Goal: Task Accomplishment & Management: Complete application form

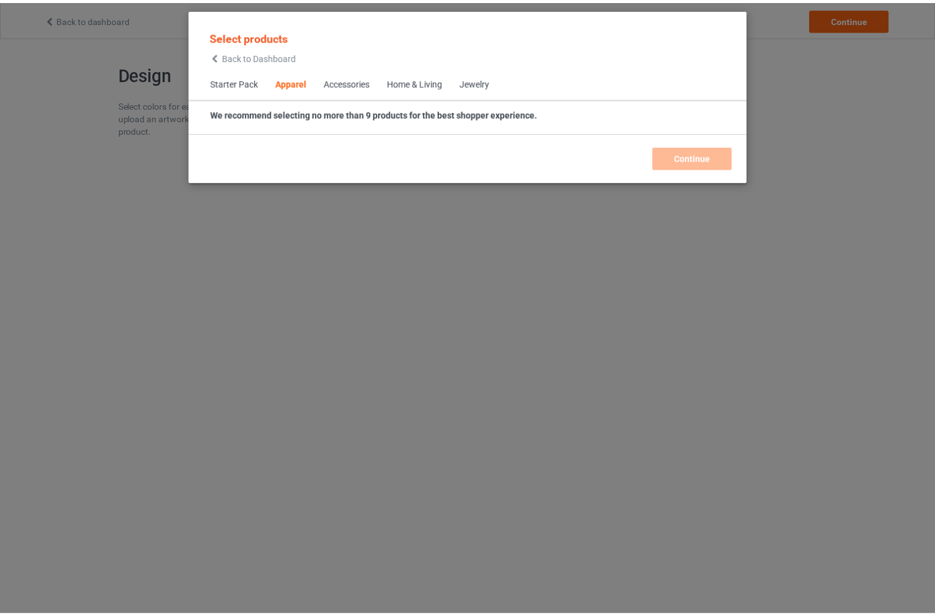
scroll to position [466, 0]
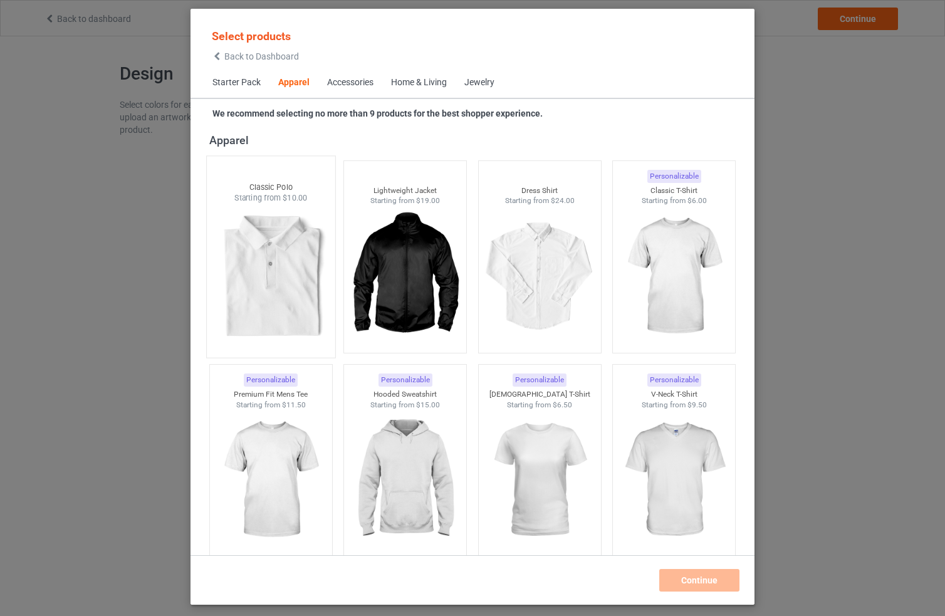
click at [306, 180] on div "Personalizable Classic Polo Starting from $10.00" at bounding box center [271, 256] width 130 height 202
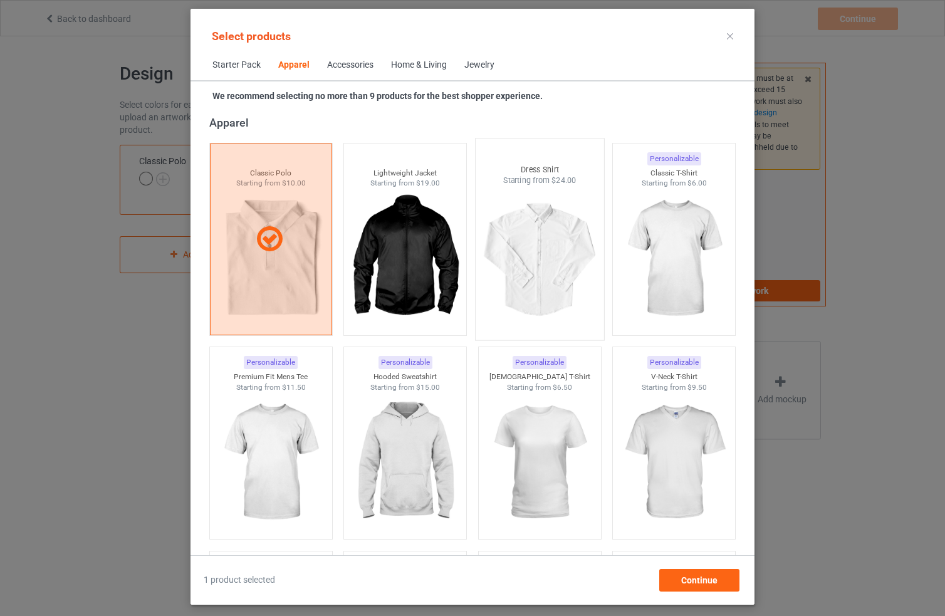
click at [544, 166] on div "Dress Shirt" at bounding box center [539, 169] width 128 height 11
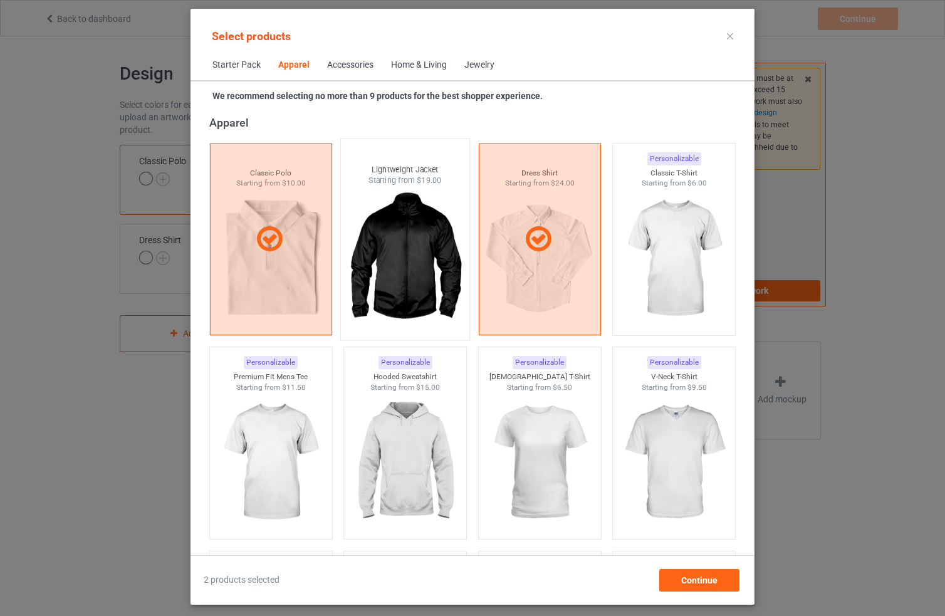
click at [387, 155] on div "Personalizable Lightweight Jacket Starting from $19.00" at bounding box center [405, 239] width 130 height 202
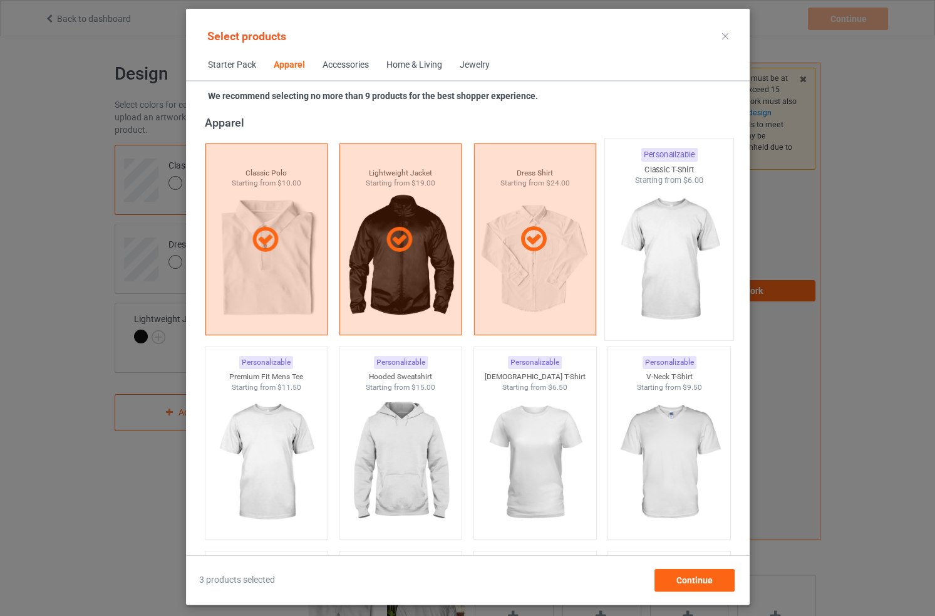
click at [694, 153] on div "Personalizable Classic T-Shirt Starting from $6.00" at bounding box center [670, 239] width 130 height 202
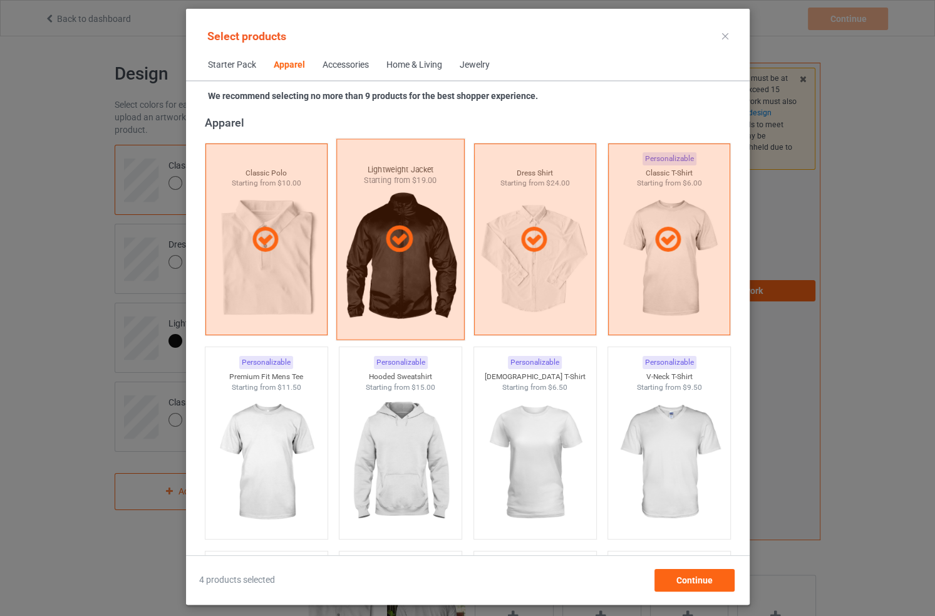
click at [379, 295] on div at bounding box center [400, 238] width 128 height 201
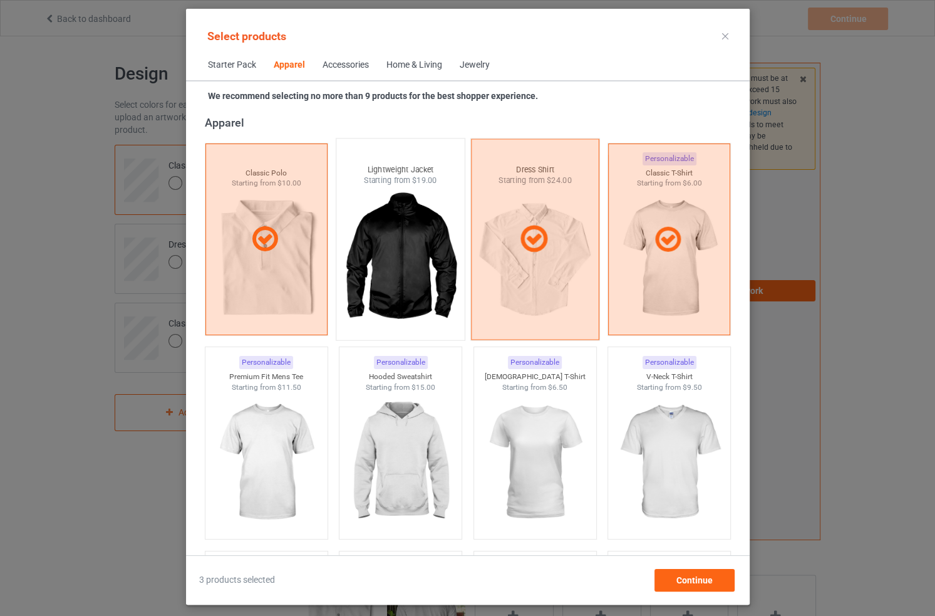
click at [534, 300] on div at bounding box center [534, 238] width 128 height 201
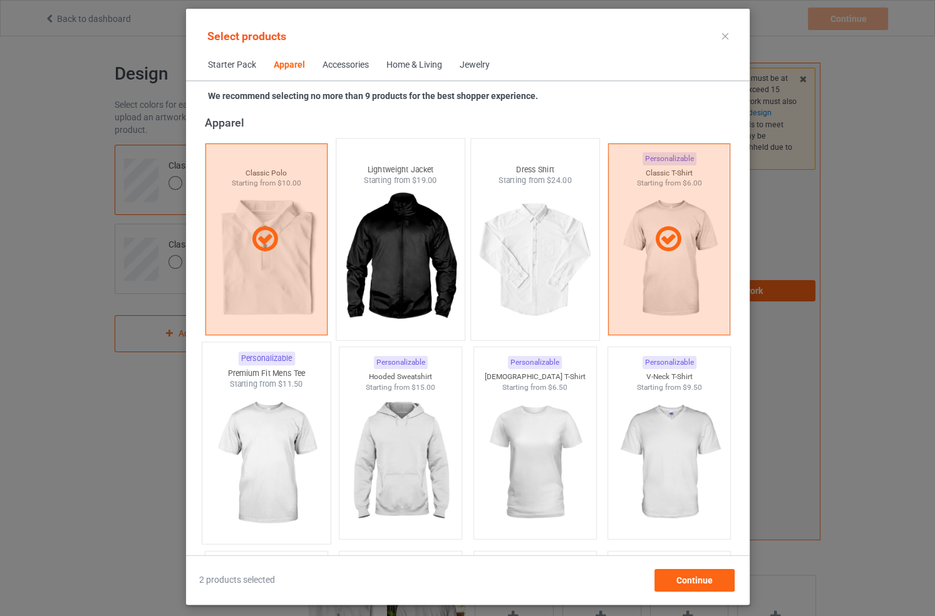
click at [309, 354] on div "Personalizable Premium Fit Mens Tee Starting from $11.50" at bounding box center [266, 443] width 130 height 202
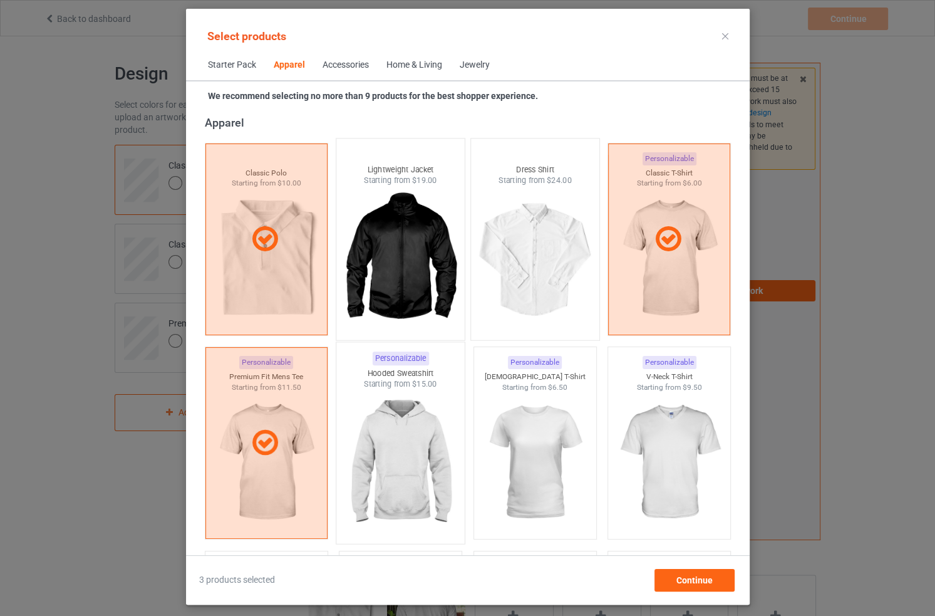
click at [408, 394] on img at bounding box center [400, 463] width 118 height 147
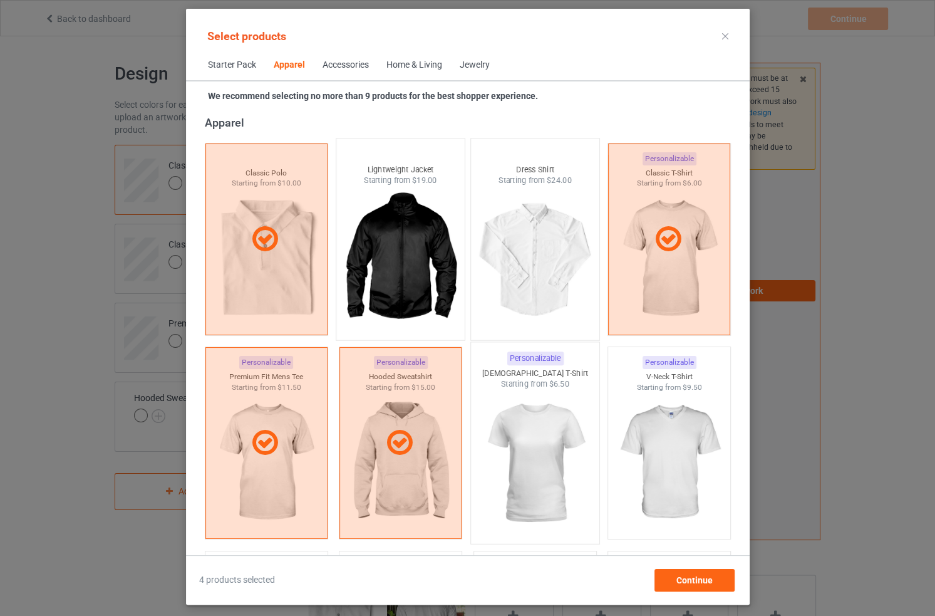
click at [554, 423] on img at bounding box center [535, 463] width 118 height 147
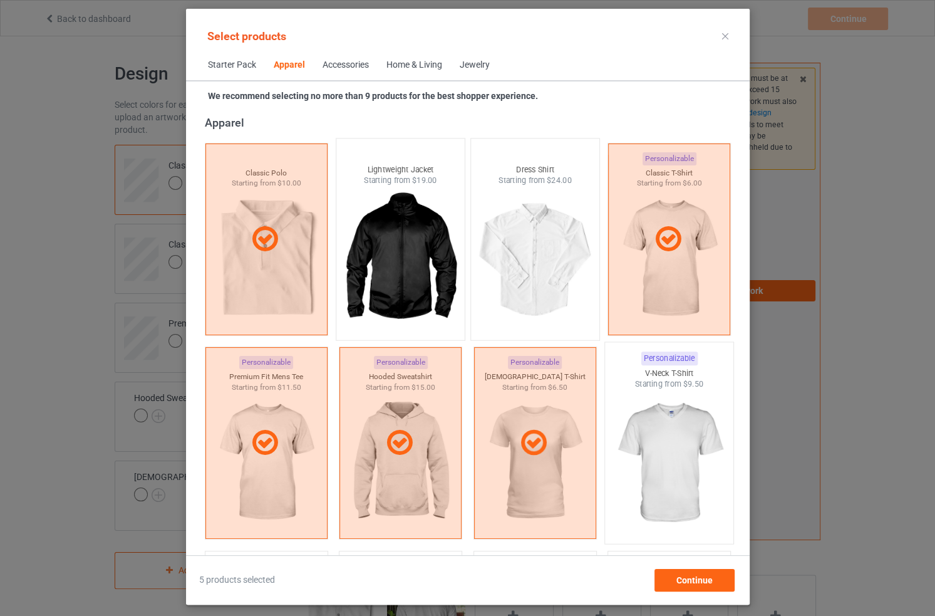
click at [665, 415] on img at bounding box center [669, 463] width 118 height 147
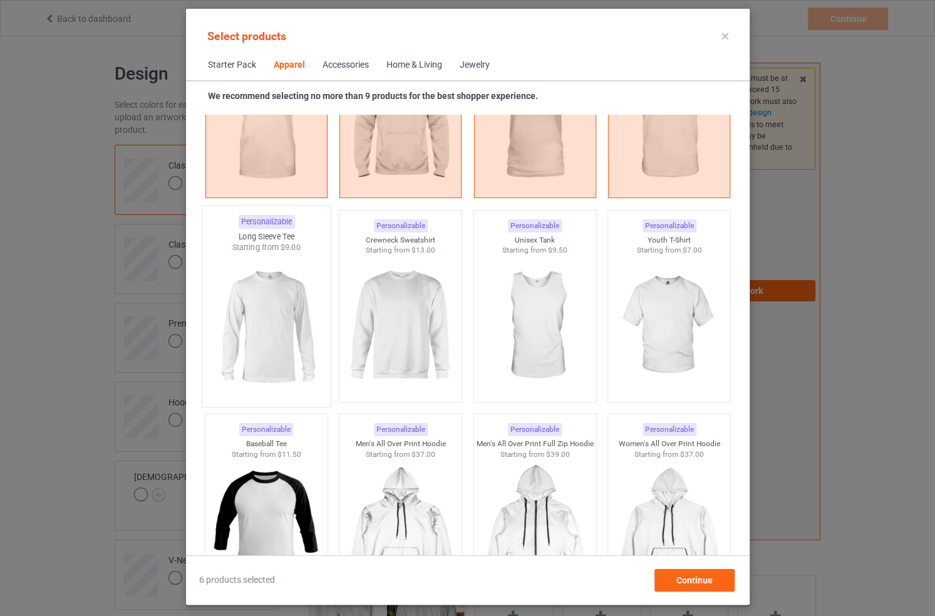
scroll to position [808, 0]
click at [841, 224] on div "Select products Starter Pack Apparel Accessories Home & Living Jewelry We recom…" at bounding box center [467, 308] width 935 height 616
click at [730, 32] on div at bounding box center [725, 36] width 23 height 20
click at [724, 33] on icon at bounding box center [725, 36] width 6 height 6
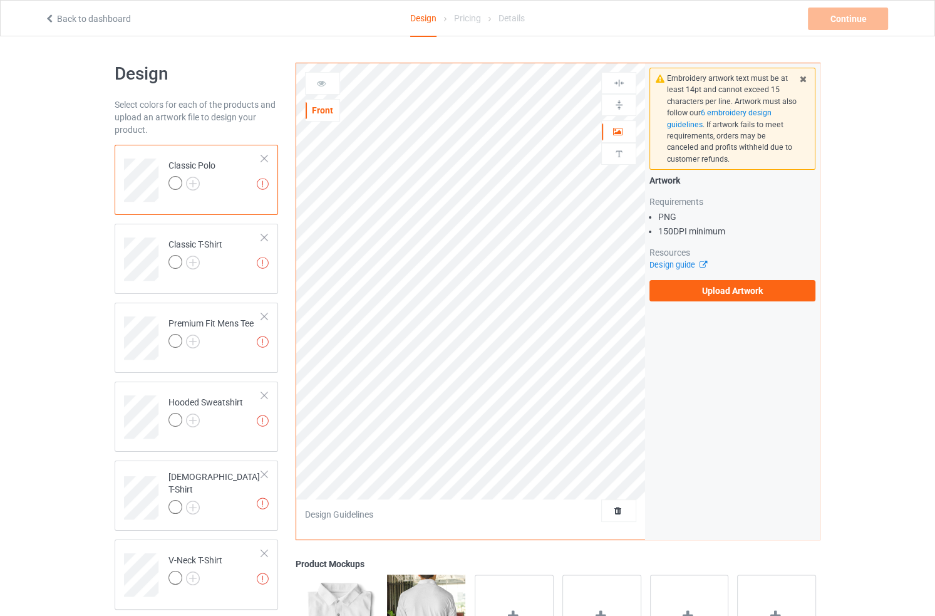
click at [84, 11] on div "Back to dashboard Design Pricing Details Continue Missing artworks" at bounding box center [468, 18] width 864 height 35
click at [101, 23] on link "Back to dashboard" at bounding box center [87, 19] width 86 height 10
click at [200, 271] on div at bounding box center [196, 264] width 54 height 18
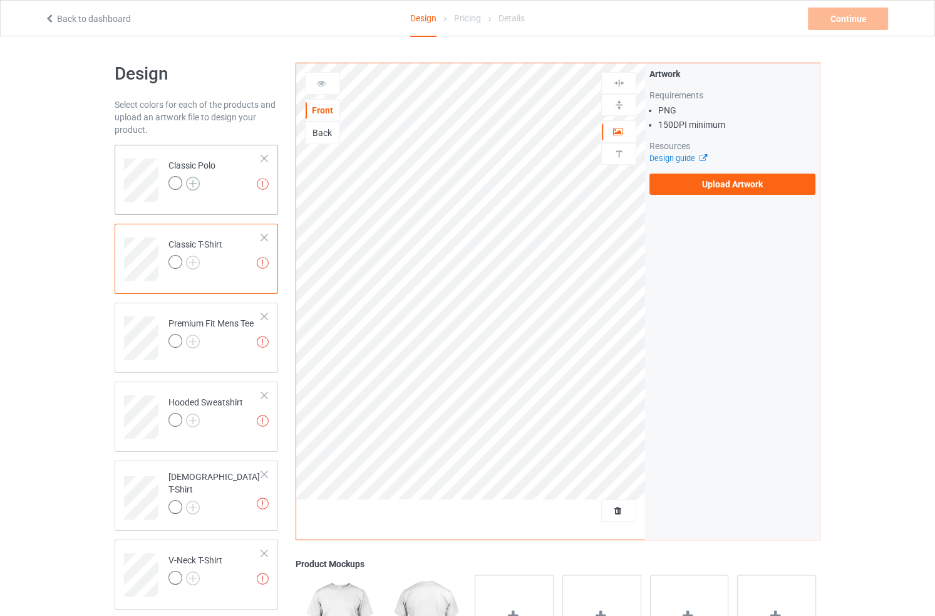
click at [193, 184] on img at bounding box center [193, 184] width 14 height 14
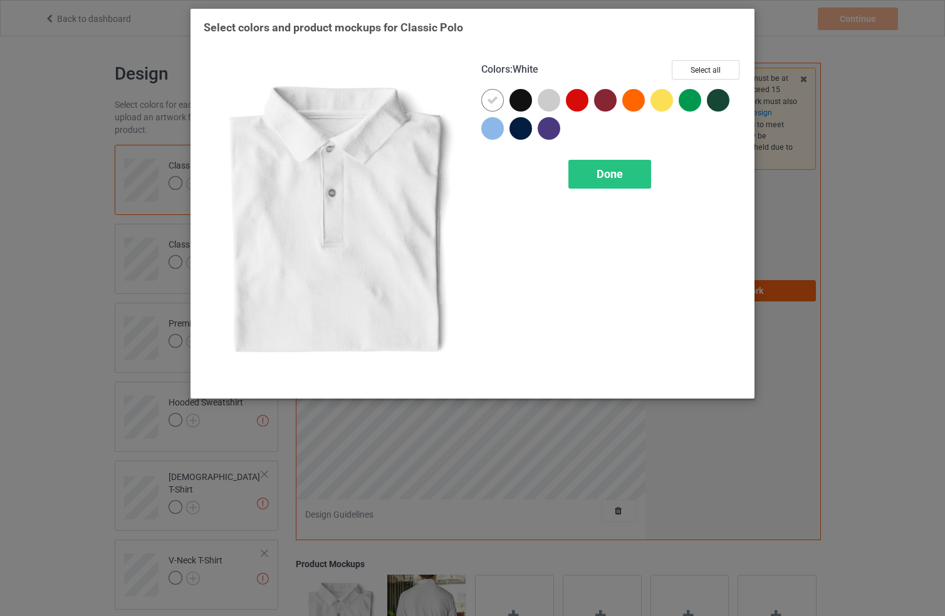
click at [502, 100] on div at bounding box center [492, 100] width 23 height 23
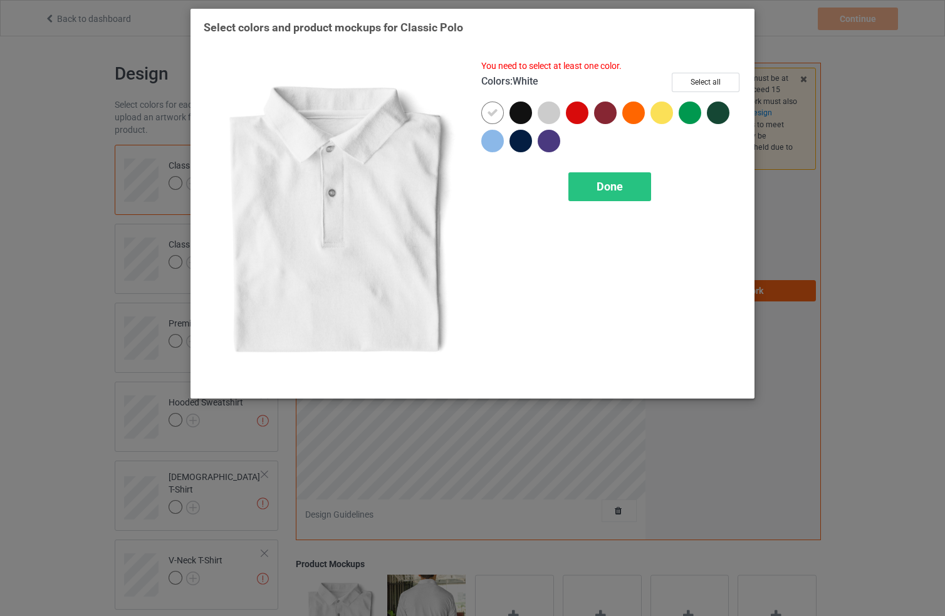
click at [510, 100] on div "Colors : White Select all" at bounding box center [611, 87] width 260 height 29
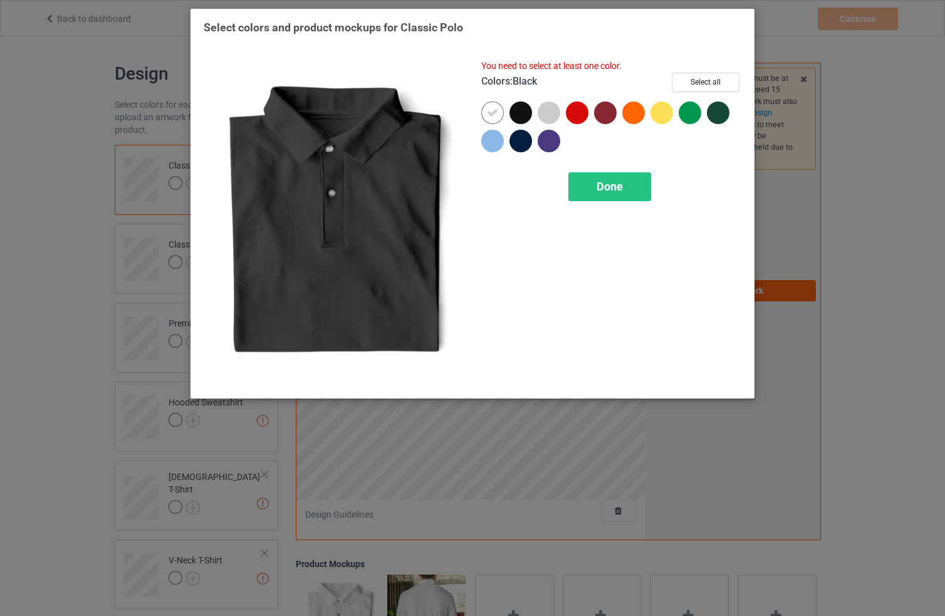
click at [523, 110] on div at bounding box center [520, 112] width 23 height 23
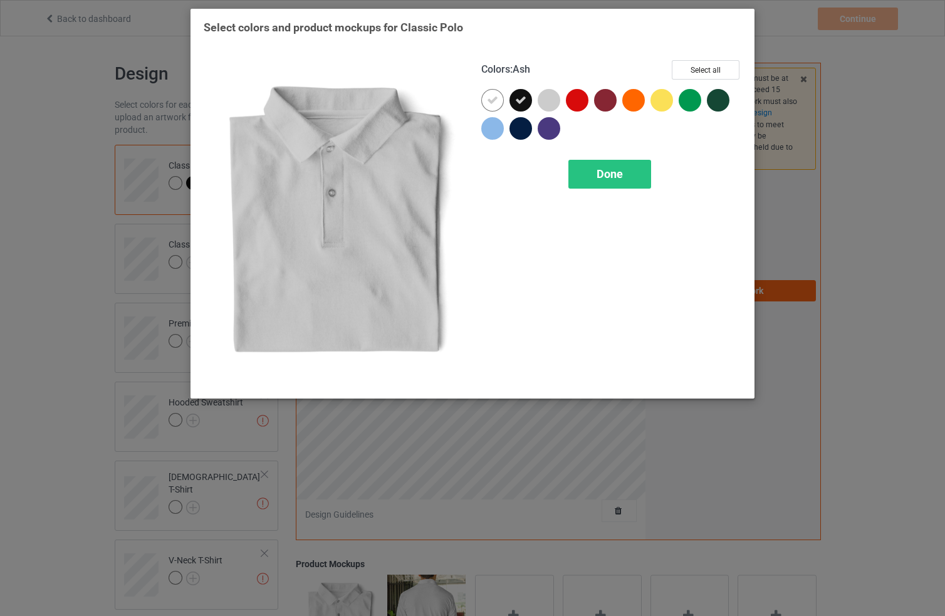
click at [552, 98] on div at bounding box center [549, 100] width 23 height 23
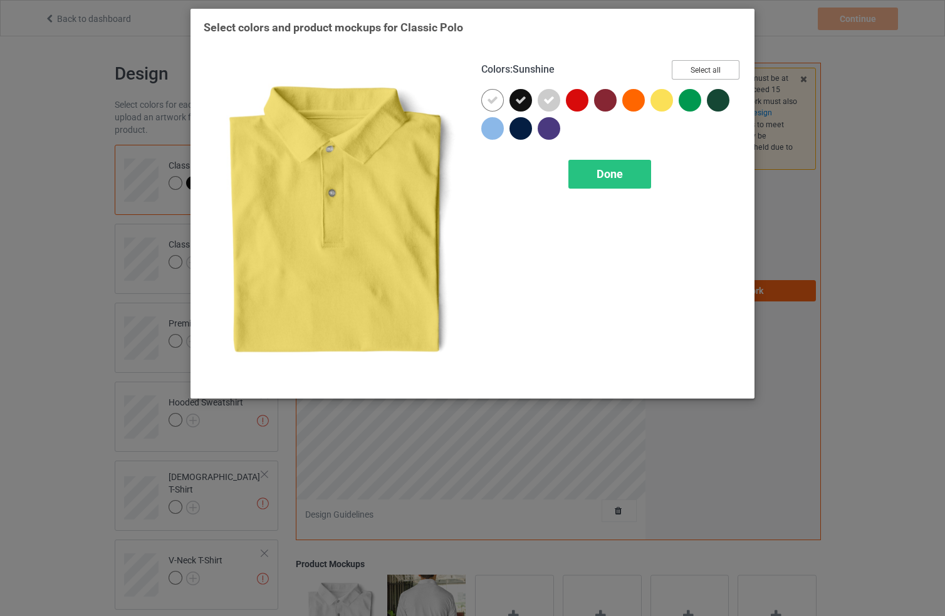
click at [714, 68] on button "Select all" at bounding box center [706, 69] width 68 height 19
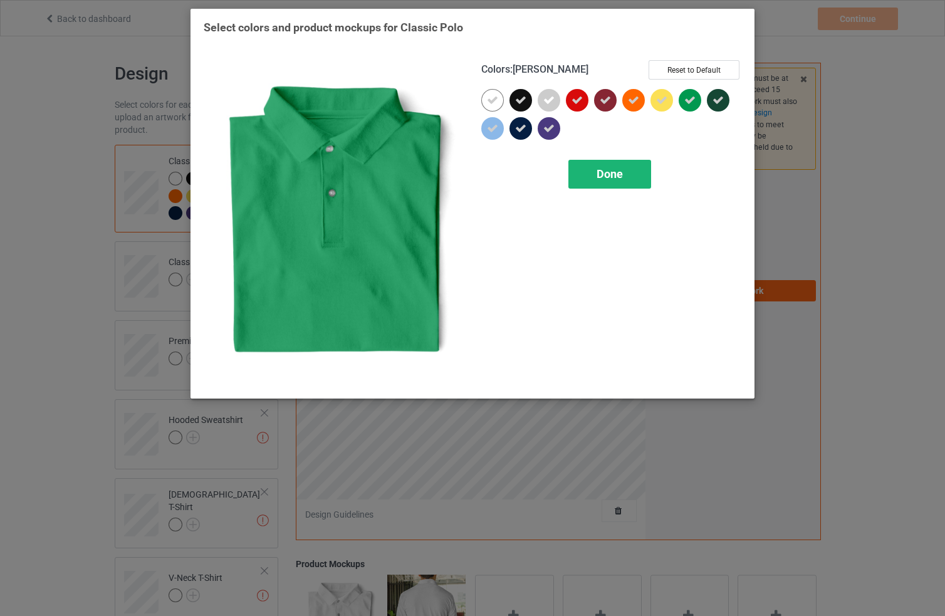
click at [630, 183] on div "Done" at bounding box center [609, 174] width 83 height 29
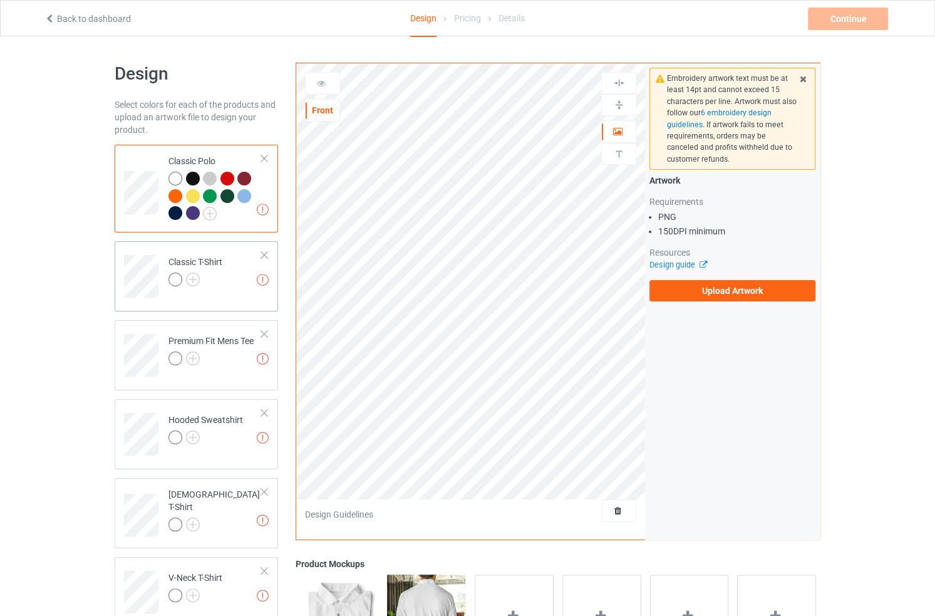
click at [221, 270] on div "Classic T-Shirt" at bounding box center [196, 271] width 54 height 30
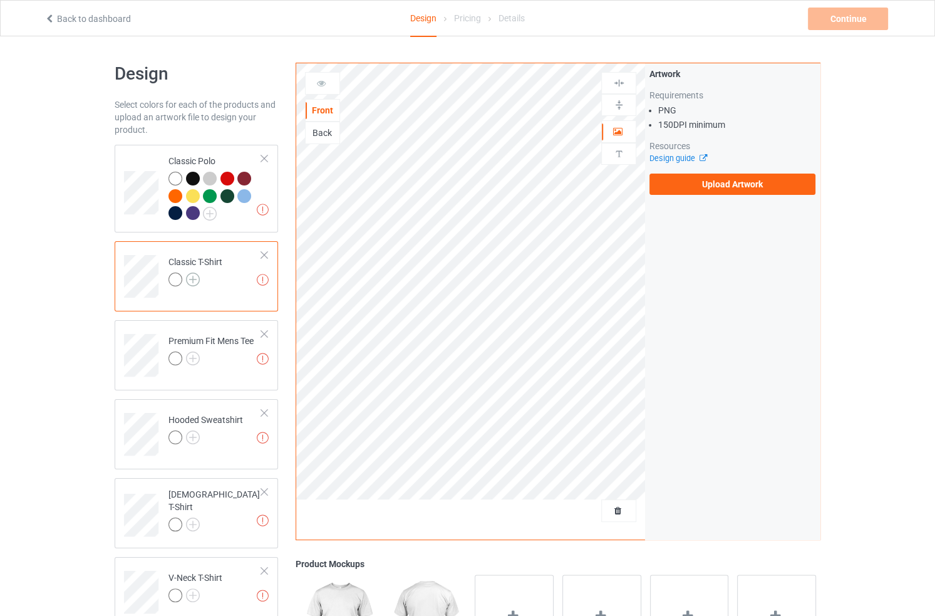
click at [191, 283] on img at bounding box center [193, 280] width 14 height 14
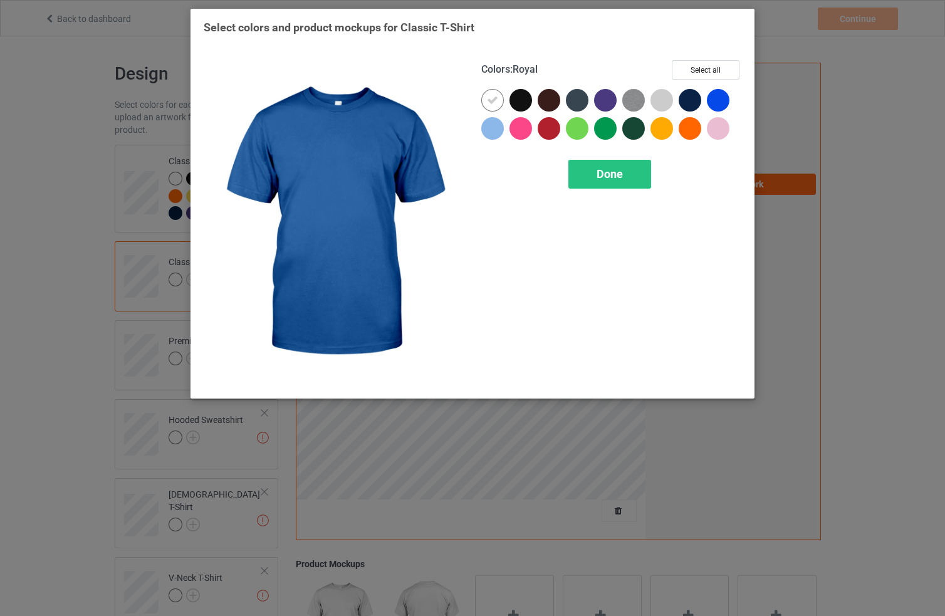
click at [705, 81] on div "Colors : Royal Select all" at bounding box center [611, 74] width 260 height 29
click at [707, 72] on button "Select all" at bounding box center [706, 69] width 68 height 19
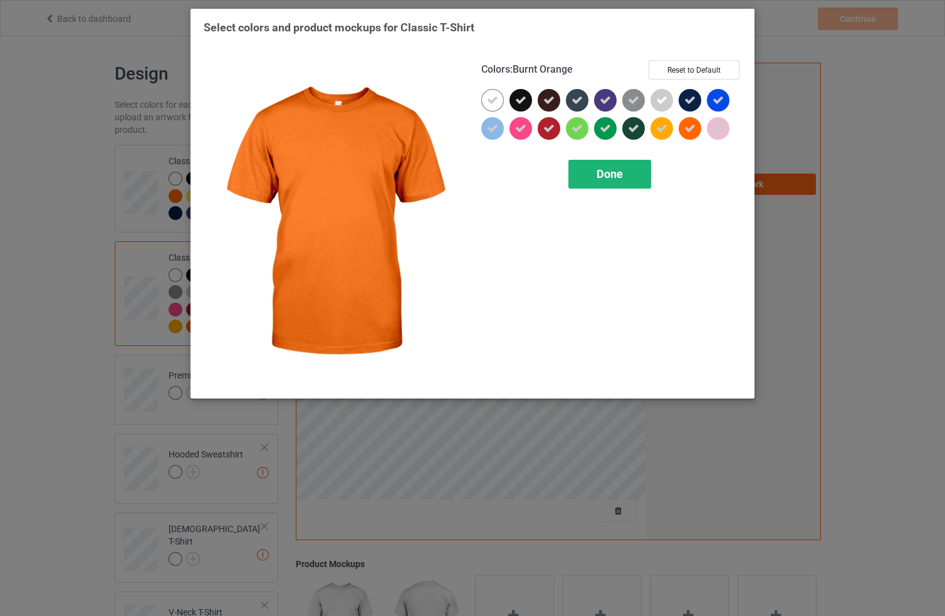
click at [594, 168] on div "Done" at bounding box center [609, 174] width 83 height 29
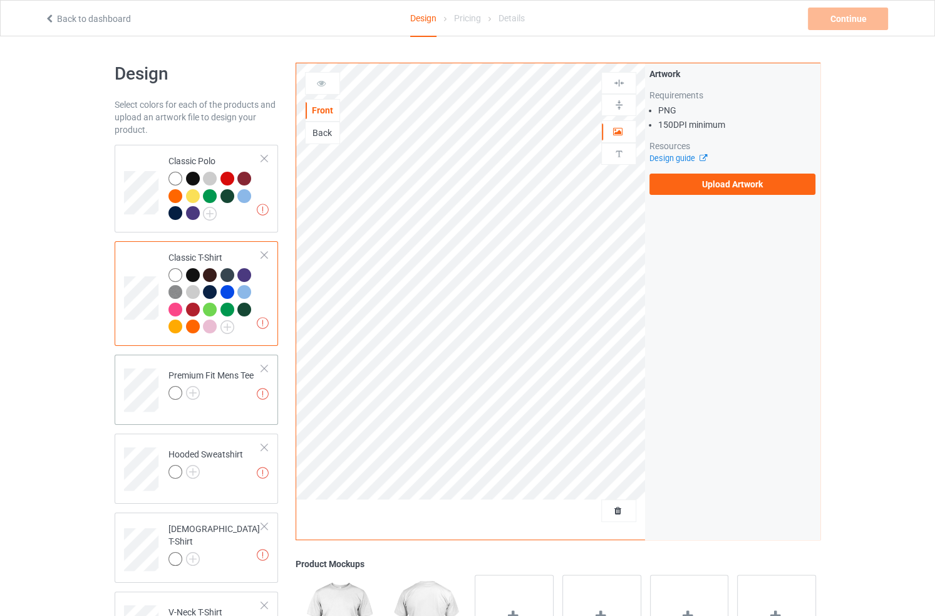
click at [198, 383] on div "Premium Fit Mens Tee" at bounding box center [211, 384] width 85 height 30
click at [197, 392] on img at bounding box center [193, 393] width 14 height 14
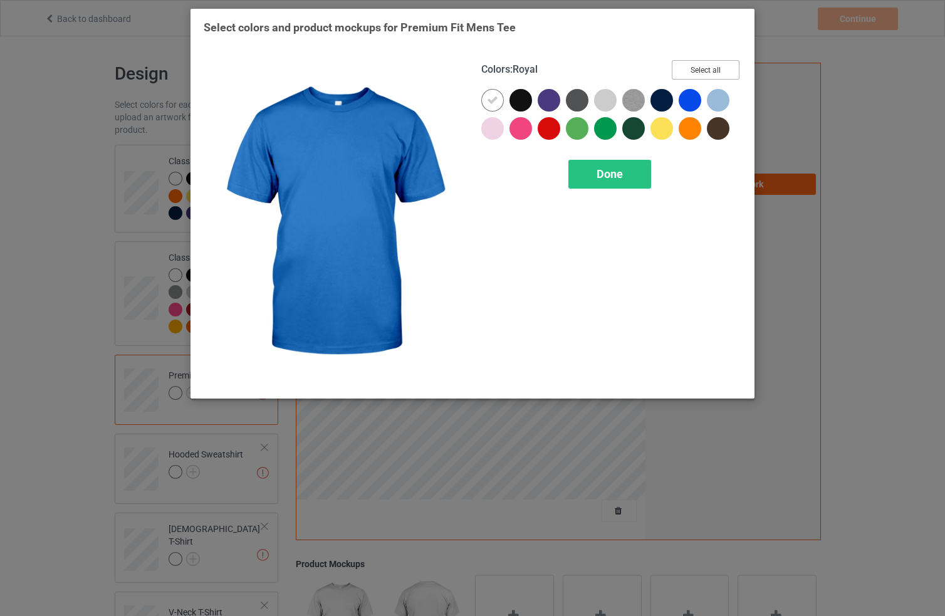
drag, startPoint x: 709, startPoint y: 65, endPoint x: 662, endPoint y: 130, distance: 80.7
click at [709, 66] on button "Select all" at bounding box center [706, 69] width 68 height 19
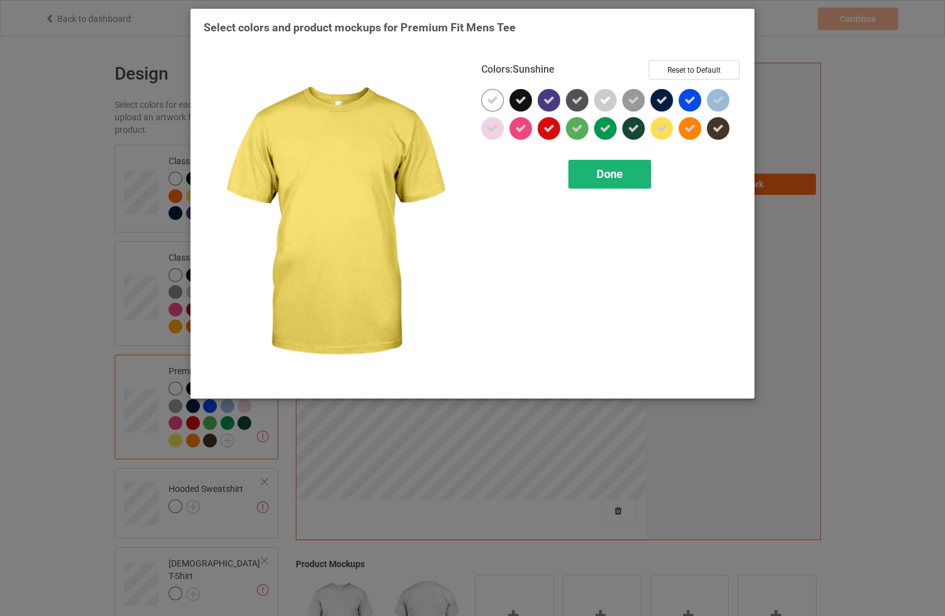
click at [629, 164] on div "Done" at bounding box center [609, 174] width 83 height 29
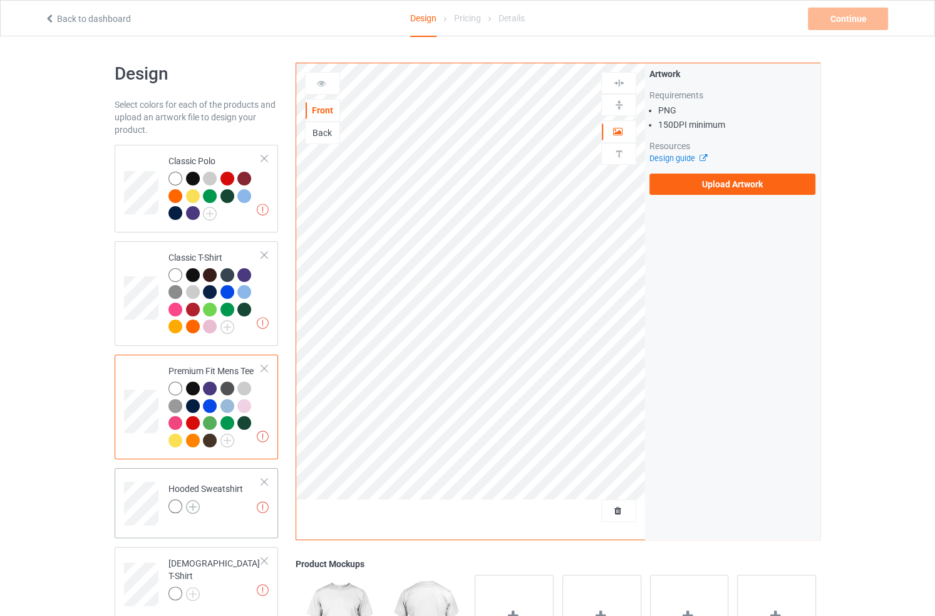
click at [195, 510] on img at bounding box center [193, 507] width 14 height 14
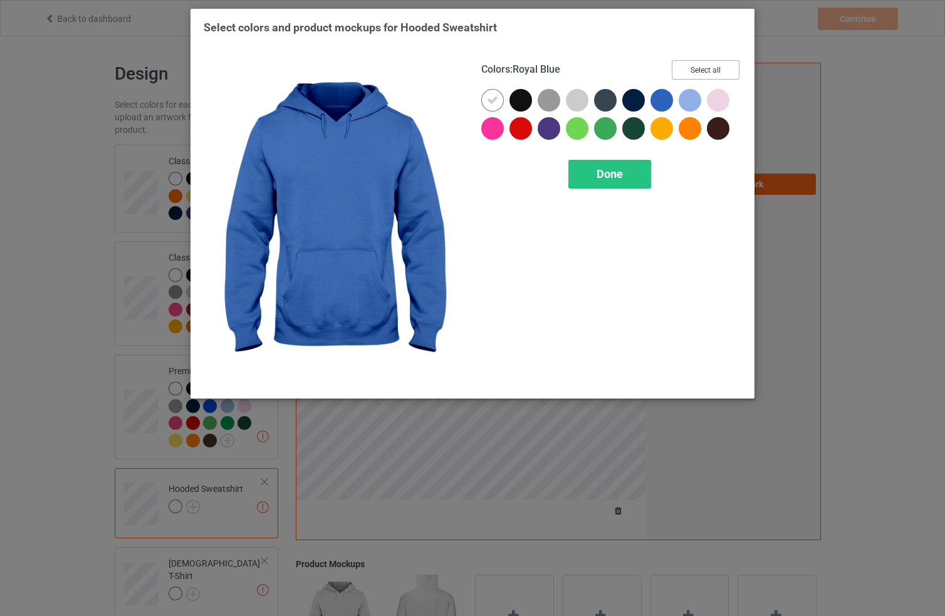
click at [695, 63] on button "Select all" at bounding box center [706, 69] width 68 height 19
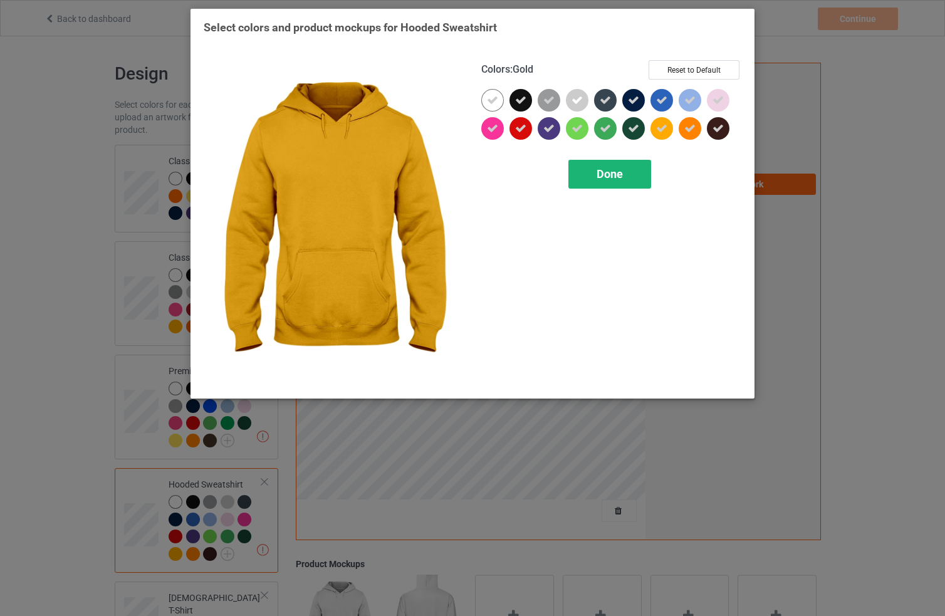
click at [626, 169] on div "Done" at bounding box center [609, 174] width 83 height 29
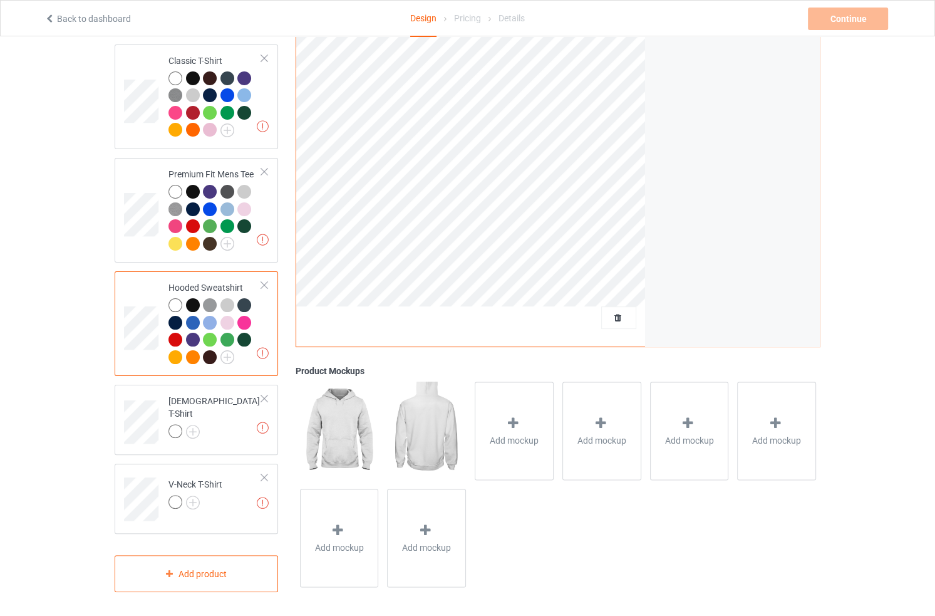
scroll to position [197, 0]
click at [193, 424] on img at bounding box center [193, 431] width 14 height 14
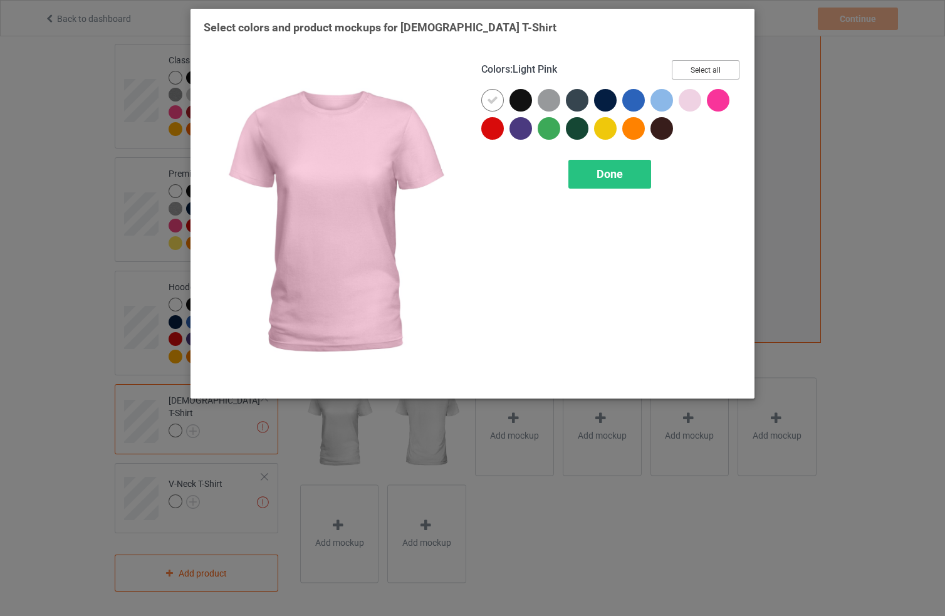
click at [702, 71] on button "Select all" at bounding box center [706, 69] width 68 height 19
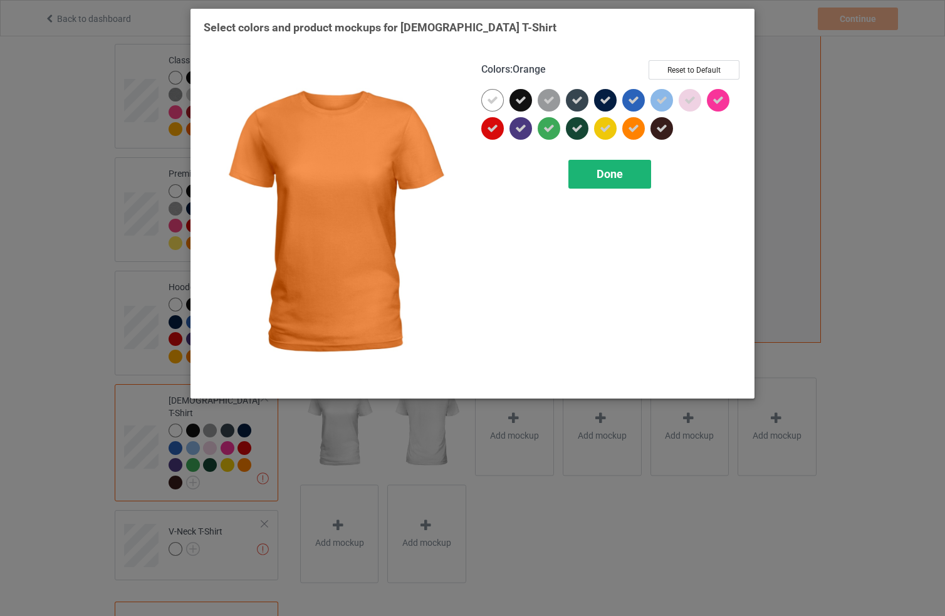
click at [626, 170] on div "Done" at bounding box center [609, 174] width 83 height 29
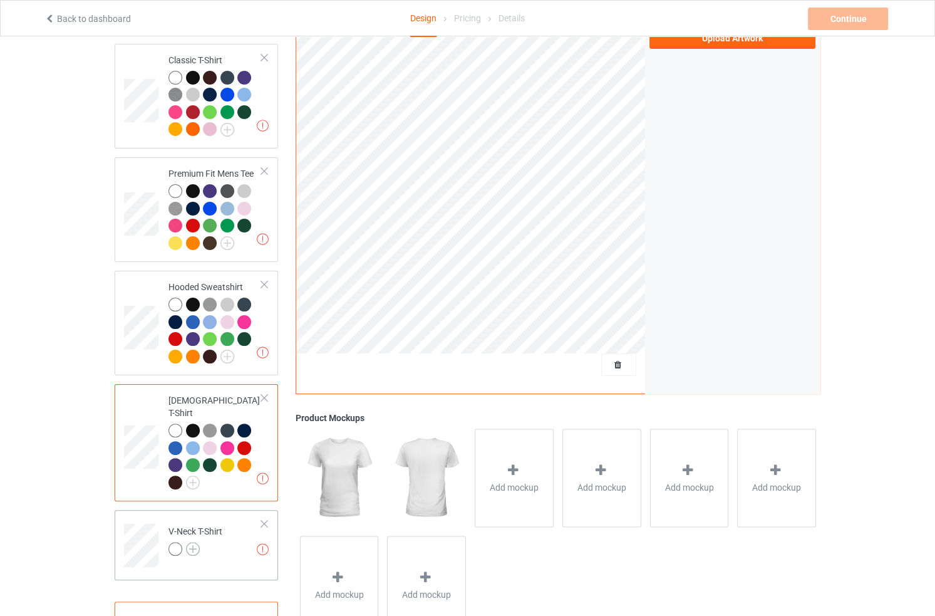
click at [190, 542] on img at bounding box center [193, 549] width 14 height 14
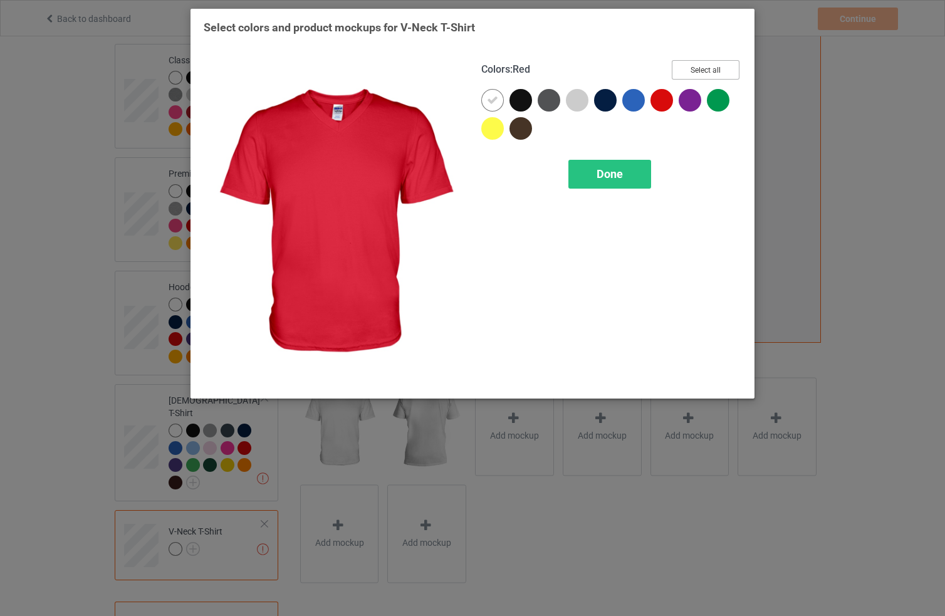
click at [682, 71] on button "Select all" at bounding box center [706, 69] width 68 height 19
click at [596, 167] on span "Done" at bounding box center [609, 173] width 26 height 13
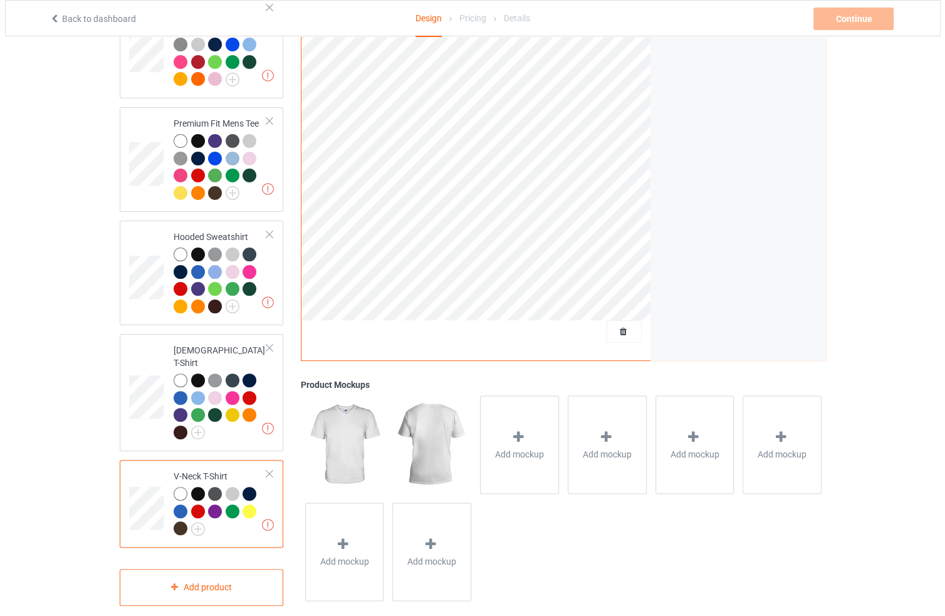
scroll to position [248, 0]
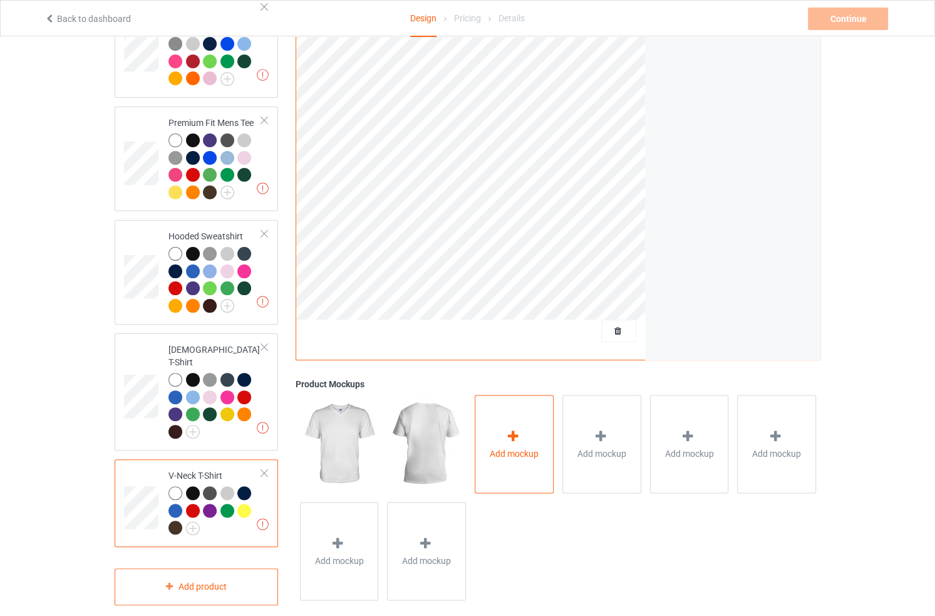
click at [524, 410] on div "Add mockup" at bounding box center [514, 444] width 79 height 98
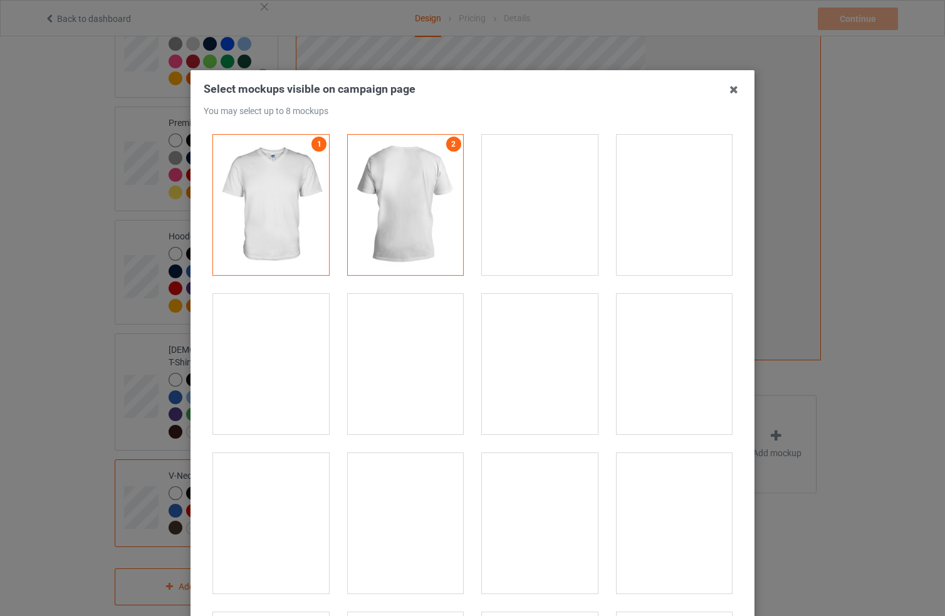
scroll to position [1, 0]
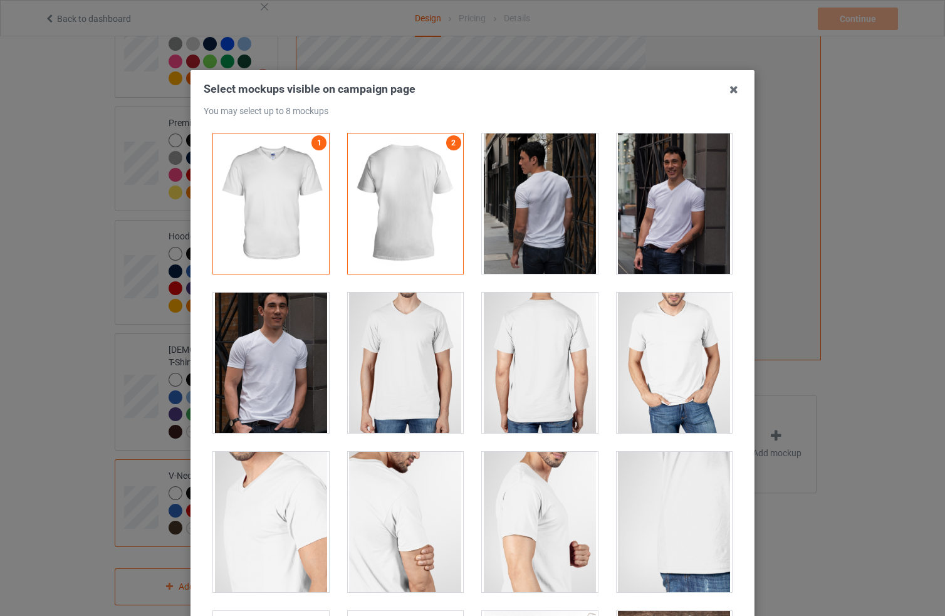
click at [569, 207] on div at bounding box center [540, 203] width 116 height 140
click at [674, 204] on div at bounding box center [674, 203] width 116 height 140
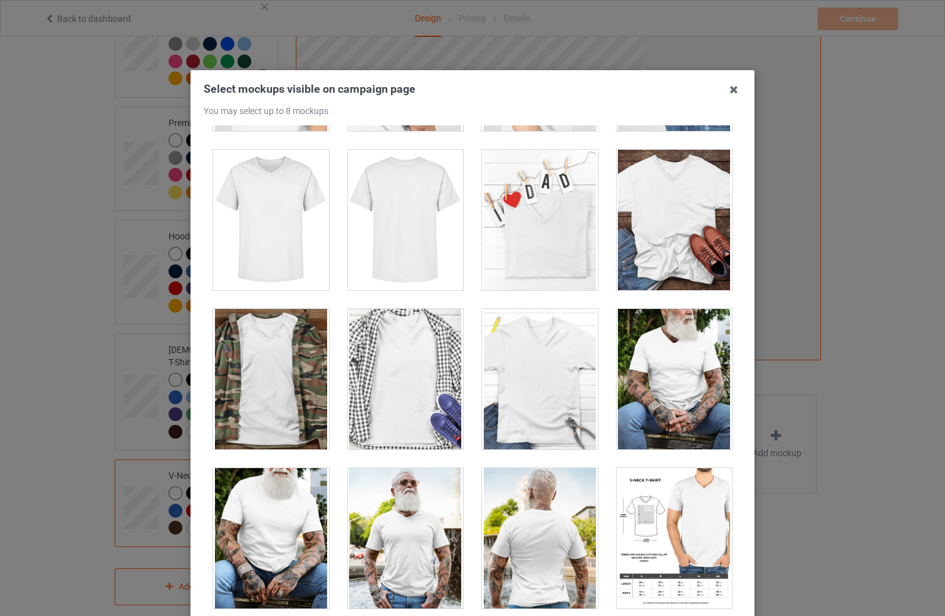
scroll to position [463, 0]
click at [388, 365] on div at bounding box center [406, 378] width 116 height 140
click at [660, 210] on div at bounding box center [674, 219] width 116 height 140
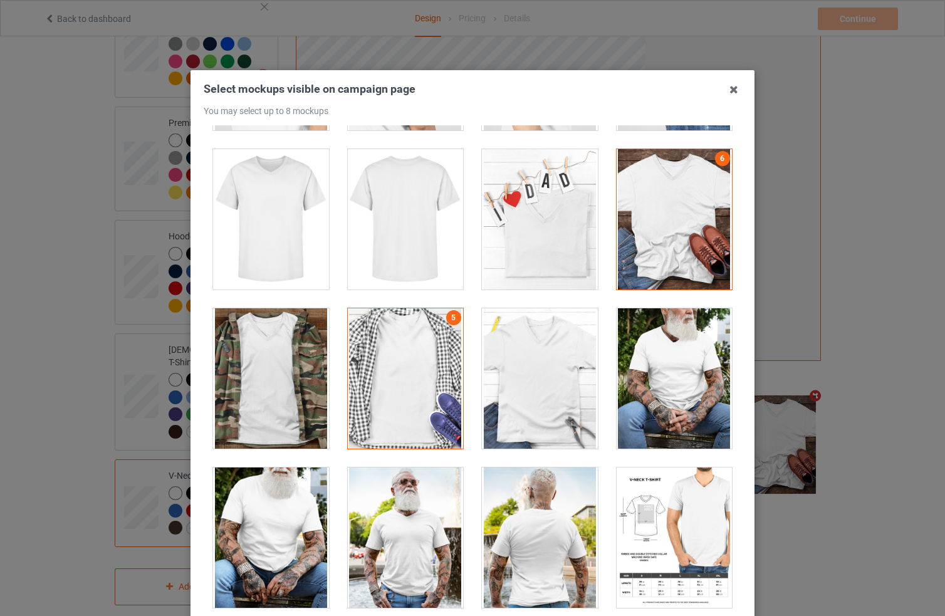
click at [694, 241] on div at bounding box center [674, 219] width 116 height 140
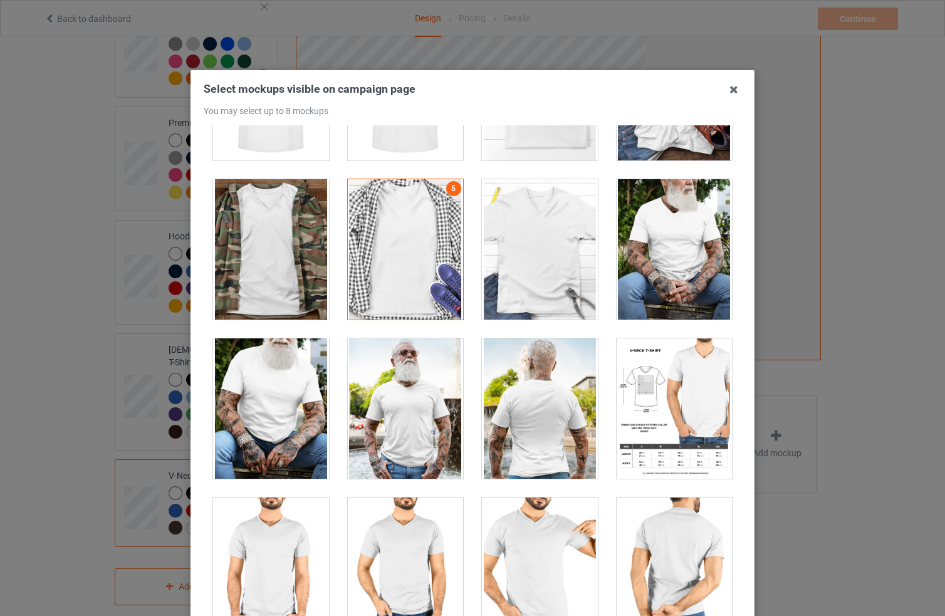
scroll to position [687, 0]
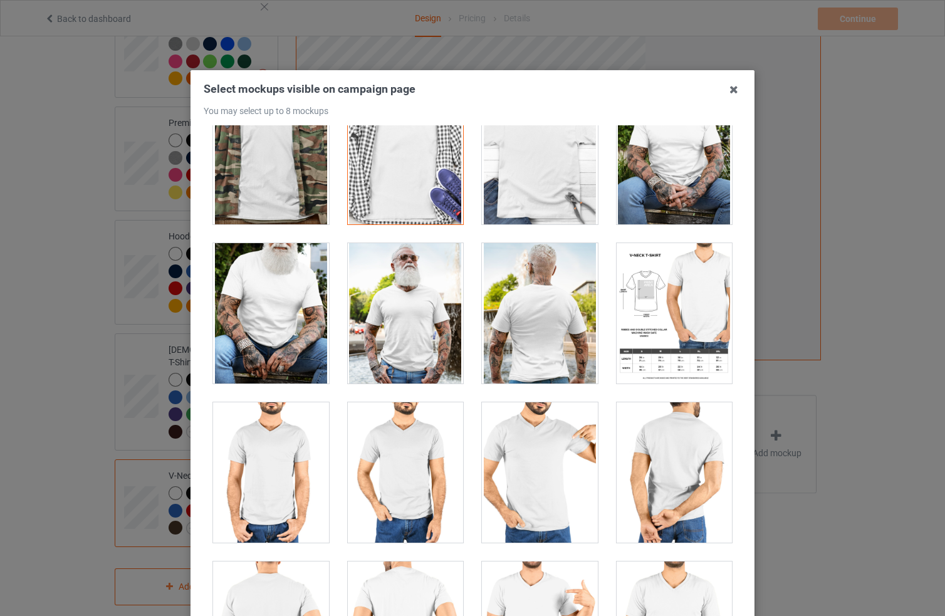
click at [827, 358] on div "Select mockups visible on campaign page You may select up to 8 mockups 1 2 3 4 …" at bounding box center [472, 308] width 945 height 616
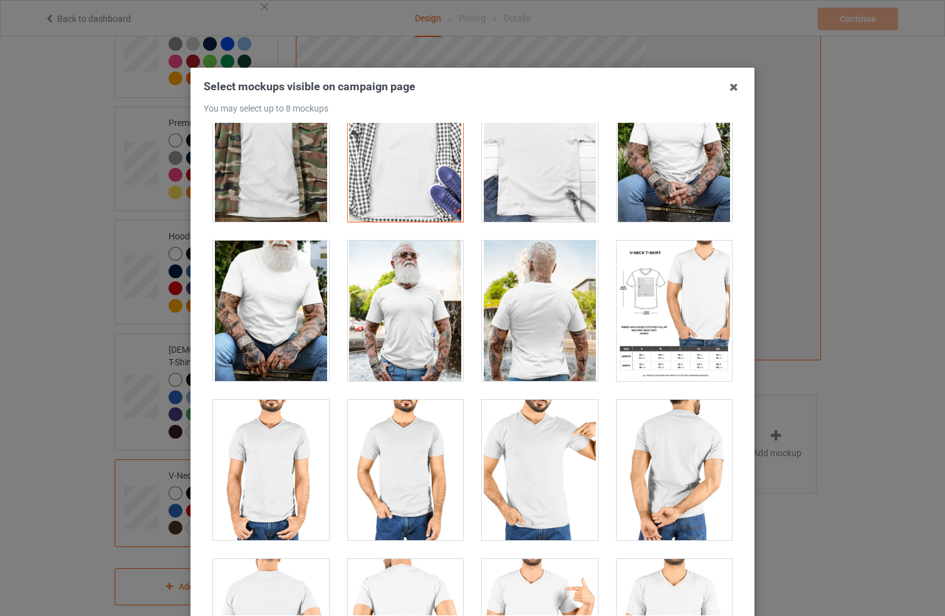
scroll to position [3, 0]
click at [732, 93] on icon at bounding box center [734, 86] width 20 height 20
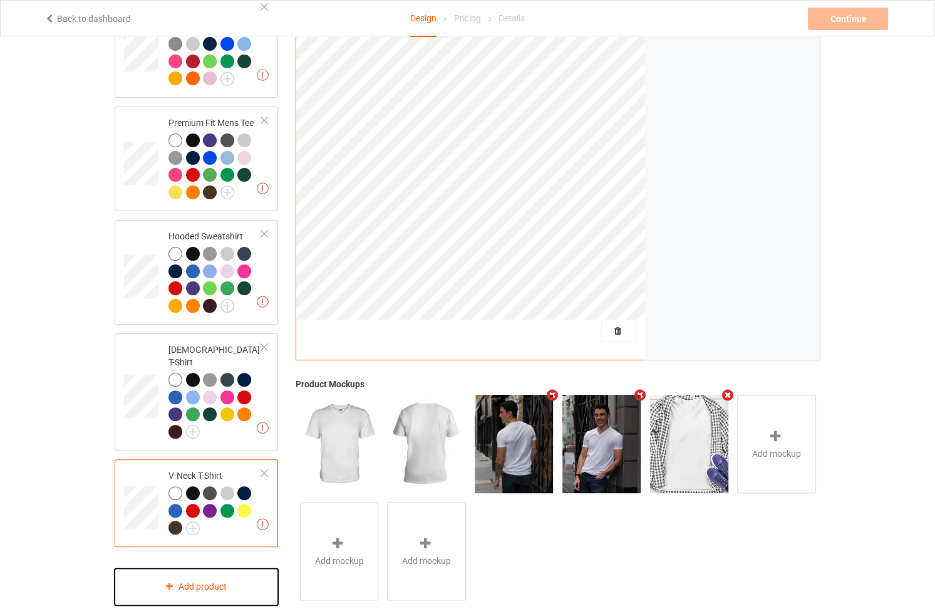
click at [216, 568] on div "Add product" at bounding box center [197, 586] width 164 height 37
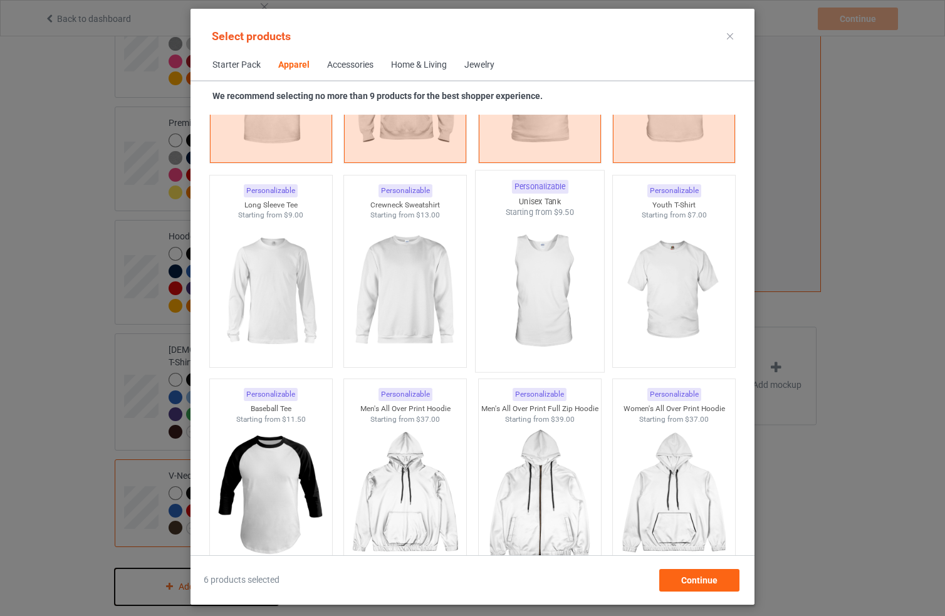
scroll to position [842, 0]
click at [301, 289] on img at bounding box center [271, 291] width 118 height 147
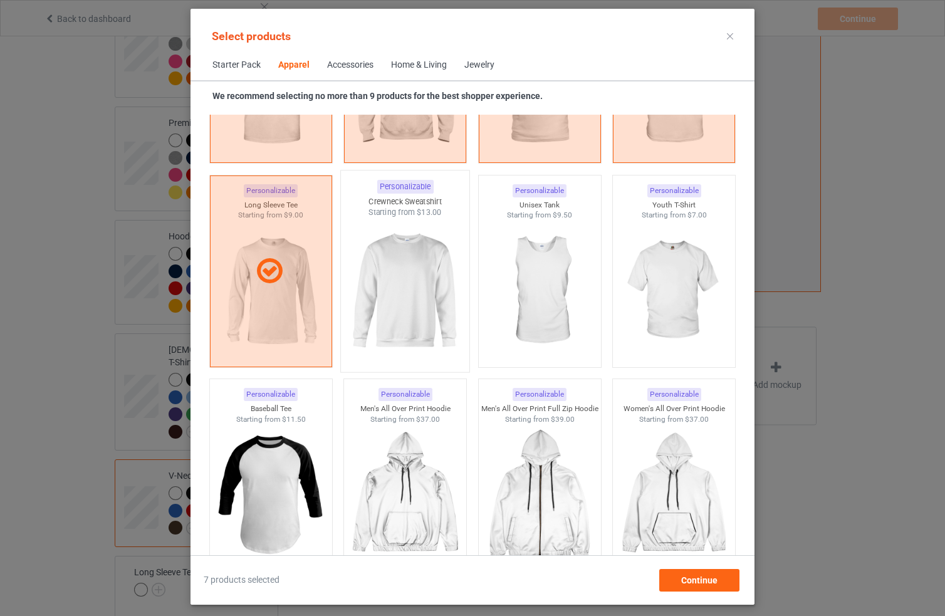
click at [389, 285] on img at bounding box center [405, 291] width 118 height 147
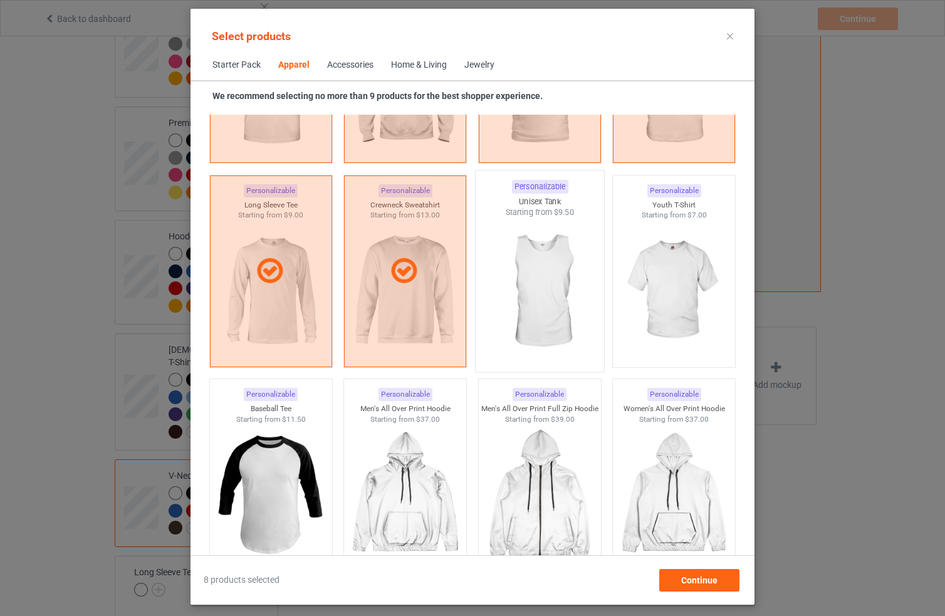
click at [505, 283] on img at bounding box center [540, 291] width 118 height 147
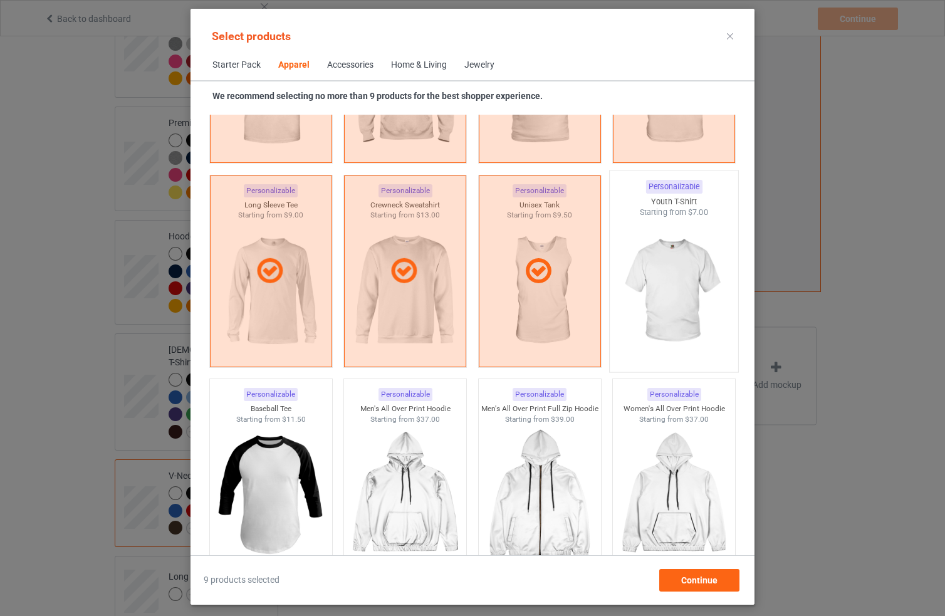
click at [655, 270] on img at bounding box center [674, 291] width 118 height 147
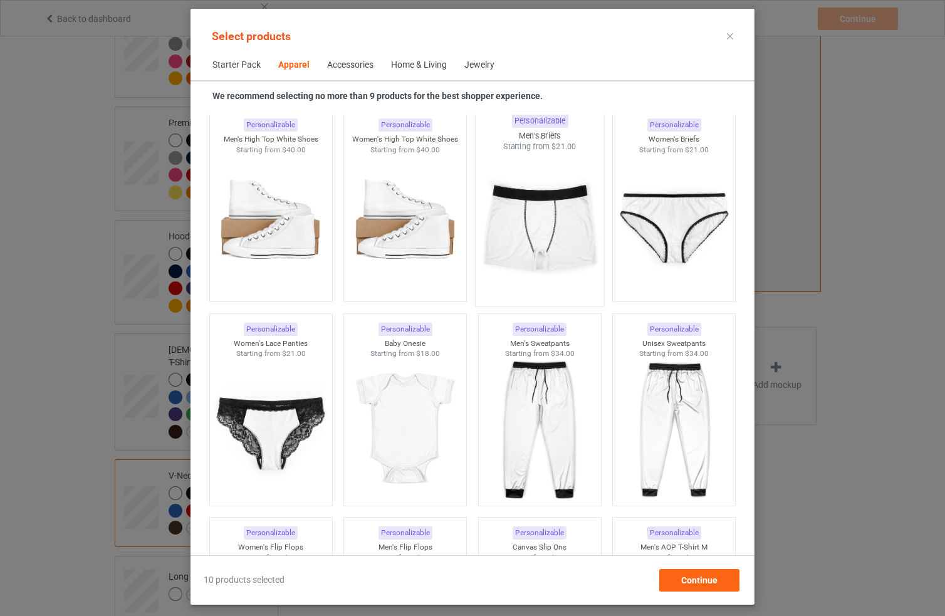
scroll to position [1517, 0]
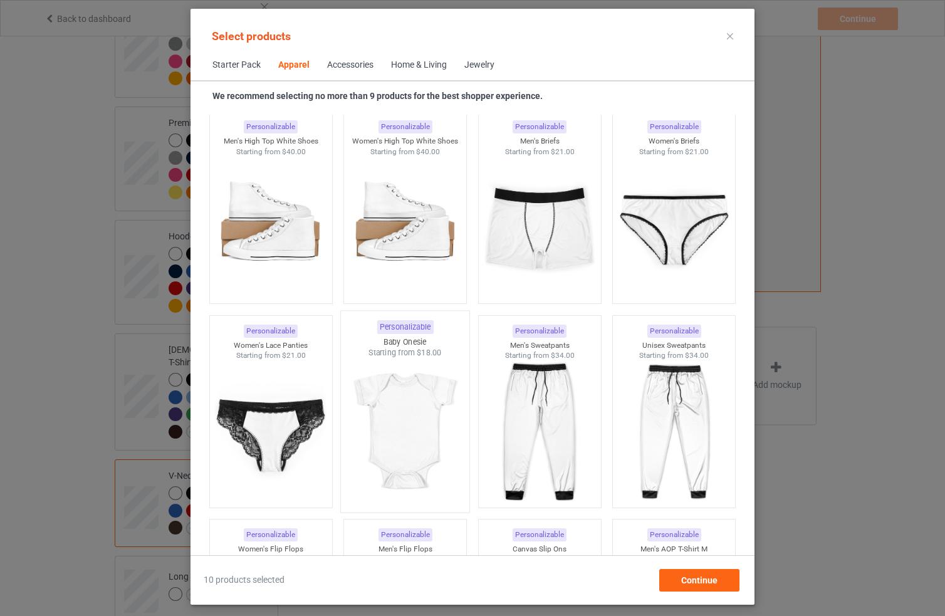
click at [420, 423] on img at bounding box center [405, 431] width 118 height 147
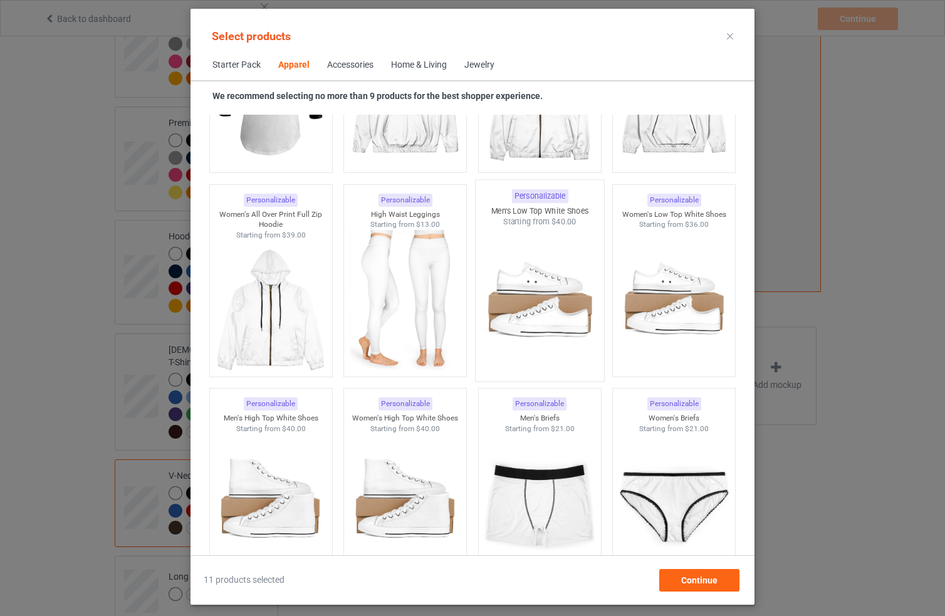
click at [536, 267] on img at bounding box center [540, 300] width 118 height 147
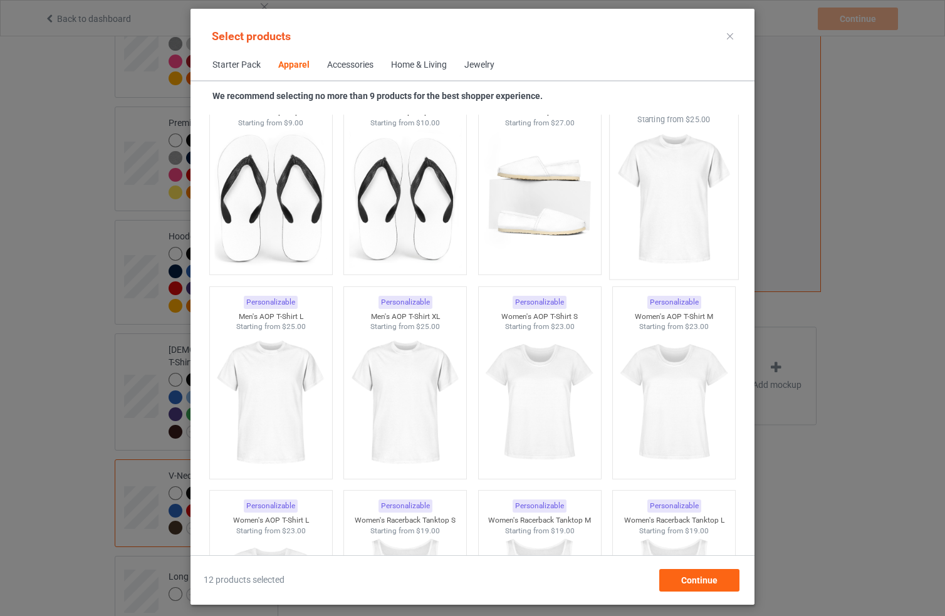
scroll to position [1952, 0]
click at [639, 204] on img at bounding box center [674, 200] width 118 height 147
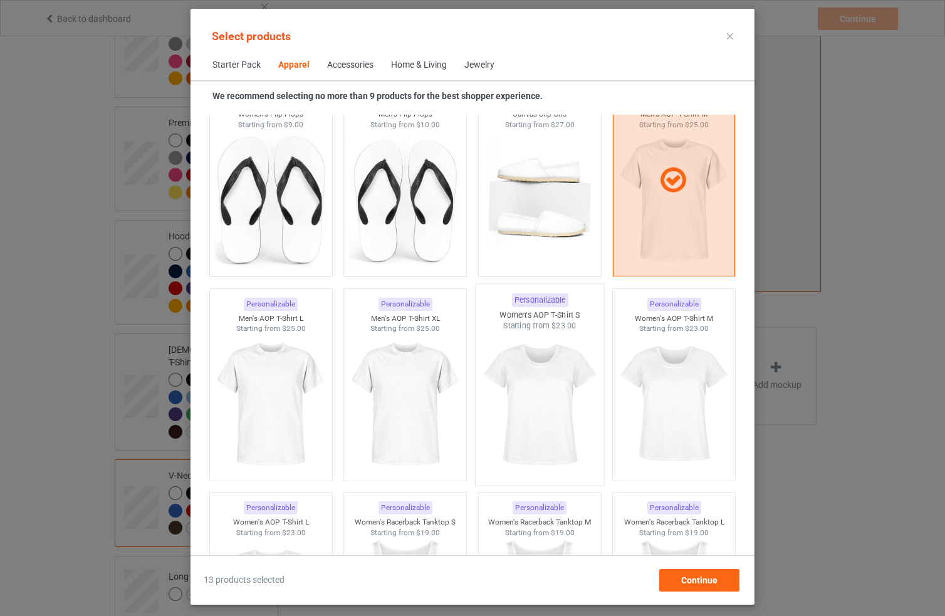
click at [490, 445] on img at bounding box center [540, 404] width 118 height 147
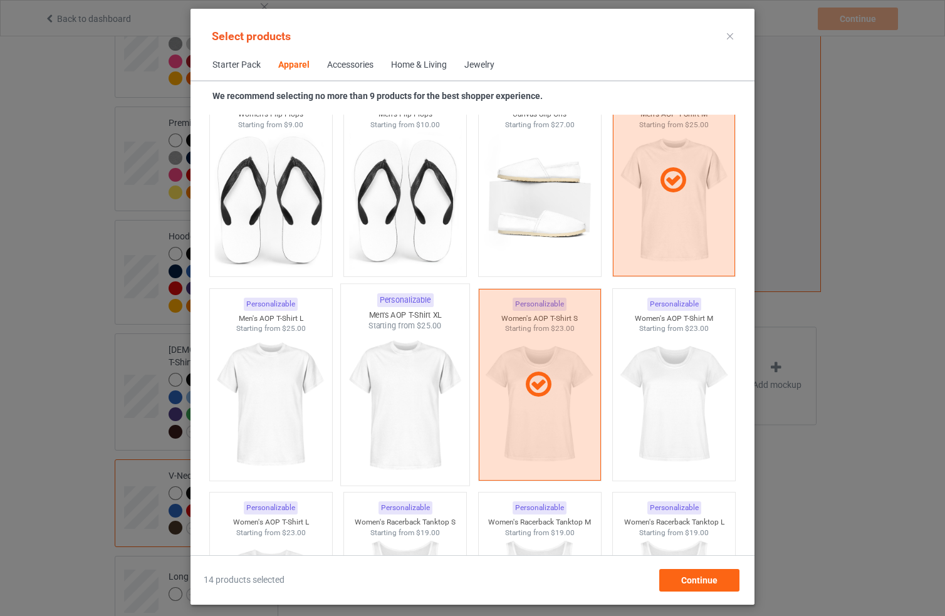
click at [409, 427] on img at bounding box center [405, 404] width 118 height 147
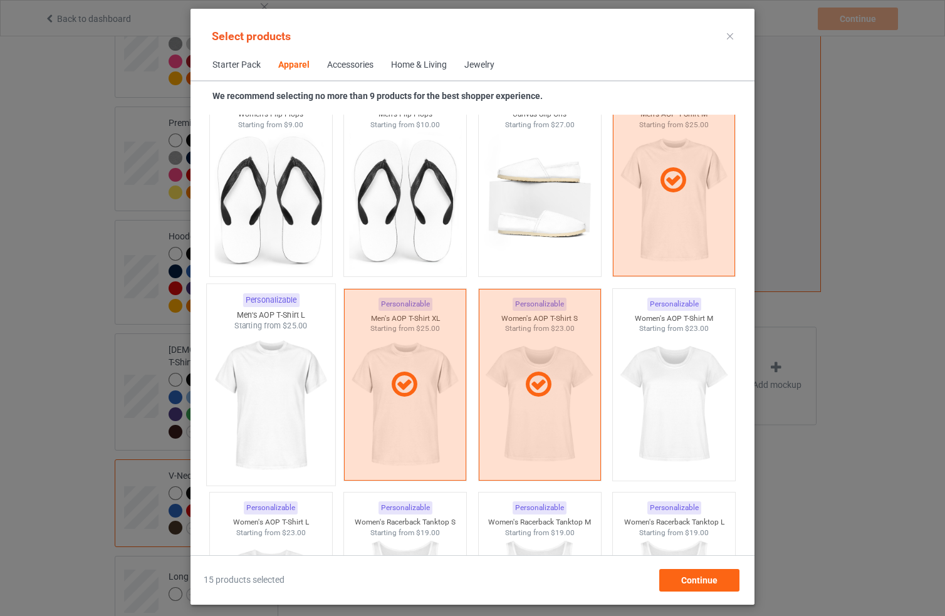
click at [293, 414] on img at bounding box center [271, 404] width 118 height 147
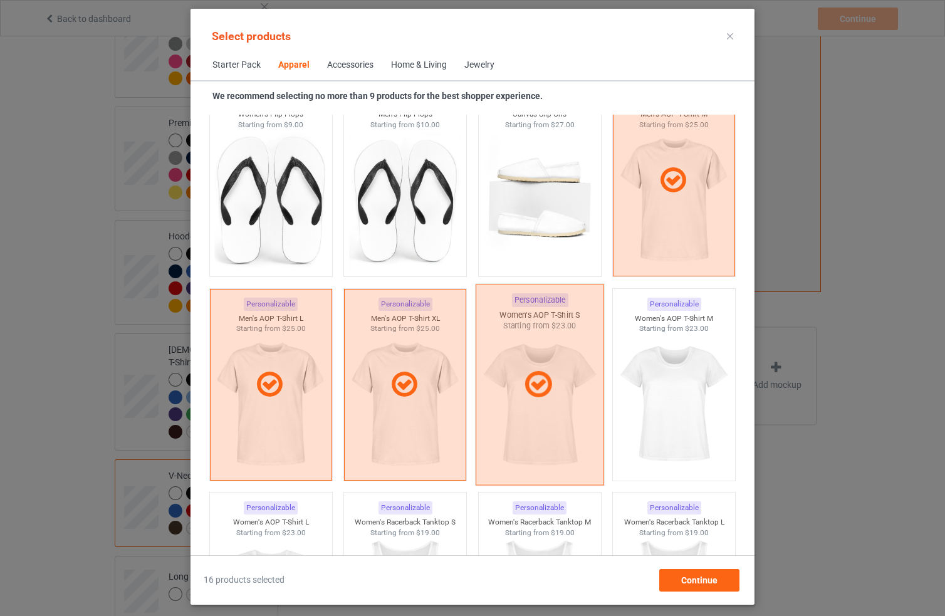
drag, startPoint x: 590, startPoint y: 395, endPoint x: 613, endPoint y: 397, distance: 22.6
click at [591, 395] on div at bounding box center [539, 384] width 127 height 31
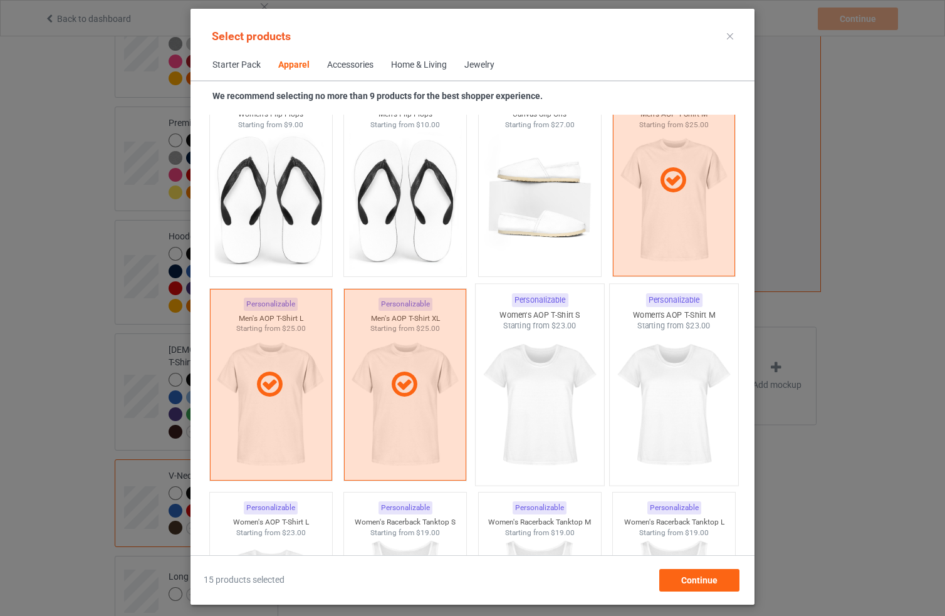
click at [652, 390] on img at bounding box center [674, 404] width 118 height 147
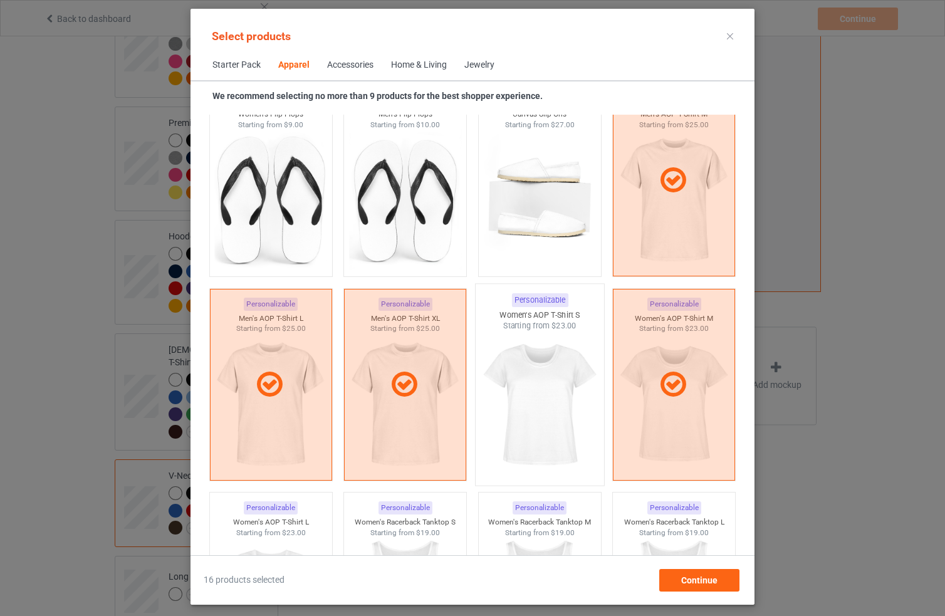
click at [552, 398] on img at bounding box center [540, 404] width 118 height 147
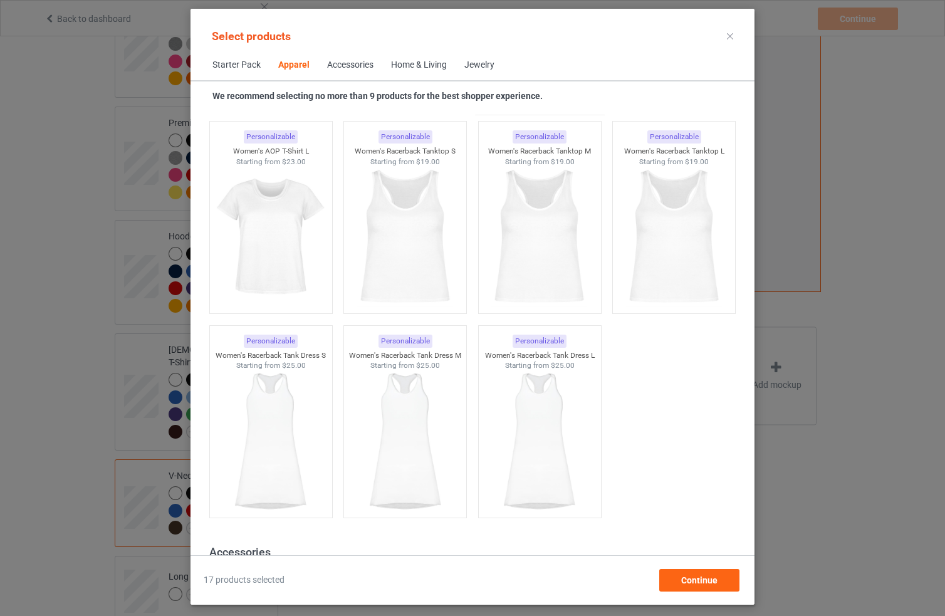
scroll to position [2363, 0]
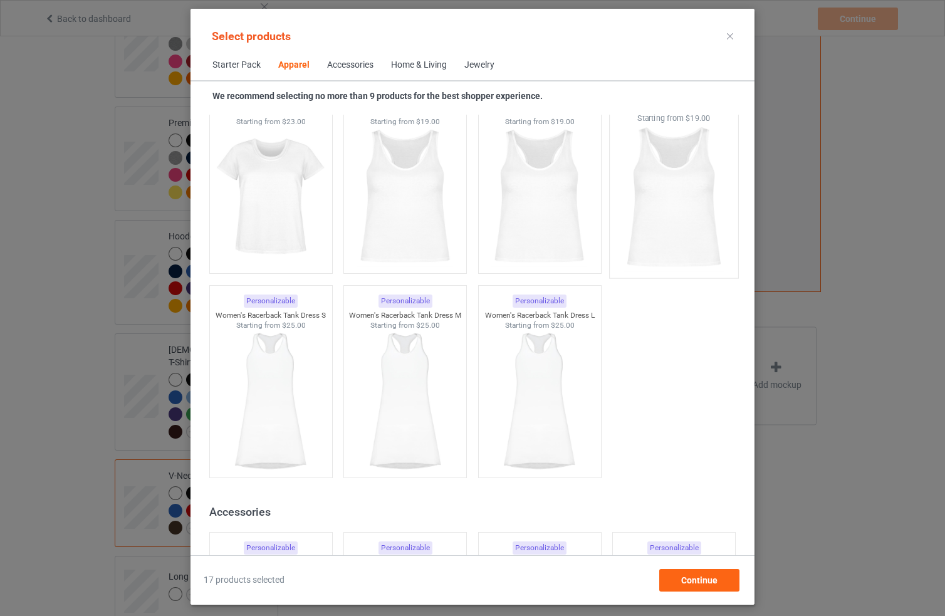
click at [652, 229] on img at bounding box center [674, 197] width 118 height 147
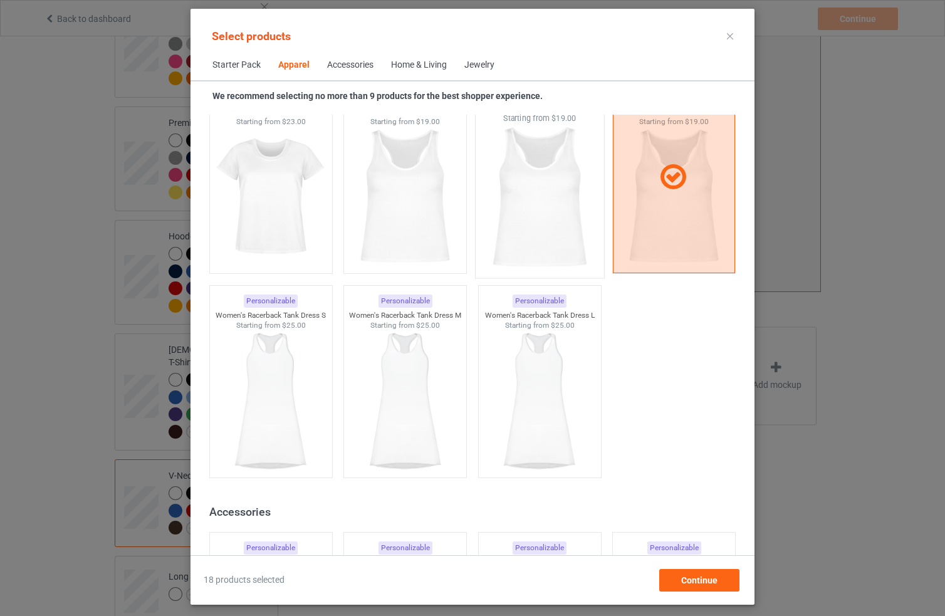
click at [507, 236] on img at bounding box center [540, 197] width 118 height 147
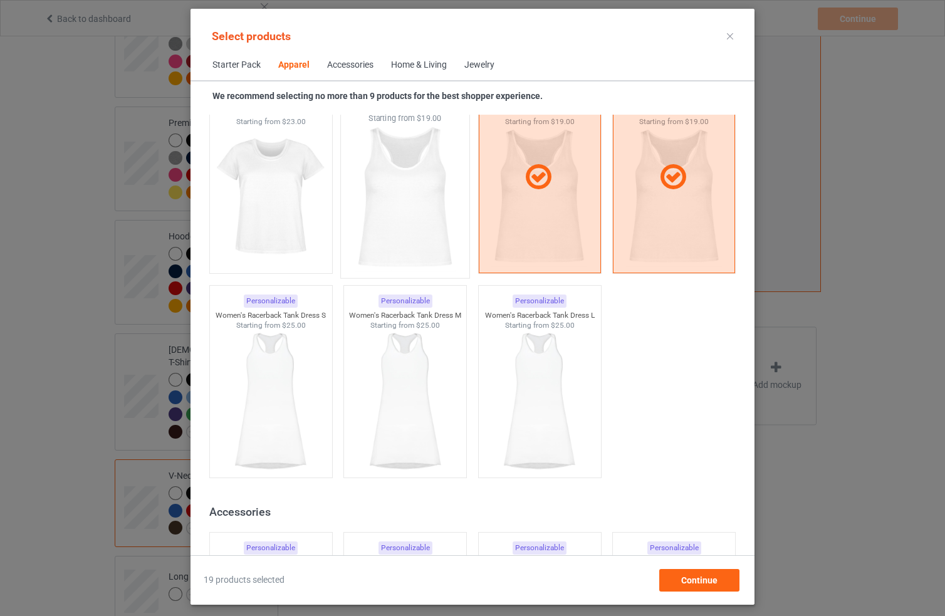
click at [434, 213] on img at bounding box center [405, 197] width 118 height 147
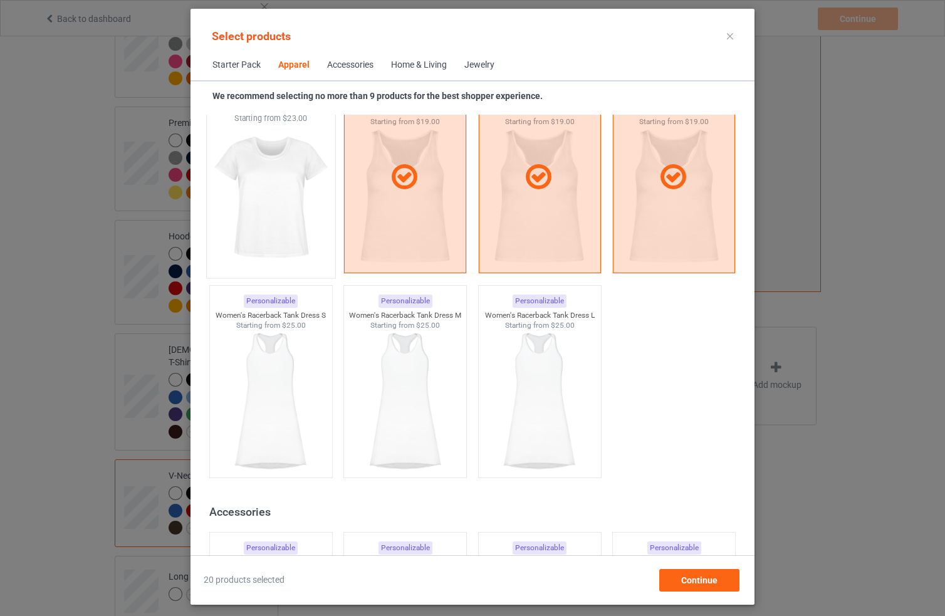
click at [296, 227] on img at bounding box center [271, 197] width 118 height 147
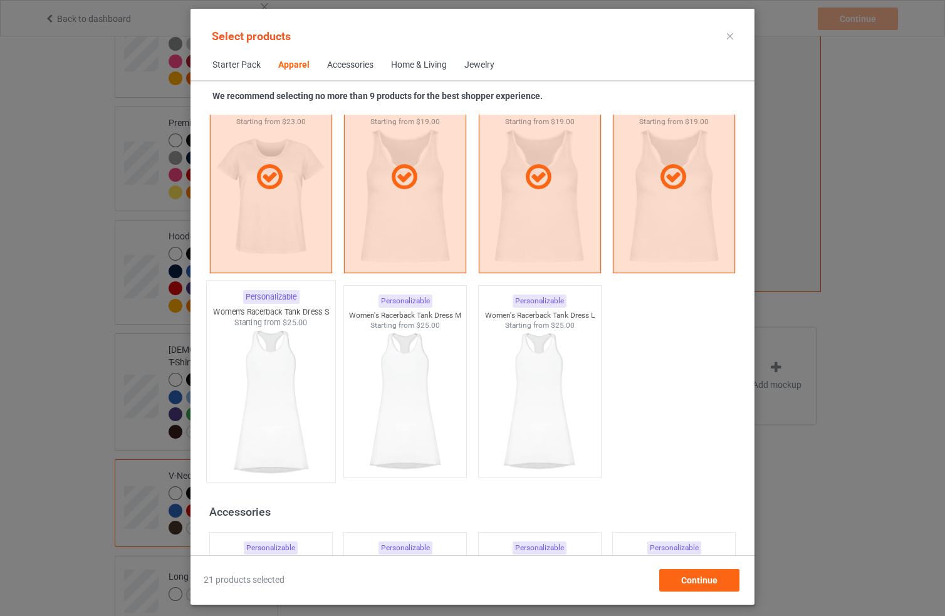
click at [296, 389] on img at bounding box center [271, 401] width 118 height 147
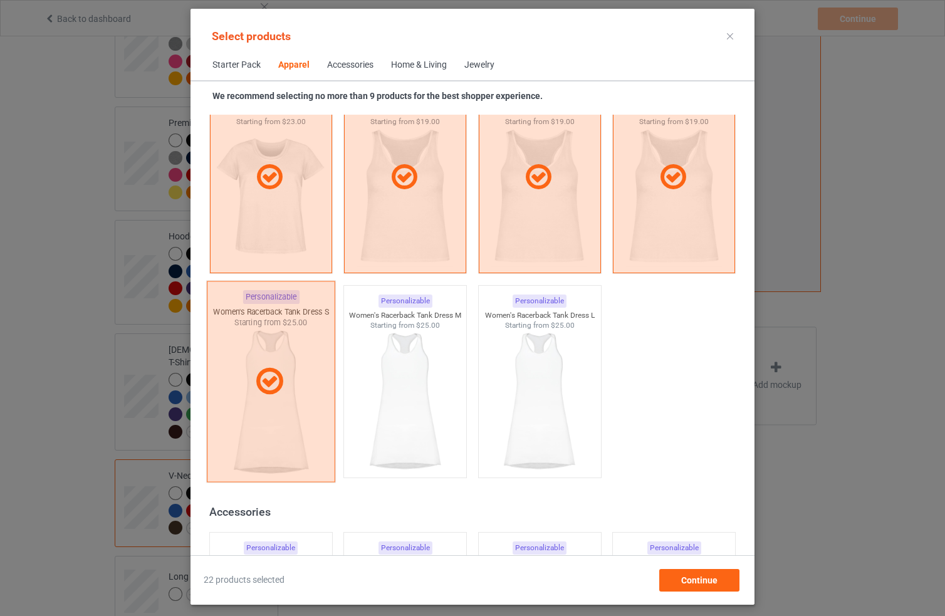
click at [275, 382] on icon at bounding box center [269, 381] width 37 height 31
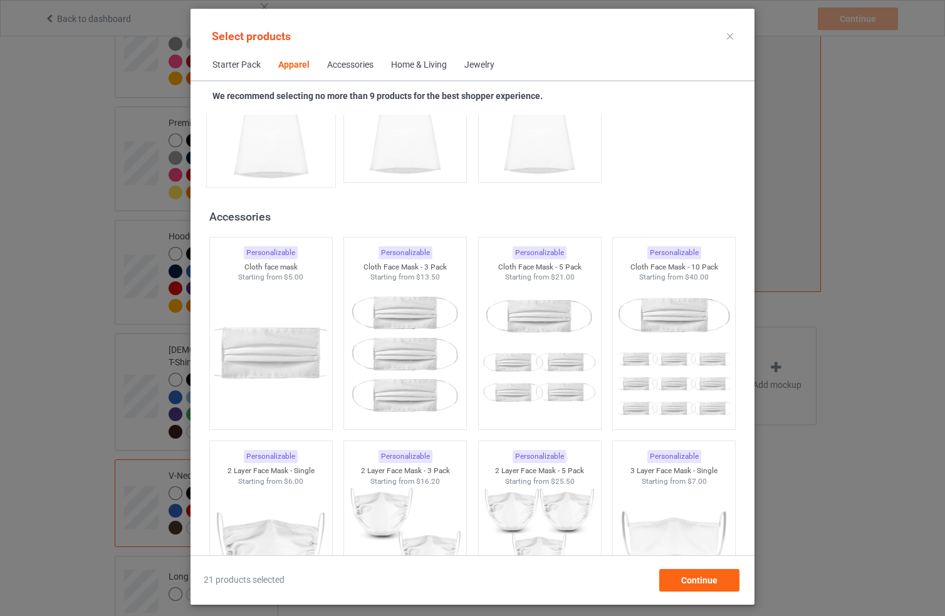
scroll to position [2703, 0]
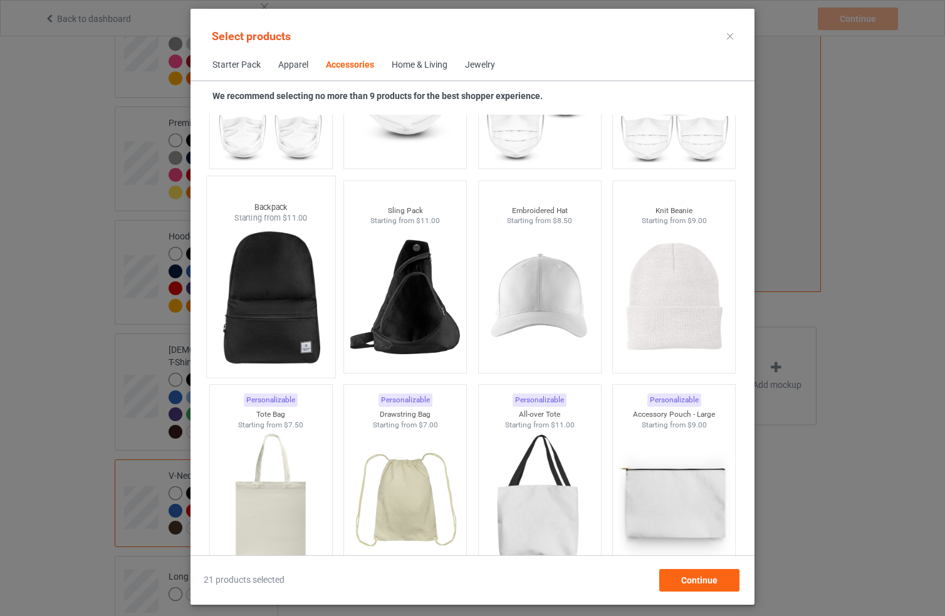
scroll to position [3529, 0]
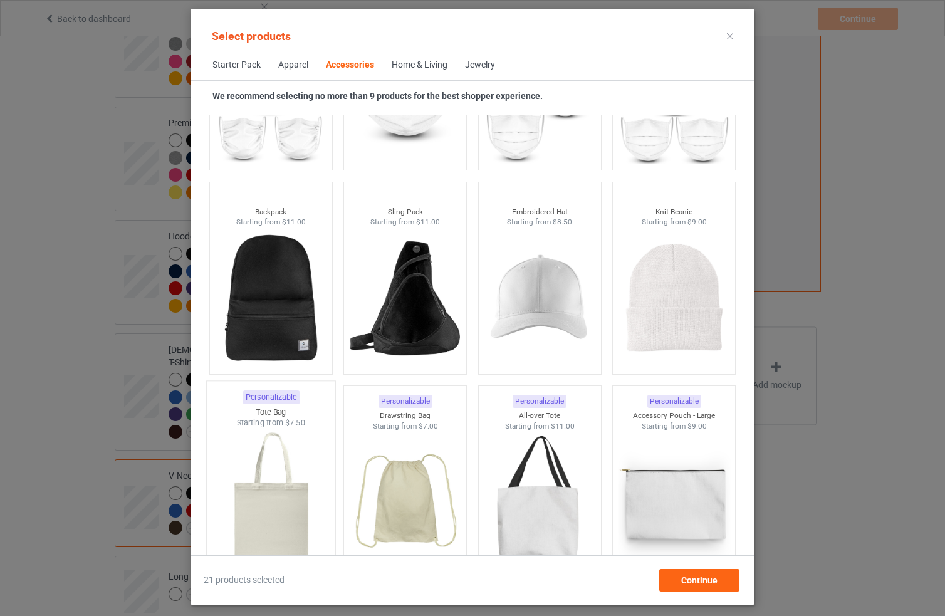
click at [269, 495] on img at bounding box center [271, 502] width 118 height 147
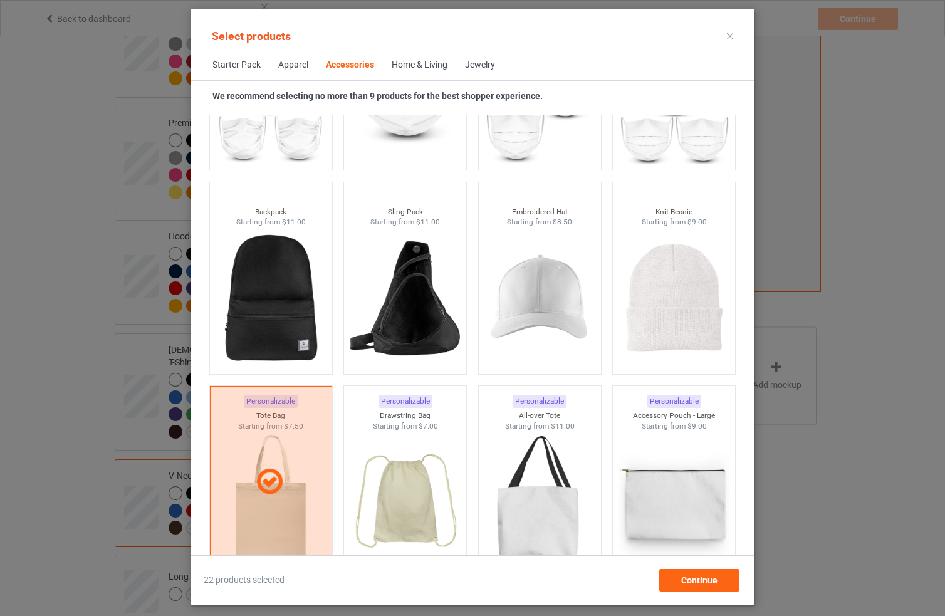
drag, startPoint x: 439, startPoint y: 472, endPoint x: 470, endPoint y: 472, distance: 31.3
click at [439, 472] on img at bounding box center [405, 501] width 112 height 140
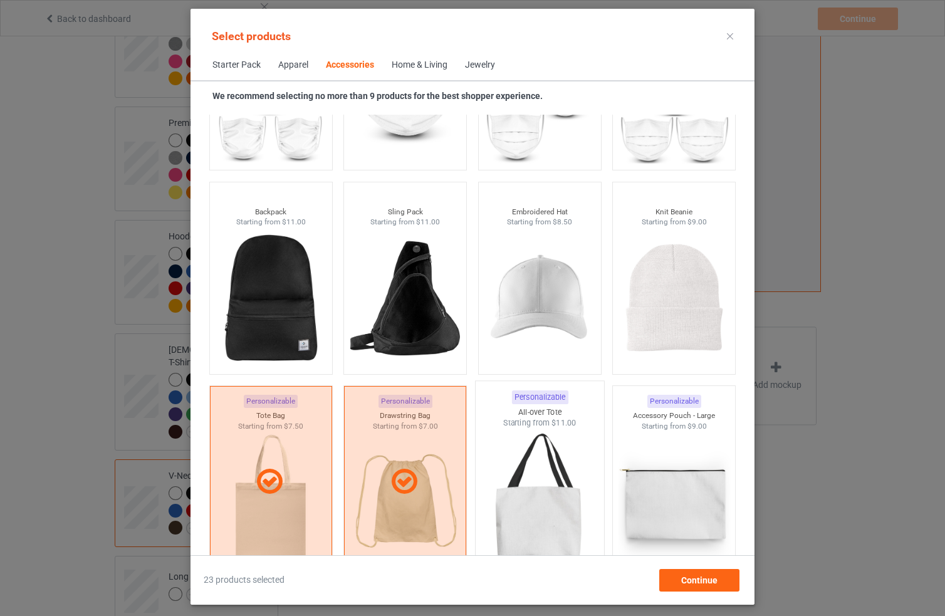
click at [523, 470] on img at bounding box center [540, 502] width 118 height 147
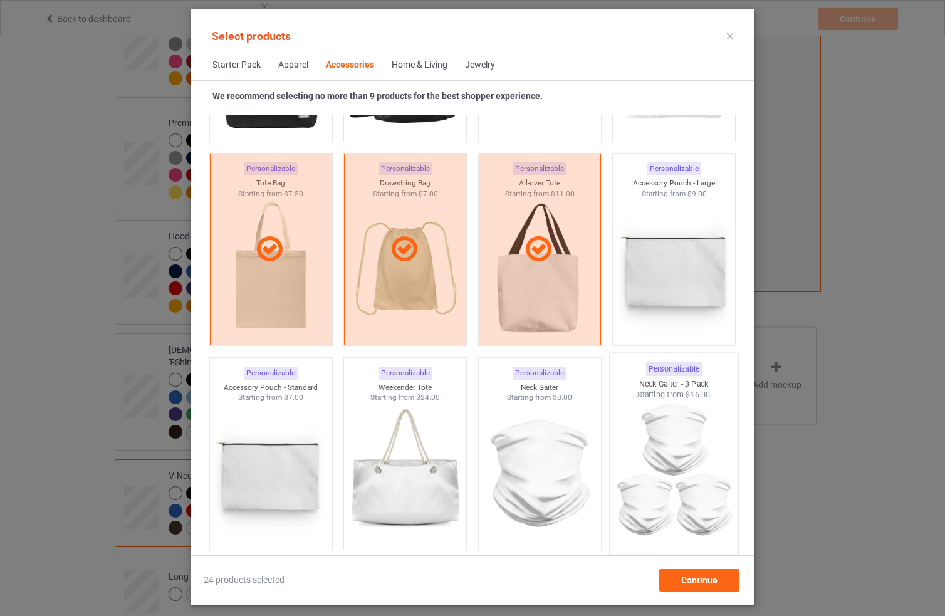
scroll to position [3815, 0]
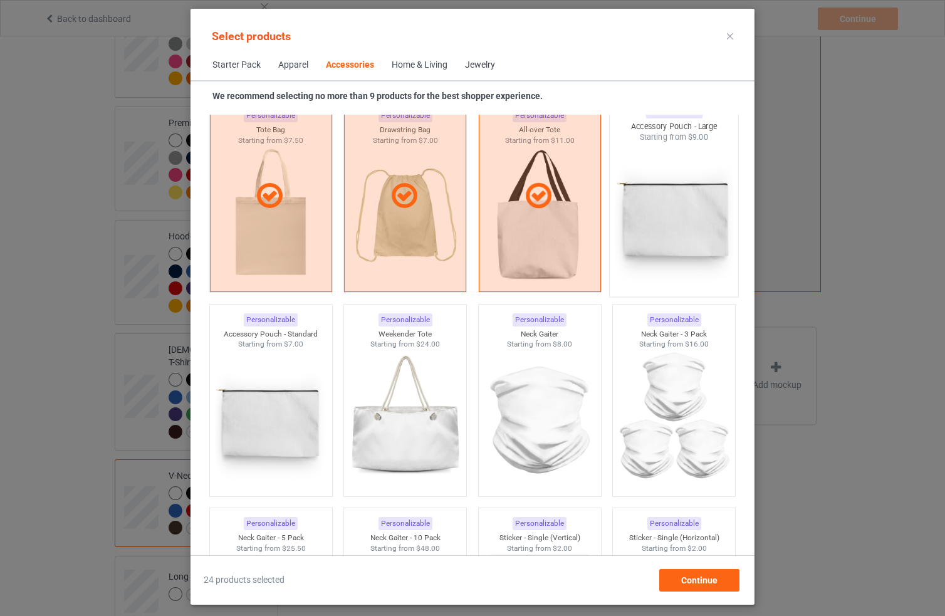
click at [665, 229] on img at bounding box center [674, 216] width 118 height 147
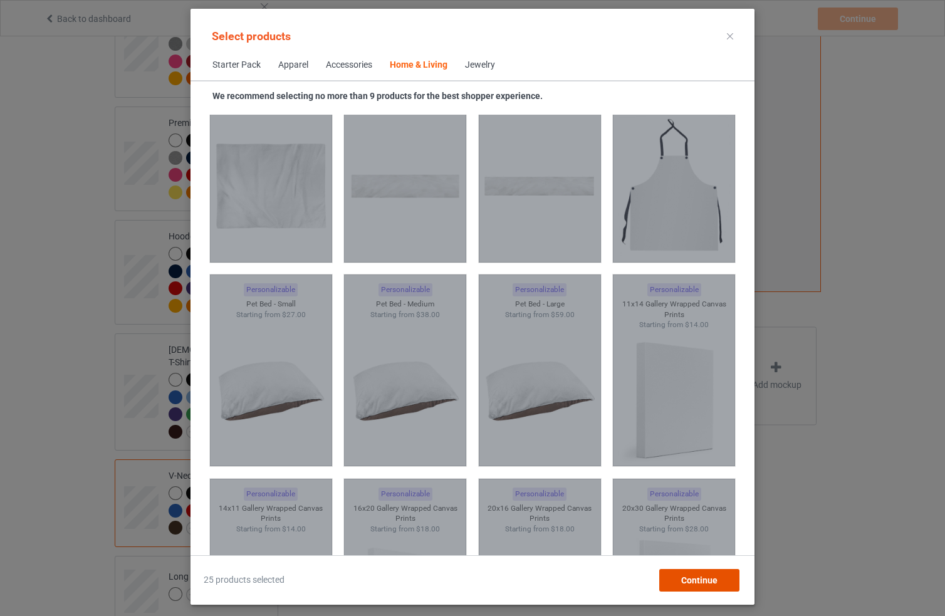
click at [694, 578] on span "Continue" at bounding box center [699, 580] width 36 height 10
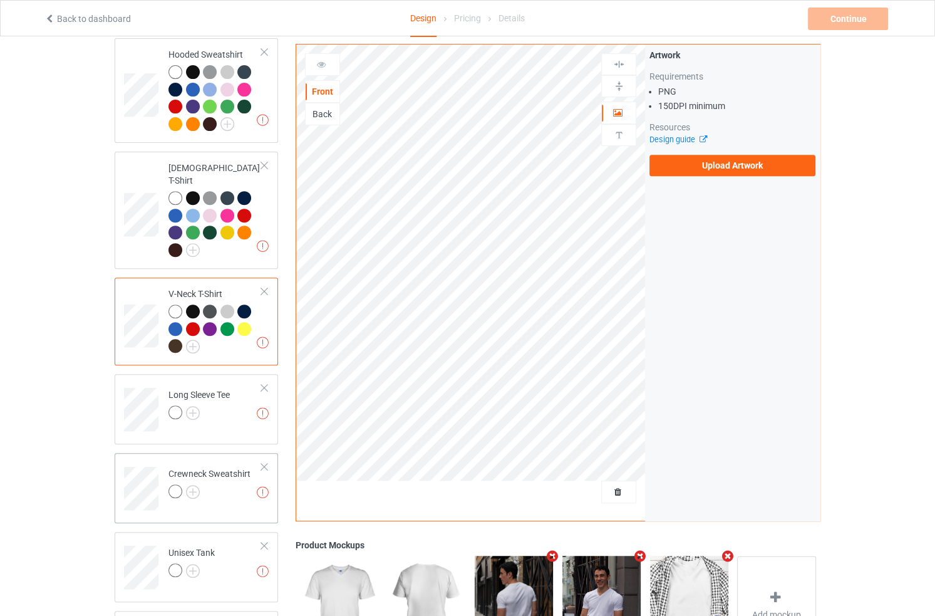
scroll to position [525, 0]
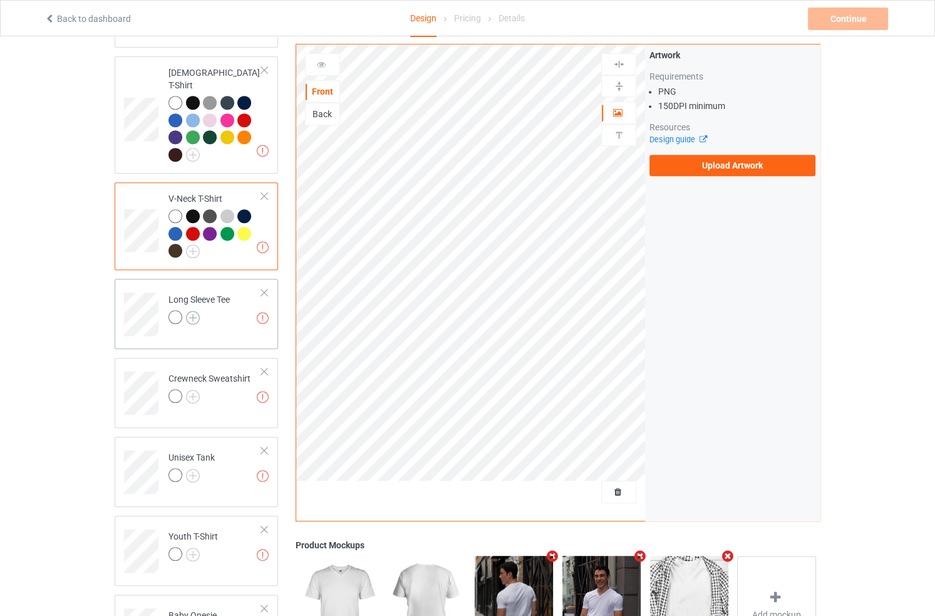
click at [190, 311] on img at bounding box center [193, 318] width 14 height 14
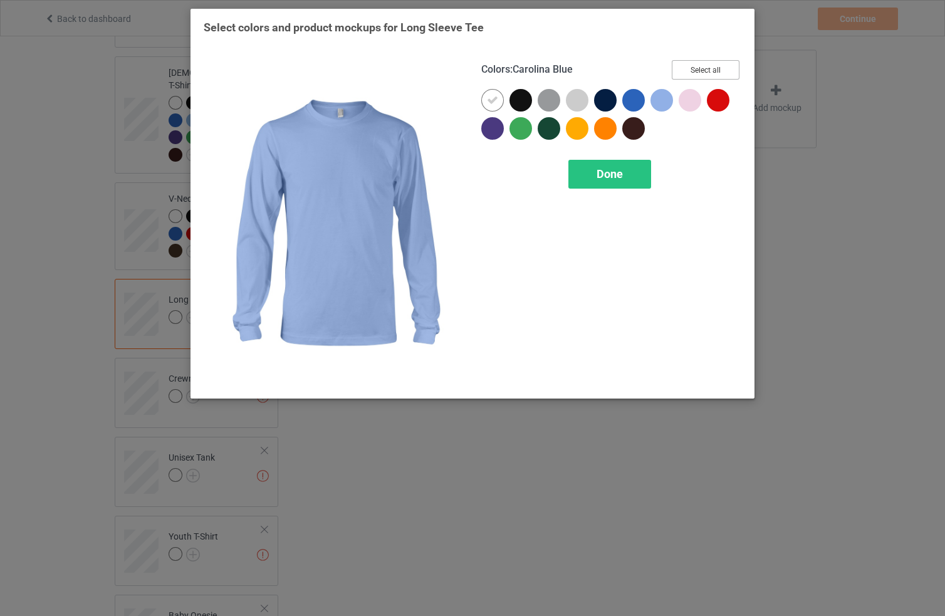
click at [719, 68] on button "Select all" at bounding box center [706, 69] width 68 height 19
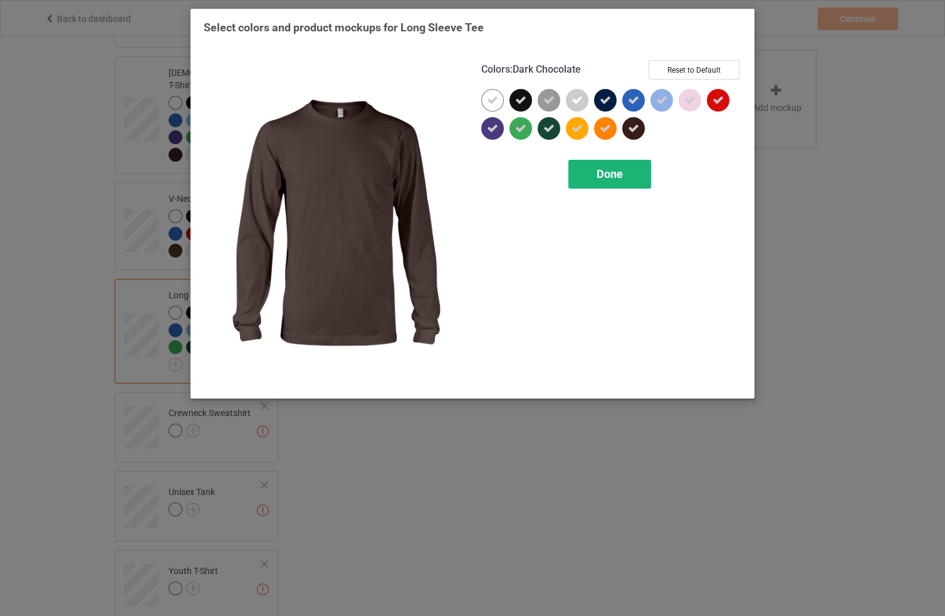
click at [616, 172] on span "Done" at bounding box center [609, 173] width 26 height 13
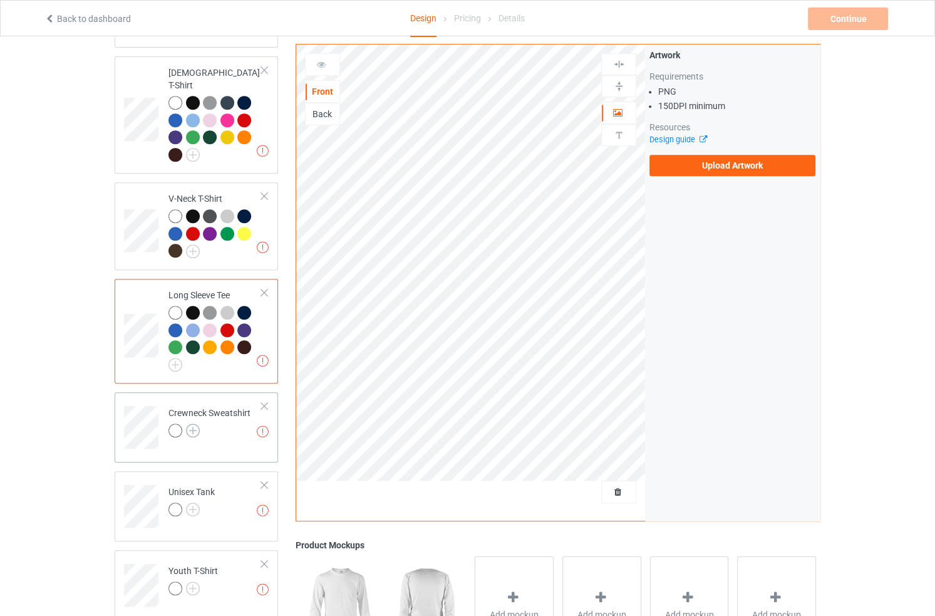
click at [192, 423] on img at bounding box center [193, 430] width 14 height 14
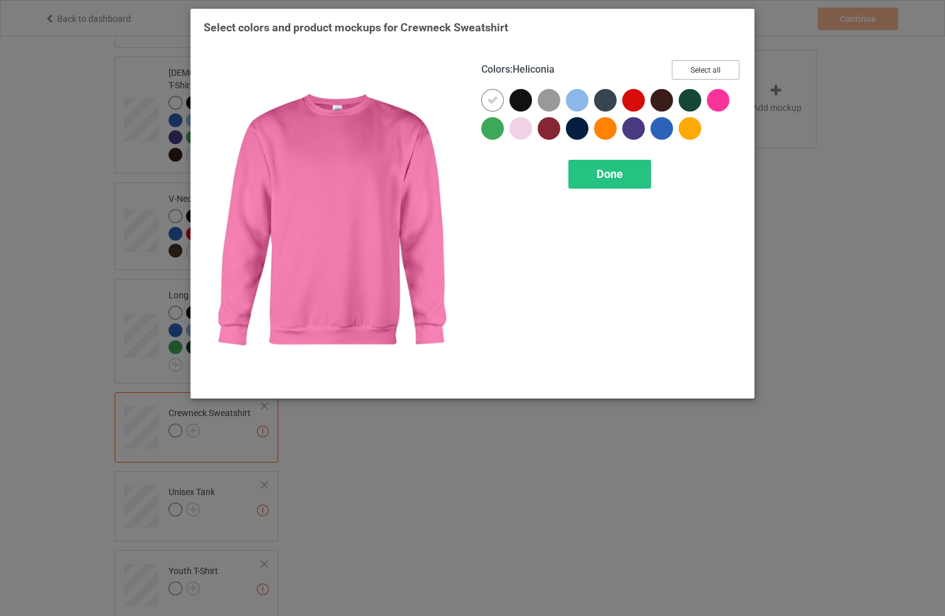
click at [723, 72] on button "Select all" at bounding box center [706, 69] width 68 height 19
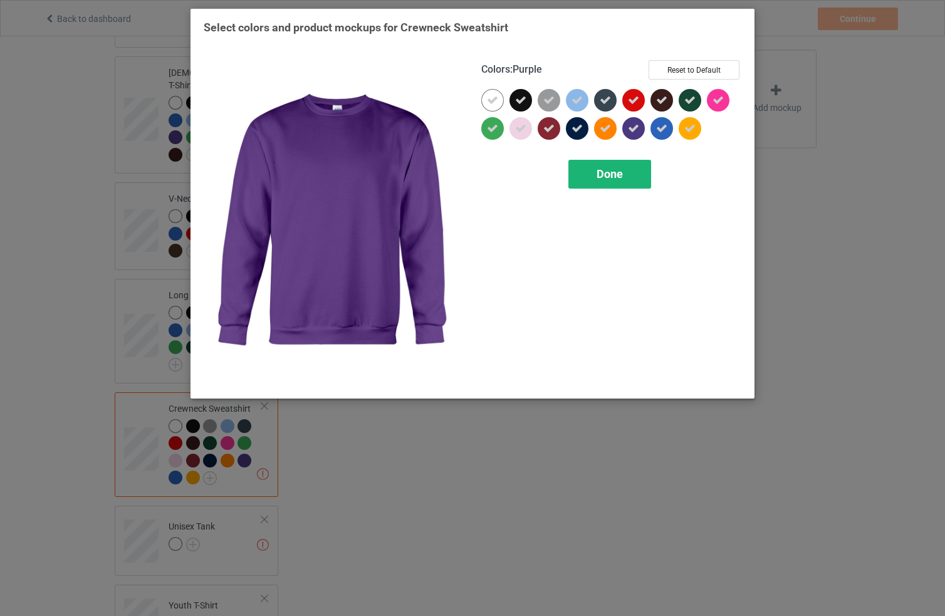
click at [610, 172] on span "Done" at bounding box center [609, 173] width 26 height 13
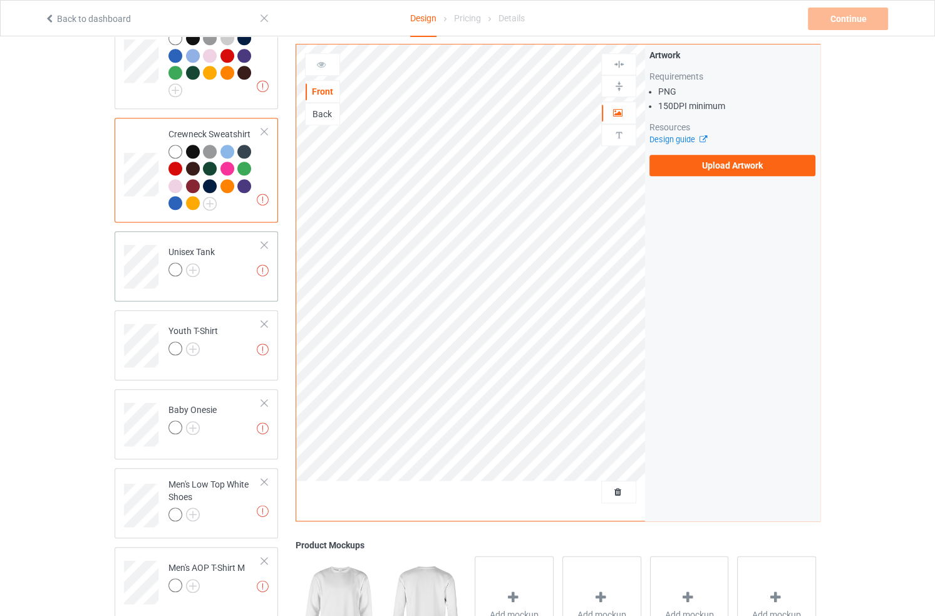
scroll to position [800, 0]
click at [193, 262] on img at bounding box center [193, 269] width 14 height 14
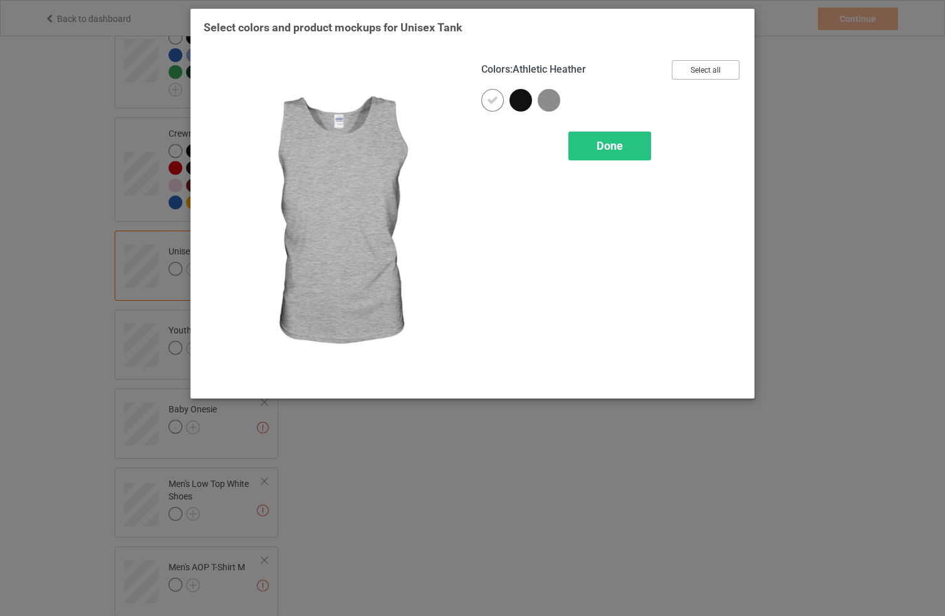
click at [709, 73] on button "Select all" at bounding box center [706, 69] width 68 height 19
click at [638, 127] on div "Colors : Athletic Heather Reset to Default Done" at bounding box center [611, 222] width 278 height 343
click at [631, 135] on div "Done" at bounding box center [609, 146] width 83 height 29
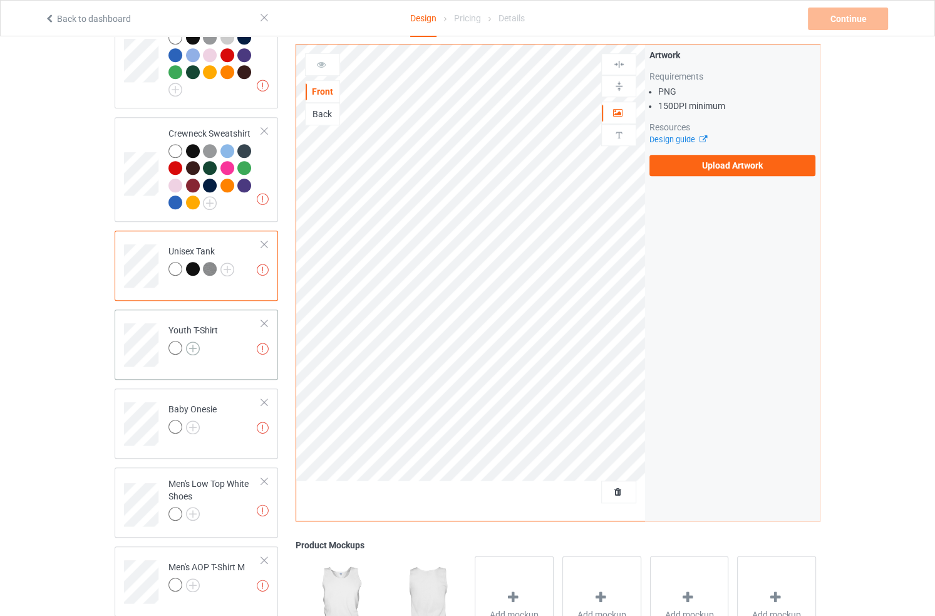
click at [194, 341] on img at bounding box center [193, 348] width 14 height 14
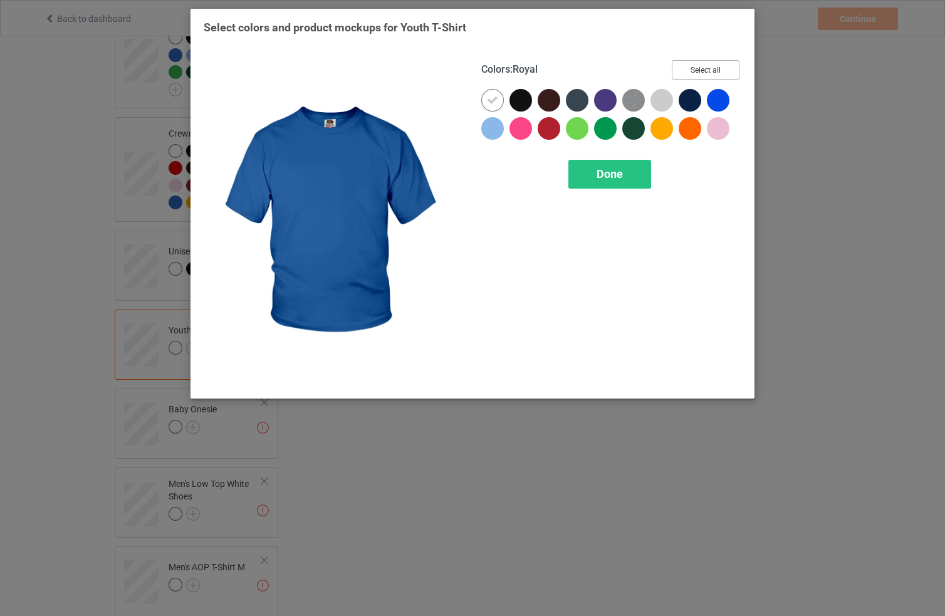
click at [704, 70] on button "Select all" at bounding box center [706, 69] width 68 height 19
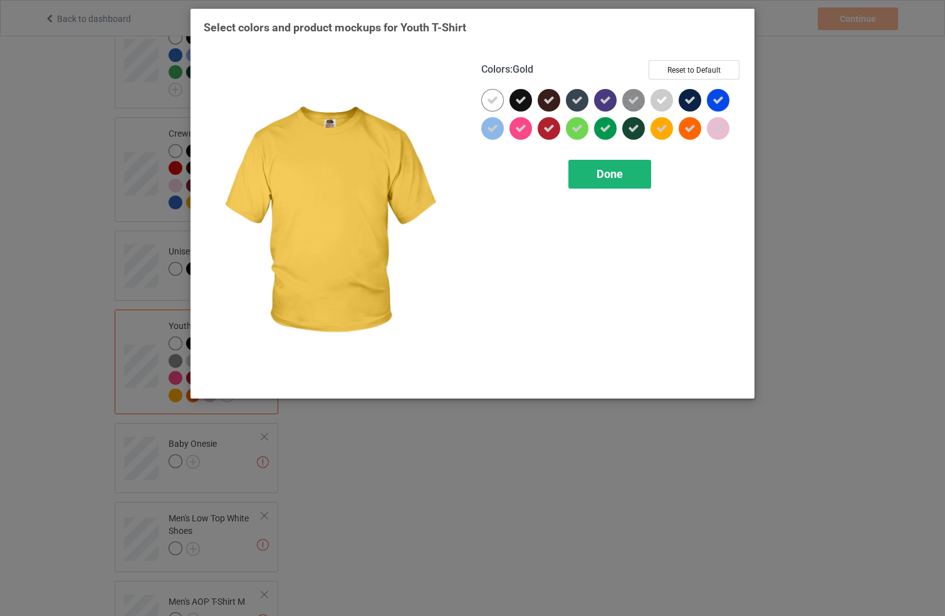
click at [635, 164] on div "Done" at bounding box center [609, 174] width 83 height 29
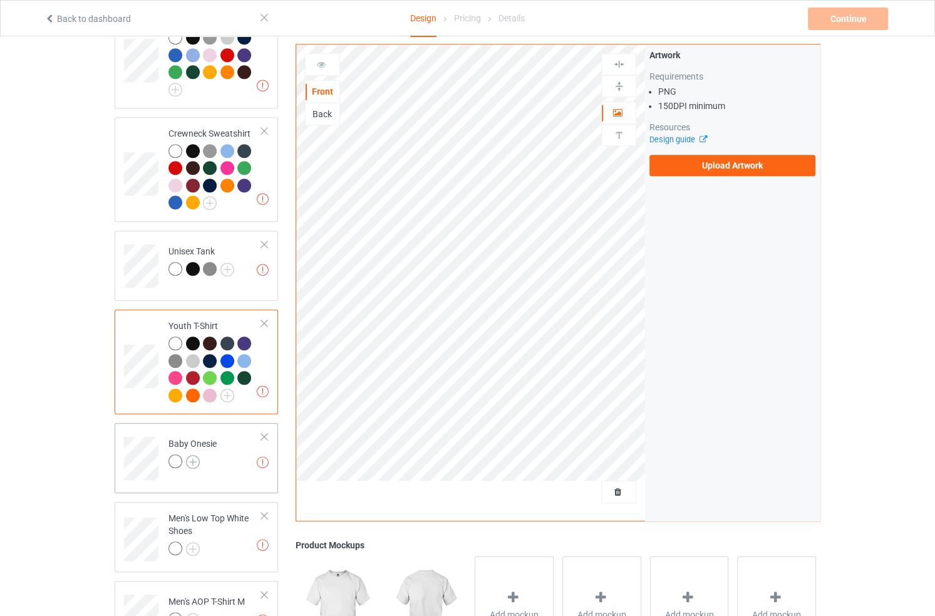
click at [195, 455] on img at bounding box center [193, 462] width 14 height 14
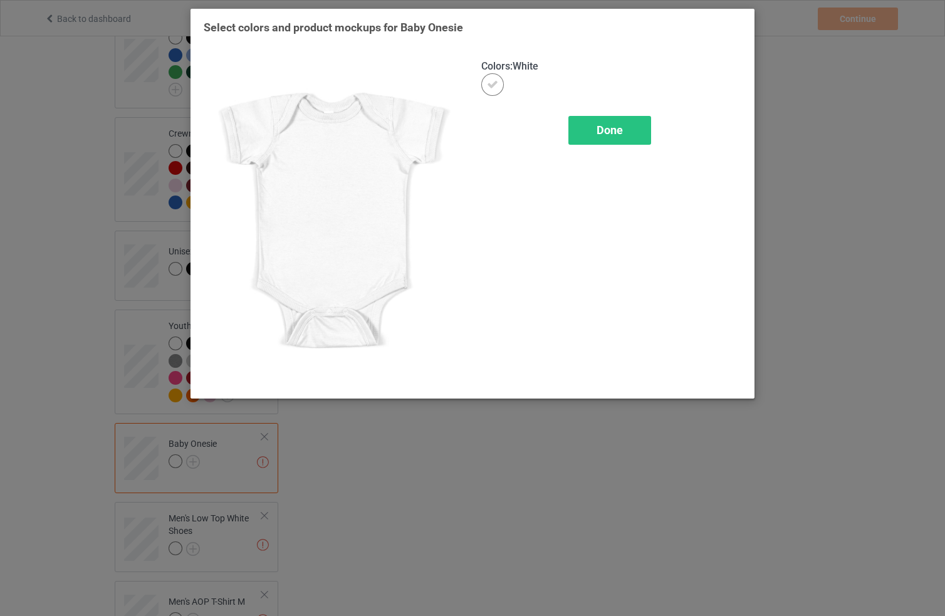
click at [604, 133] on span "Done" at bounding box center [609, 129] width 26 height 13
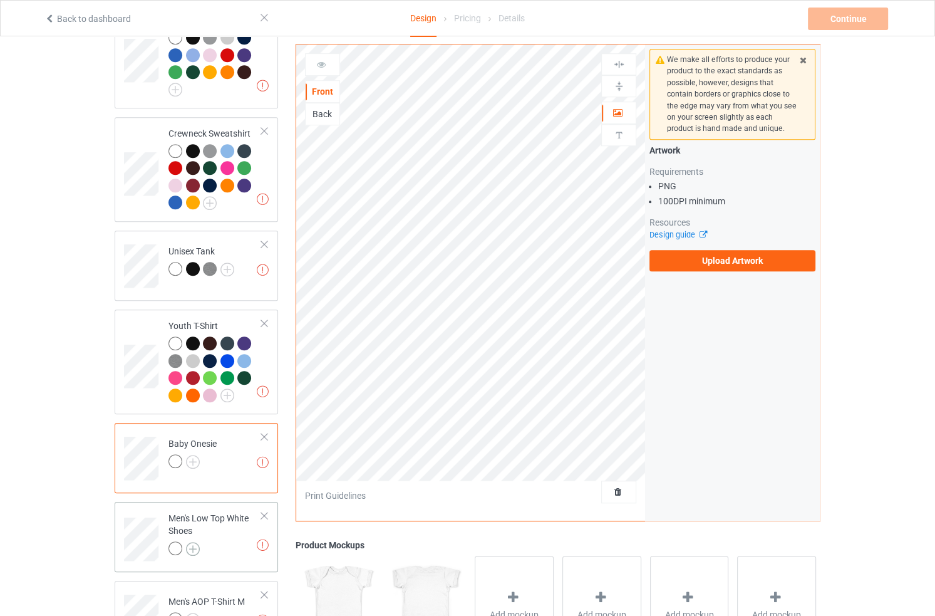
click at [195, 542] on img at bounding box center [193, 549] width 14 height 14
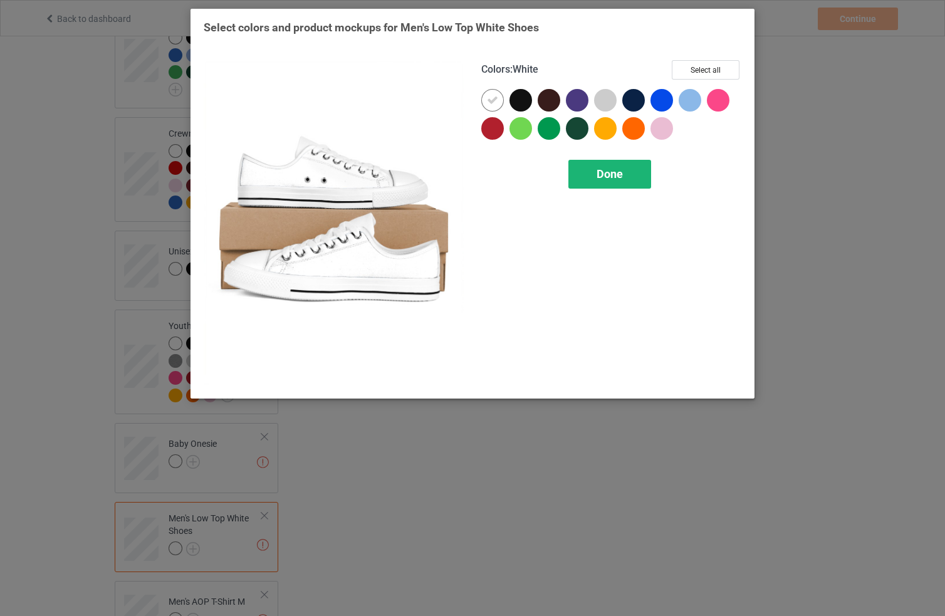
click at [633, 170] on div "Done" at bounding box center [609, 174] width 83 height 29
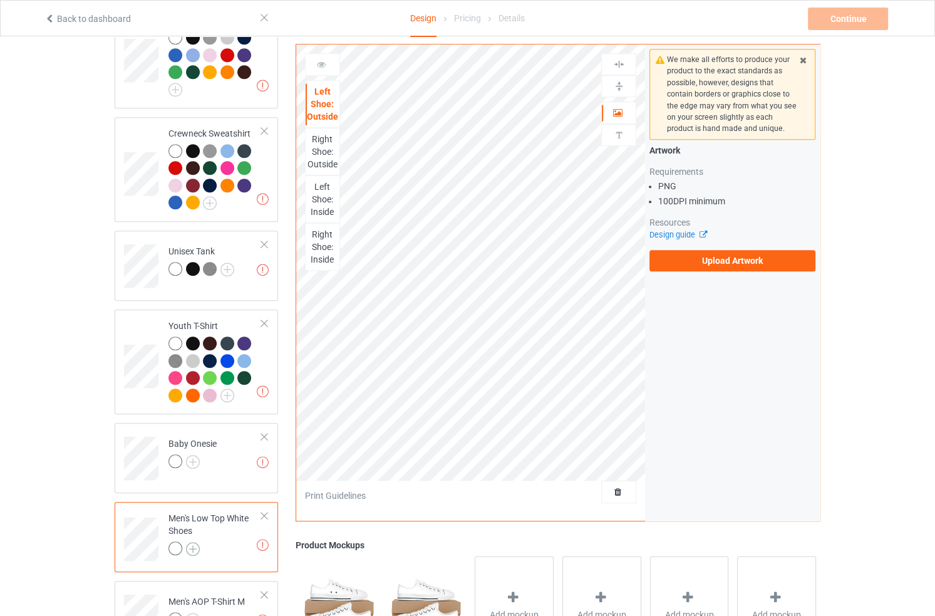
click at [192, 542] on img at bounding box center [193, 549] width 14 height 14
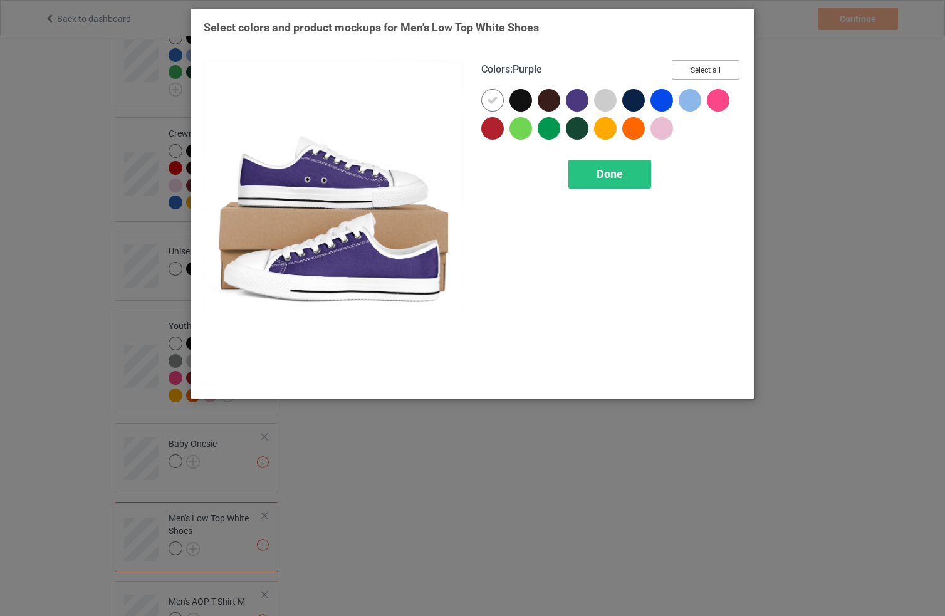
click at [693, 65] on button "Select all" at bounding box center [706, 69] width 68 height 19
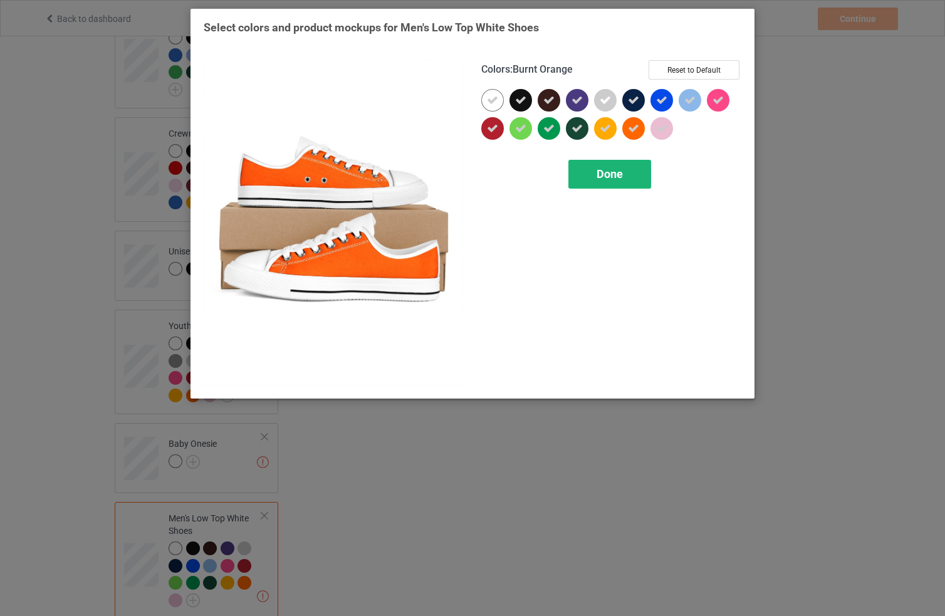
click at [623, 165] on div "Done" at bounding box center [609, 174] width 83 height 29
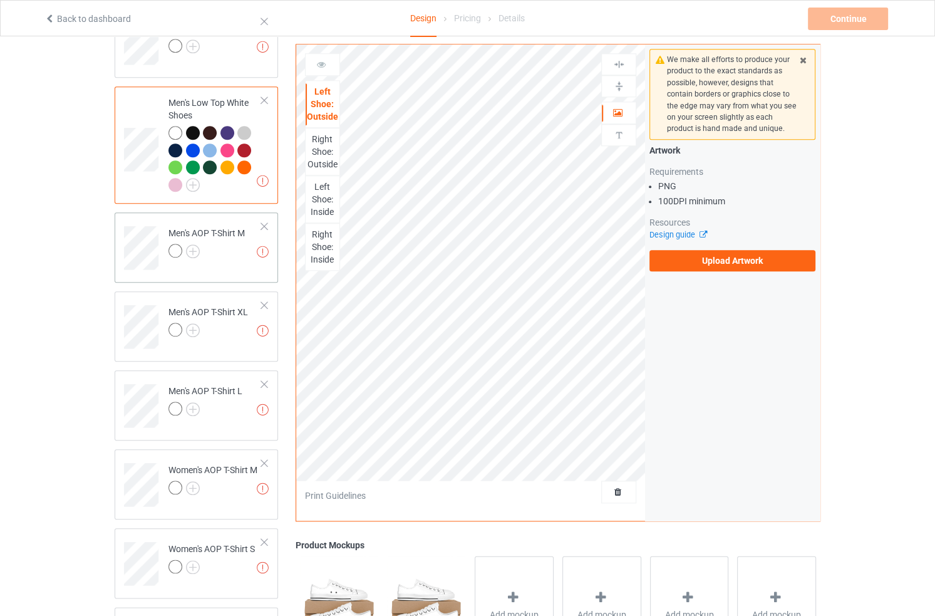
scroll to position [1214, 0]
click at [195, 246] on img at bounding box center [193, 253] width 14 height 14
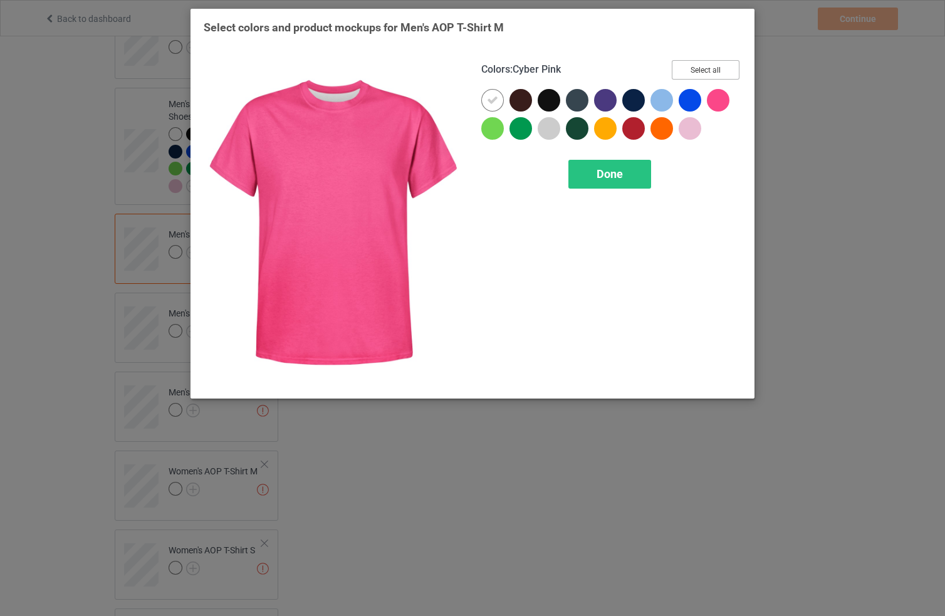
click at [730, 78] on div "Colors : Cyber Pink Select all" at bounding box center [611, 74] width 260 height 29
click at [729, 77] on button "Select all" at bounding box center [706, 69] width 68 height 19
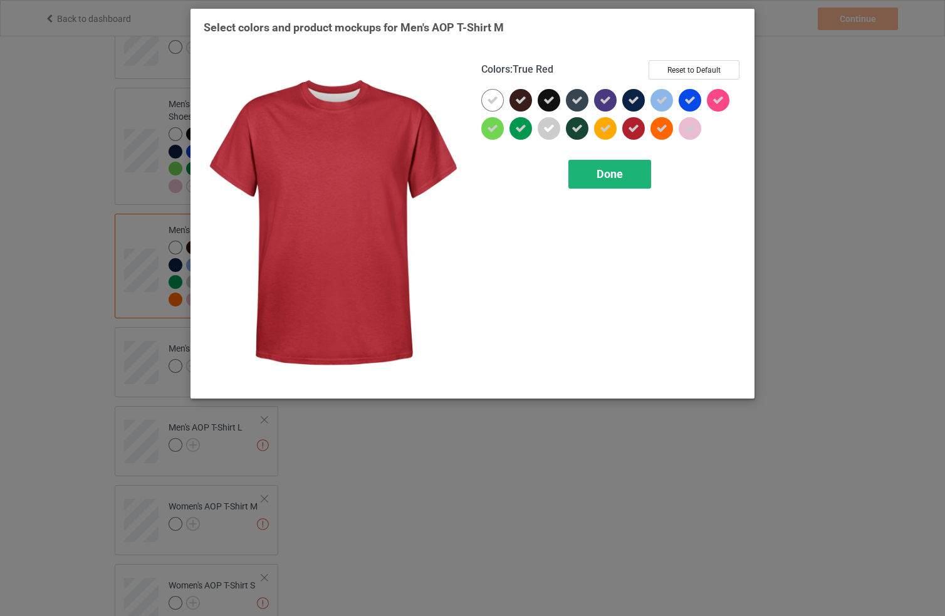
click at [630, 160] on div "Done" at bounding box center [609, 174] width 83 height 29
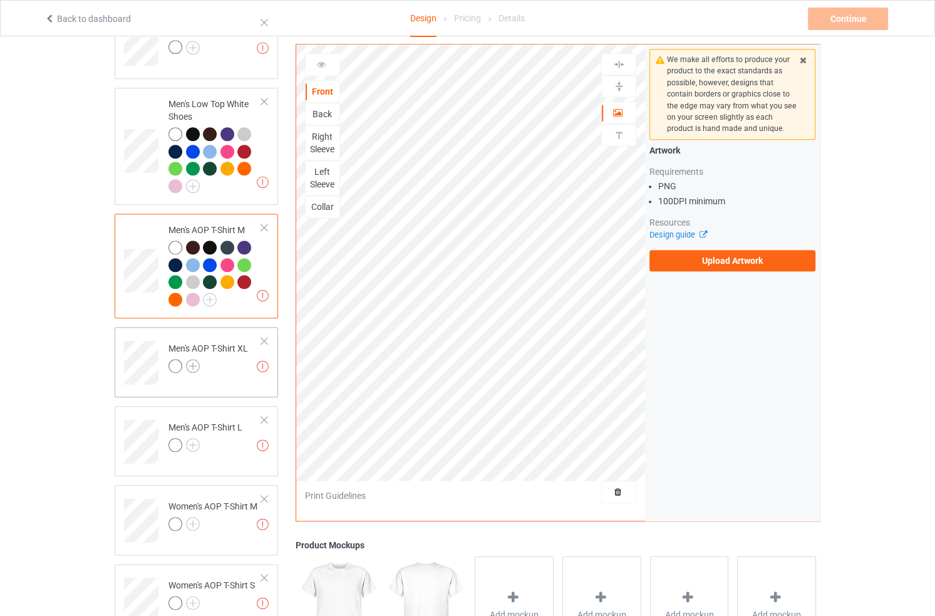
click at [190, 359] on img at bounding box center [193, 366] width 14 height 14
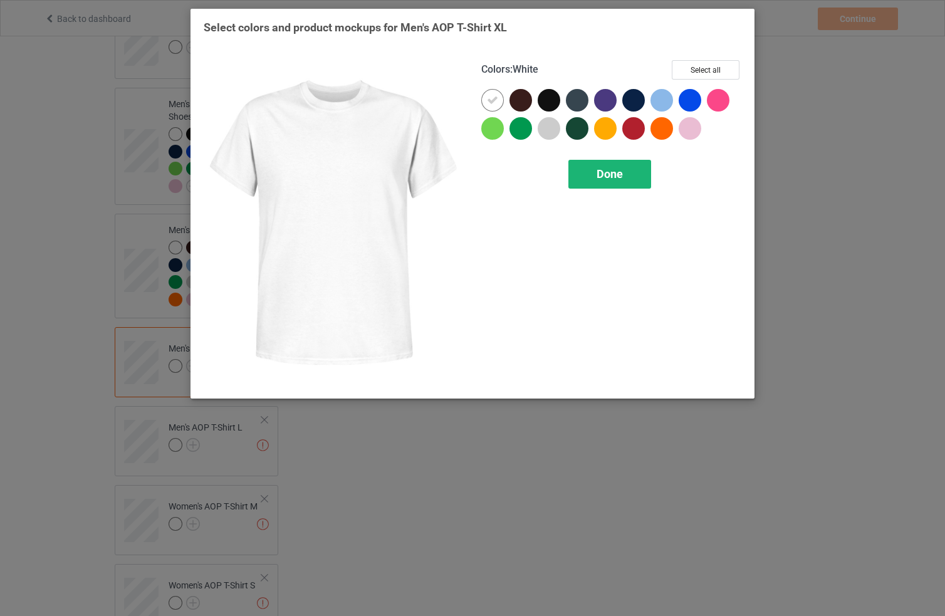
click at [606, 170] on span "Done" at bounding box center [609, 173] width 26 height 13
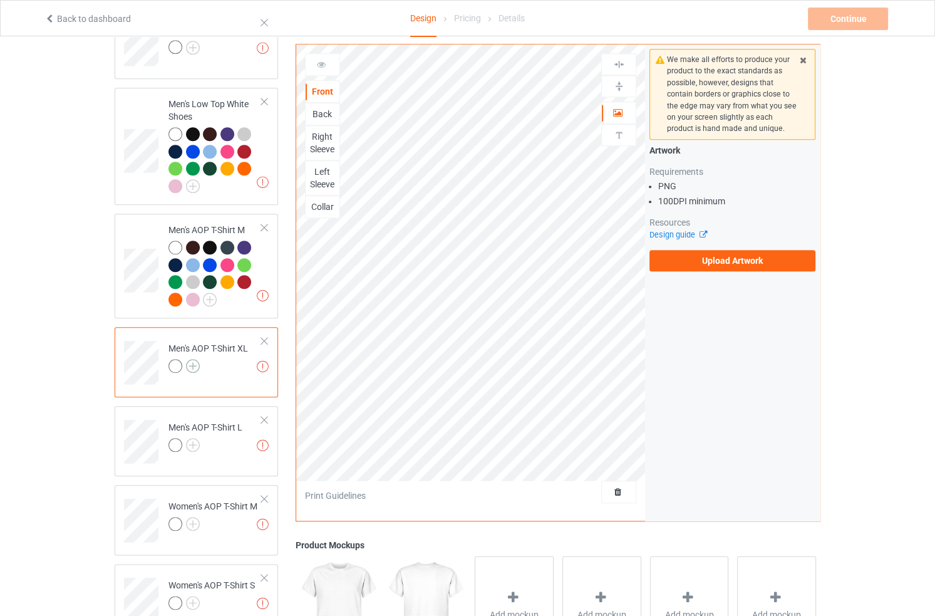
click at [195, 359] on img at bounding box center [193, 366] width 14 height 14
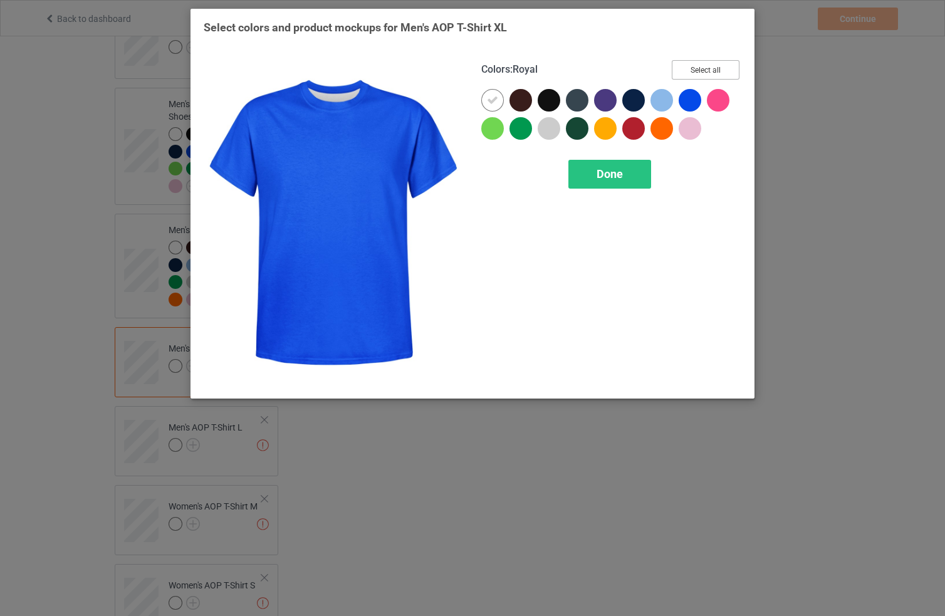
click at [708, 72] on button "Select all" at bounding box center [706, 69] width 68 height 19
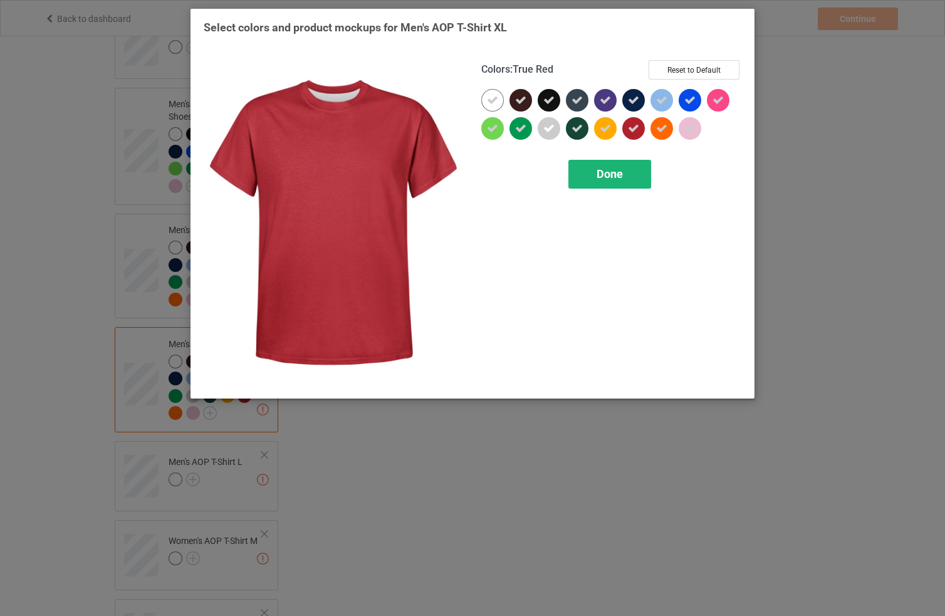
click at [597, 175] on span "Done" at bounding box center [609, 173] width 26 height 13
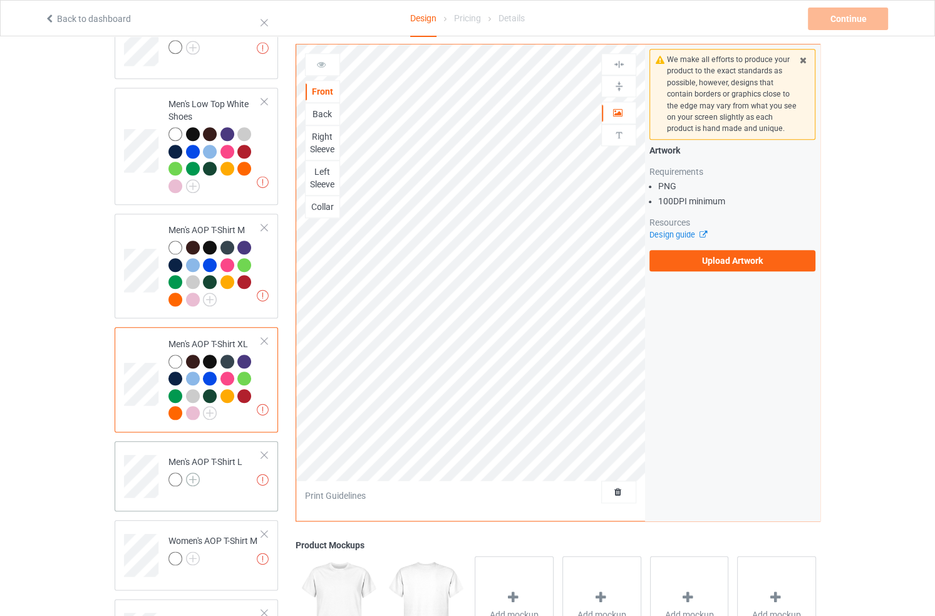
click at [192, 472] on img at bounding box center [193, 479] width 14 height 14
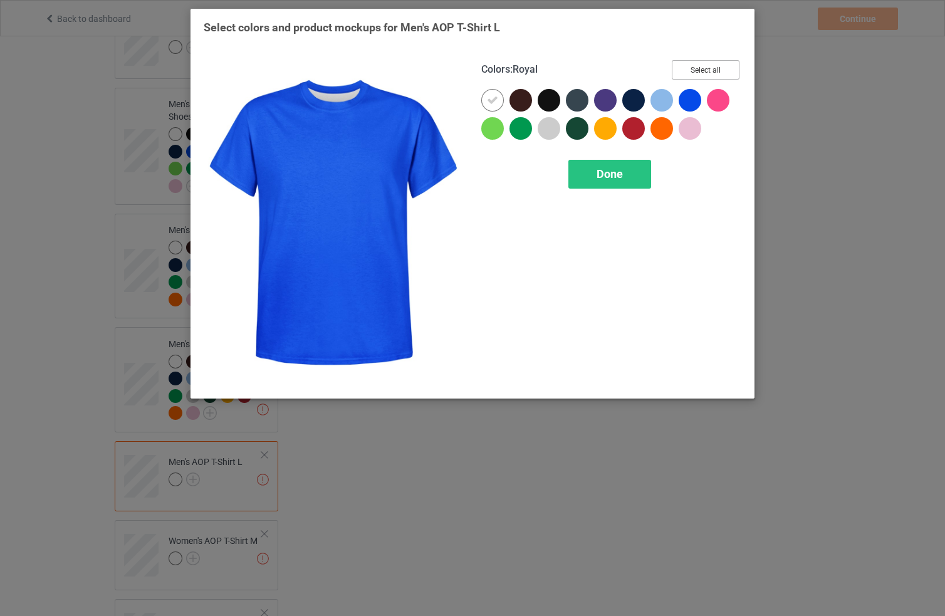
click at [697, 70] on button "Select all" at bounding box center [706, 69] width 68 height 19
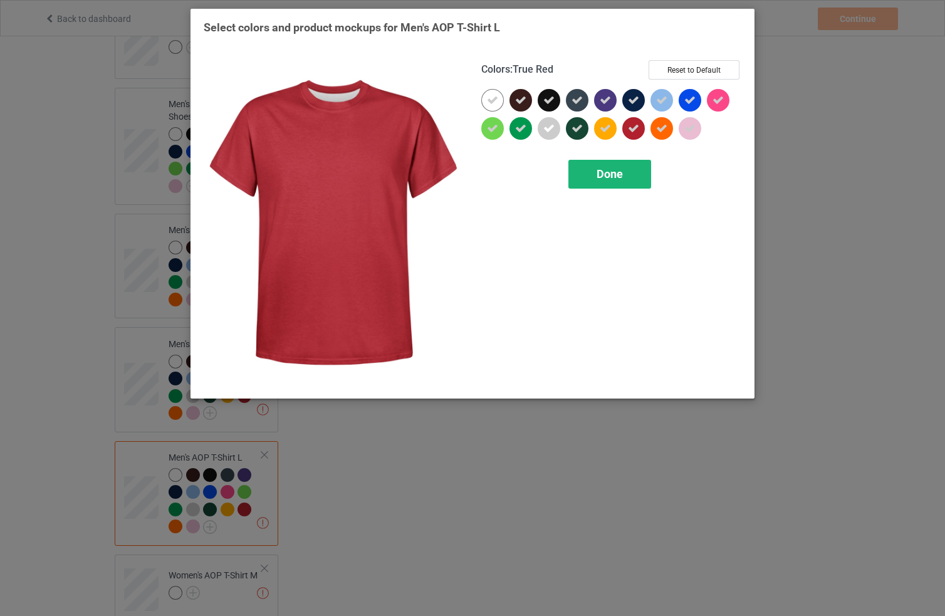
click at [606, 166] on div "Done" at bounding box center [609, 174] width 83 height 29
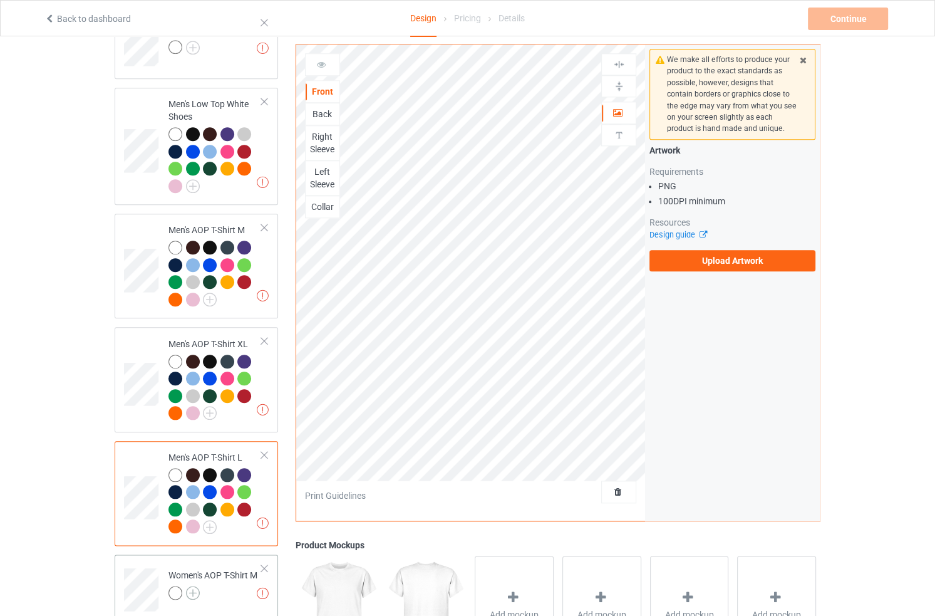
click at [197, 586] on img at bounding box center [193, 593] width 14 height 14
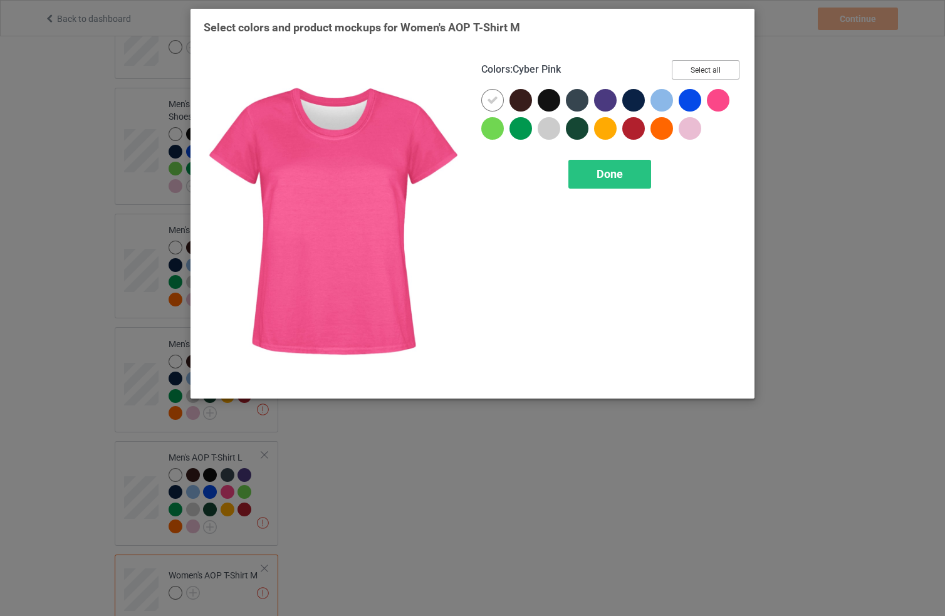
drag, startPoint x: 719, startPoint y: 60, endPoint x: 716, endPoint y: 68, distance: 8.7
click at [719, 62] on button "Select all" at bounding box center [706, 69] width 68 height 19
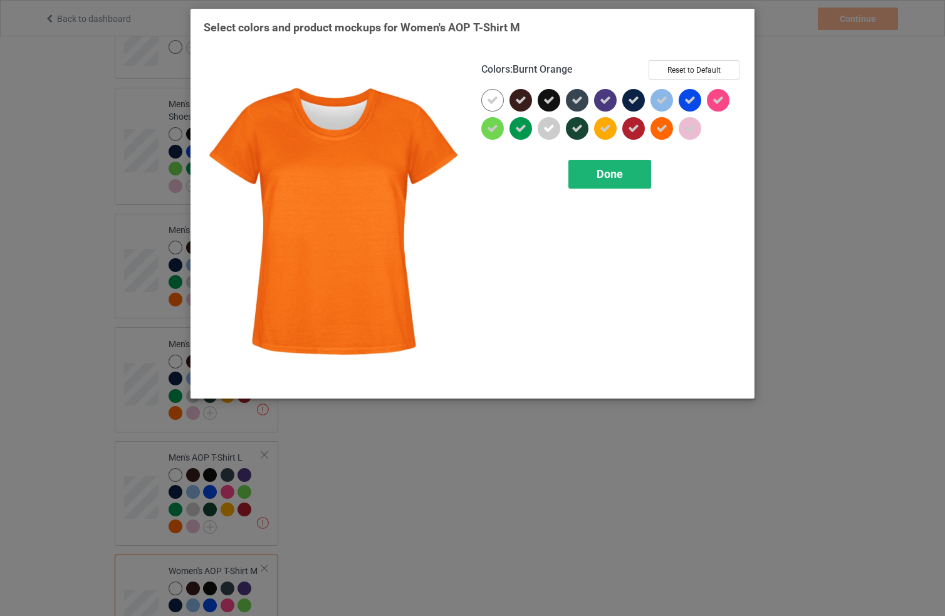
click at [616, 163] on div "Done" at bounding box center [609, 174] width 83 height 29
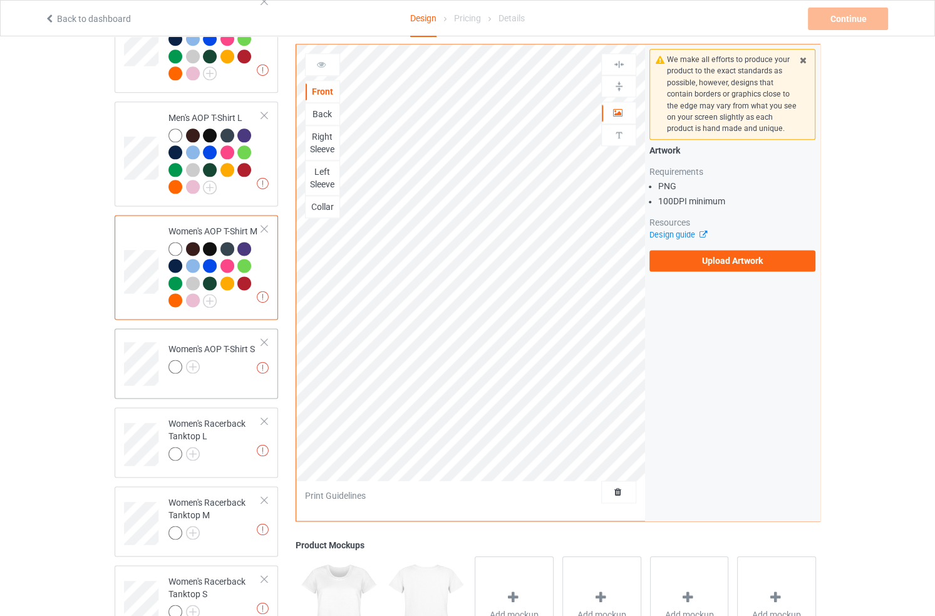
scroll to position [1583, 0]
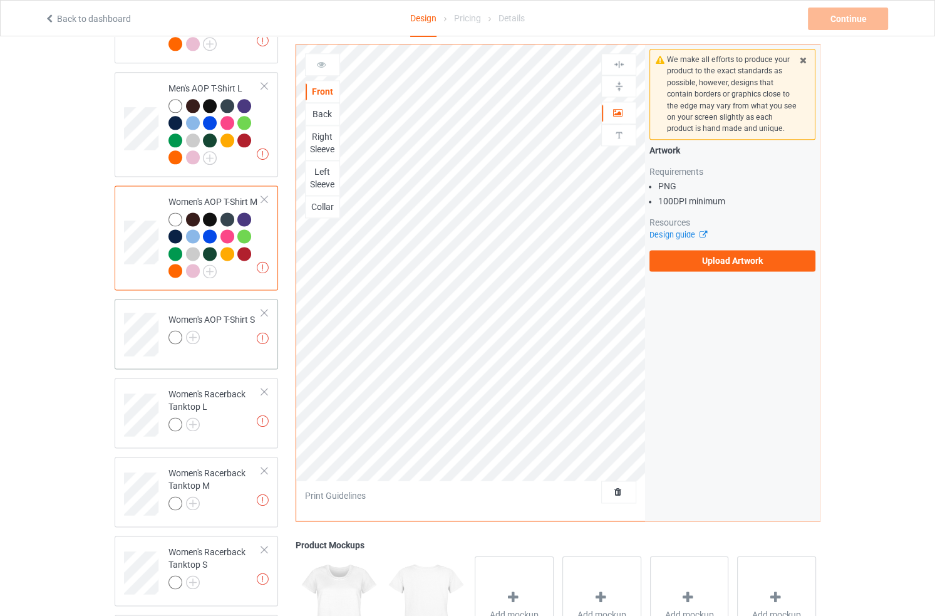
click at [189, 330] on div at bounding box center [212, 339] width 86 height 18
click at [194, 330] on img at bounding box center [193, 337] width 14 height 14
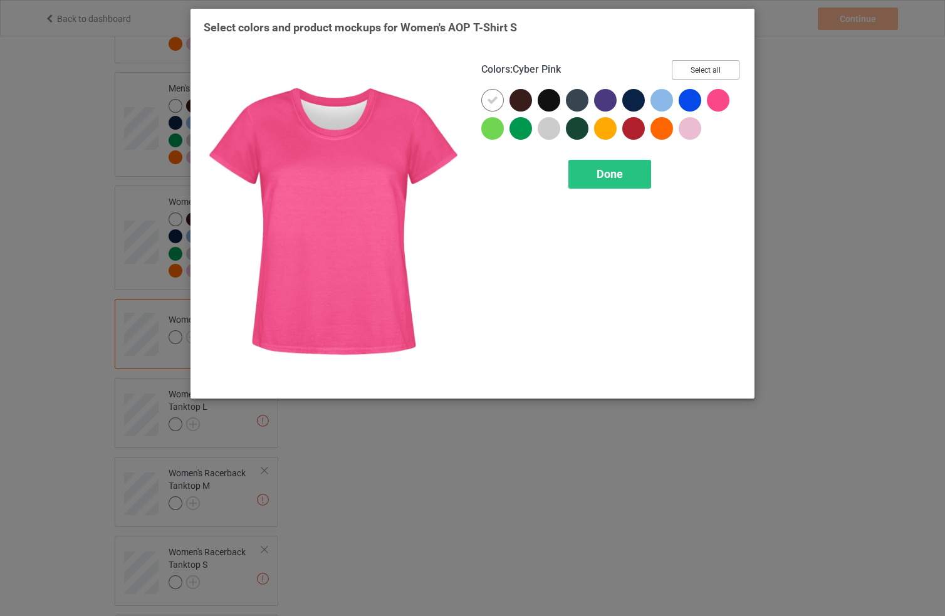
click at [719, 73] on button "Select all" at bounding box center [706, 69] width 68 height 19
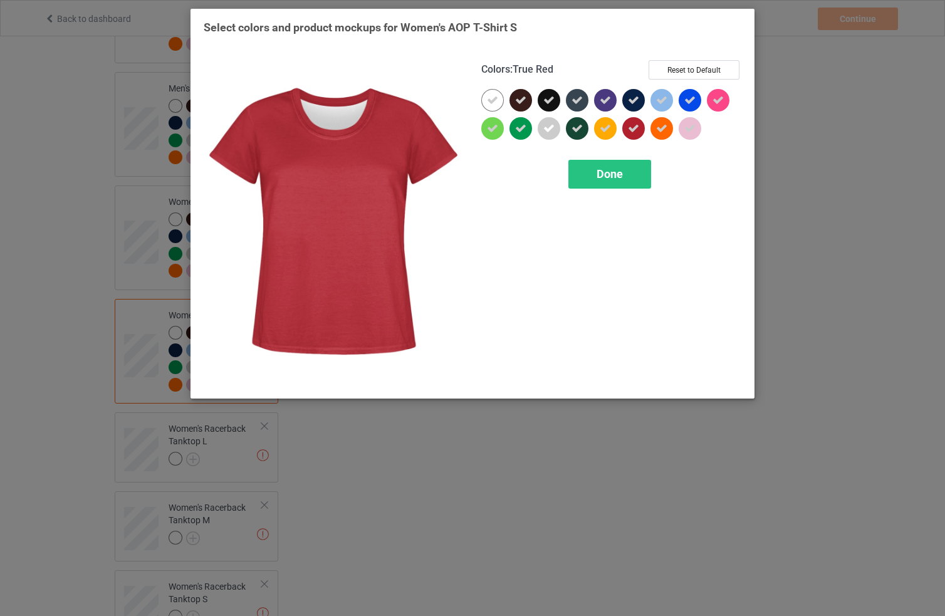
click at [638, 157] on div "Colors : True Red Reset to Default Done" at bounding box center [611, 222] width 278 height 343
click at [626, 169] on div "Done" at bounding box center [609, 174] width 83 height 29
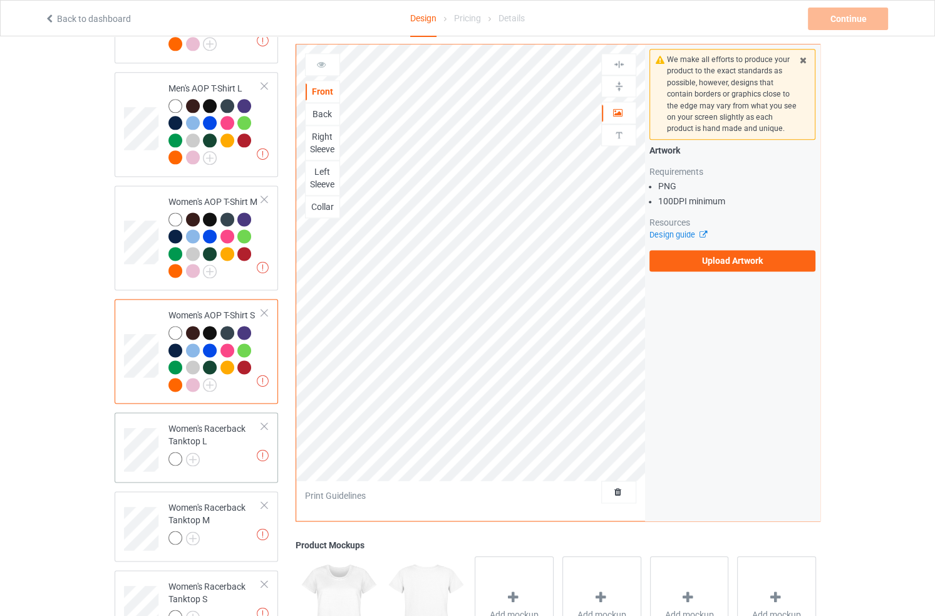
click at [185, 452] on div at bounding box center [178, 461] width 18 height 18
click at [195, 452] on img at bounding box center [193, 459] width 14 height 14
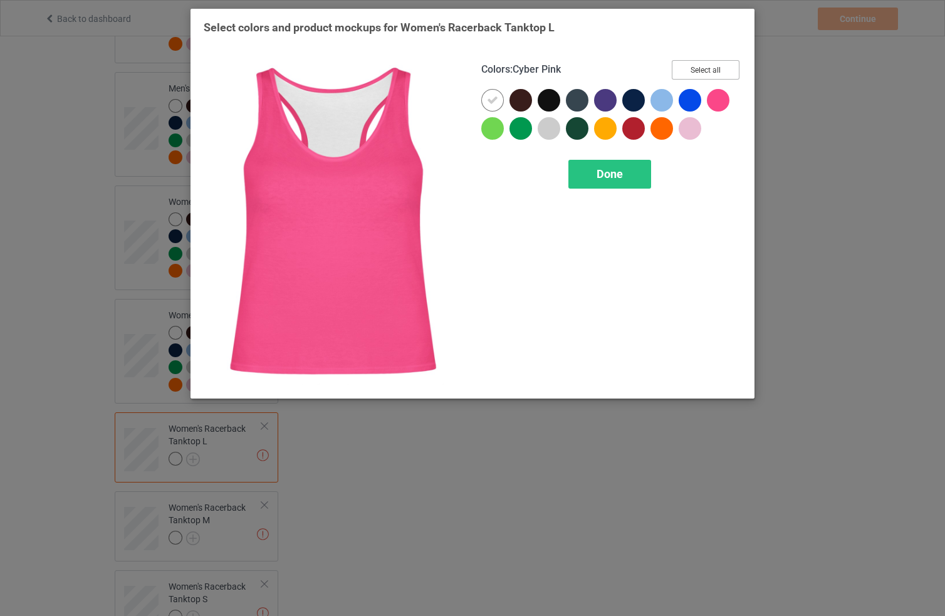
click at [724, 68] on button "Select all" at bounding box center [706, 69] width 68 height 19
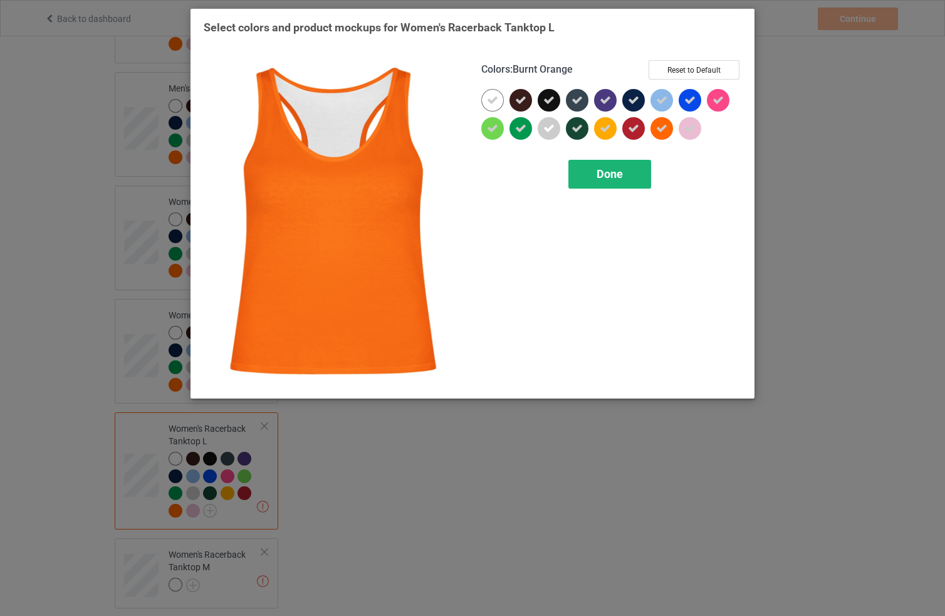
click at [614, 177] on span "Done" at bounding box center [609, 173] width 26 height 13
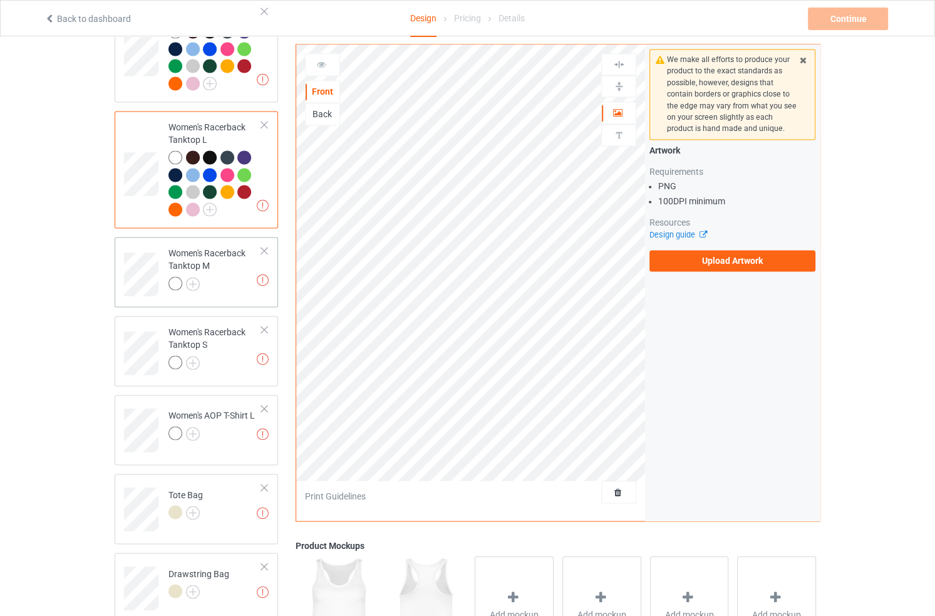
scroll to position [1886, 0]
click at [190, 276] on img at bounding box center [193, 283] width 14 height 14
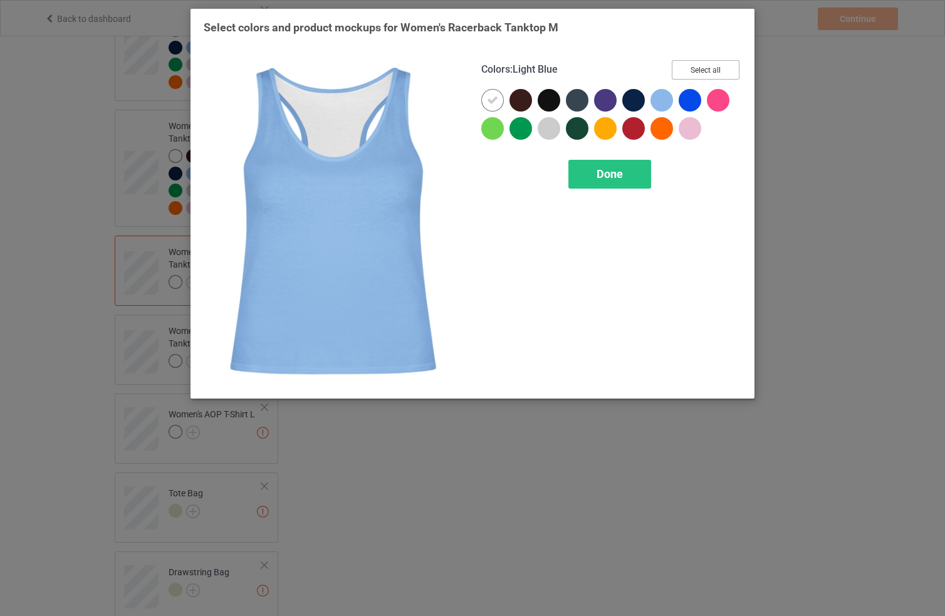
click at [682, 78] on button "Select all" at bounding box center [706, 69] width 68 height 19
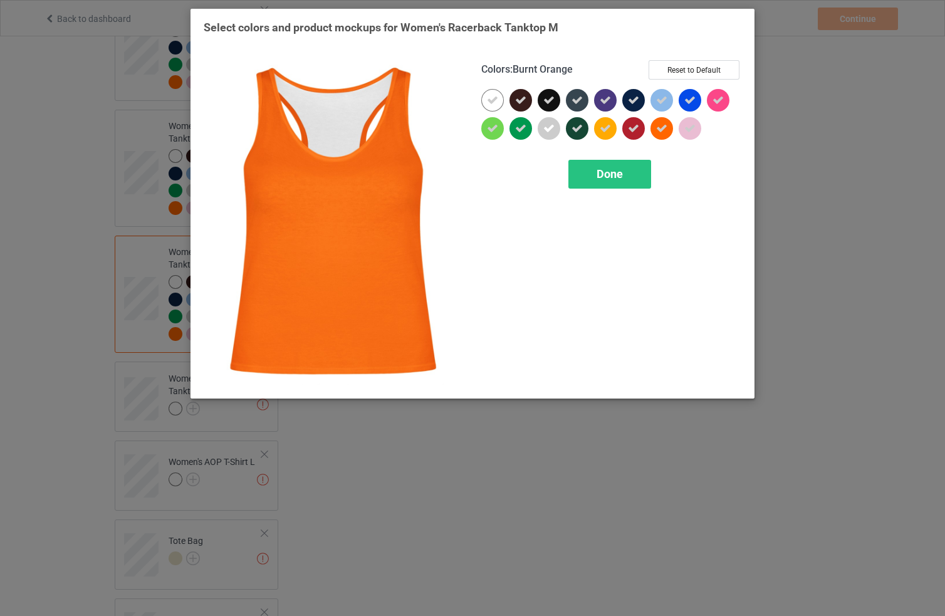
click at [608, 190] on div "Colors : Burnt Orange Reset to Default Done" at bounding box center [611, 222] width 278 height 343
click at [613, 172] on span "Done" at bounding box center [609, 173] width 26 height 13
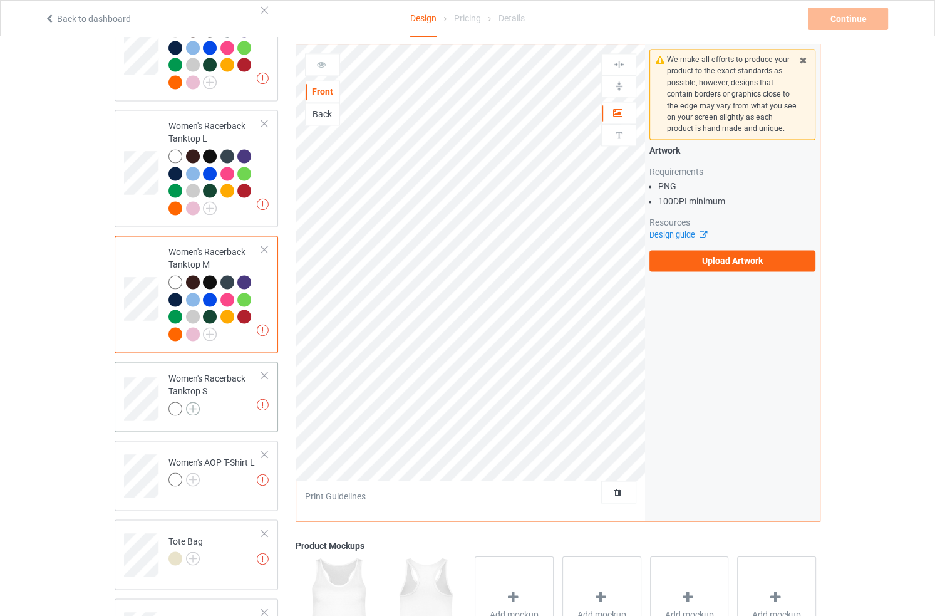
click at [192, 402] on img at bounding box center [193, 409] width 14 height 14
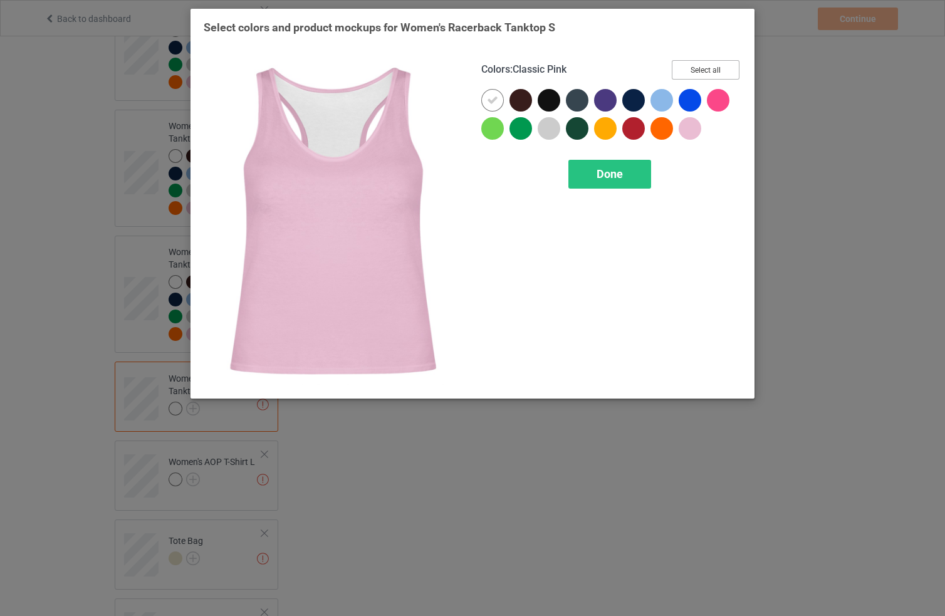
click at [712, 80] on button "Select all" at bounding box center [706, 69] width 68 height 19
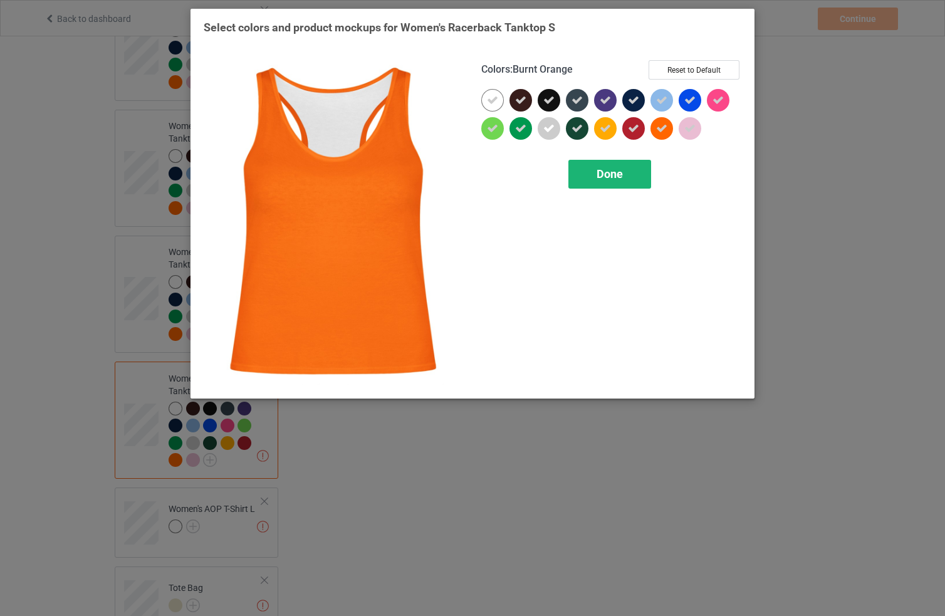
click at [623, 176] on div "Done" at bounding box center [609, 174] width 83 height 29
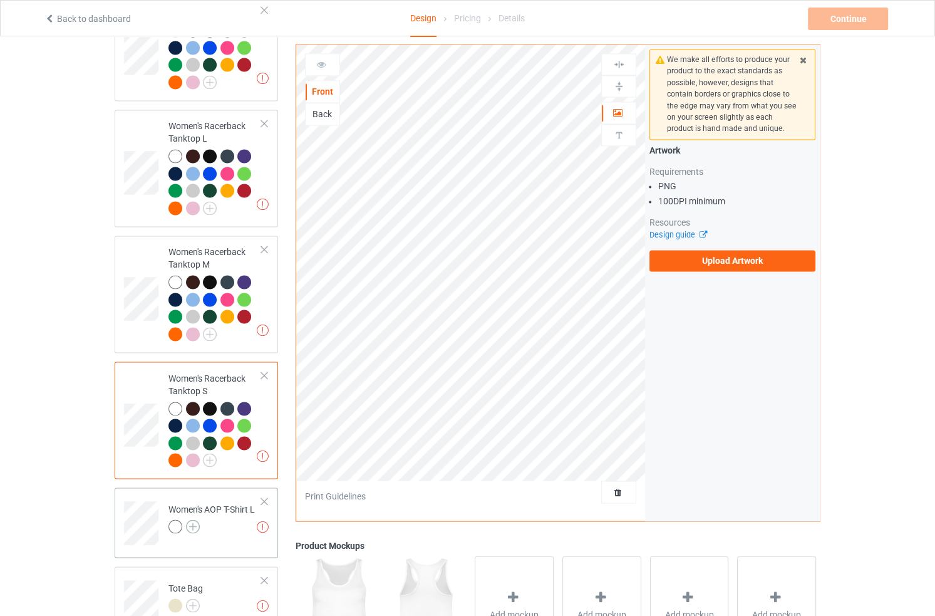
click at [193, 519] on img at bounding box center [193, 526] width 14 height 14
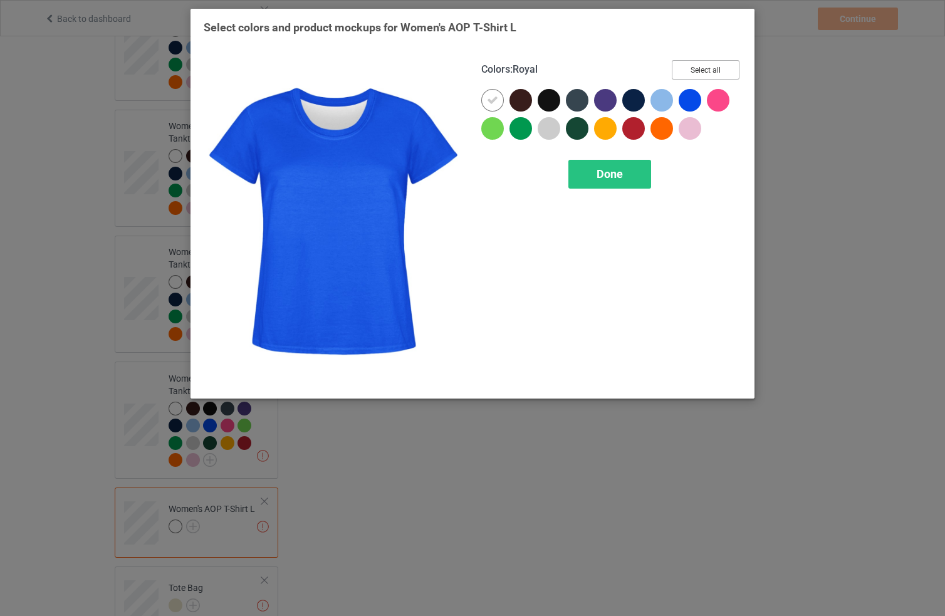
click at [705, 70] on button "Select all" at bounding box center [706, 69] width 68 height 19
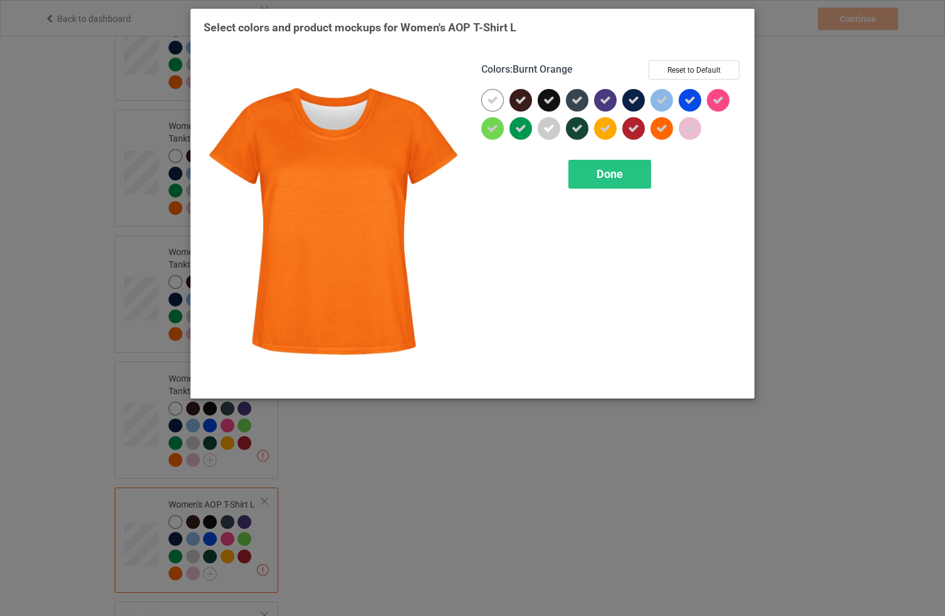
click at [619, 191] on div "Colors : Burnt Orange Reset to Default Done" at bounding box center [611, 222] width 278 height 343
click at [619, 178] on span "Done" at bounding box center [609, 173] width 26 height 13
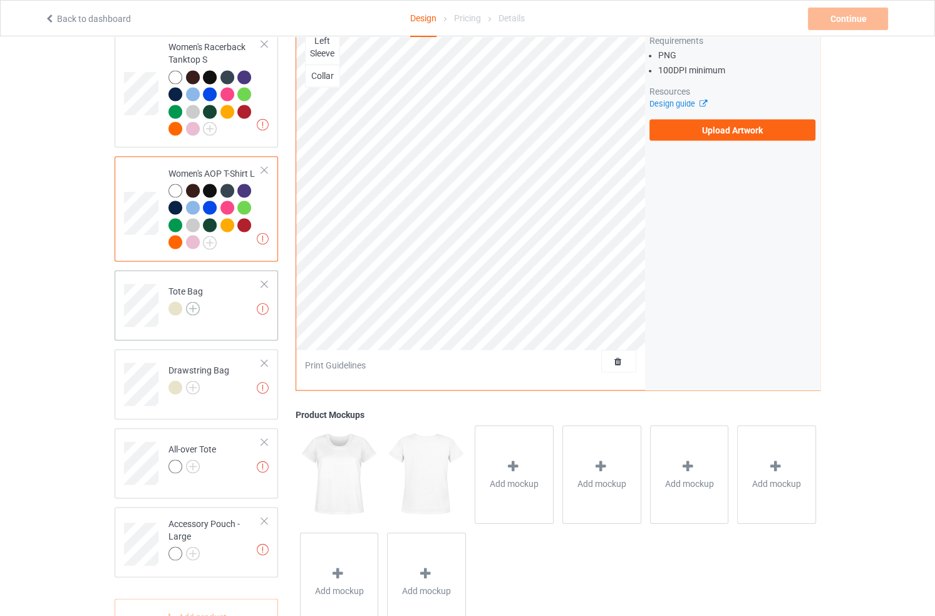
scroll to position [2216, 0]
click at [187, 302] on img at bounding box center [193, 309] width 14 height 14
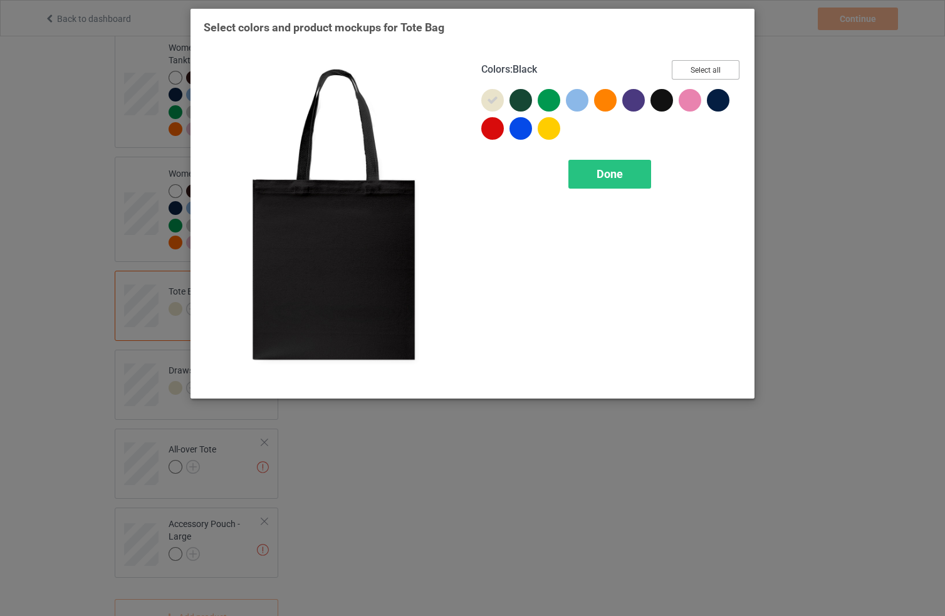
drag, startPoint x: 699, startPoint y: 74, endPoint x: 663, endPoint y: 118, distance: 57.4
click at [697, 77] on button "Select all" at bounding box center [706, 69] width 68 height 19
click at [628, 168] on div "Done" at bounding box center [609, 174] width 83 height 29
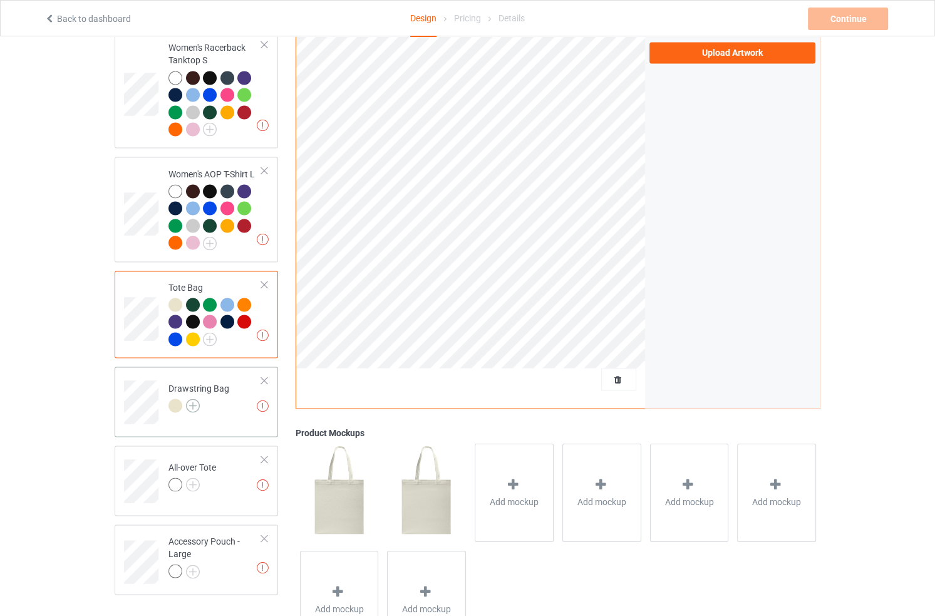
click at [195, 398] on img at bounding box center [193, 405] width 14 height 14
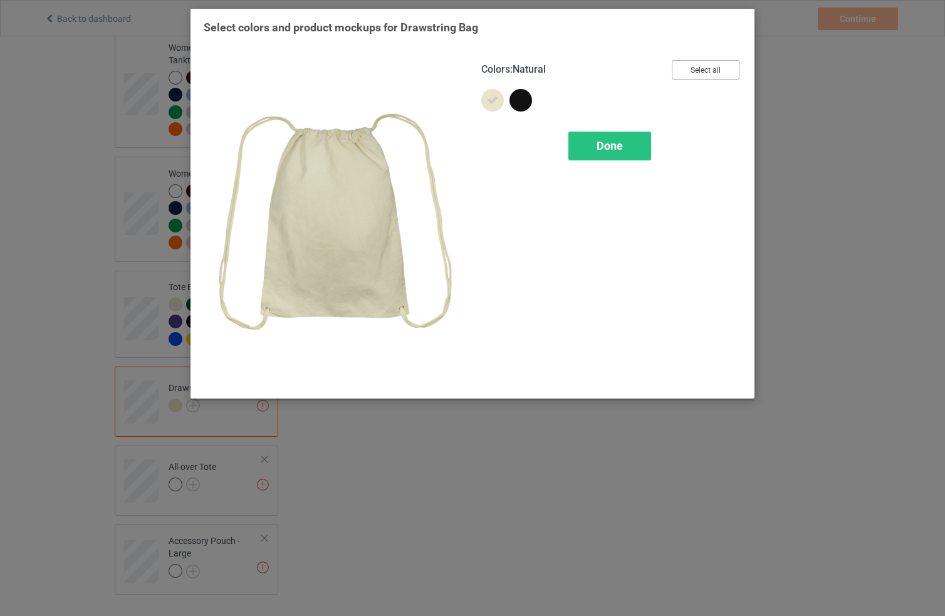
click at [710, 70] on button "Select all" at bounding box center [706, 69] width 68 height 19
click at [594, 138] on div "Done" at bounding box center [609, 146] width 83 height 29
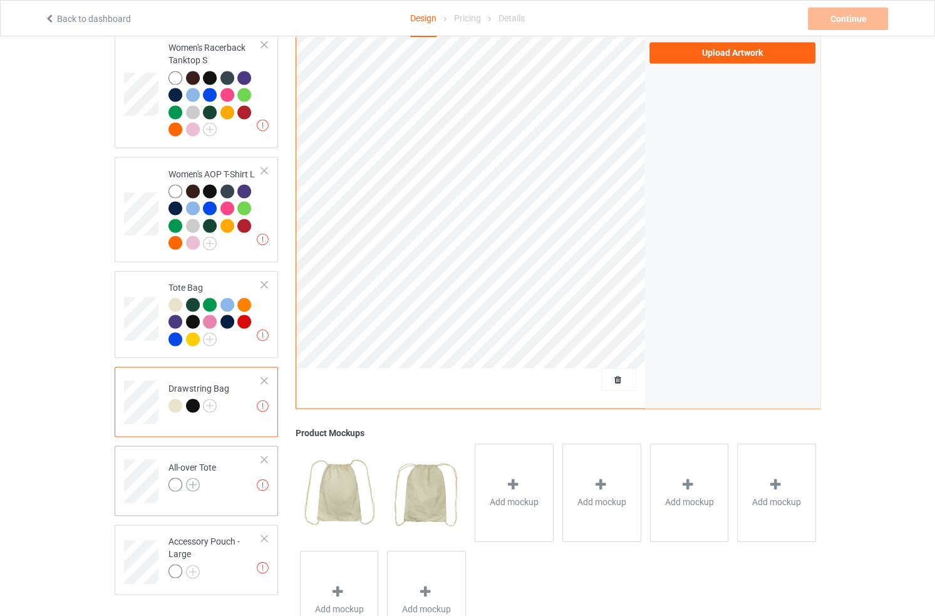
click at [197, 477] on img at bounding box center [193, 484] width 14 height 14
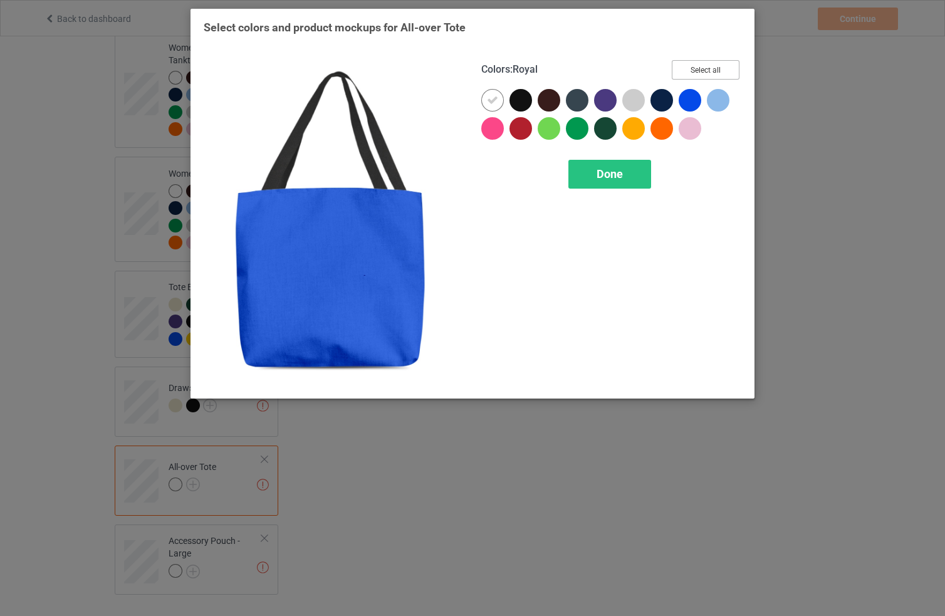
click at [694, 79] on button "Select all" at bounding box center [706, 69] width 68 height 19
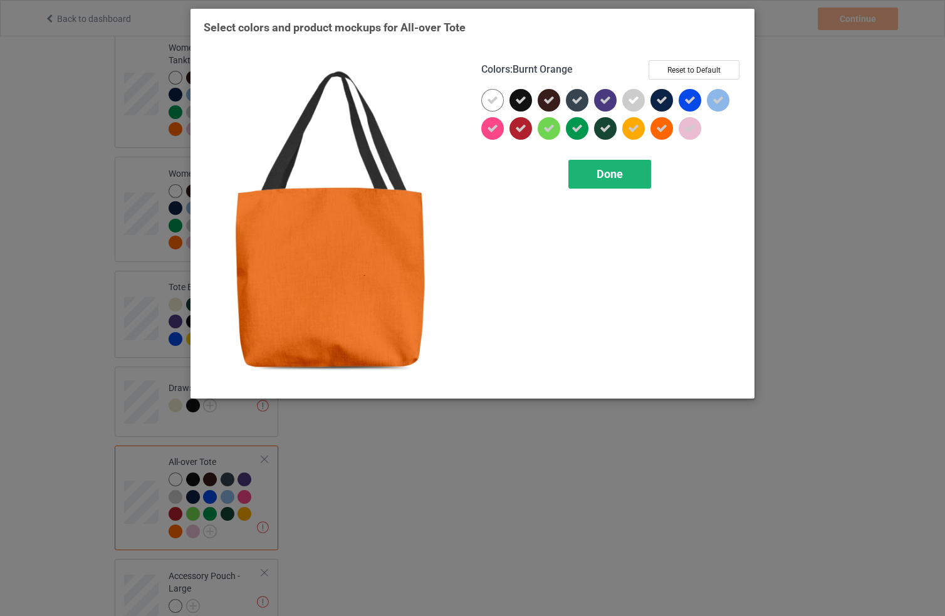
click at [642, 168] on div "Done" at bounding box center [609, 174] width 83 height 29
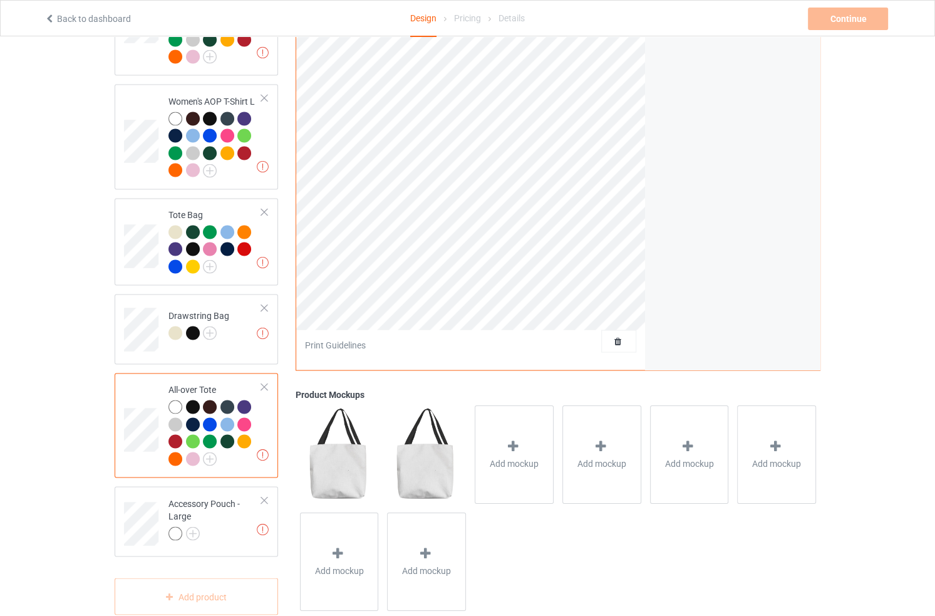
scroll to position [2294, 0]
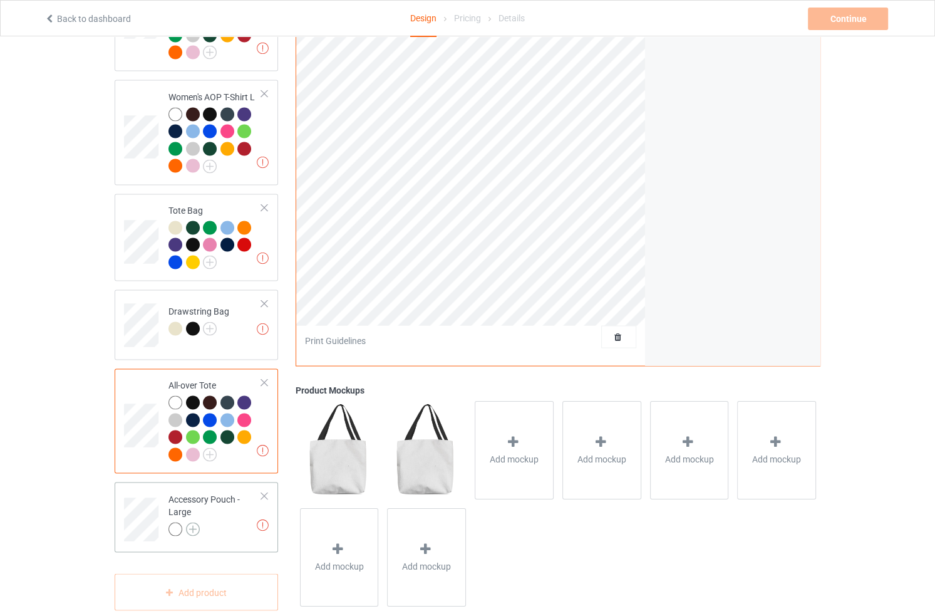
click at [188, 522] on img at bounding box center [193, 529] width 14 height 14
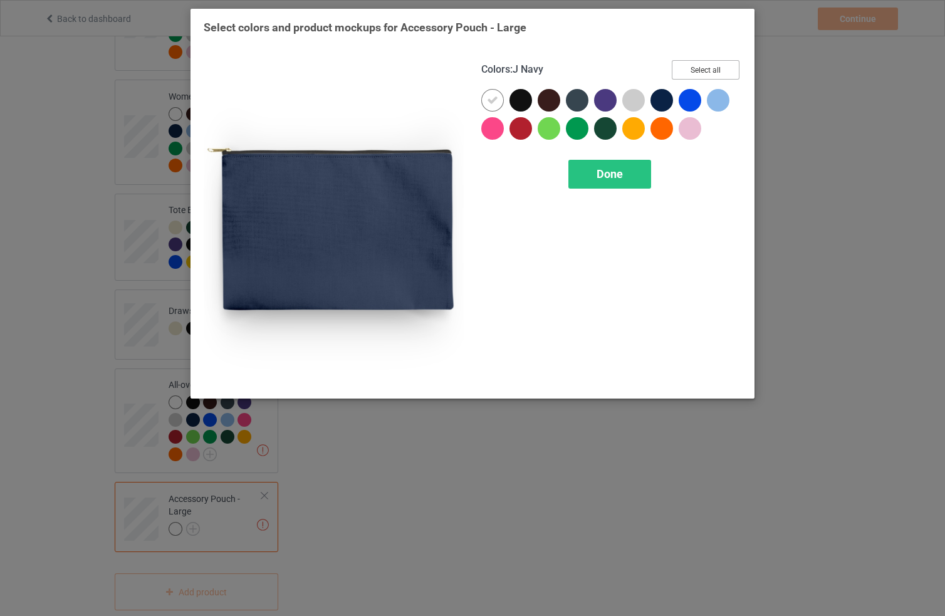
click at [716, 63] on button "Select all" at bounding box center [706, 69] width 68 height 19
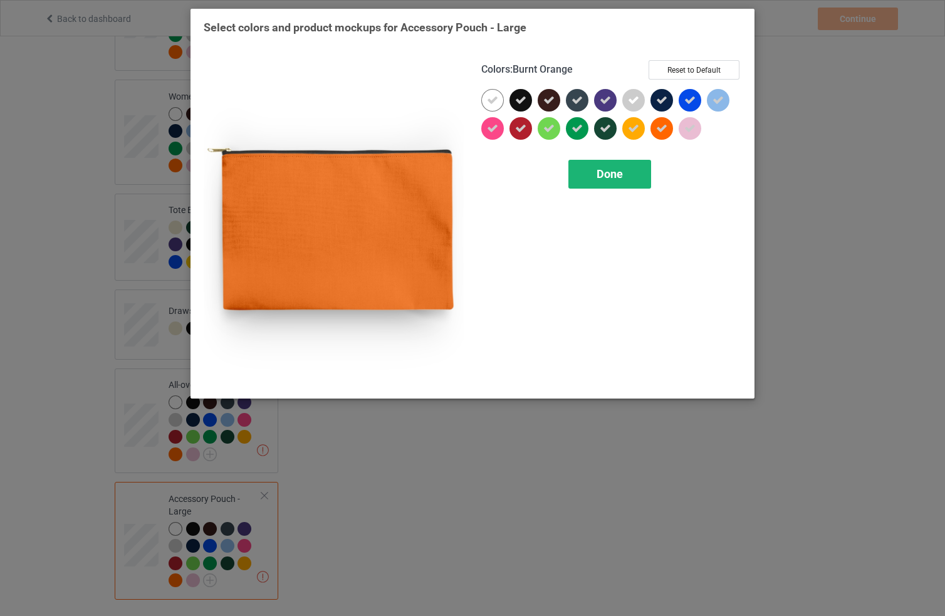
click at [646, 165] on div "Done" at bounding box center [609, 174] width 83 height 29
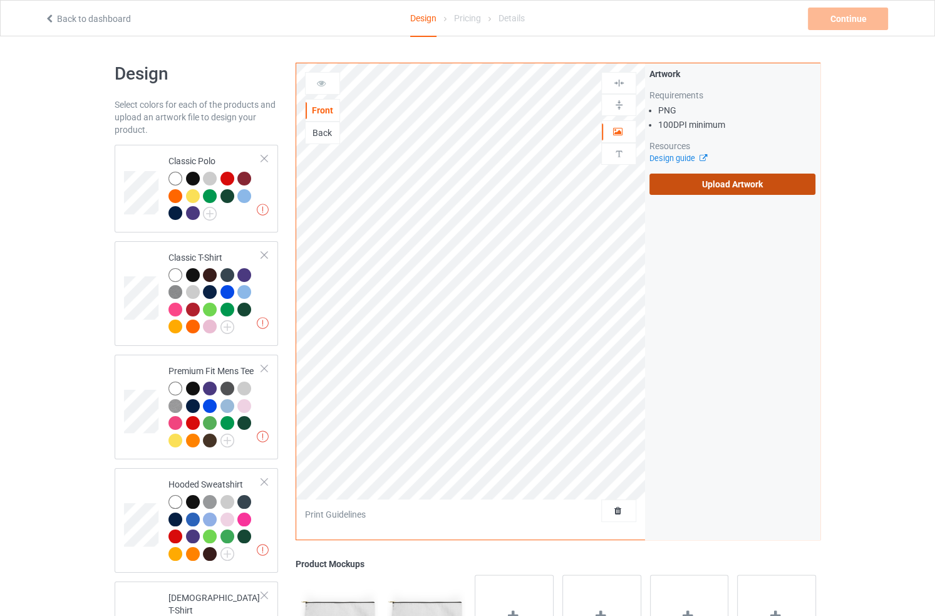
click at [754, 180] on label "Upload Artwork" at bounding box center [733, 184] width 166 height 21
click at [0, 0] on input "Upload Artwork" at bounding box center [0, 0] width 0 height 0
click at [739, 176] on label "Upload Artwork" at bounding box center [733, 184] width 166 height 21
click at [0, 0] on input "Upload Artwork" at bounding box center [0, 0] width 0 height 0
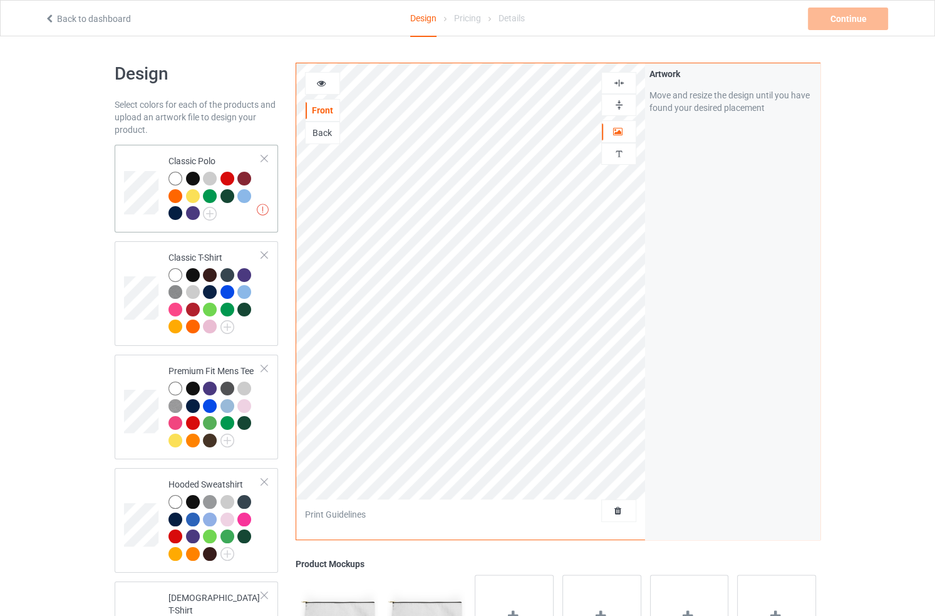
click at [155, 219] on td at bounding box center [143, 189] width 38 height 78
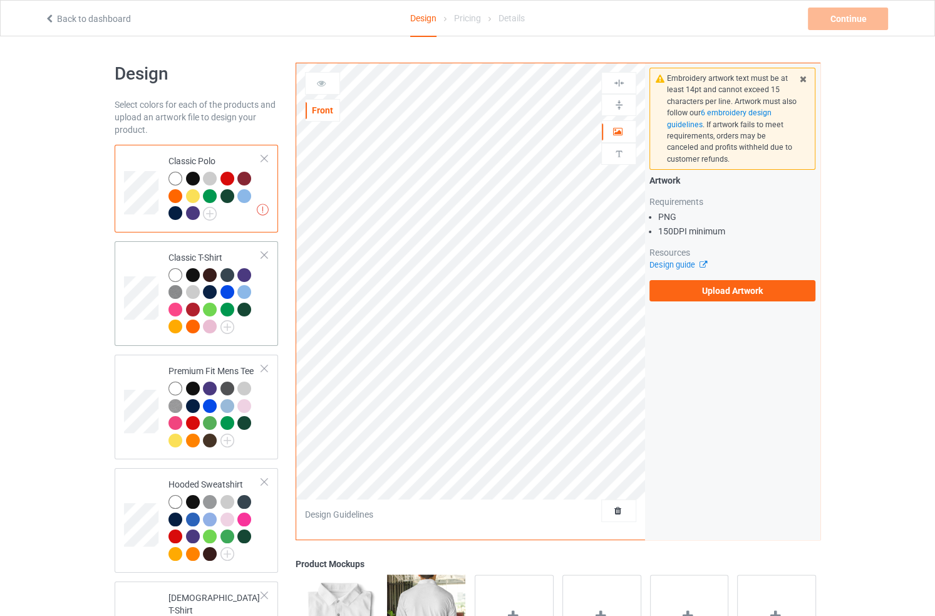
click at [150, 262] on td at bounding box center [143, 293] width 38 height 95
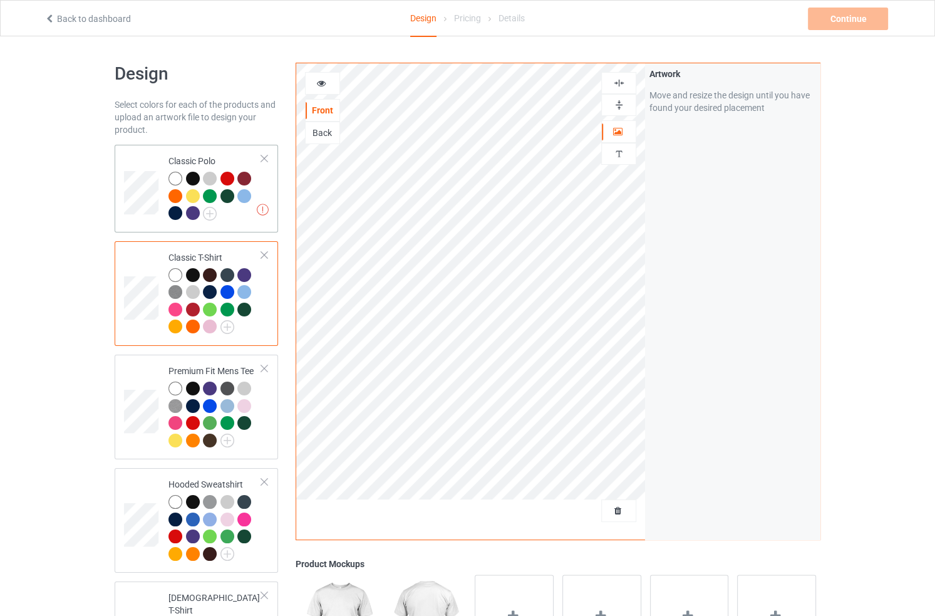
click at [263, 159] on div at bounding box center [264, 158] width 9 height 9
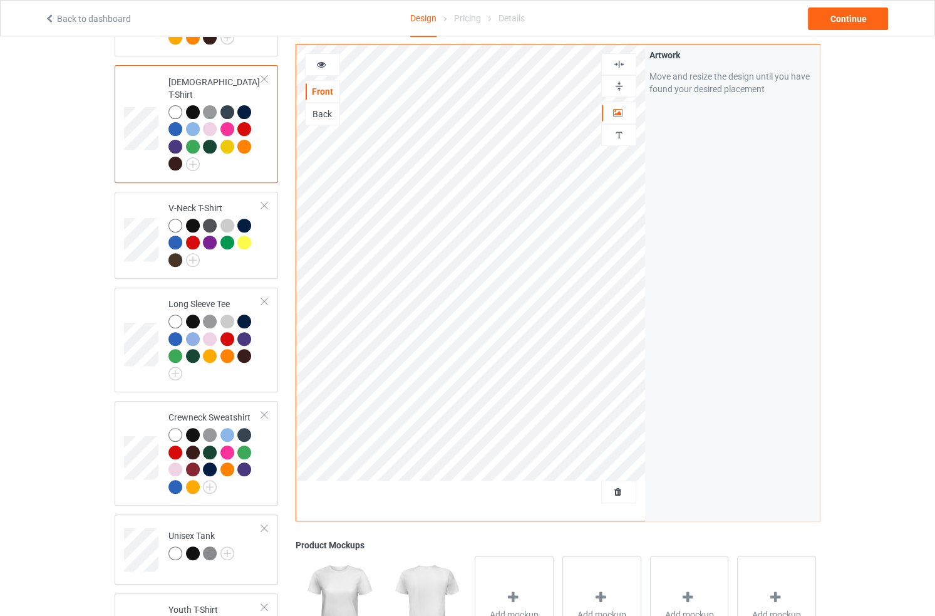
scroll to position [421, 0]
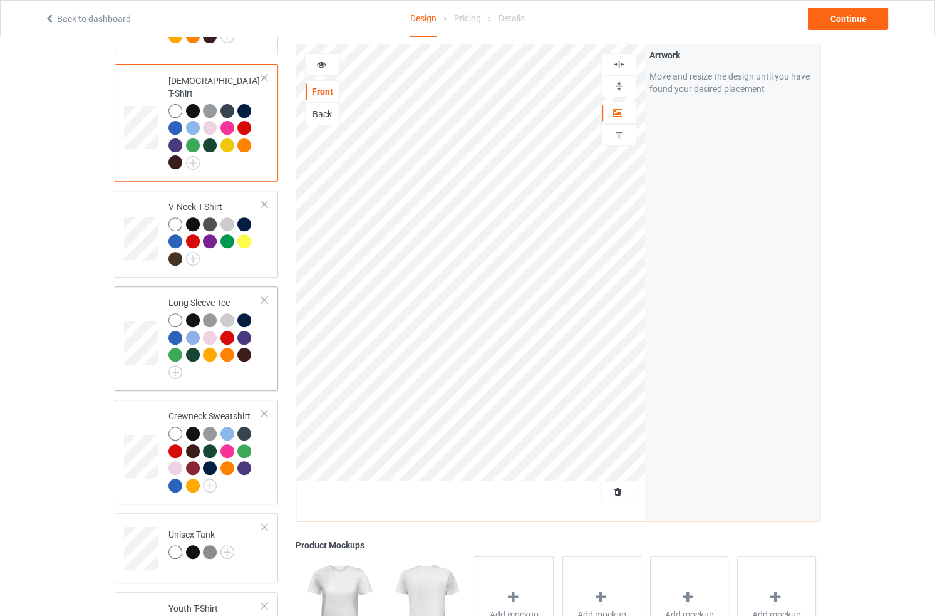
click at [194, 348] on div at bounding box center [193, 355] width 14 height 14
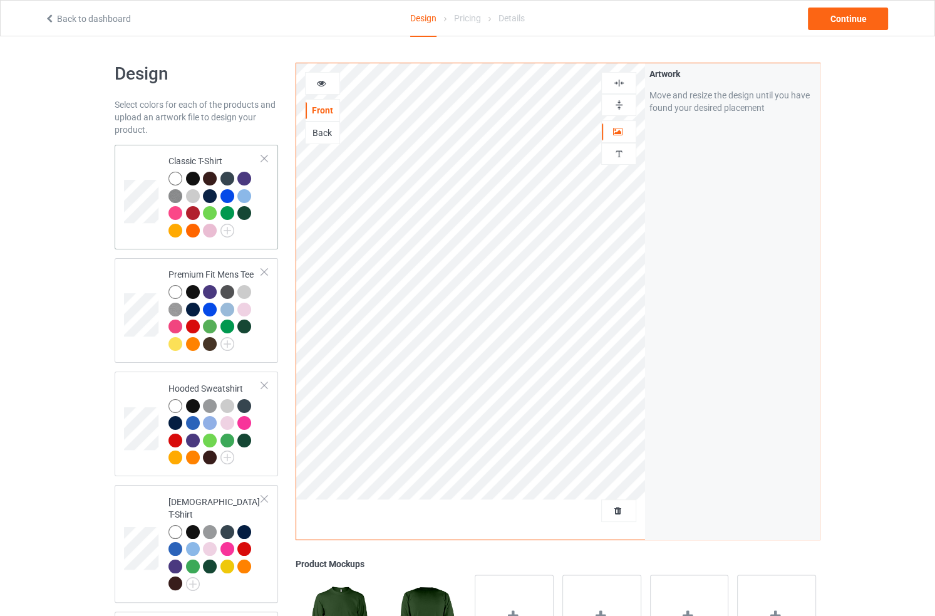
click at [203, 212] on div at bounding box center [210, 213] width 14 height 14
click at [257, 232] on div at bounding box center [215, 206] width 93 height 69
click at [241, 232] on div at bounding box center [215, 206] width 93 height 69
click at [226, 215] on div at bounding box center [228, 213] width 14 height 14
click at [210, 190] on div at bounding box center [210, 196] width 14 height 14
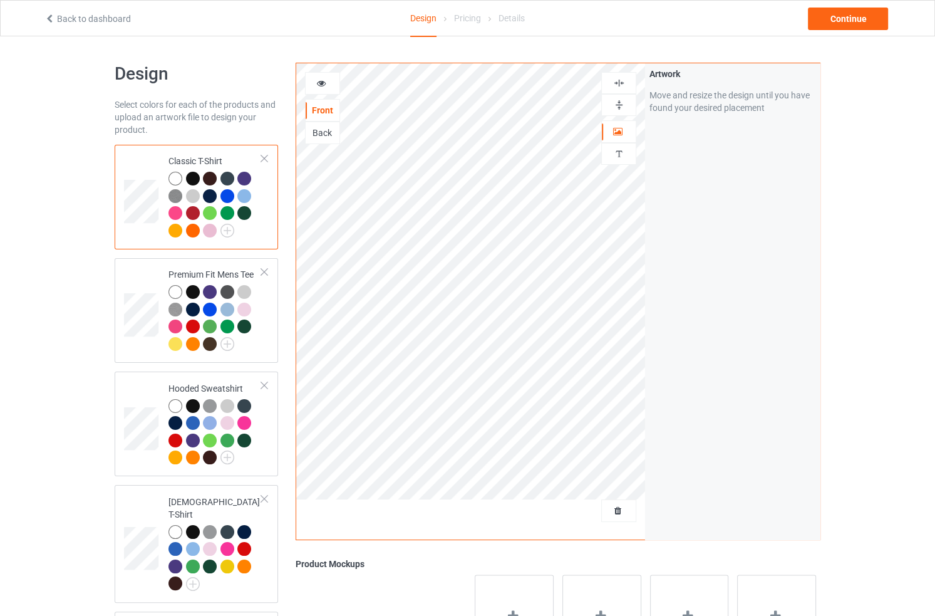
click at [207, 174] on div at bounding box center [210, 179] width 14 height 14
click at [186, 175] on div at bounding box center [195, 181] width 18 height 18
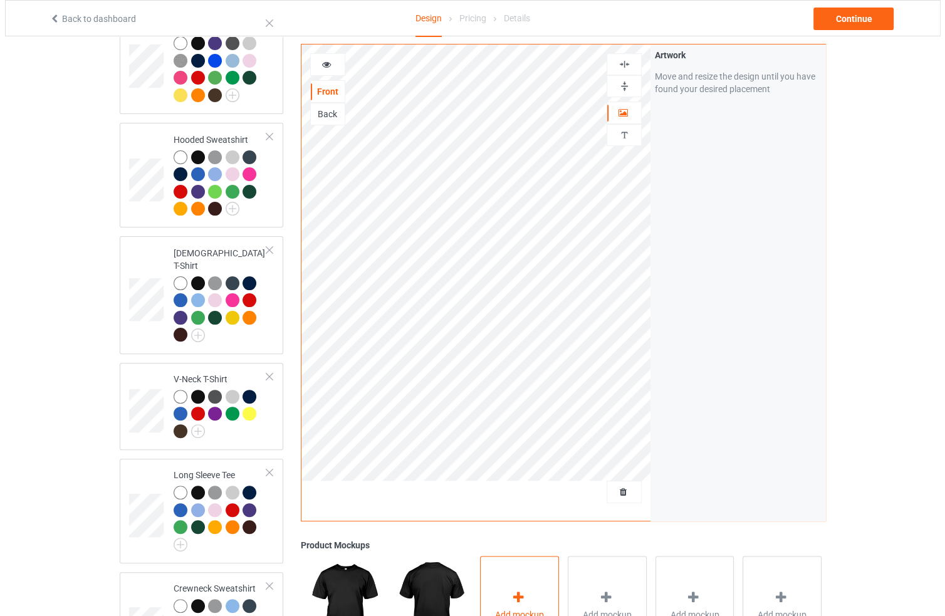
scroll to position [251, 0]
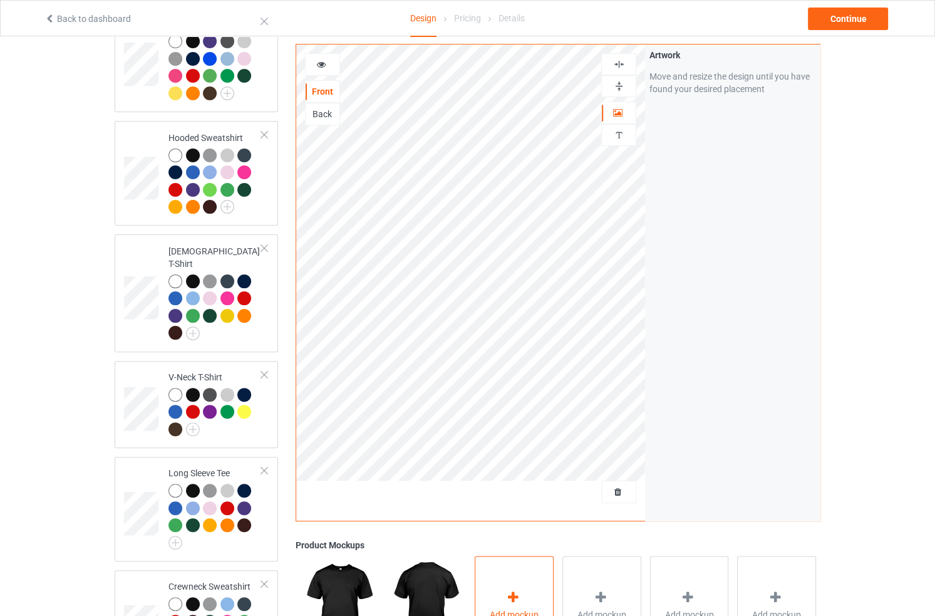
click at [530, 585] on div "Add mockup" at bounding box center [514, 605] width 79 height 98
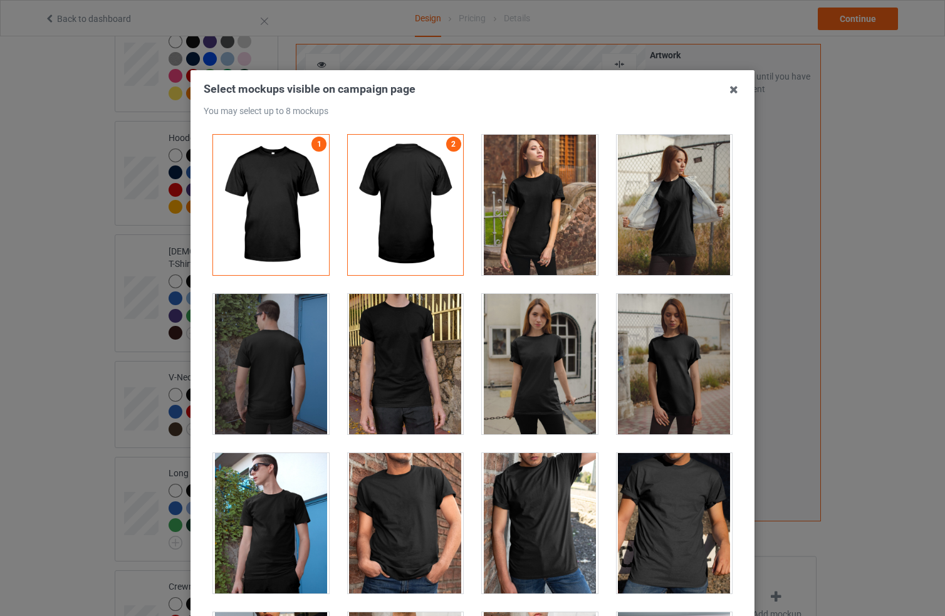
click at [546, 221] on div at bounding box center [540, 205] width 116 height 140
click at [653, 222] on div at bounding box center [674, 205] width 116 height 140
click at [547, 360] on div at bounding box center [540, 364] width 116 height 140
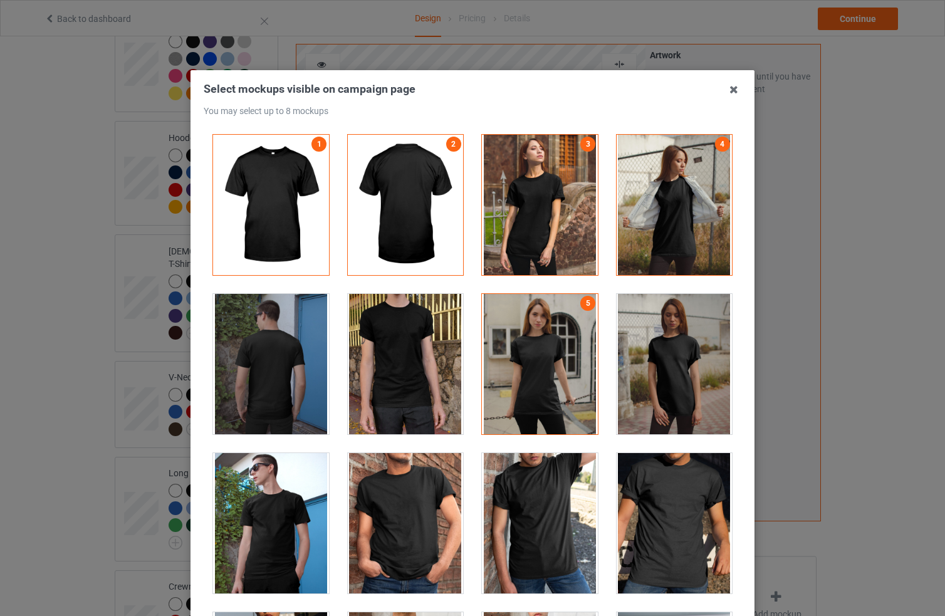
click at [530, 504] on div at bounding box center [540, 523] width 116 height 140
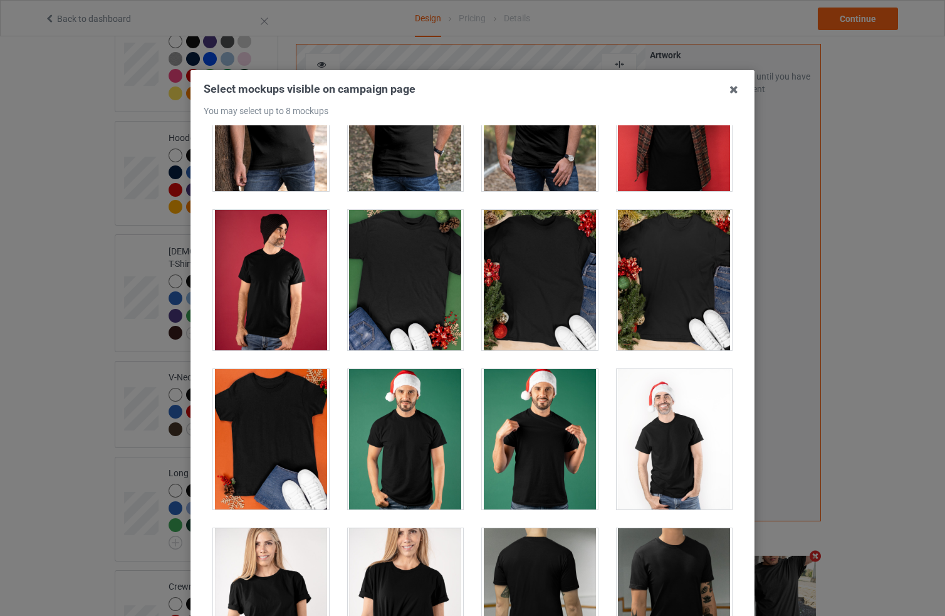
scroll to position [1672, 0]
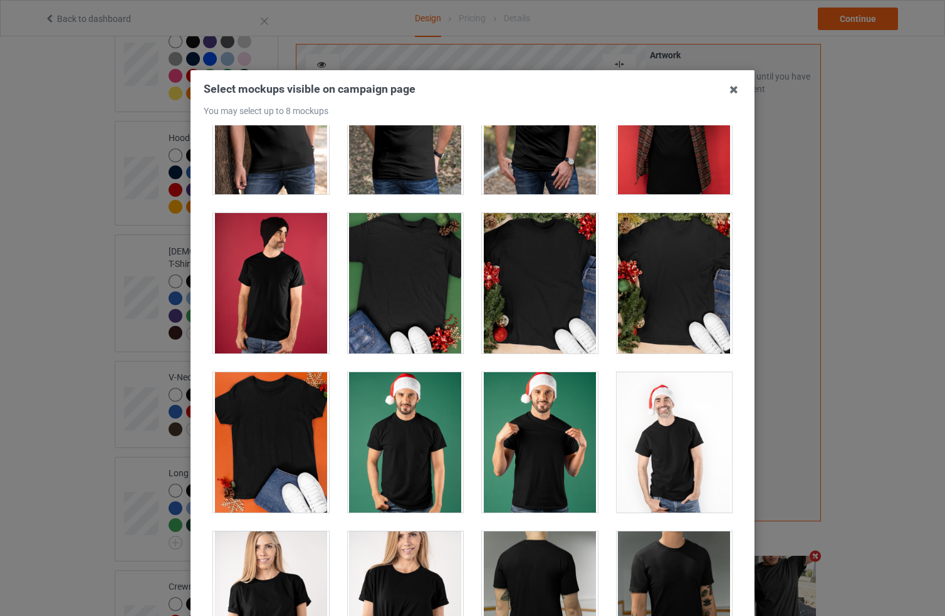
click at [671, 274] on div at bounding box center [674, 283] width 116 height 140
click at [855, 311] on div "Select mockups visible on campaign page You may select up to 8 mockups 1 2 3 4 …" at bounding box center [472, 308] width 945 height 616
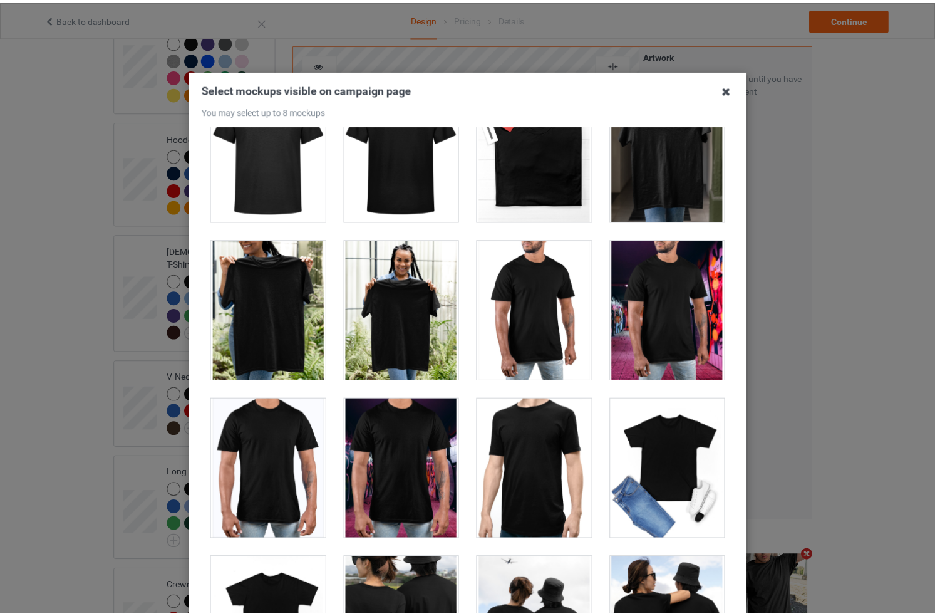
scroll to position [5626, 0]
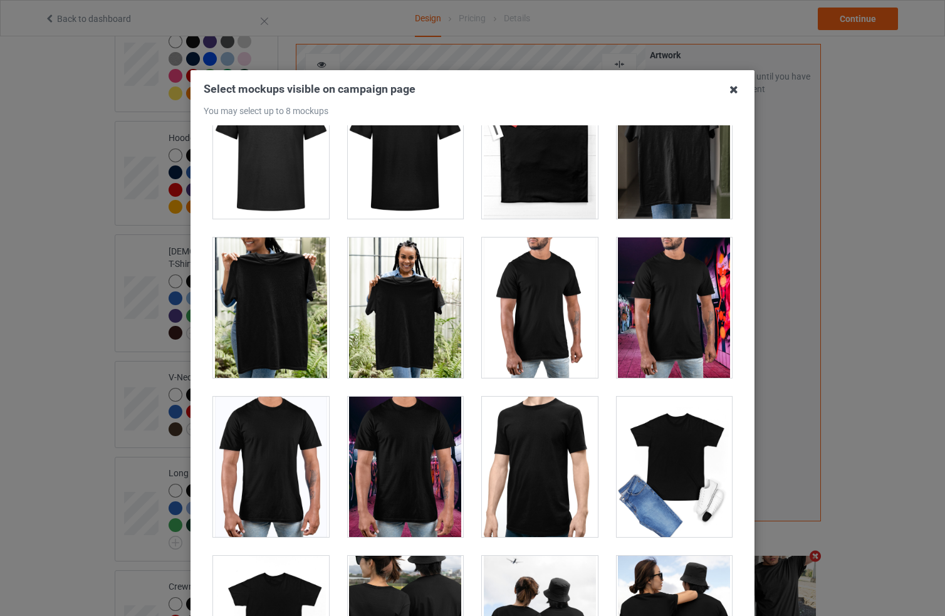
click at [724, 95] on icon at bounding box center [734, 90] width 20 height 20
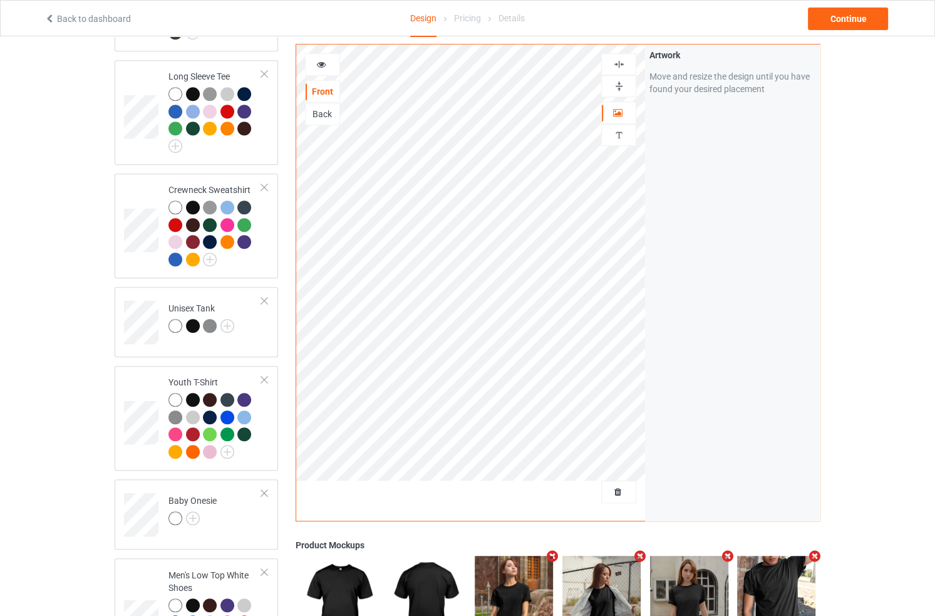
scroll to position [649, 0]
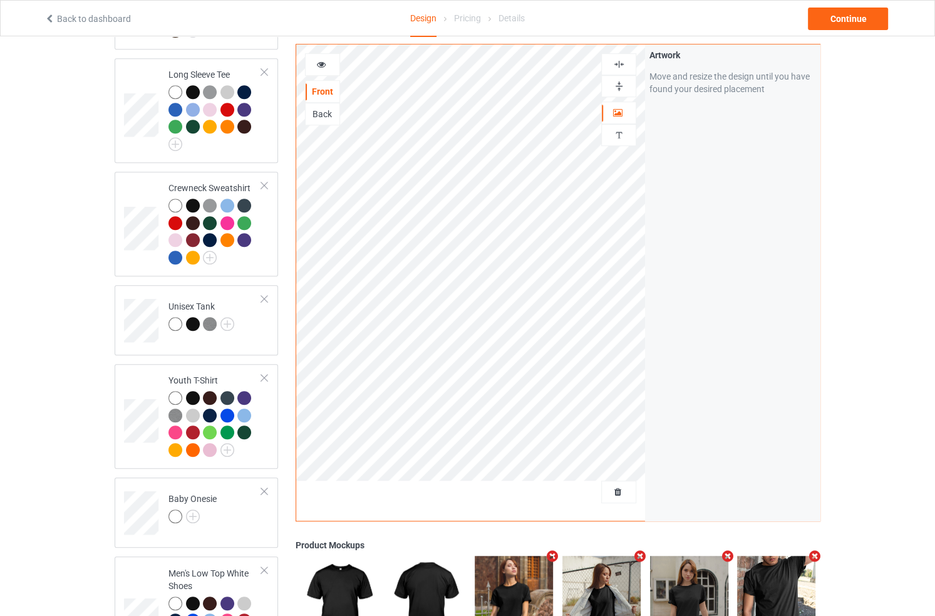
click at [608, 580] on img at bounding box center [602, 605] width 78 height 98
click at [558, 598] on div at bounding box center [602, 604] width 88 height 107
click at [536, 596] on img at bounding box center [514, 605] width 78 height 98
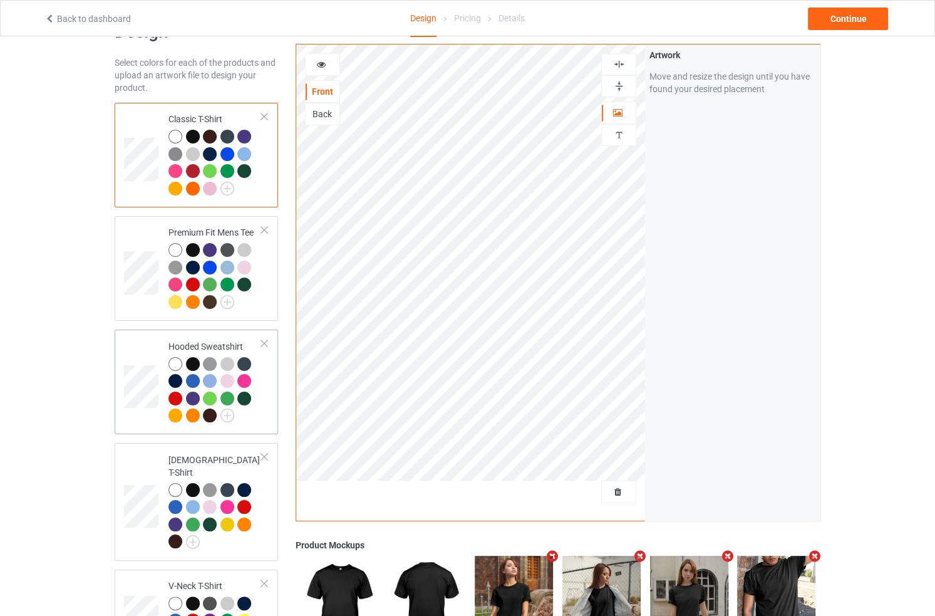
scroll to position [0, 0]
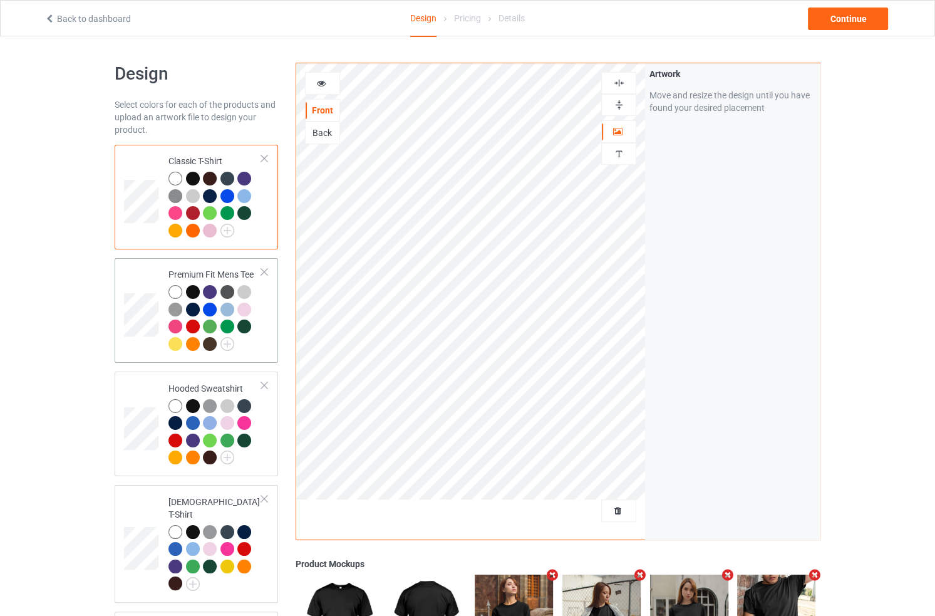
click at [254, 346] on div at bounding box center [215, 319] width 93 height 69
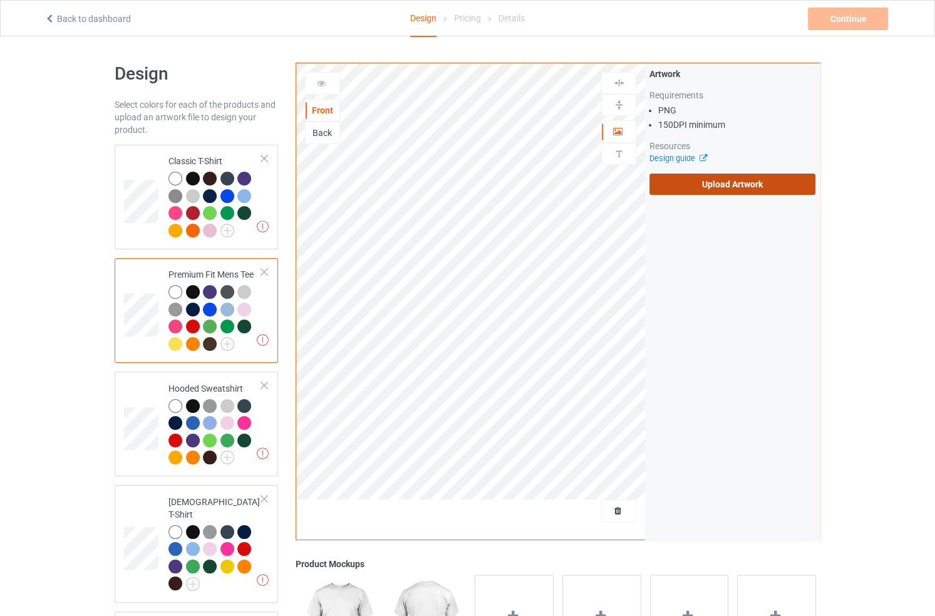
click at [737, 187] on label "Upload Artwork" at bounding box center [733, 184] width 166 height 21
click at [0, 0] on input "Upload Artwork" at bounding box center [0, 0] width 0 height 0
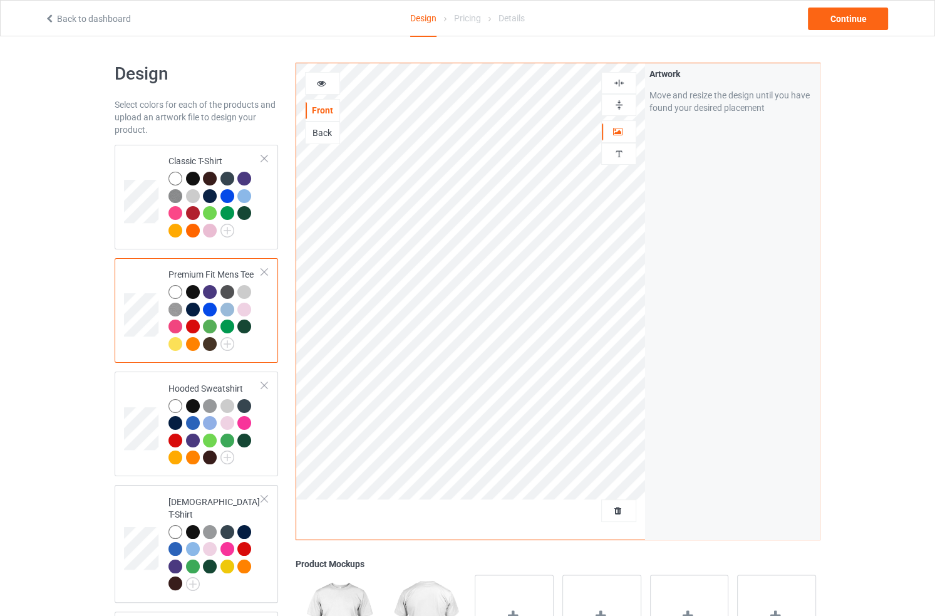
click at [141, 278] on td at bounding box center [143, 310] width 38 height 95
click at [143, 398] on td at bounding box center [143, 424] width 38 height 95
click at [158, 167] on td at bounding box center [143, 197] width 38 height 95
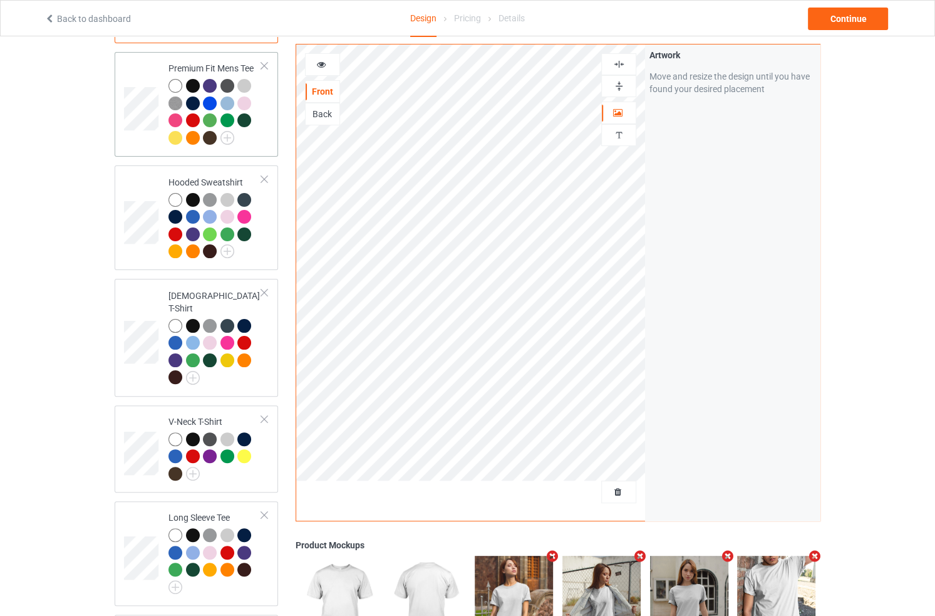
scroll to position [207, 0]
click at [157, 60] on td at bounding box center [143, 103] width 38 height 95
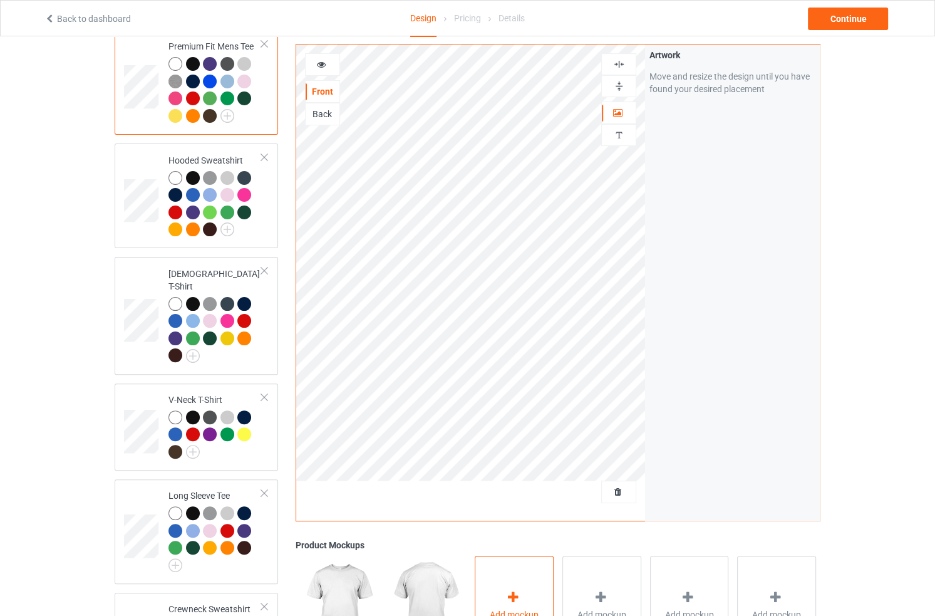
click at [502, 581] on div "Add mockup" at bounding box center [514, 605] width 79 height 98
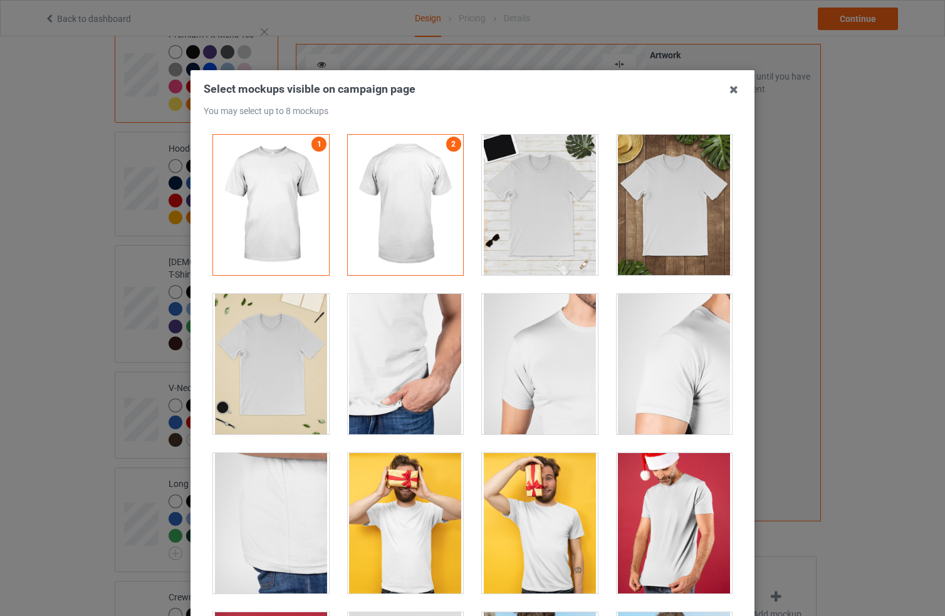
scroll to position [1, 0]
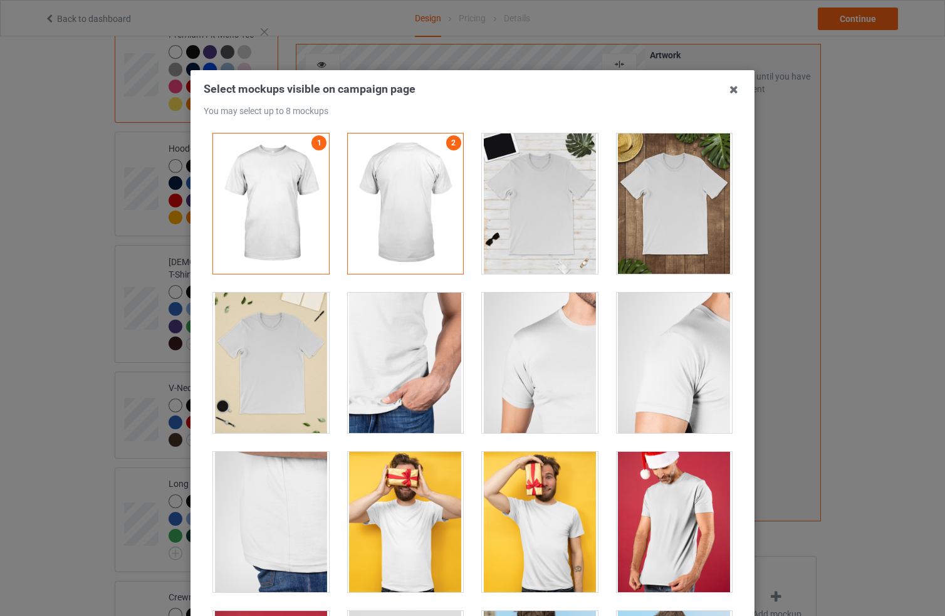
click at [546, 220] on div at bounding box center [540, 203] width 116 height 140
click at [655, 219] on div at bounding box center [674, 203] width 116 height 140
click at [268, 350] on div at bounding box center [271, 363] width 116 height 140
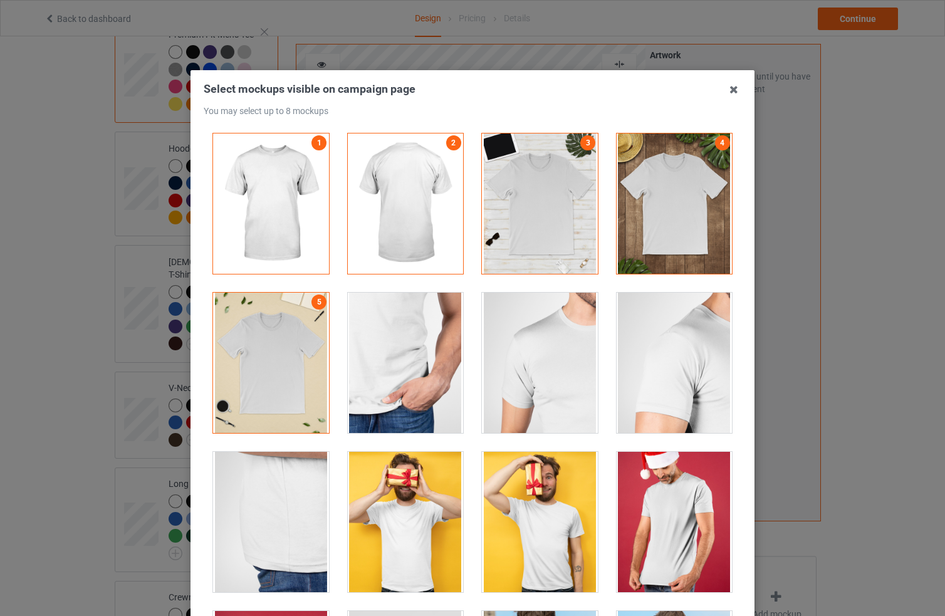
click at [541, 375] on div at bounding box center [540, 363] width 116 height 140
click at [524, 370] on div at bounding box center [540, 363] width 116 height 140
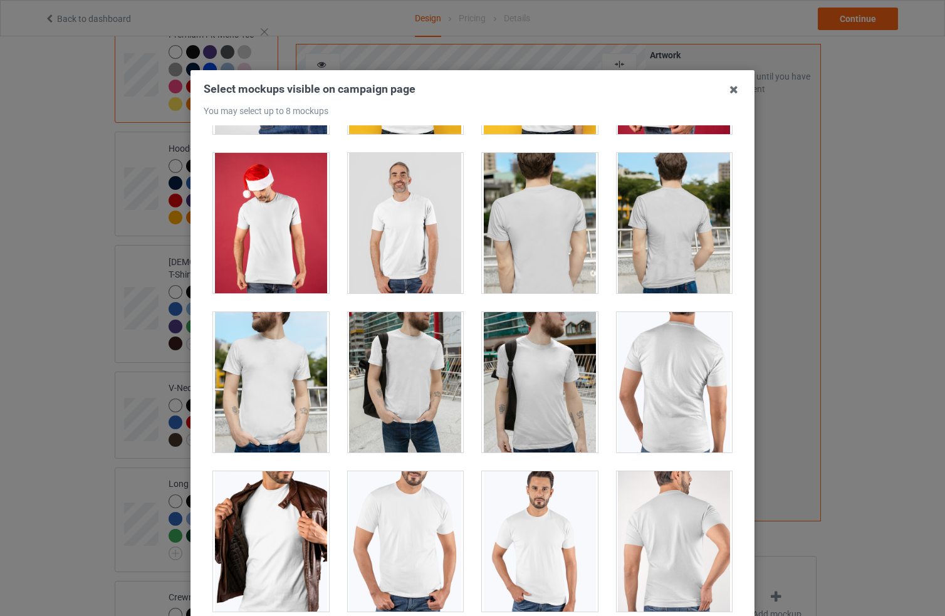
scroll to position [461, 0]
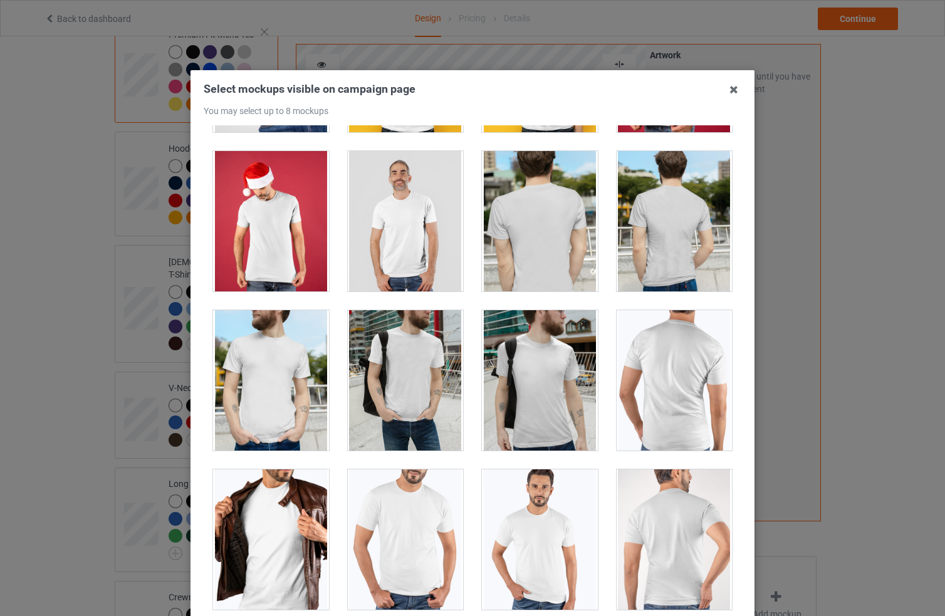
click at [538, 393] on div at bounding box center [540, 380] width 116 height 140
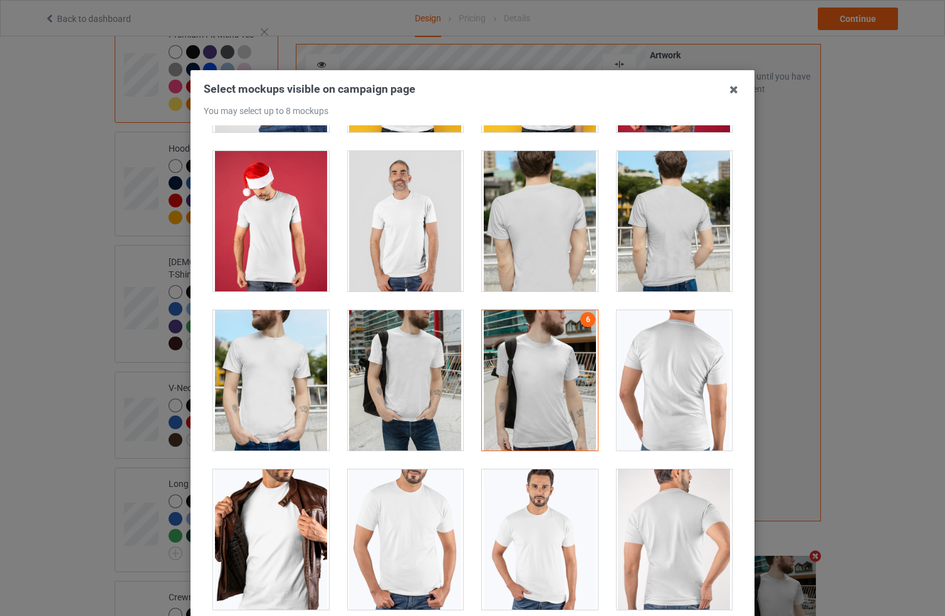
click at [826, 246] on div "Select mockups visible on campaign page You may select up to 8 mockups 1 2 3 4 …" at bounding box center [472, 308] width 945 height 616
click at [729, 96] on icon at bounding box center [734, 90] width 20 height 20
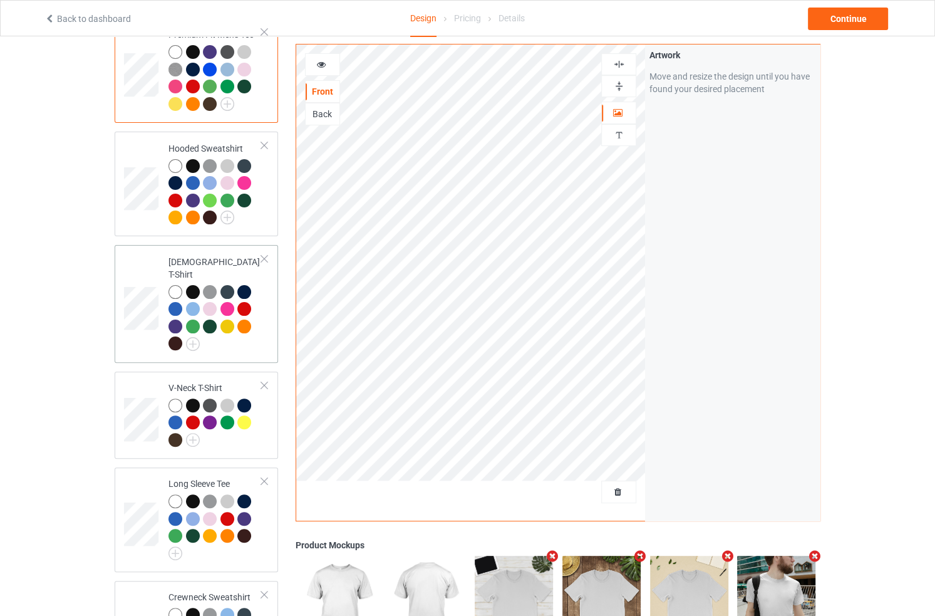
click at [241, 320] on div at bounding box center [244, 327] width 14 height 14
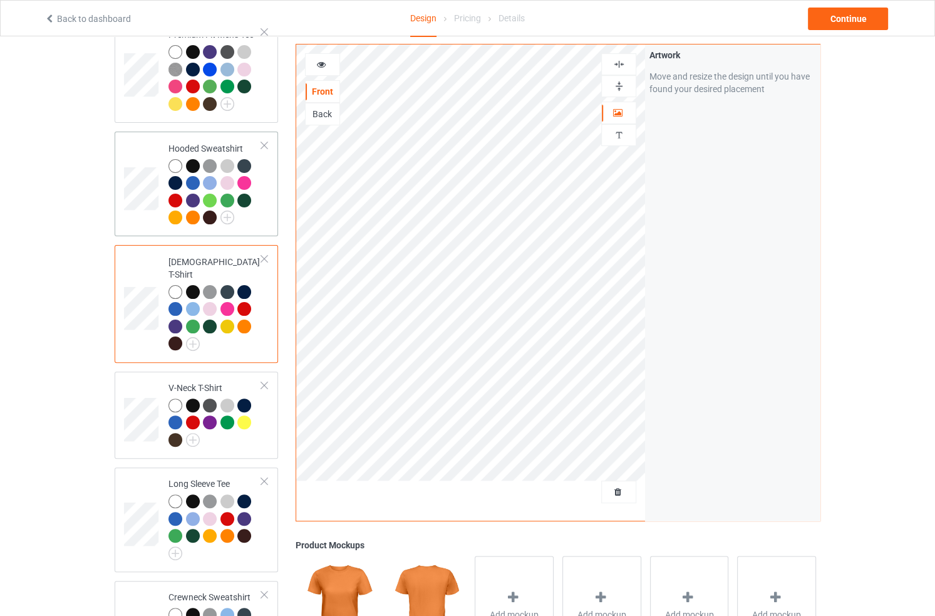
click at [244, 221] on div at bounding box center [215, 193] width 93 height 69
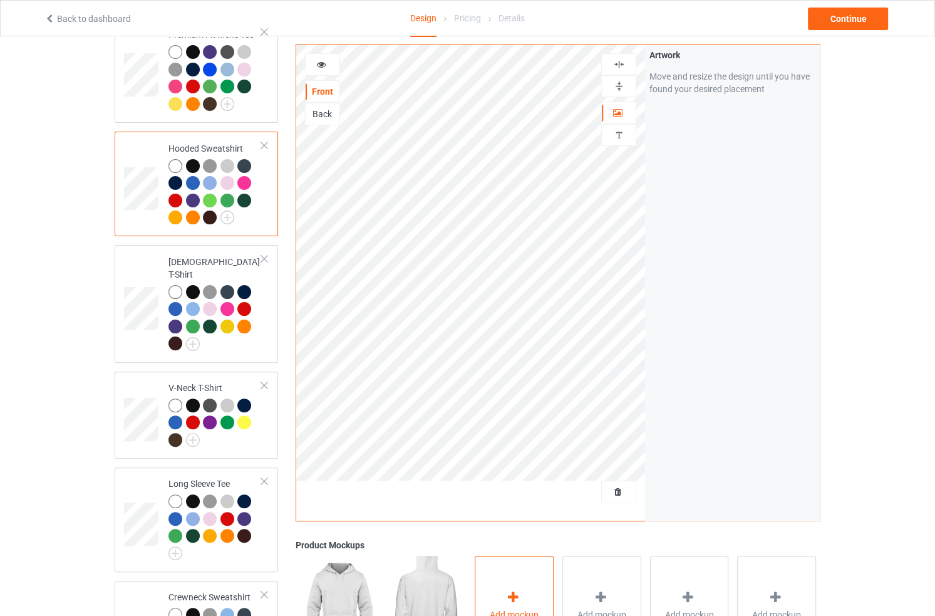
click at [494, 584] on div "Add mockup" at bounding box center [514, 605] width 79 height 98
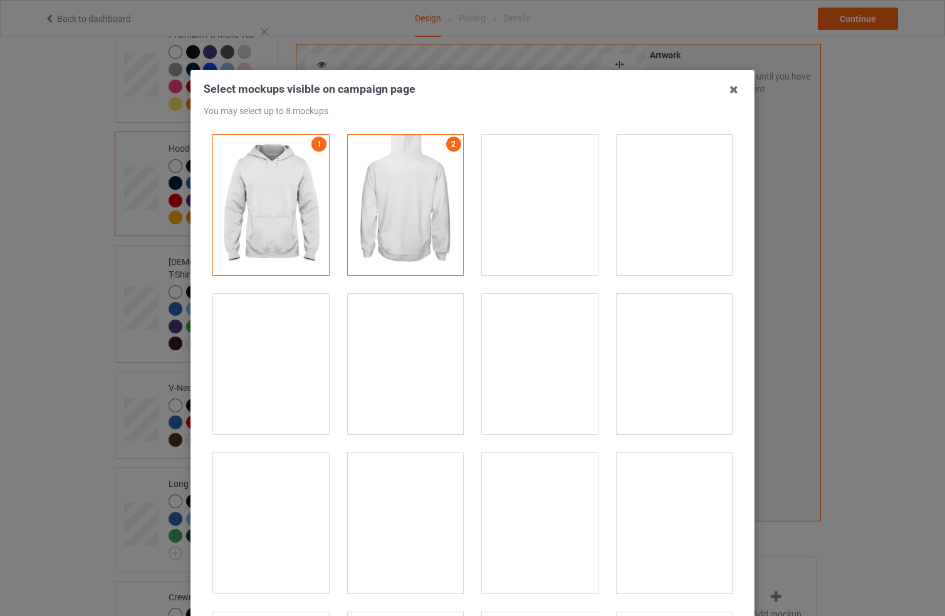
click at [532, 216] on div at bounding box center [540, 205] width 116 height 140
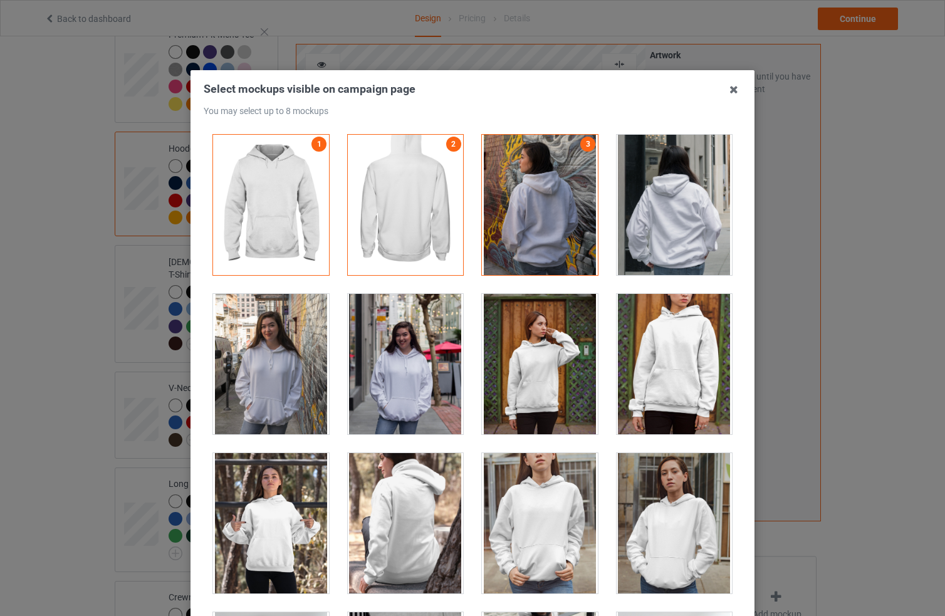
click at [281, 358] on div at bounding box center [271, 364] width 116 height 140
click at [557, 204] on div at bounding box center [540, 205] width 116 height 140
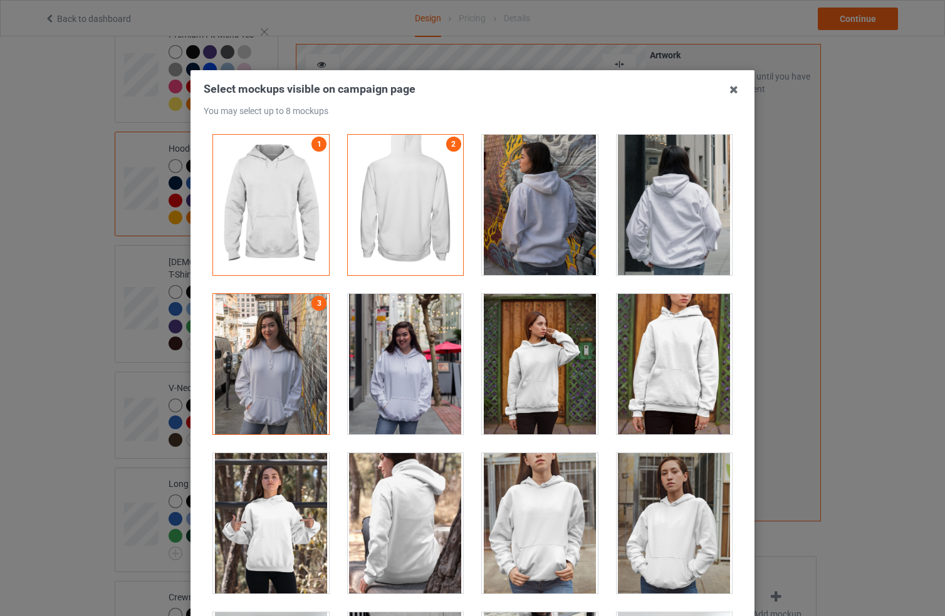
click at [407, 398] on div at bounding box center [406, 364] width 116 height 140
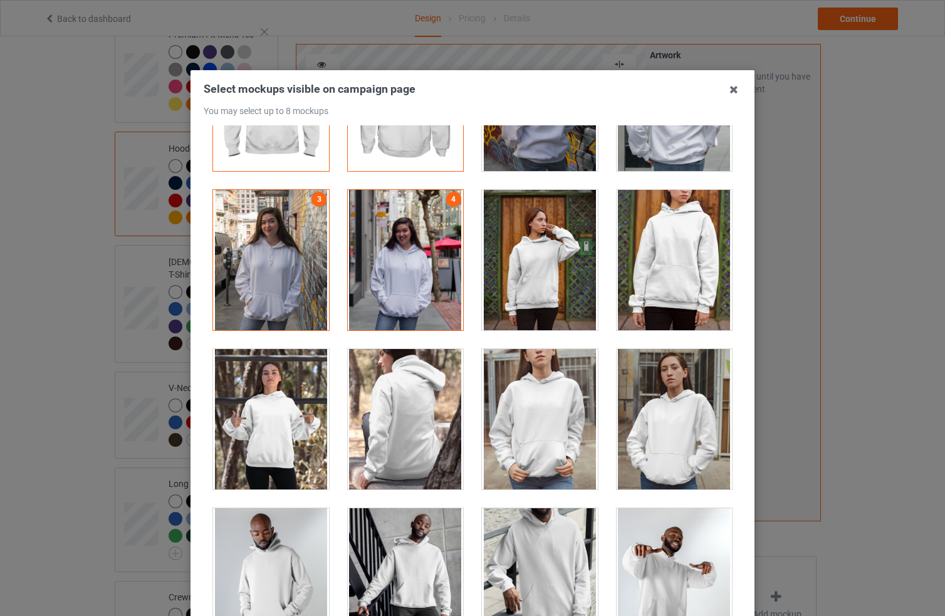
click at [382, 248] on div at bounding box center [406, 260] width 116 height 140
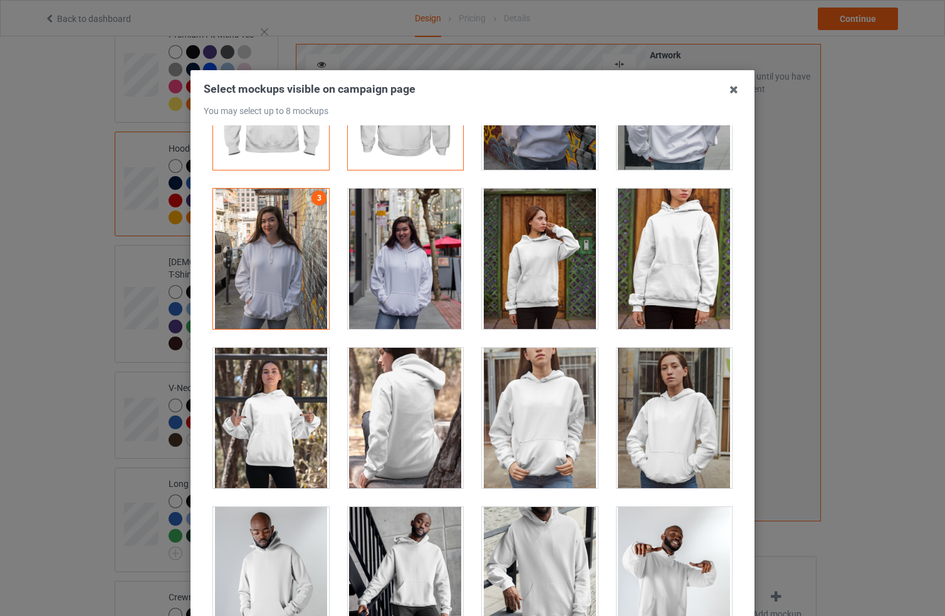
scroll to position [106, 0]
click at [439, 560] on div at bounding box center [406, 576] width 116 height 140
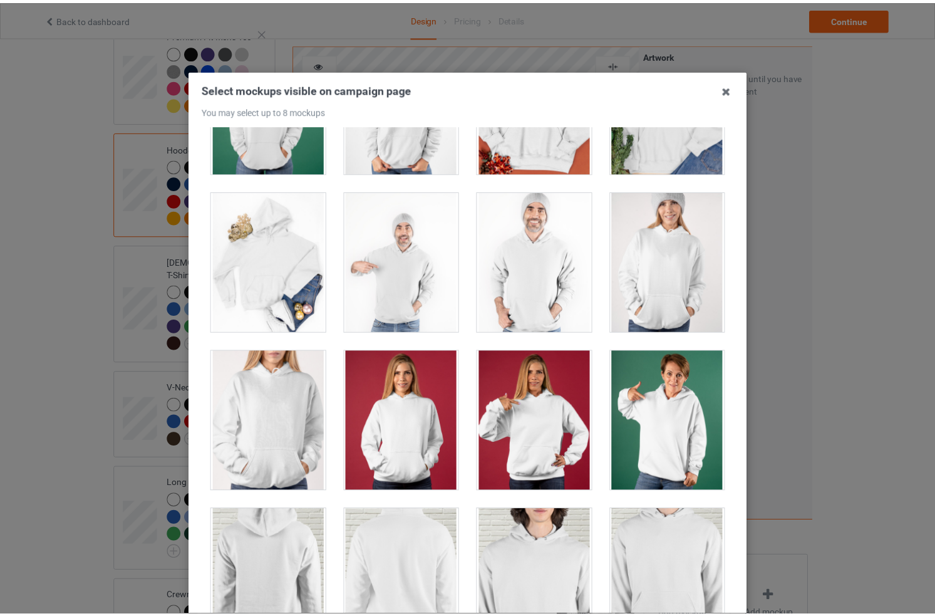
scroll to position [2650, 0]
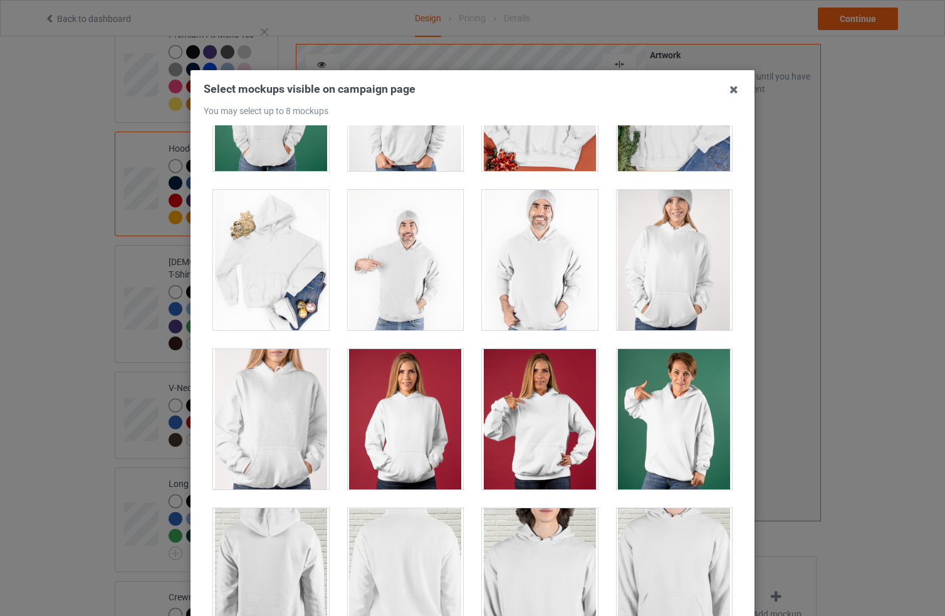
click at [531, 222] on div at bounding box center [540, 260] width 116 height 140
click at [849, 269] on div "Select mockups visible on campaign page You may select up to 8 mockups 1 2 3 4 …" at bounding box center [472, 308] width 945 height 616
click at [729, 90] on icon at bounding box center [734, 90] width 20 height 20
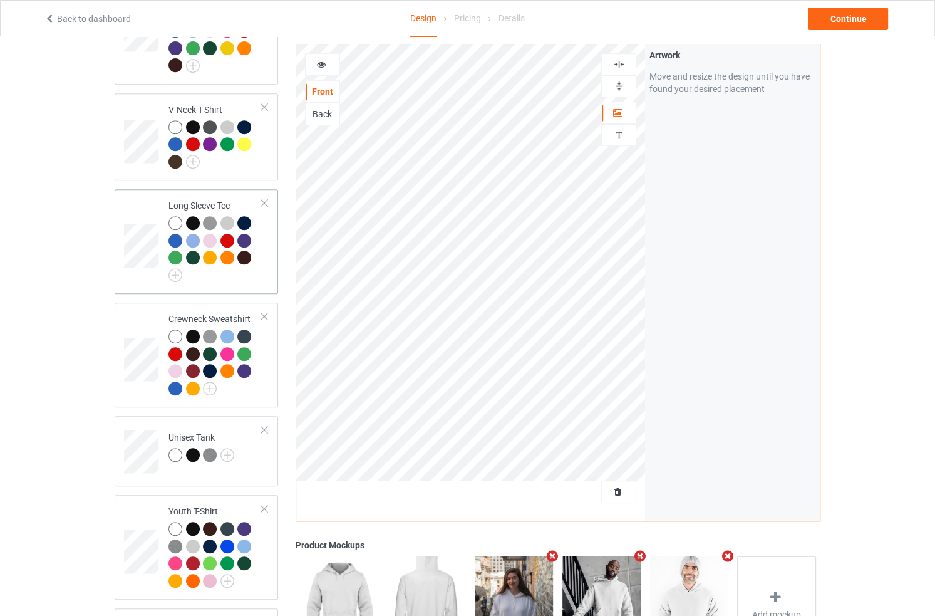
scroll to position [519, 0]
click at [268, 223] on td "Long Sleeve Tee" at bounding box center [215, 241] width 107 height 95
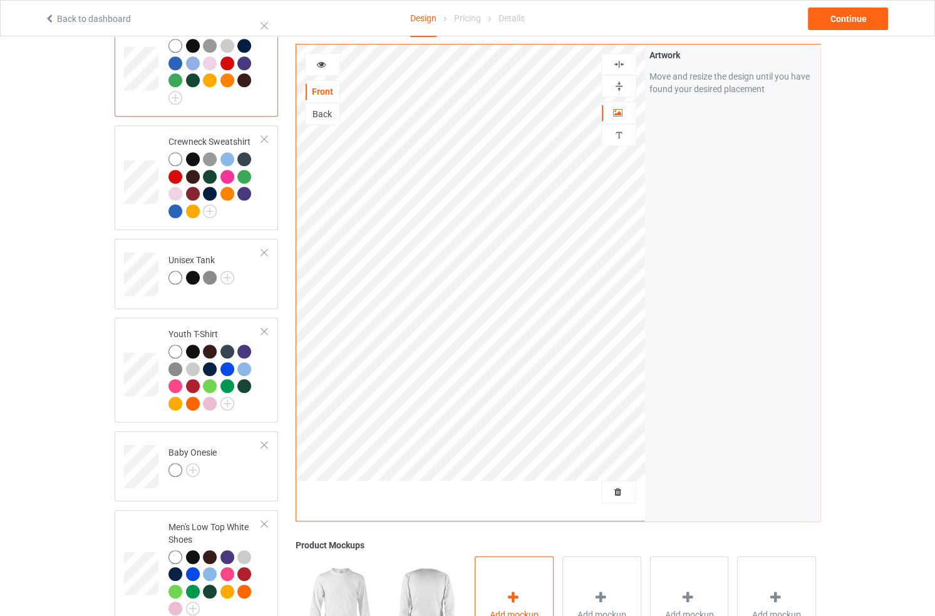
click at [517, 578] on div "Add mockup" at bounding box center [514, 605] width 79 height 98
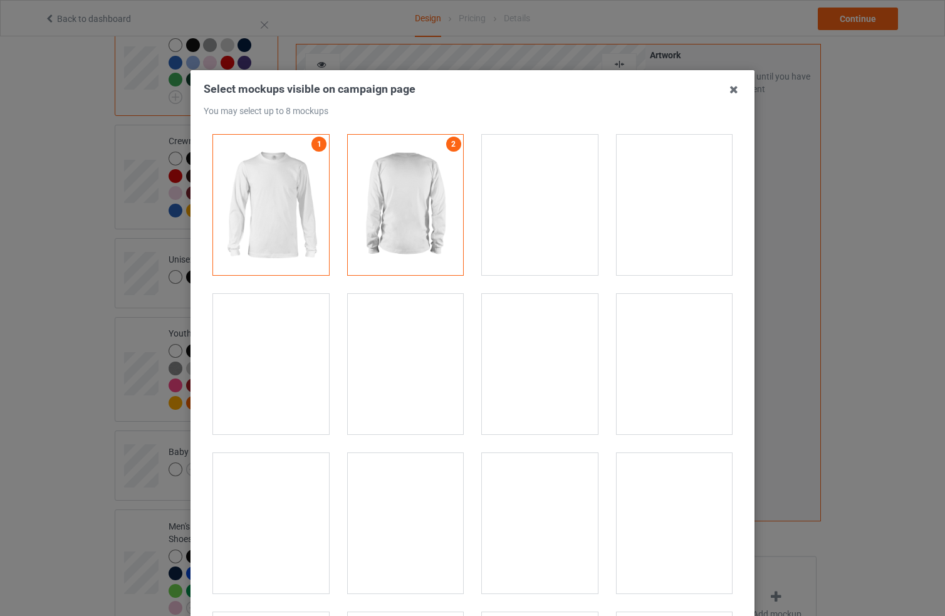
click at [383, 383] on div at bounding box center [406, 364] width 116 height 140
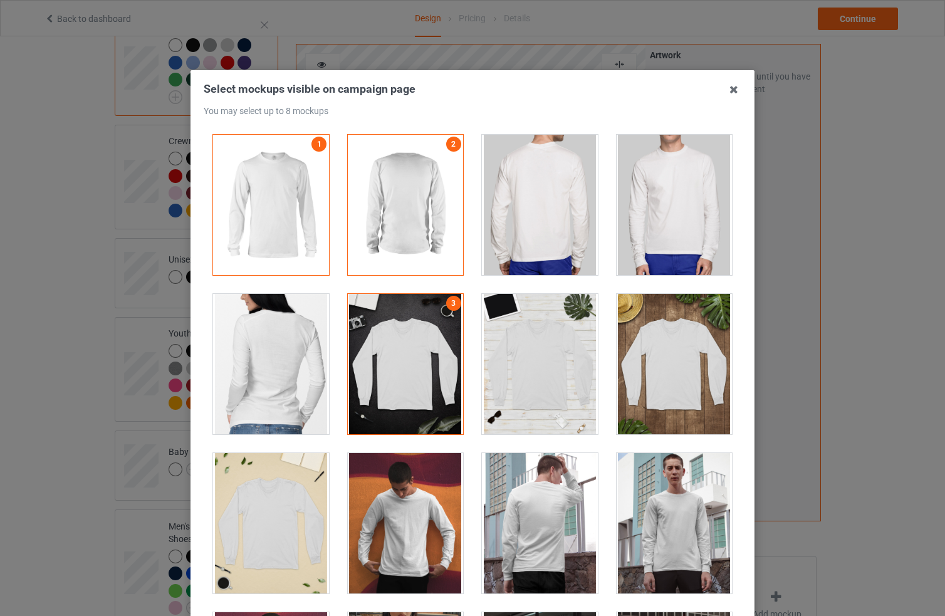
click at [621, 364] on div at bounding box center [674, 364] width 116 height 140
click at [242, 566] on div at bounding box center [271, 523] width 116 height 140
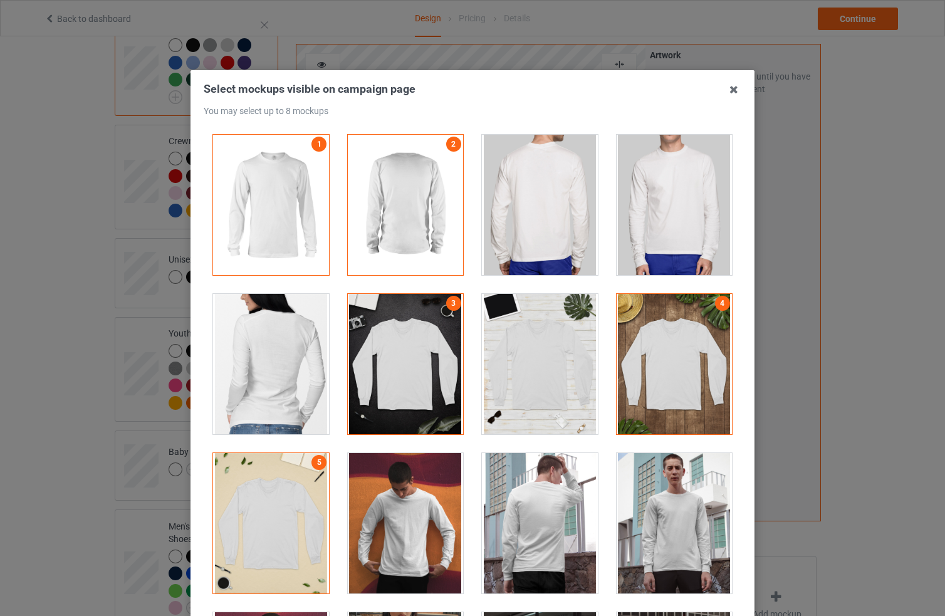
click at [831, 391] on div "Select mockups visible on campaign page You may select up to 8 mockups 1 2 3 4 …" at bounding box center [472, 308] width 945 height 616
click at [714, 87] on h3 "Select mockups visible on campaign page You may select up to 8 mockups" at bounding box center [473, 98] width 538 height 34
click at [727, 85] on icon at bounding box center [734, 90] width 20 height 20
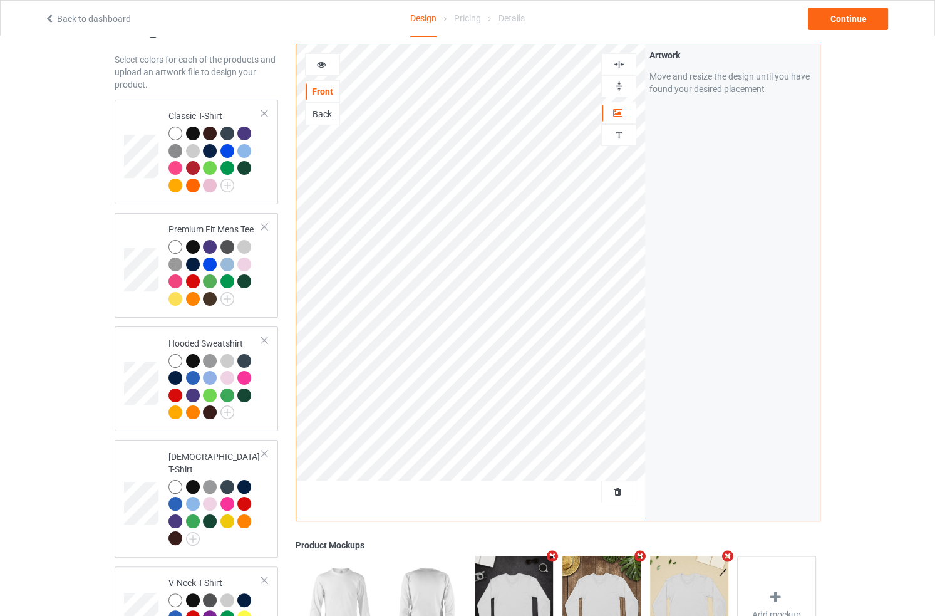
scroll to position [0, 0]
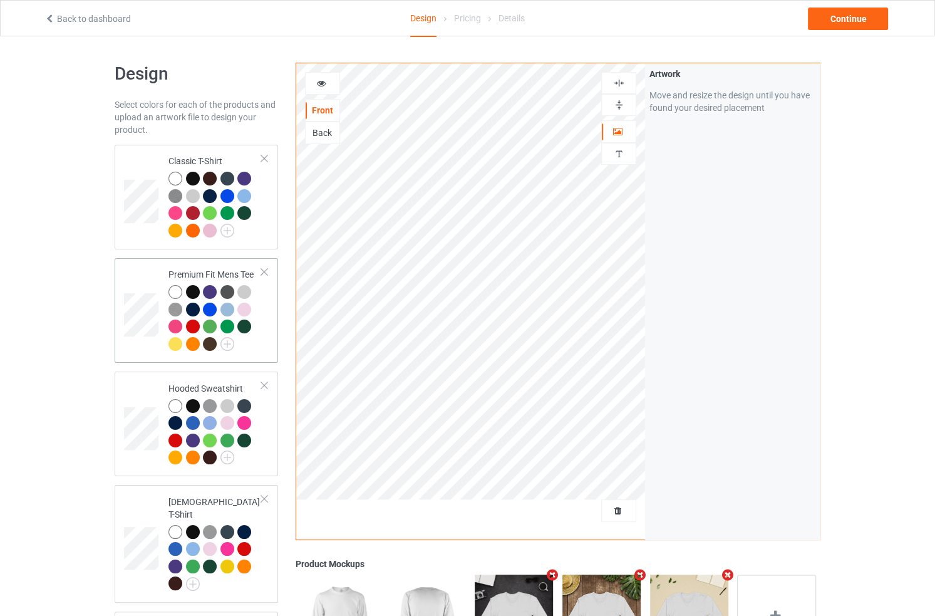
click at [253, 335] on div at bounding box center [246, 329] width 18 height 18
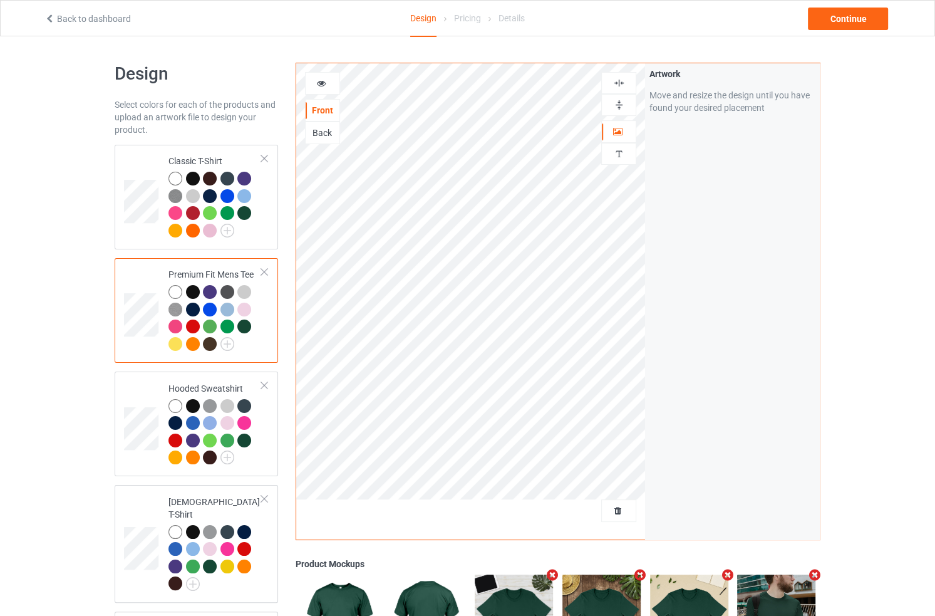
click at [175, 286] on div at bounding box center [176, 292] width 14 height 14
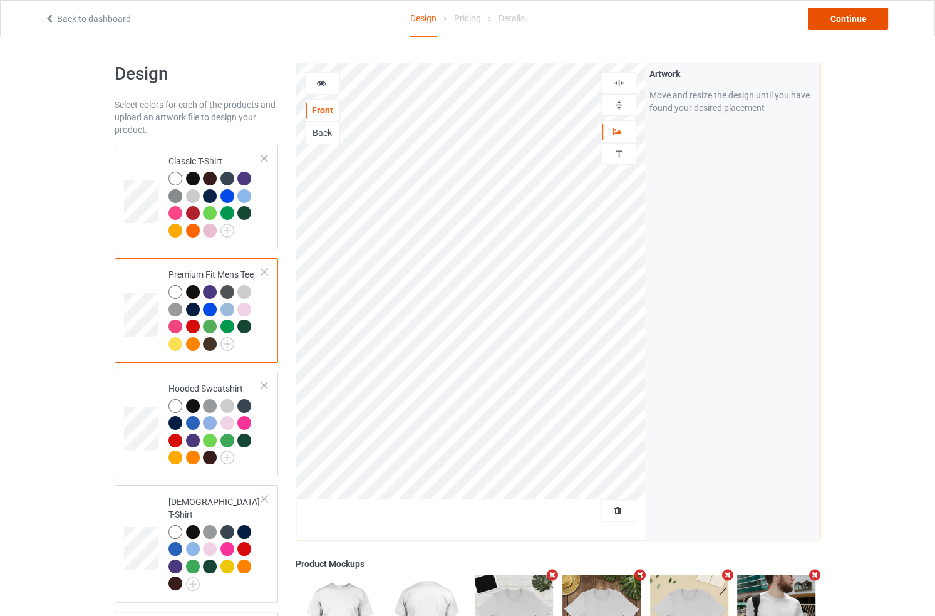
click at [855, 12] on div "Continue" at bounding box center [848, 19] width 80 height 23
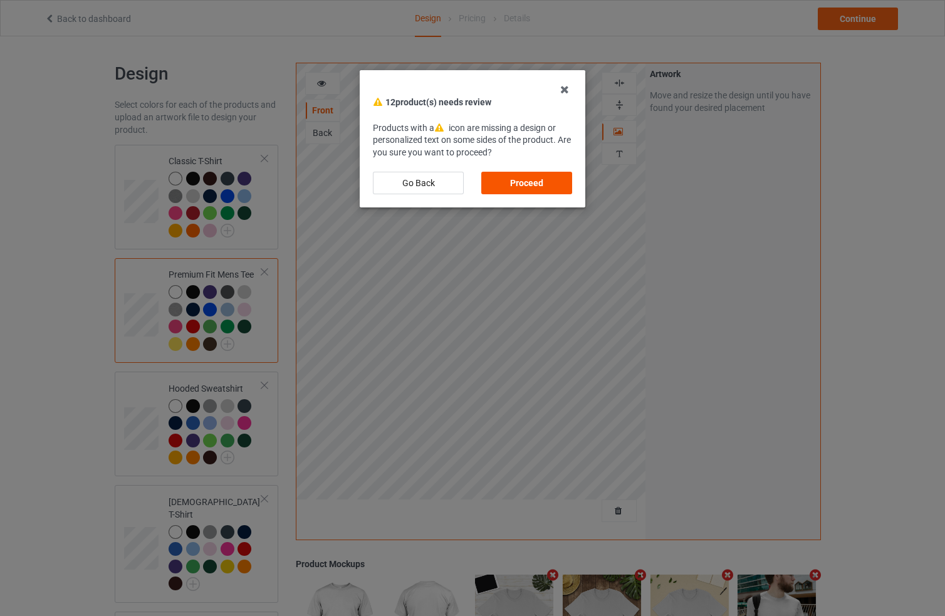
click at [544, 184] on div "Proceed" at bounding box center [526, 183] width 91 height 23
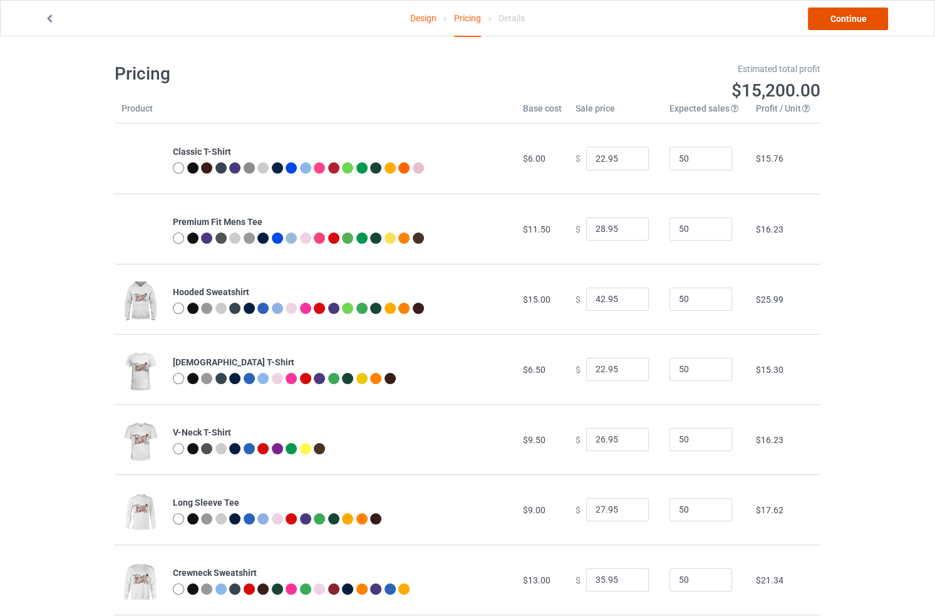
click at [844, 27] on link "Continue" at bounding box center [848, 19] width 80 height 23
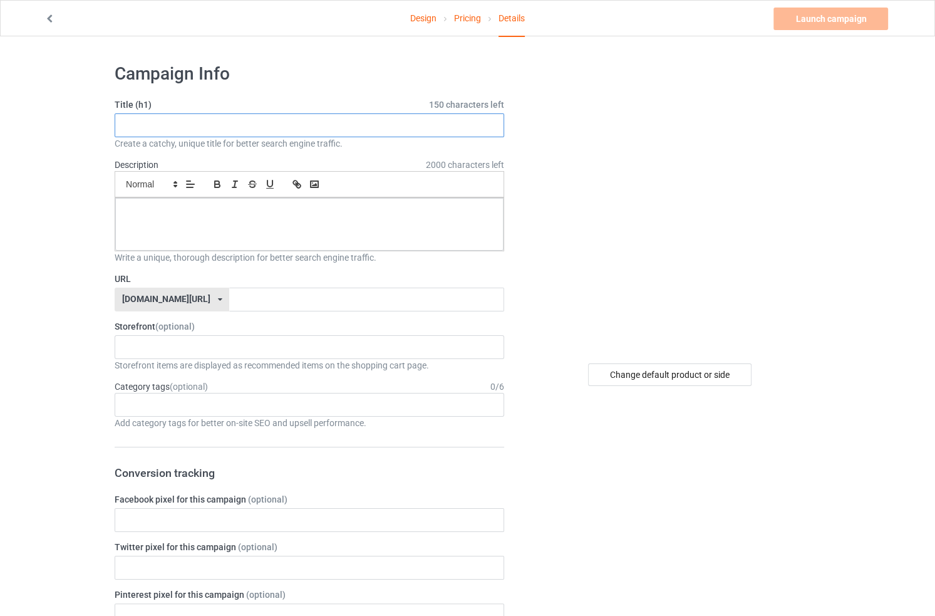
click at [165, 117] on input "text" at bounding box center [310, 125] width 390 height 24
type input "[DATE]"
click at [193, 301] on div "tdattshirt.net/ tdattshirt.net/ teechip.com/ 5fe7467ed2aab82c9d0f465f 587d0d41c…" at bounding box center [172, 300] width 115 height 24
click at [163, 340] on div "[DOMAIN_NAME][URL]" at bounding box center [171, 346] width 113 height 23
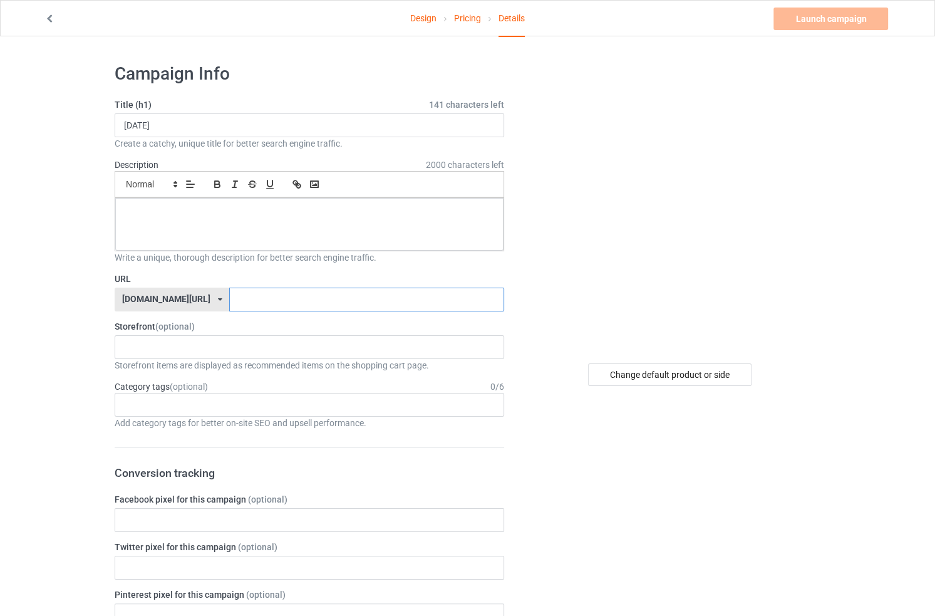
click at [239, 293] on input "text" at bounding box center [366, 300] width 274 height 24
type input "H"
click at [229, 300] on input "HLQt-shirt" at bounding box center [366, 300] width 274 height 24
type input "HLWt-shirt"
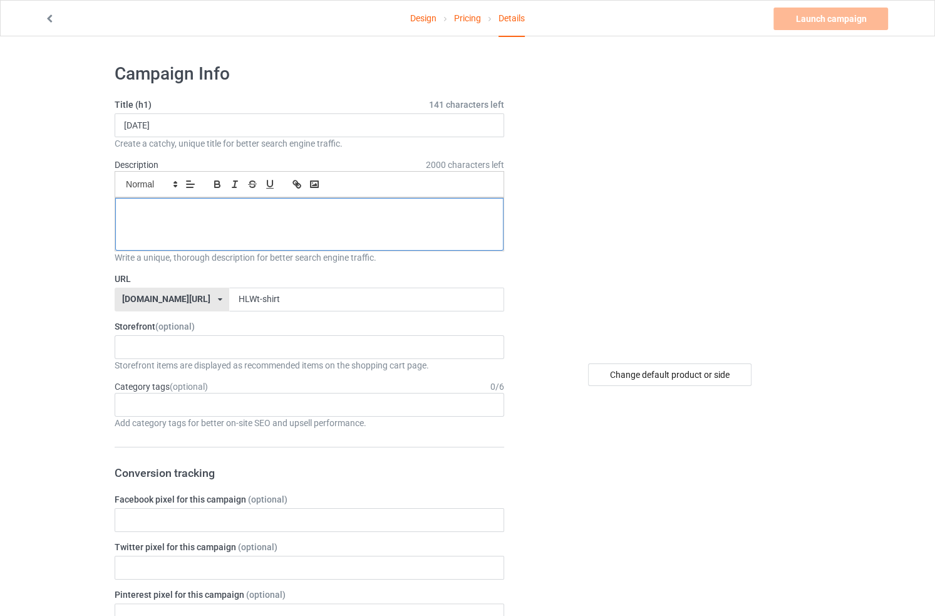
click at [177, 207] on p at bounding box center [309, 212] width 368 height 12
click at [226, 214] on p at bounding box center [309, 212] width 368 height 12
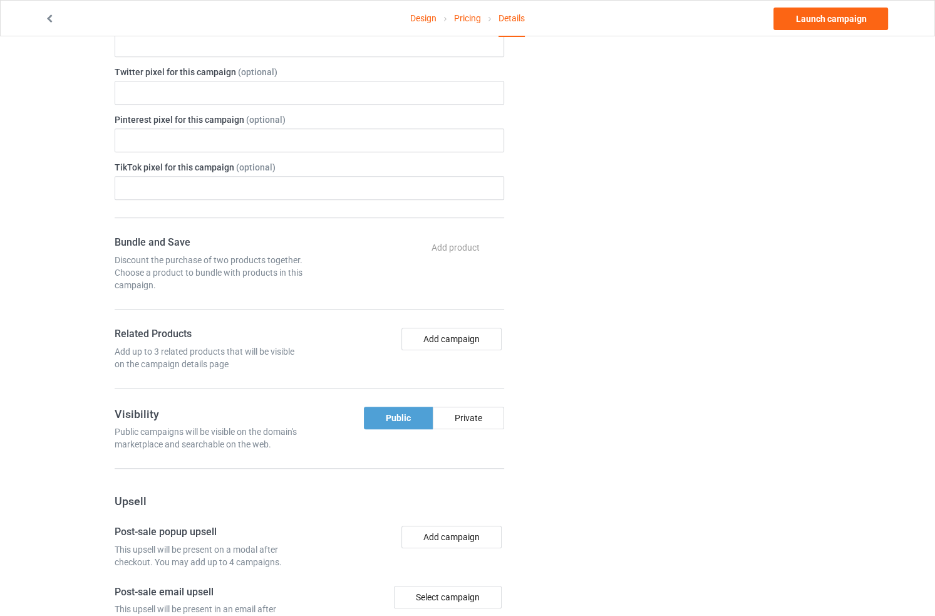
scroll to position [829, 0]
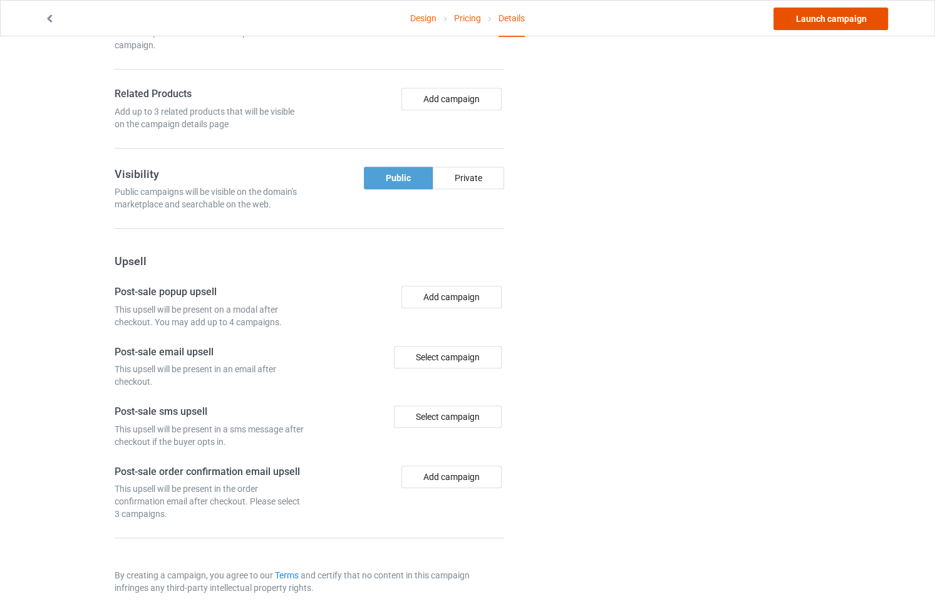
click at [809, 17] on link "Launch campaign" at bounding box center [831, 19] width 115 height 23
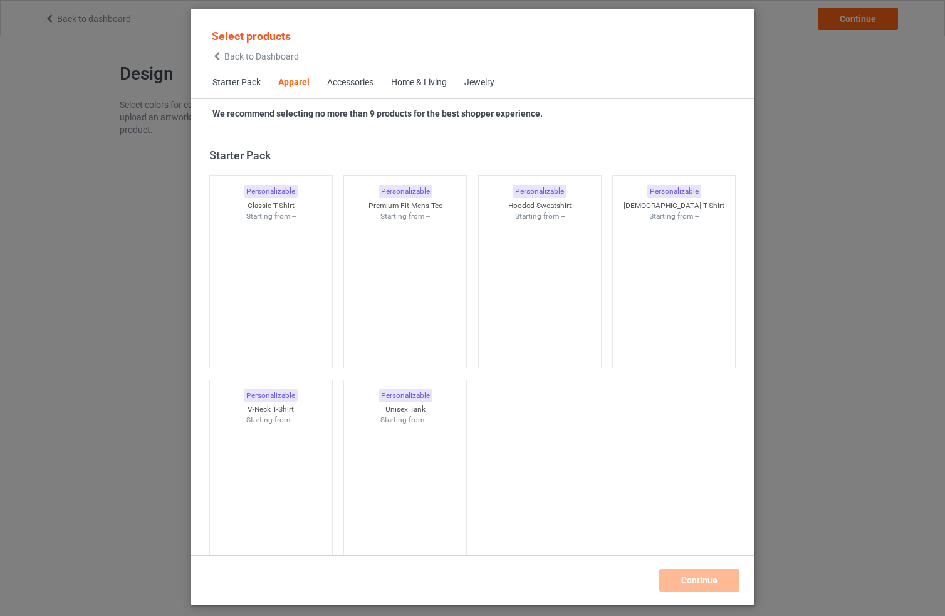
scroll to position [466, 0]
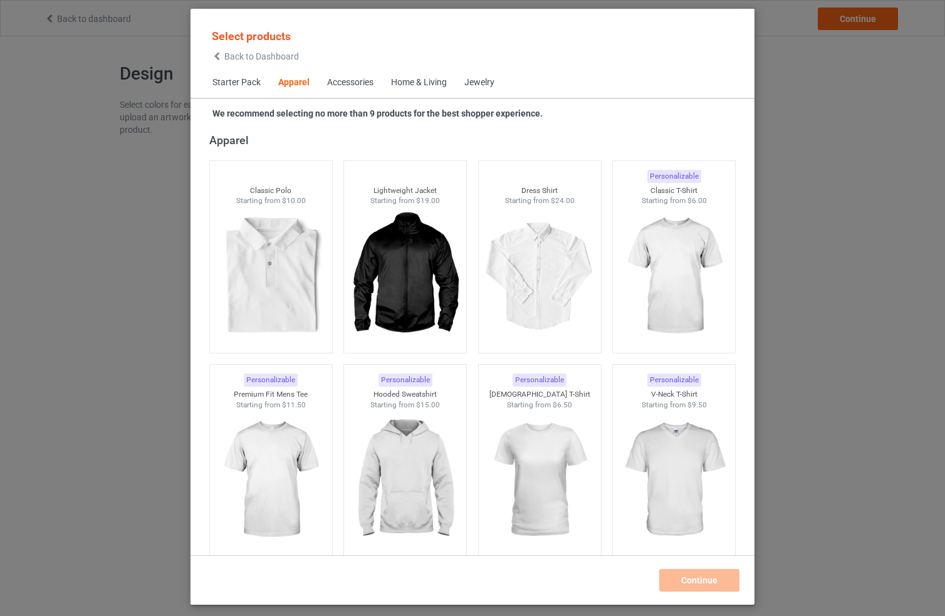
click at [234, 87] on span "Starter Pack" at bounding box center [237, 83] width 66 height 30
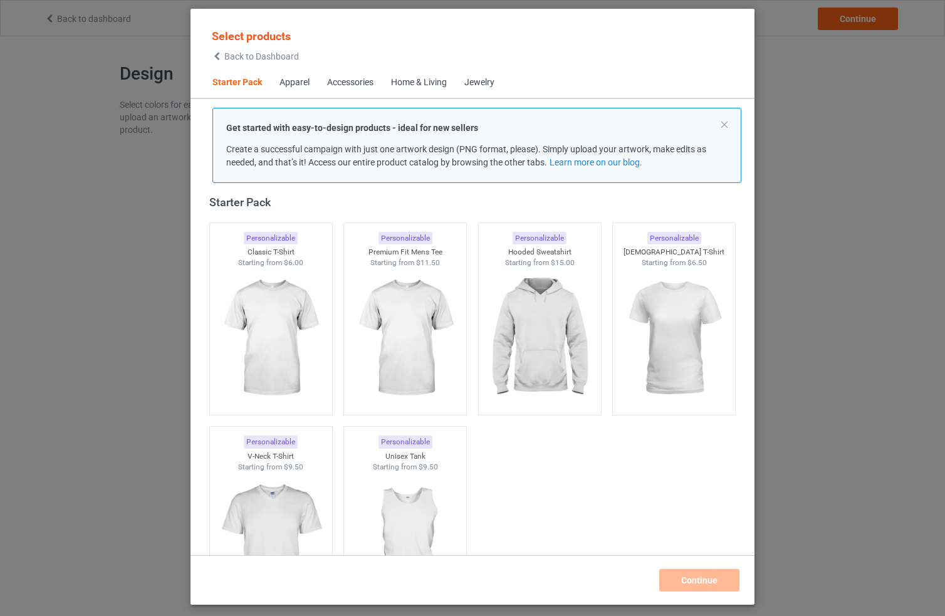
click at [294, 86] on div "Apparel" at bounding box center [294, 82] width 30 height 13
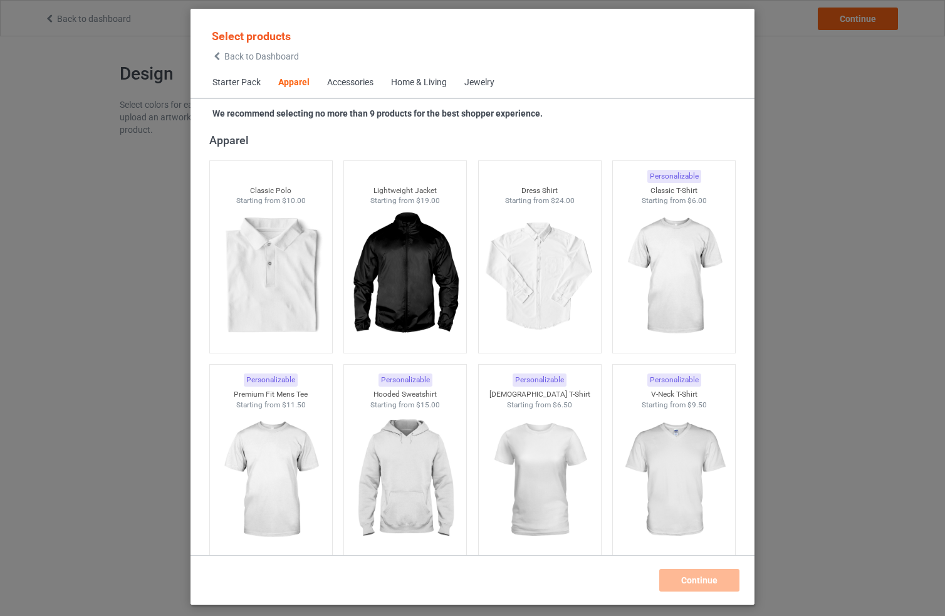
click at [363, 82] on div "Accessories" at bounding box center [350, 82] width 46 height 13
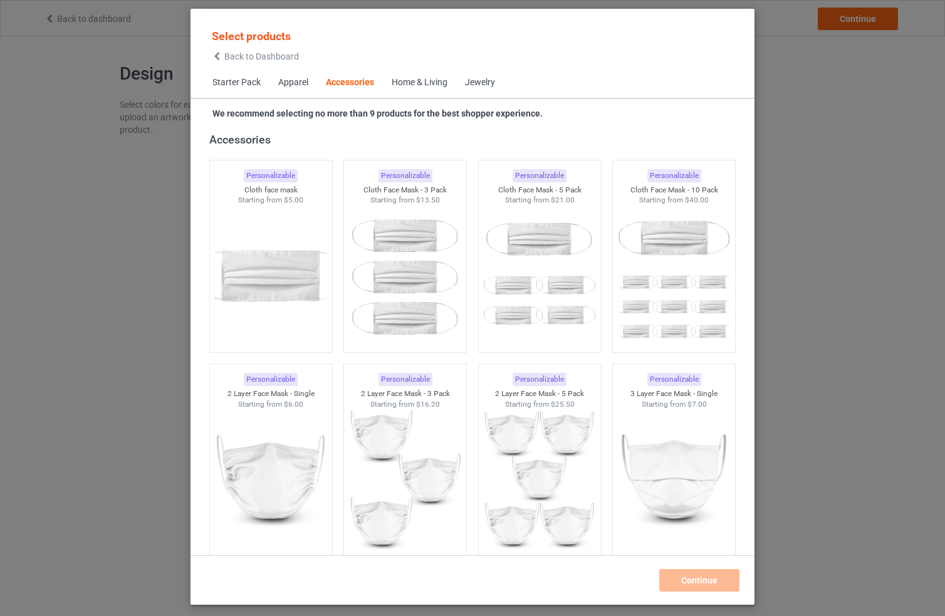
click at [420, 85] on div "Home & Living" at bounding box center [420, 82] width 56 height 13
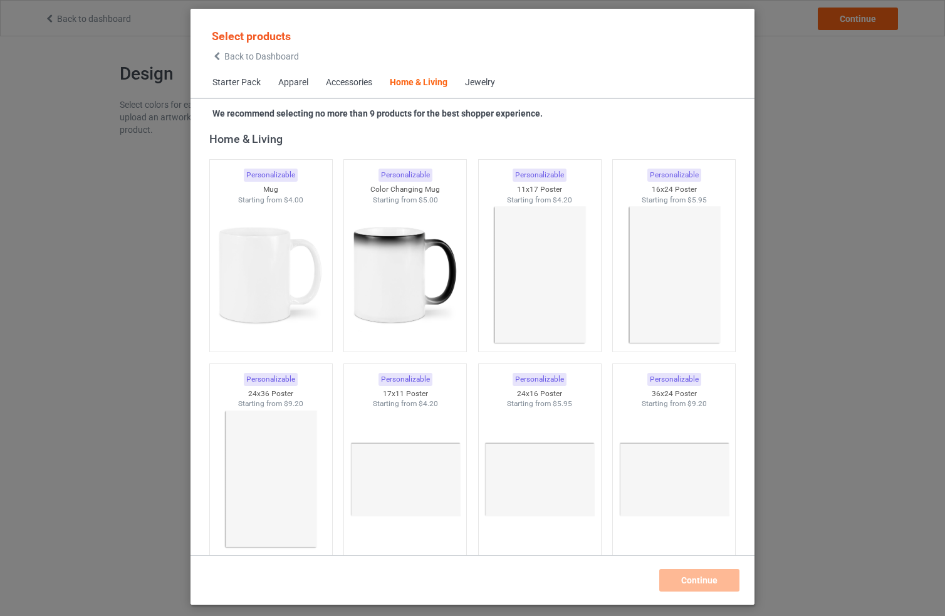
click at [494, 83] on div "Jewelry" at bounding box center [480, 82] width 30 height 13
click at [237, 85] on span "Starter Pack" at bounding box center [237, 83] width 66 height 30
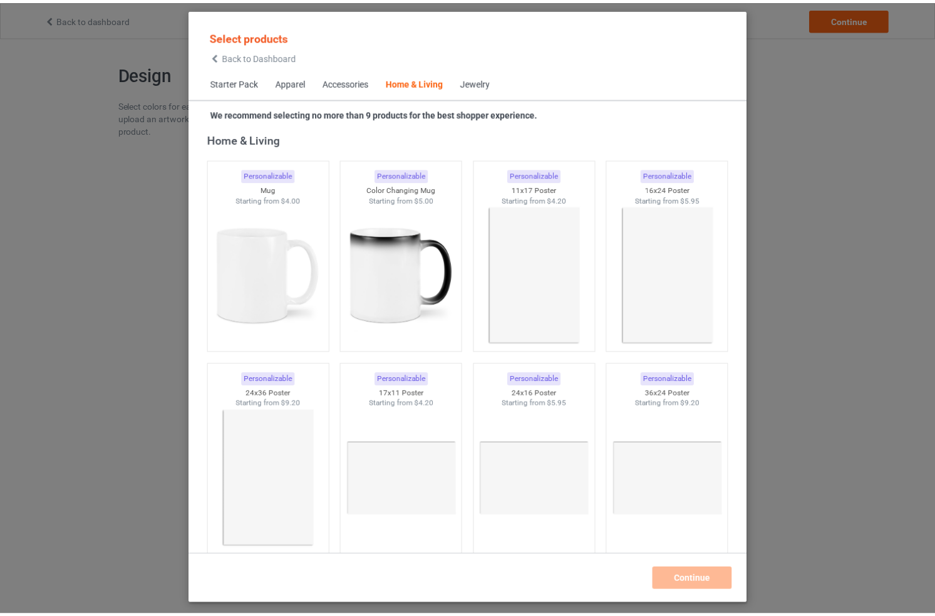
scroll to position [16, 0]
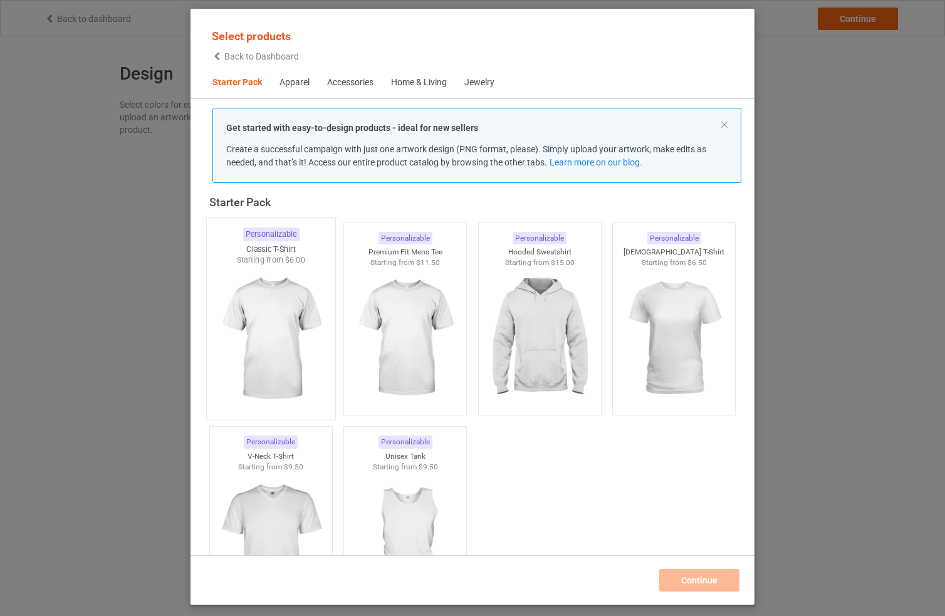
click at [256, 346] on img at bounding box center [271, 339] width 118 height 147
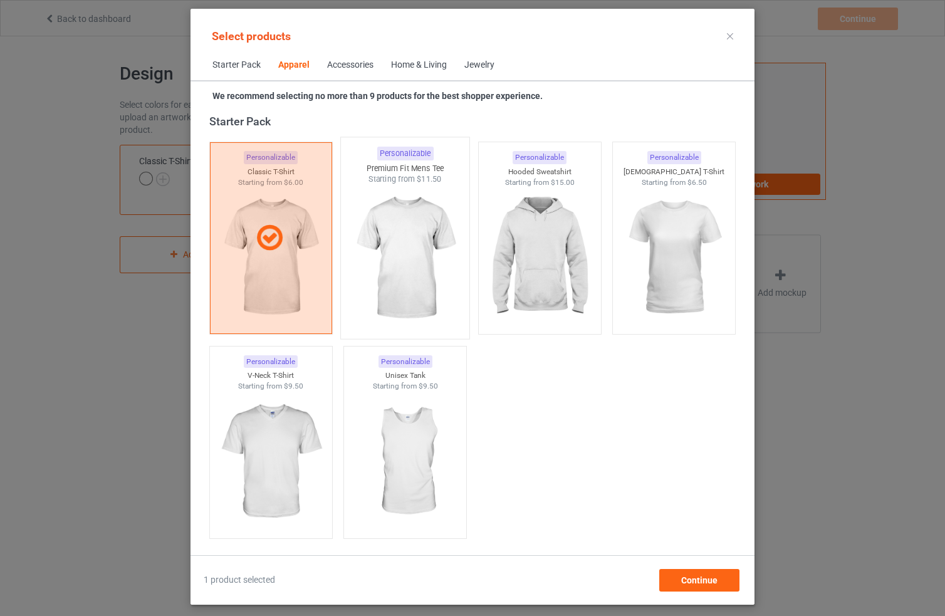
click at [407, 265] on img at bounding box center [405, 258] width 118 height 147
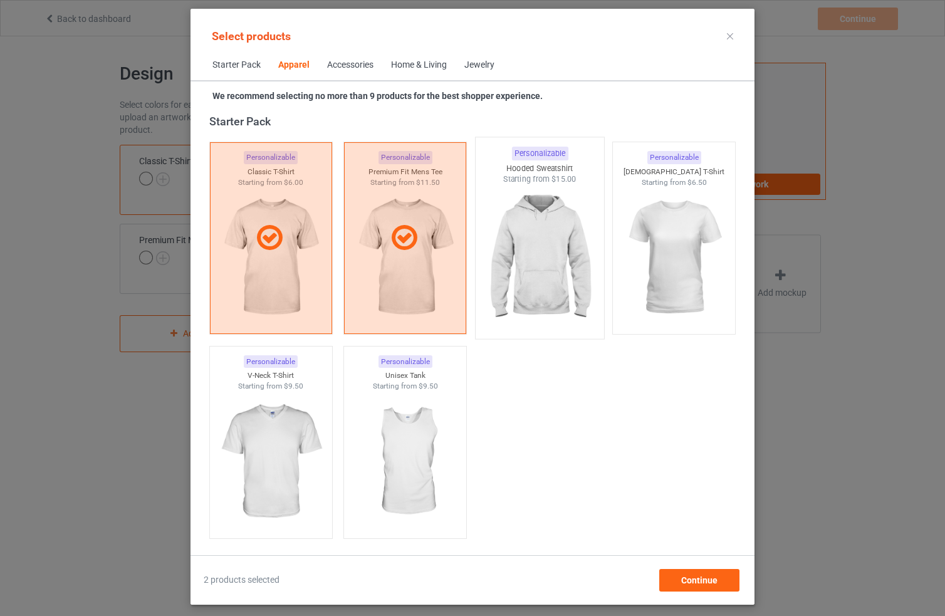
click at [571, 270] on img at bounding box center [540, 258] width 118 height 147
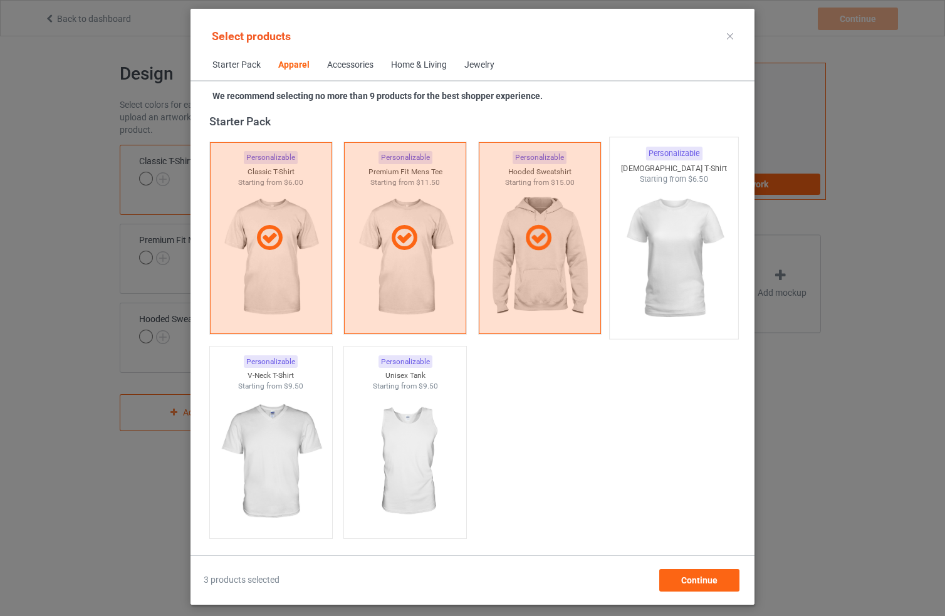
click at [639, 267] on img at bounding box center [674, 258] width 118 height 147
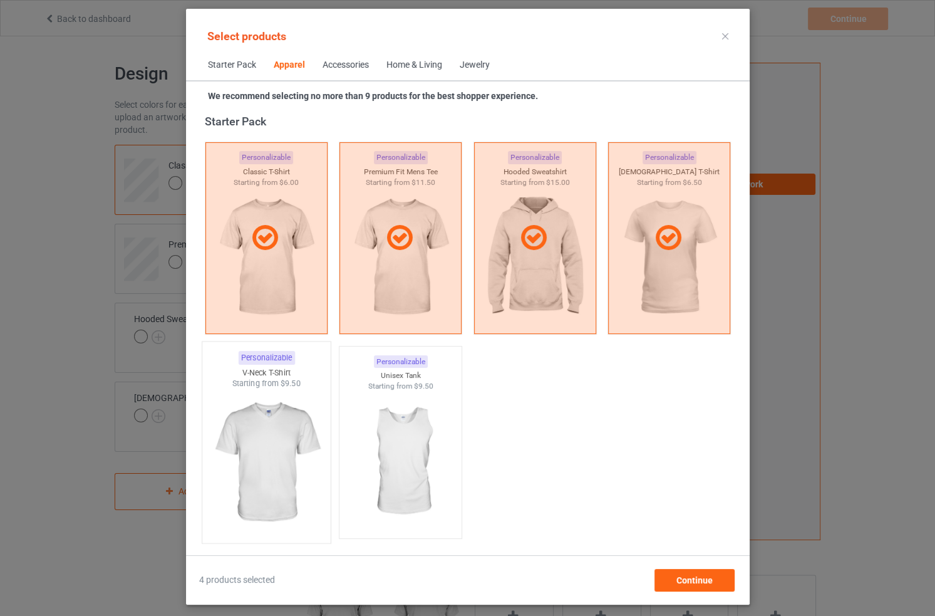
drag, startPoint x: 415, startPoint y: 406, endPoint x: 291, endPoint y: 445, distance: 130.2
click at [415, 406] on img at bounding box center [401, 462] width 112 height 140
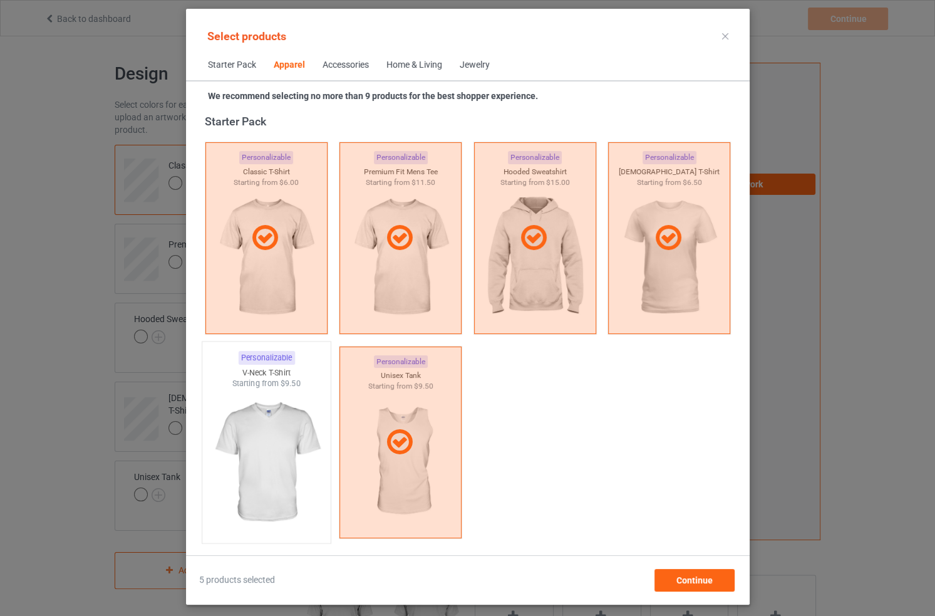
click at [253, 444] on img at bounding box center [266, 462] width 118 height 147
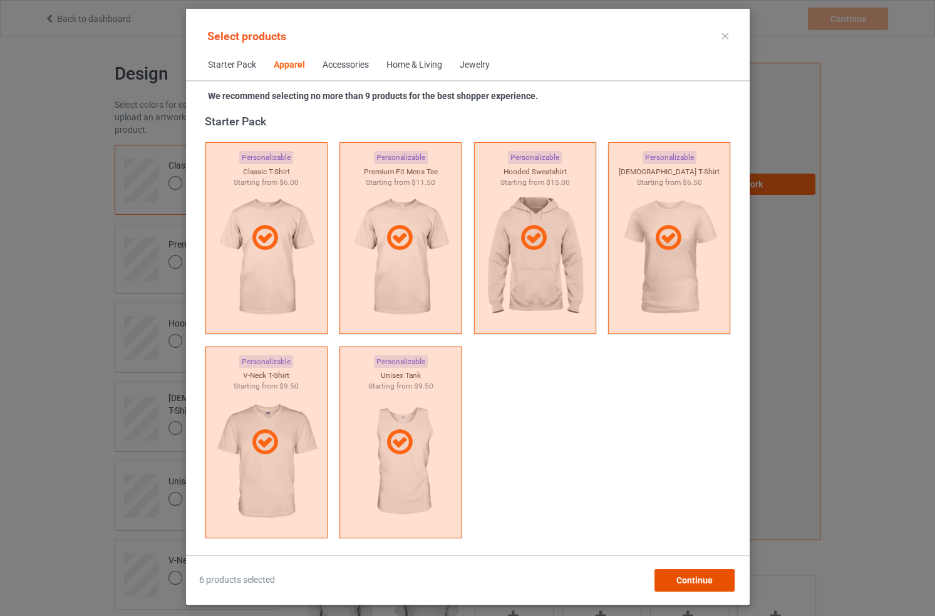
click at [710, 576] on span "Continue" at bounding box center [694, 580] width 36 height 10
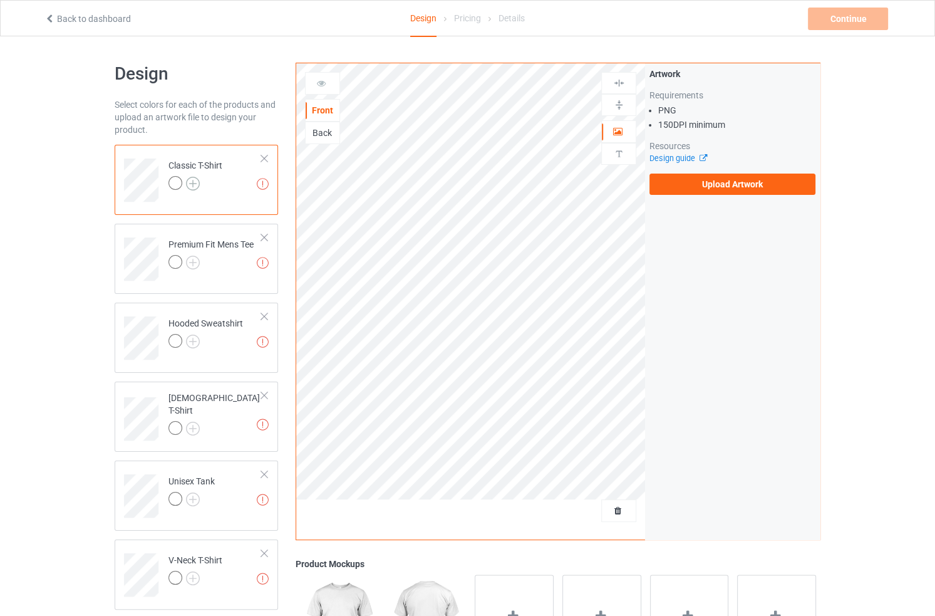
click at [188, 182] on img at bounding box center [193, 184] width 14 height 14
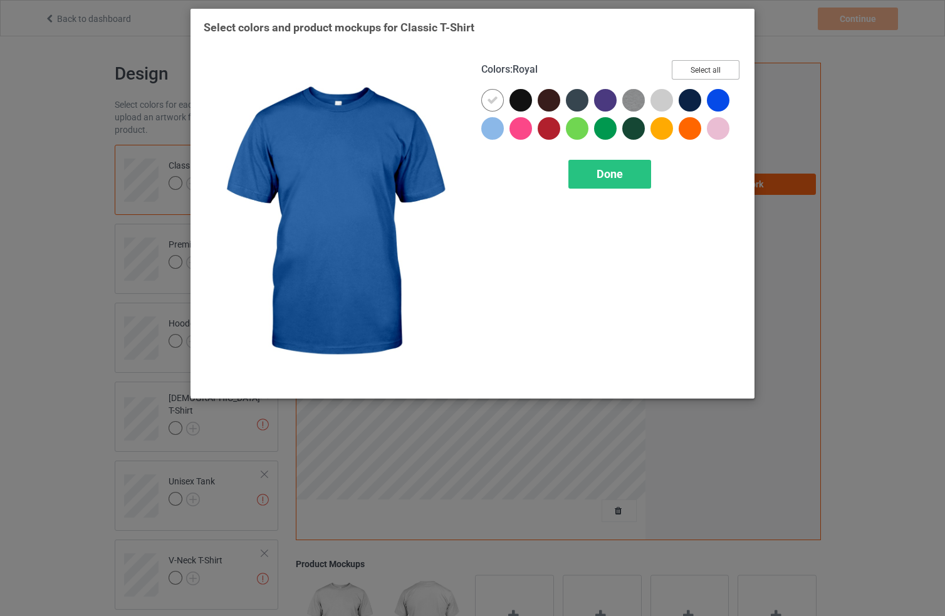
click at [709, 66] on button "Select all" at bounding box center [706, 69] width 68 height 19
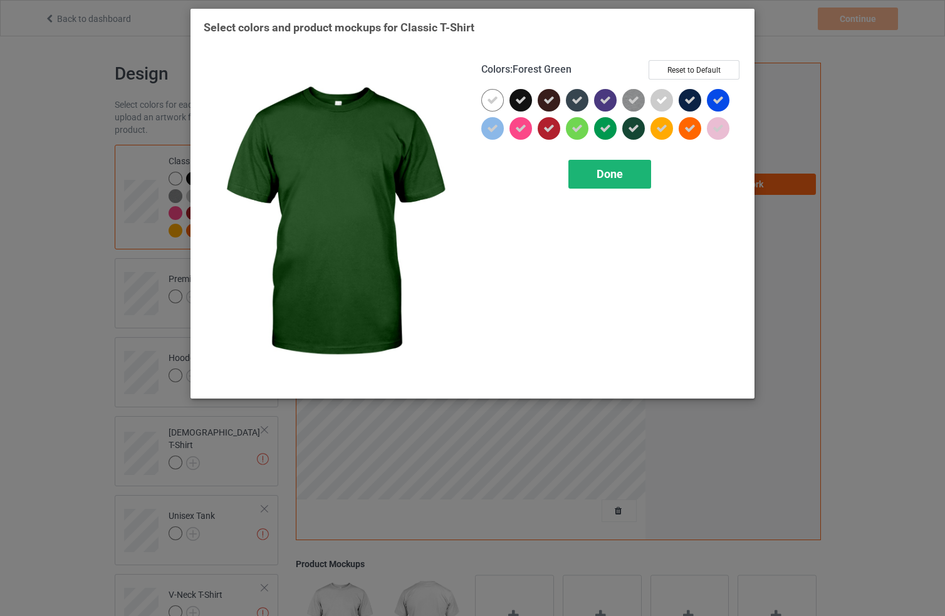
click at [616, 175] on span "Done" at bounding box center [609, 173] width 26 height 13
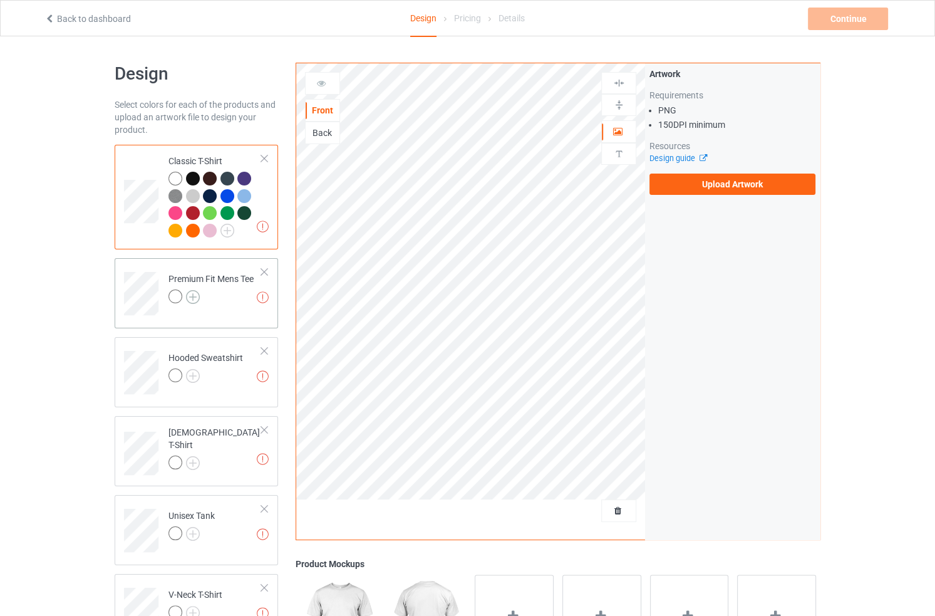
click at [186, 298] on img at bounding box center [193, 297] width 14 height 14
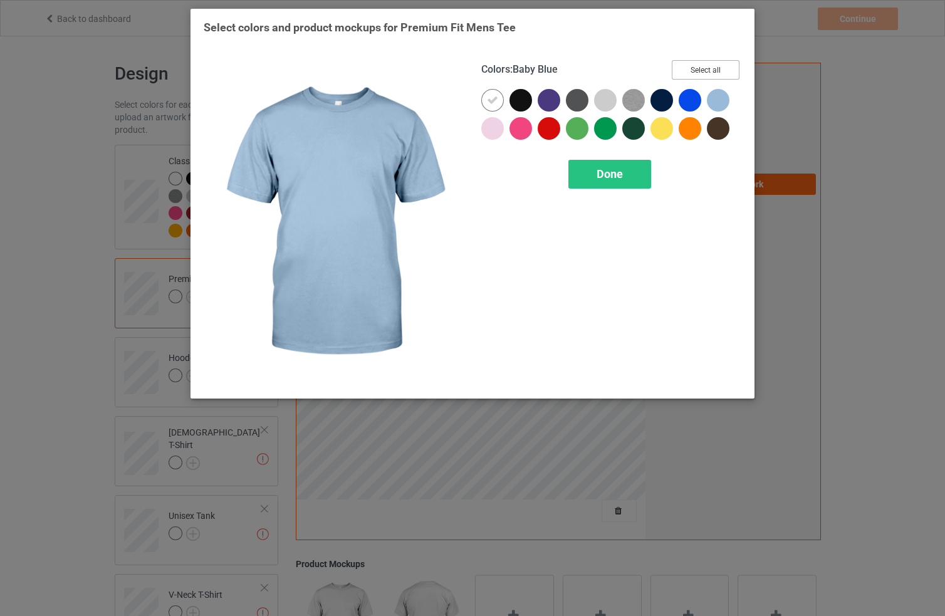
click at [707, 73] on button "Select all" at bounding box center [706, 69] width 68 height 19
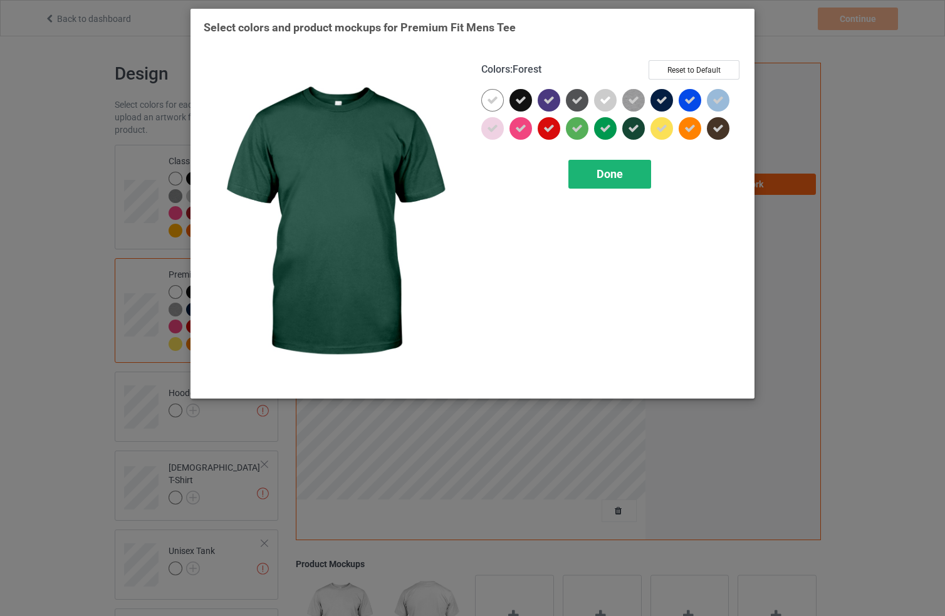
click at [602, 184] on div "Done" at bounding box center [609, 174] width 83 height 29
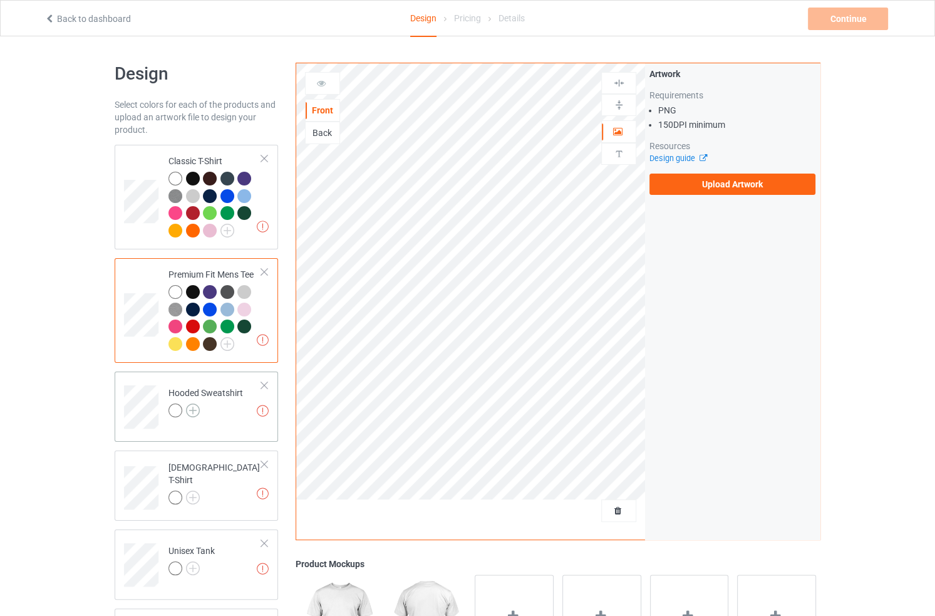
click at [195, 409] on img at bounding box center [193, 410] width 14 height 14
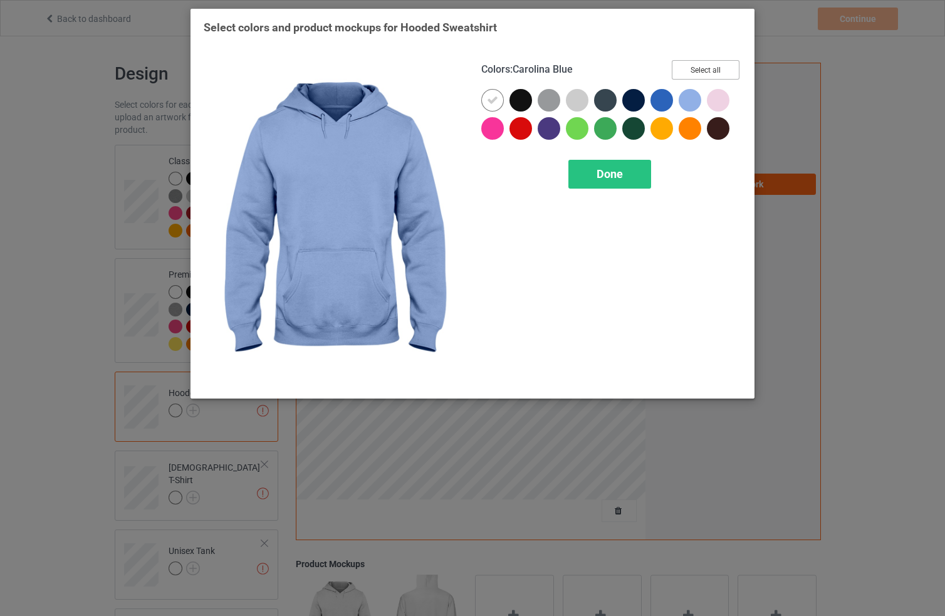
click at [706, 66] on button "Select all" at bounding box center [706, 69] width 68 height 19
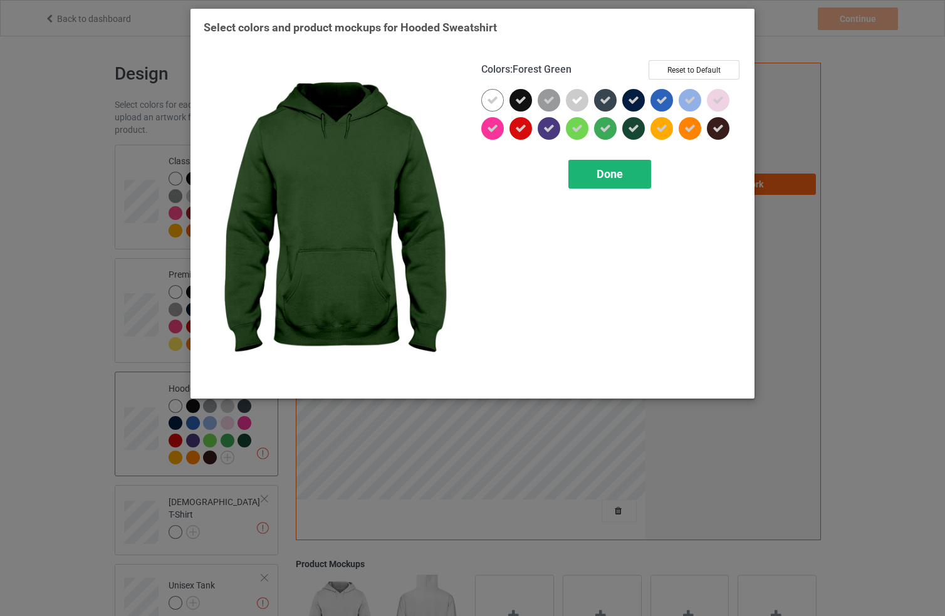
click at [624, 160] on div "Done" at bounding box center [609, 174] width 83 height 29
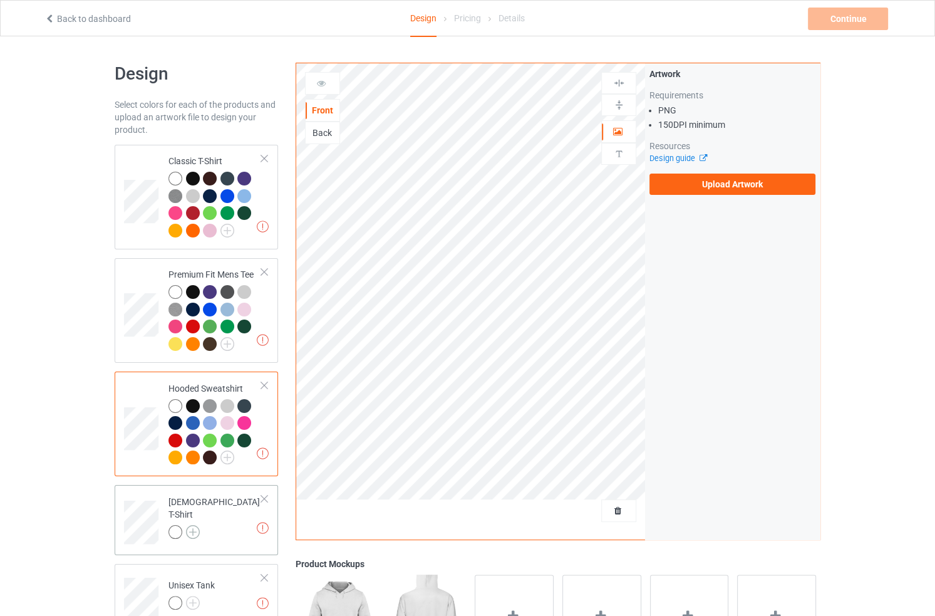
click at [192, 527] on img at bounding box center [193, 532] width 14 height 14
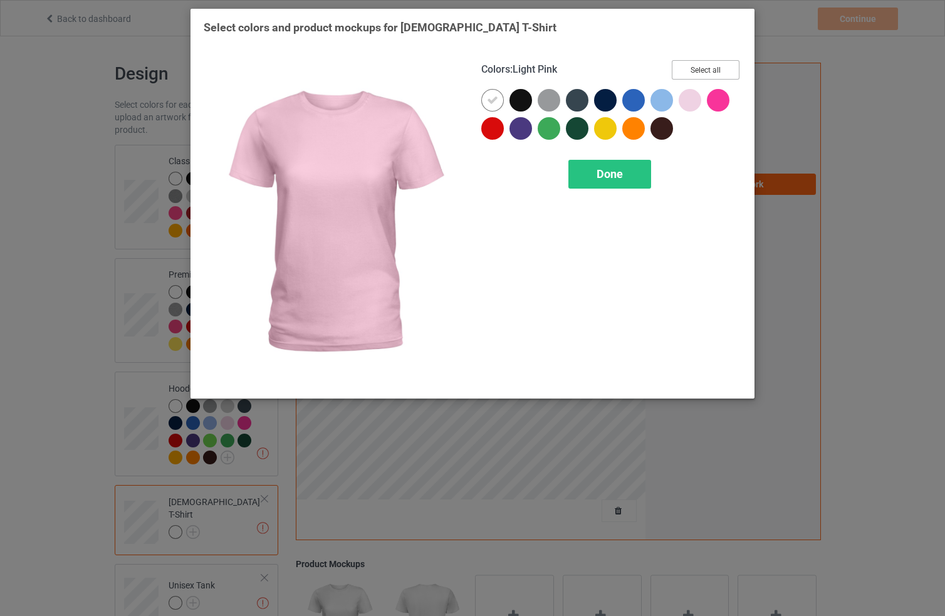
click at [694, 69] on button "Select all" at bounding box center [706, 69] width 68 height 19
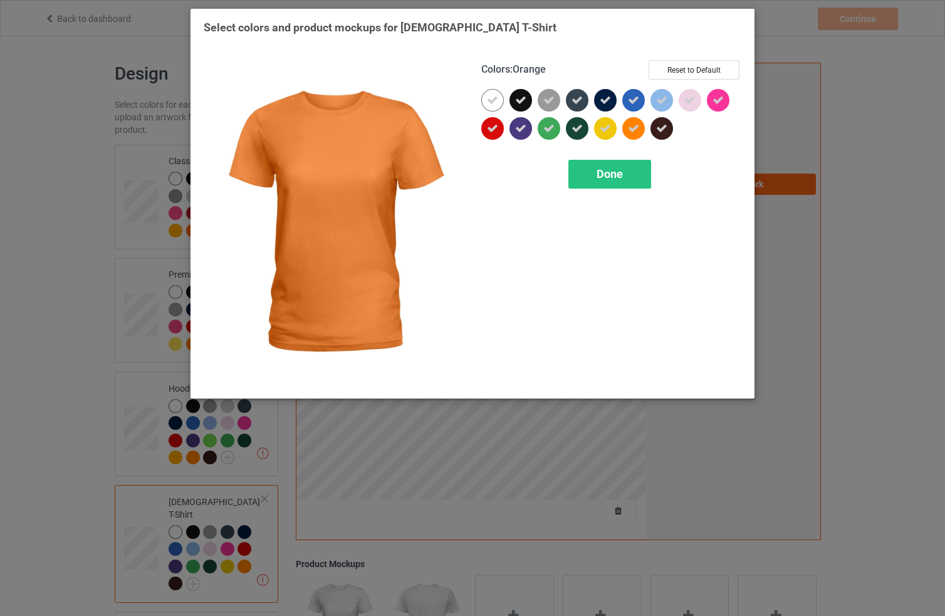
click at [616, 152] on div "Colors : Orange Reset to Default Done" at bounding box center [611, 222] width 278 height 343
click at [598, 170] on span "Done" at bounding box center [609, 173] width 26 height 13
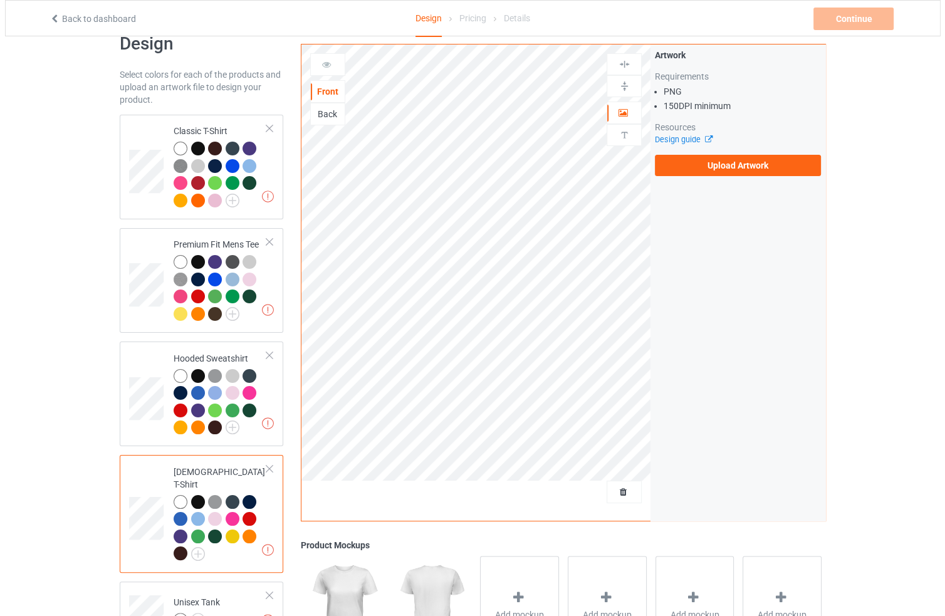
scroll to position [215, 0]
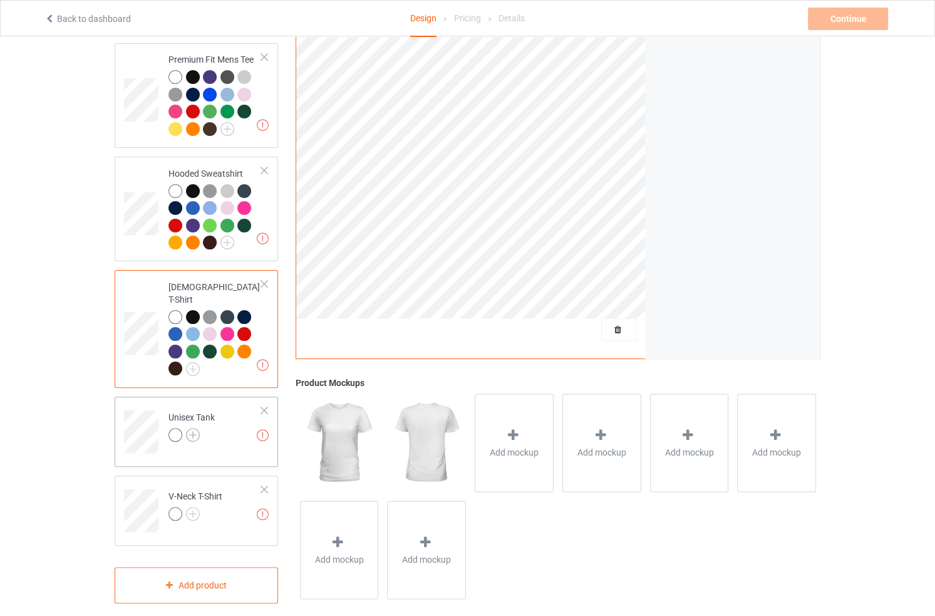
click at [187, 428] on img at bounding box center [193, 435] width 14 height 14
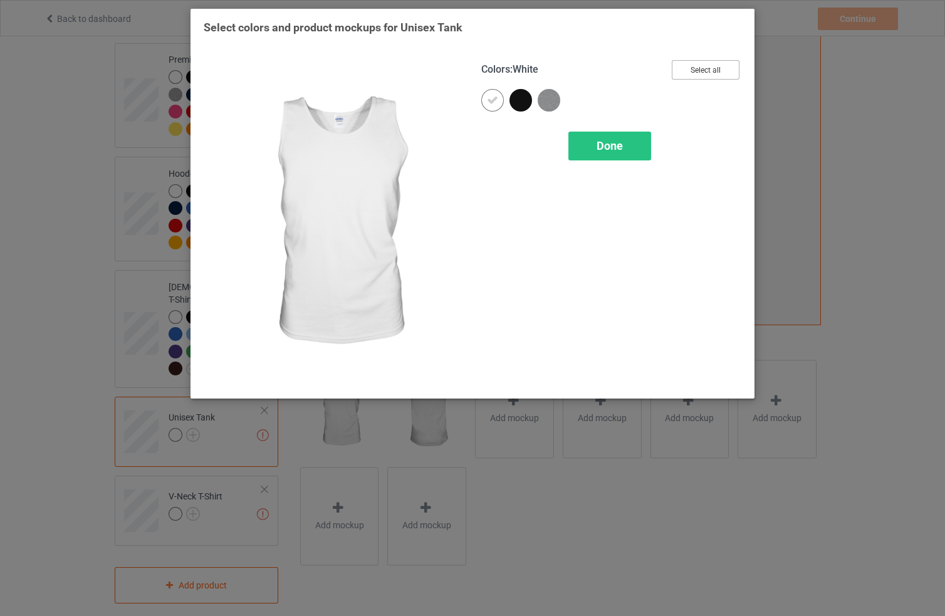
click at [711, 70] on button "Select all" at bounding box center [706, 69] width 68 height 19
click at [630, 140] on div "Done" at bounding box center [609, 146] width 83 height 29
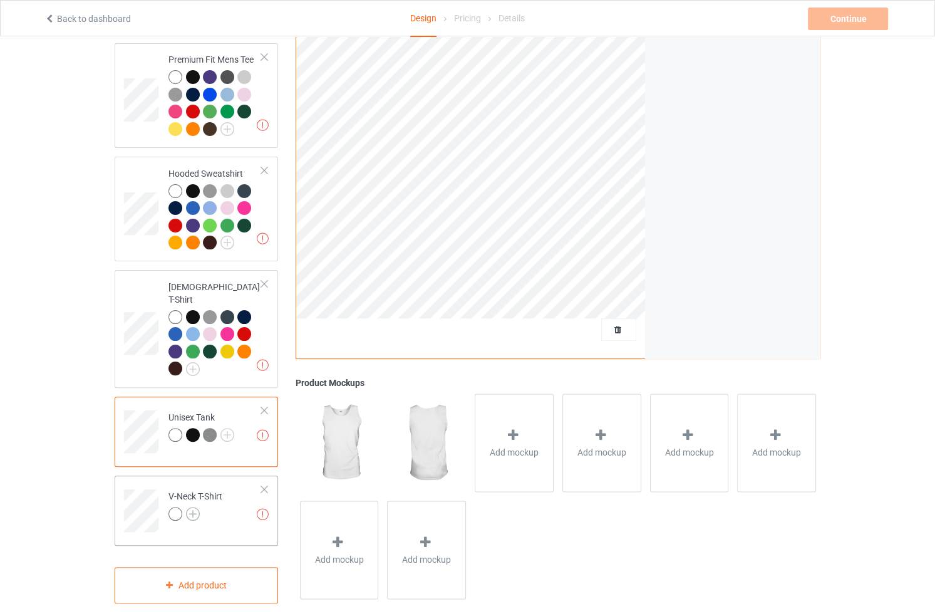
click at [194, 507] on img at bounding box center [193, 514] width 14 height 14
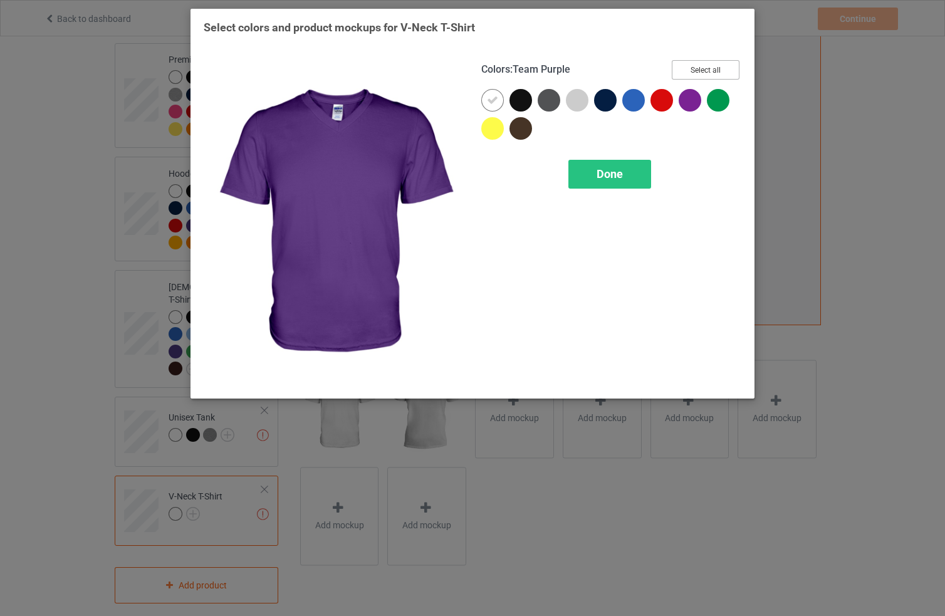
click at [704, 66] on button "Select all" at bounding box center [706, 69] width 68 height 19
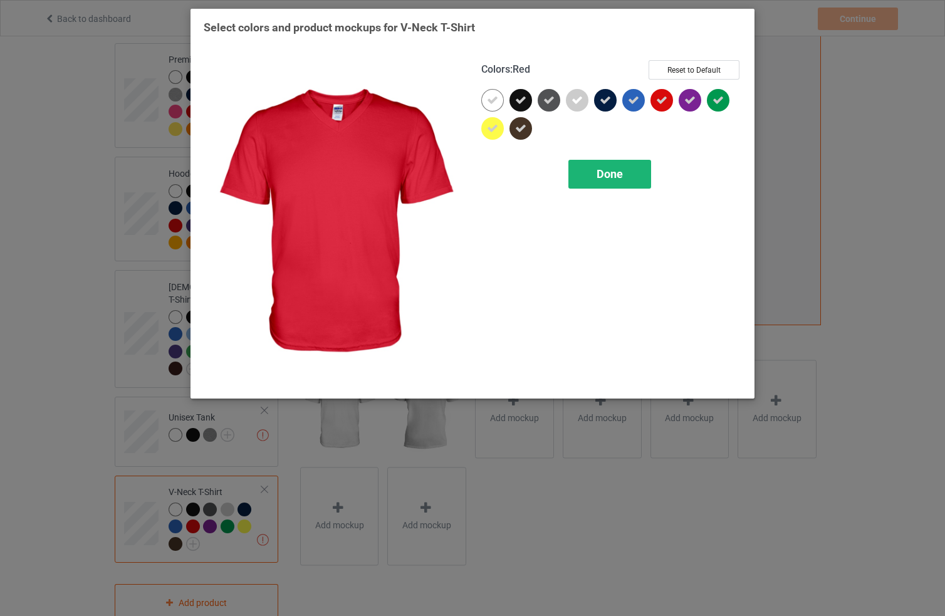
click at [621, 167] on span "Done" at bounding box center [609, 173] width 26 height 13
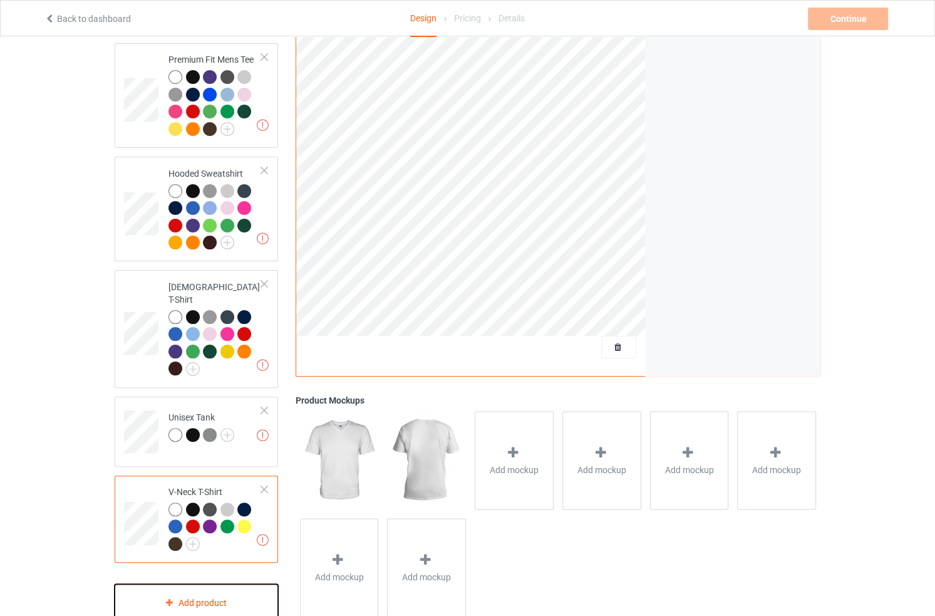
click at [185, 595] on div "Add product" at bounding box center [197, 602] width 164 height 37
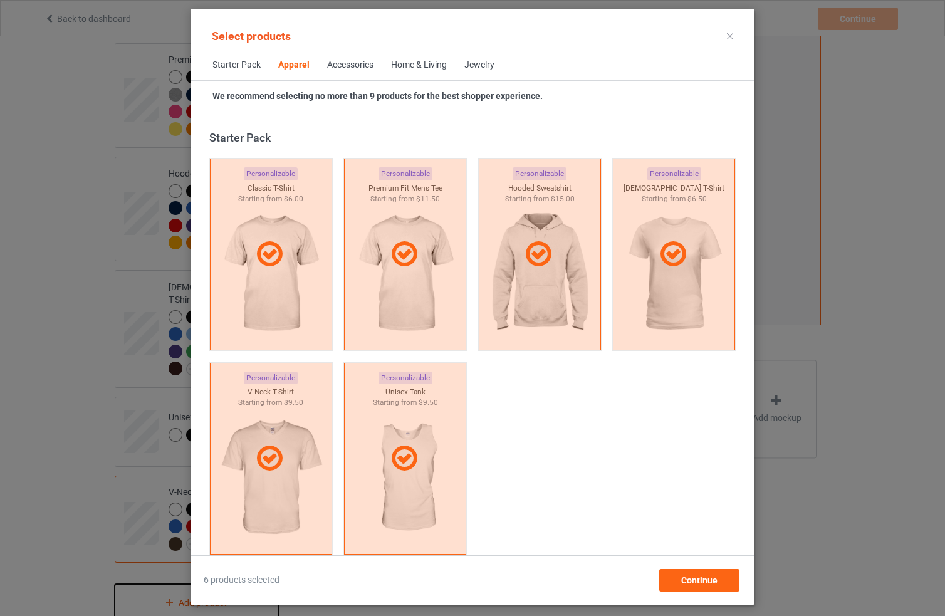
scroll to position [466, 0]
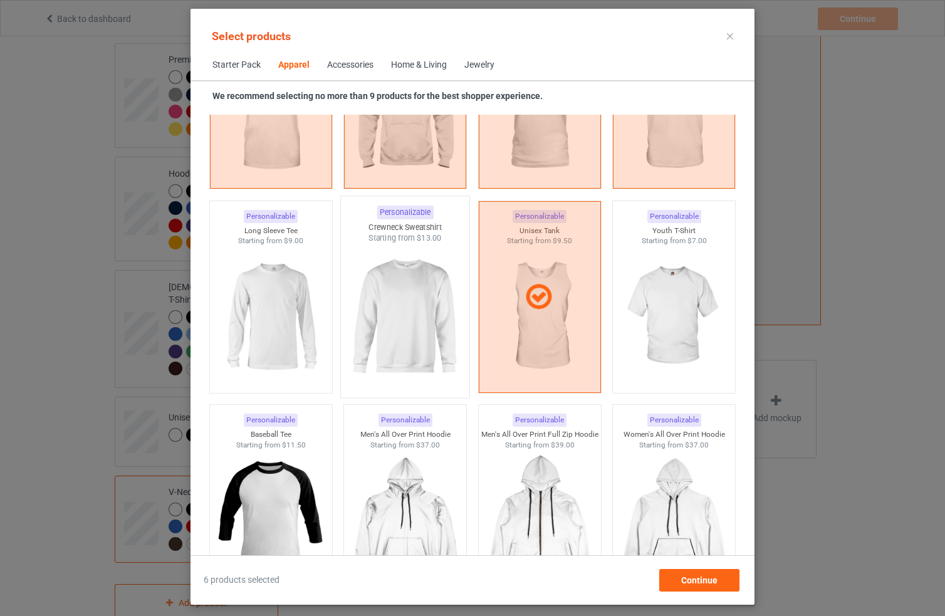
click at [396, 309] on img at bounding box center [405, 317] width 118 height 147
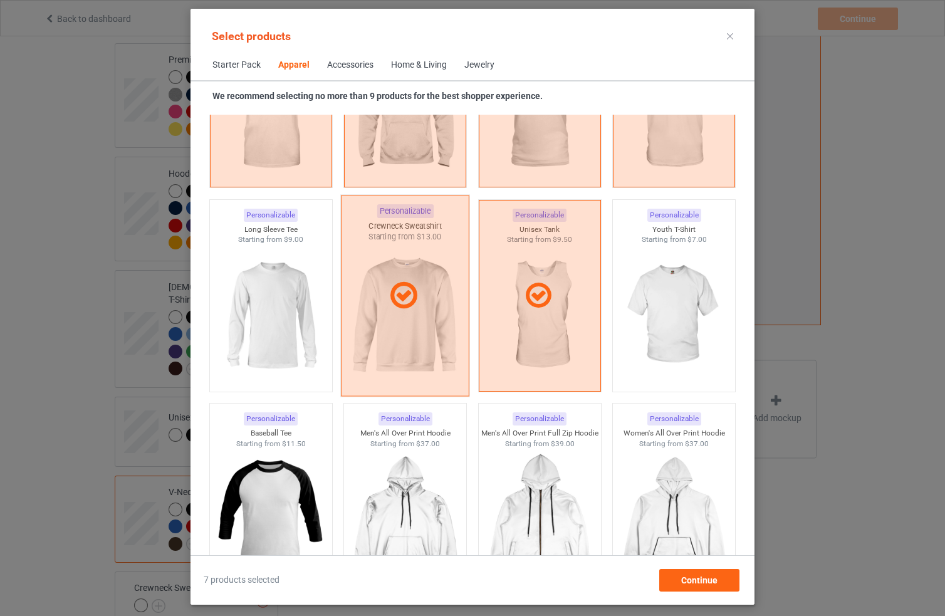
scroll to position [819, 0]
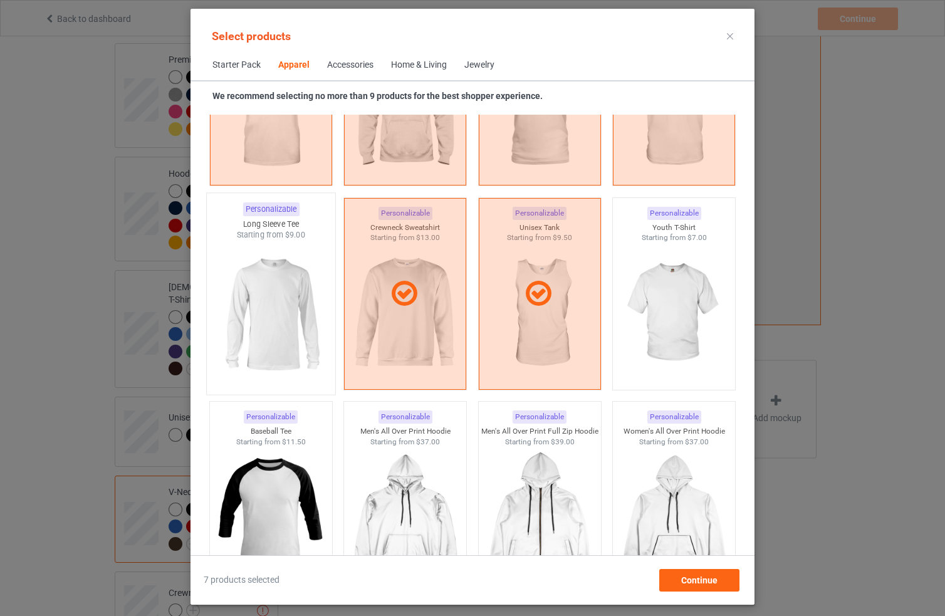
click at [301, 310] on img at bounding box center [271, 314] width 118 height 147
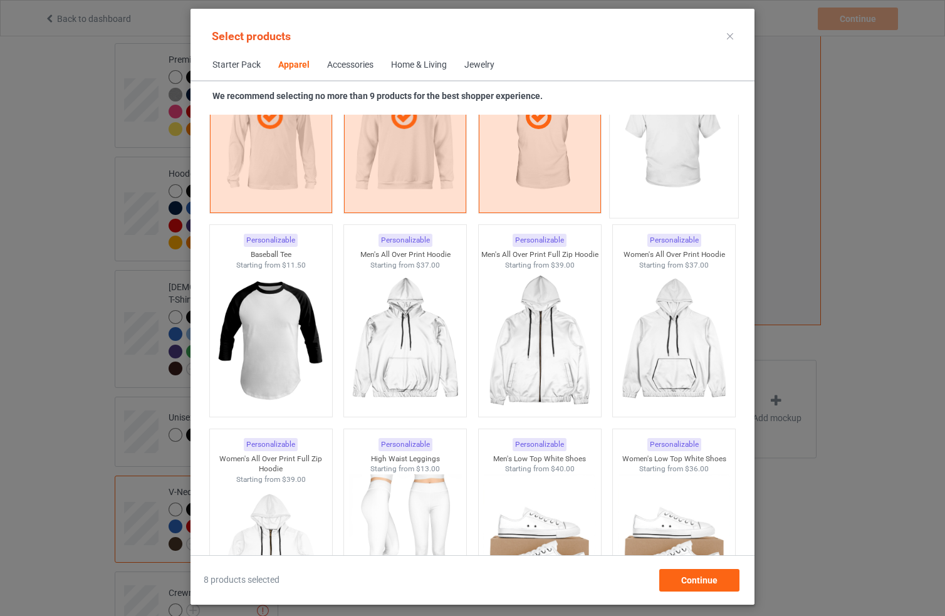
click at [694, 153] on img at bounding box center [674, 137] width 118 height 147
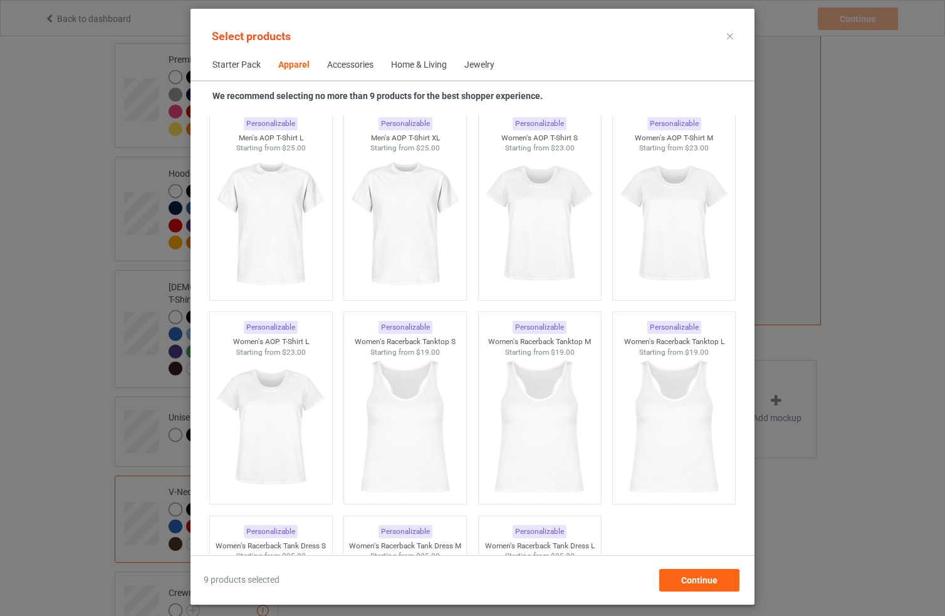
scroll to position [2132, 0]
click at [529, 225] on img at bounding box center [540, 225] width 118 height 147
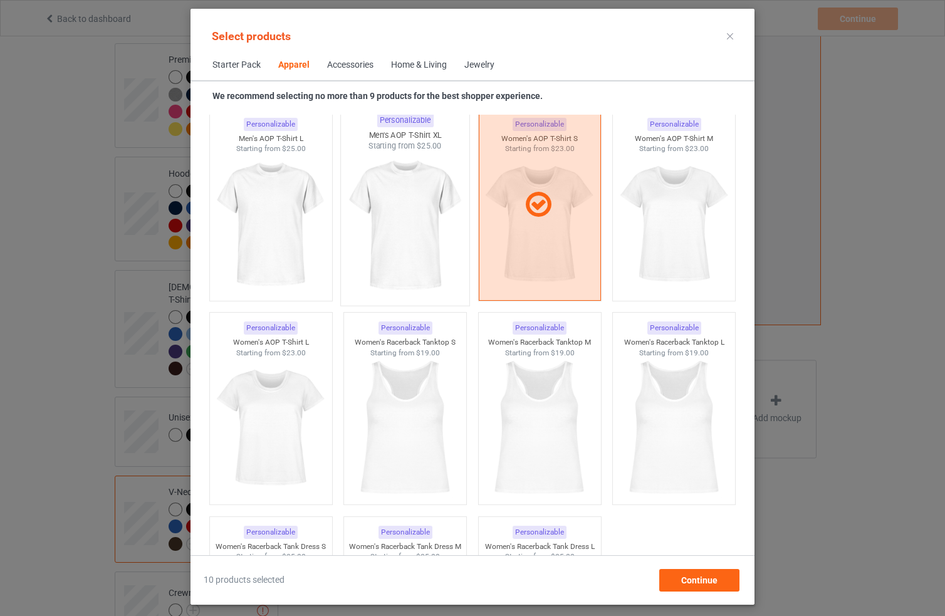
click at [412, 220] on img at bounding box center [405, 225] width 118 height 147
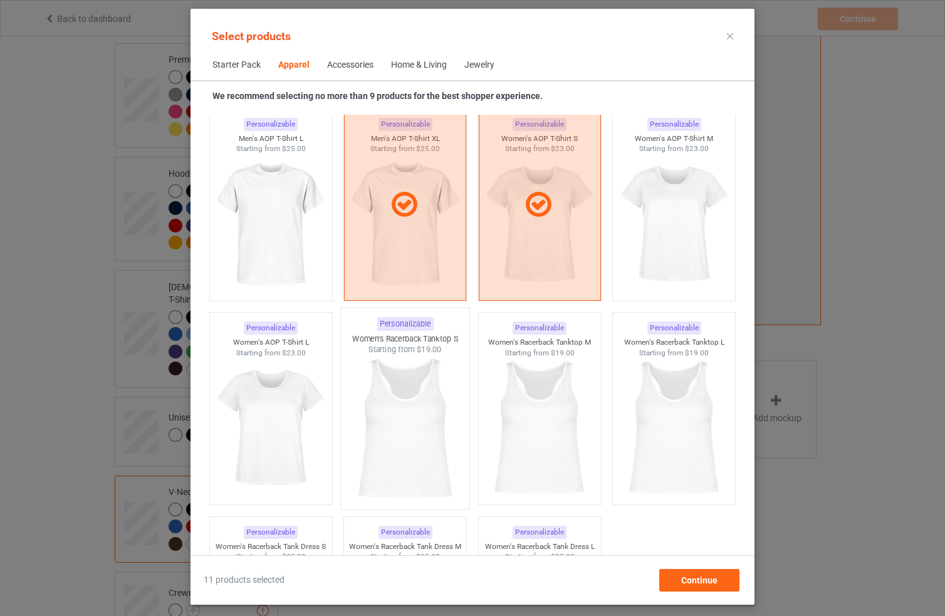
click at [412, 434] on img at bounding box center [405, 428] width 118 height 147
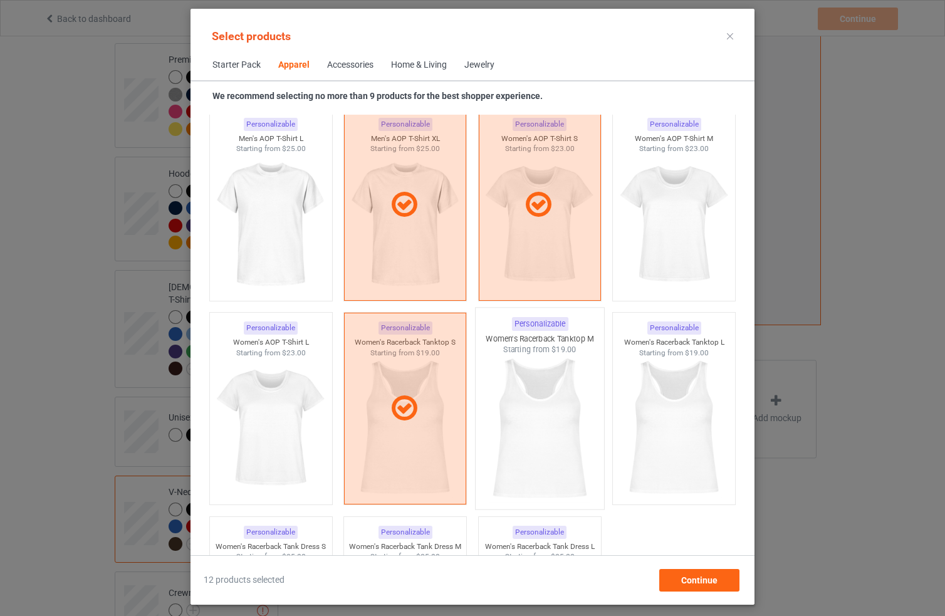
click at [526, 437] on img at bounding box center [540, 428] width 118 height 147
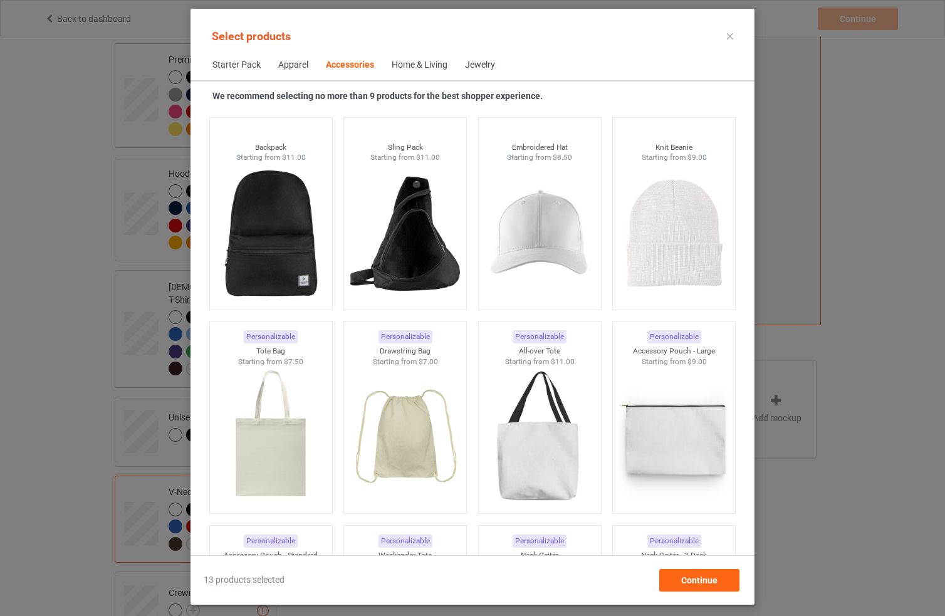
scroll to position [3521, 0]
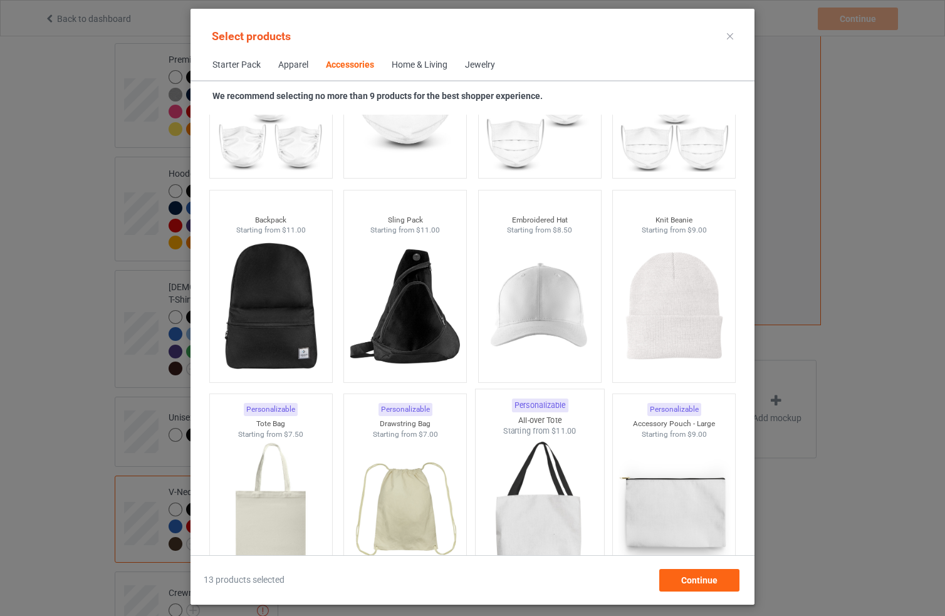
click at [553, 512] on img at bounding box center [540, 510] width 118 height 147
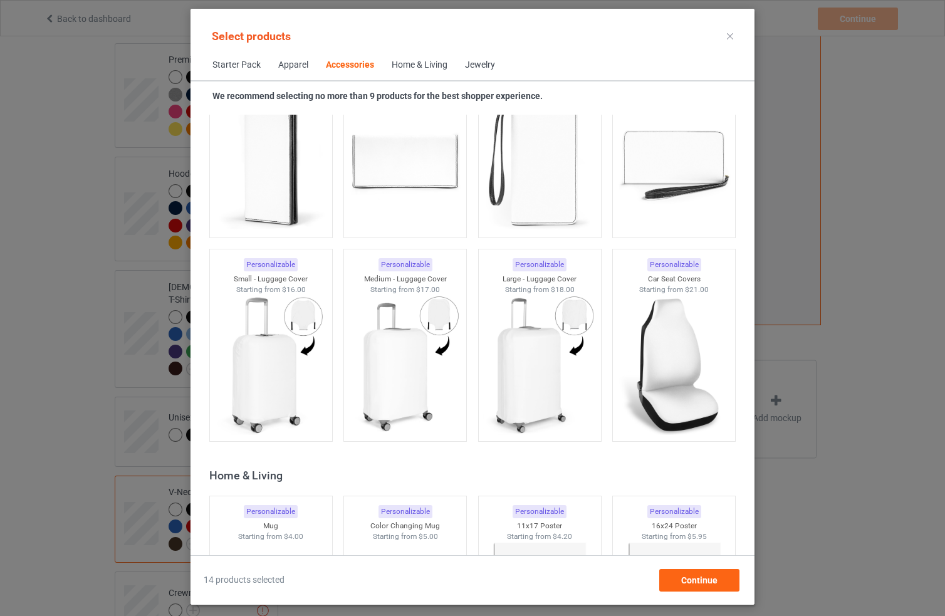
scroll to position [5304, 0]
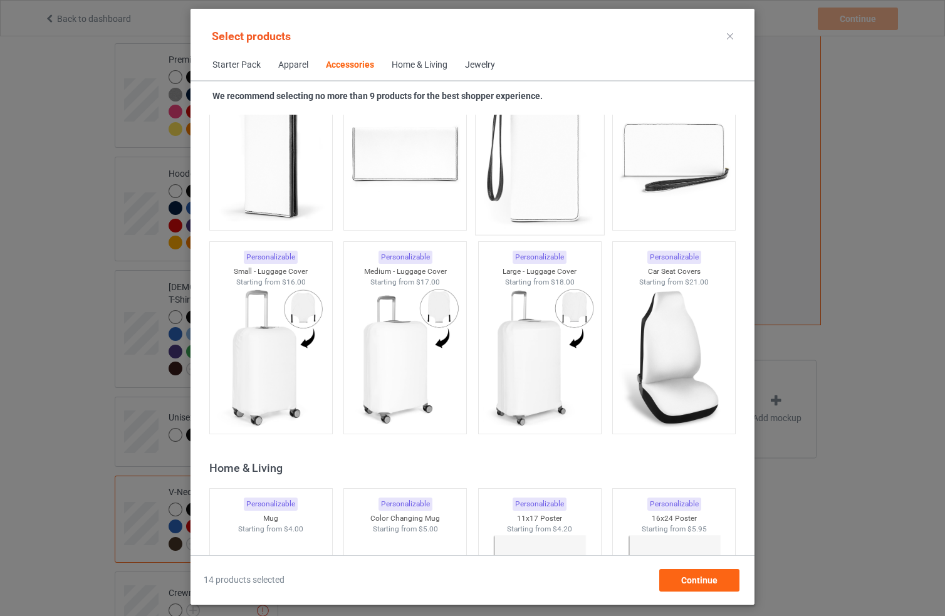
click at [527, 177] on img at bounding box center [540, 154] width 118 height 147
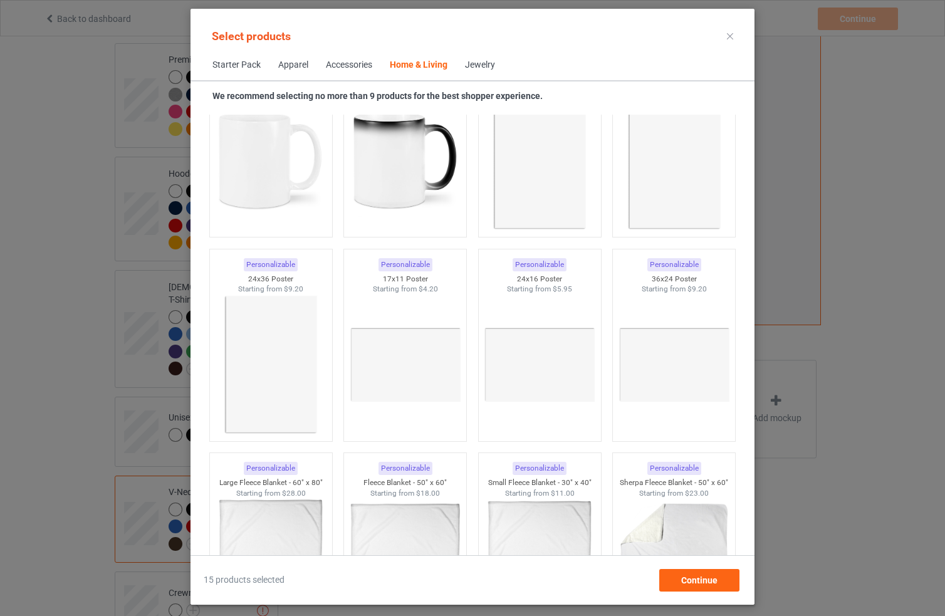
scroll to position [5750, 0]
click at [404, 184] on img at bounding box center [405, 159] width 118 height 147
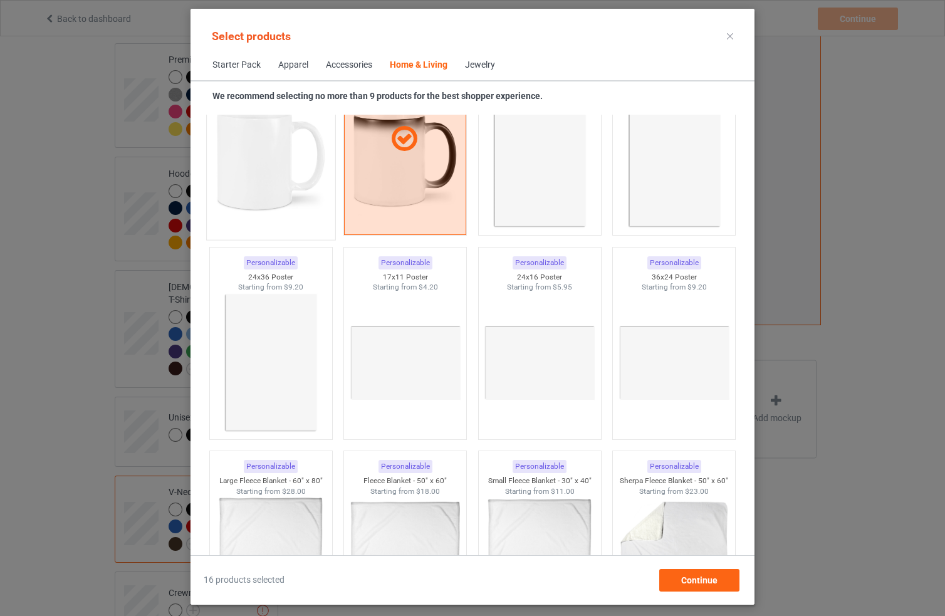
click at [301, 194] on img at bounding box center [271, 159] width 118 height 147
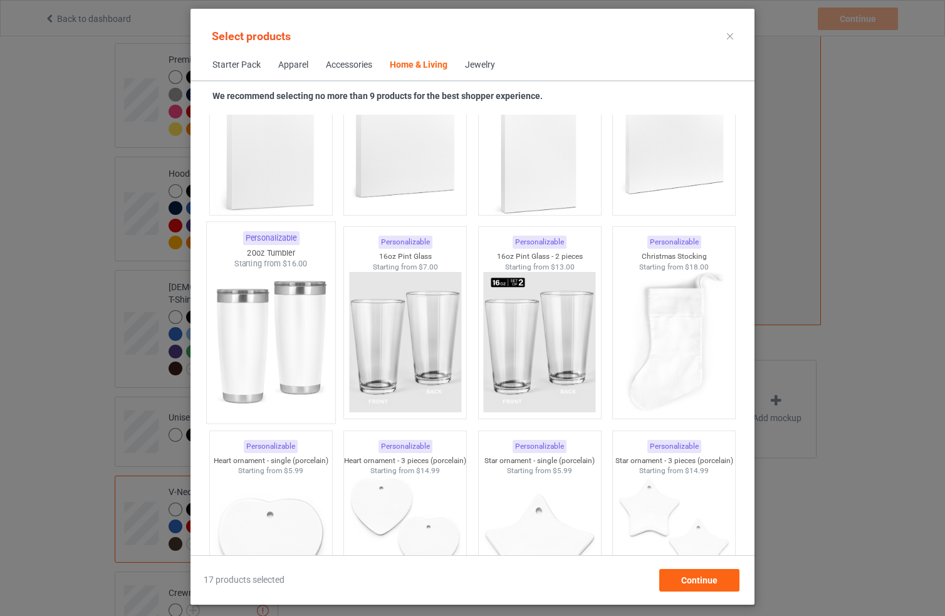
click at [275, 383] on img at bounding box center [271, 342] width 118 height 147
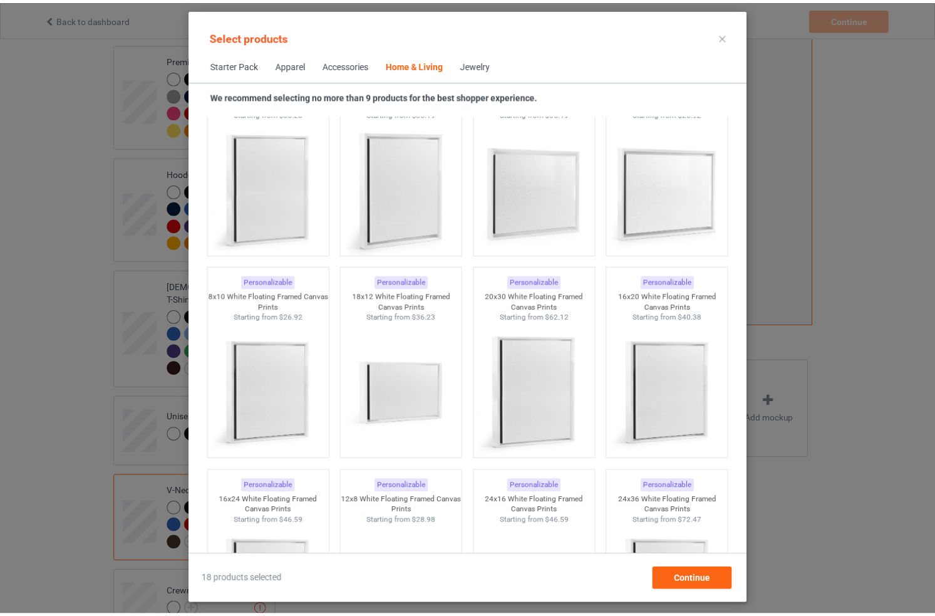
scroll to position [13184, 0]
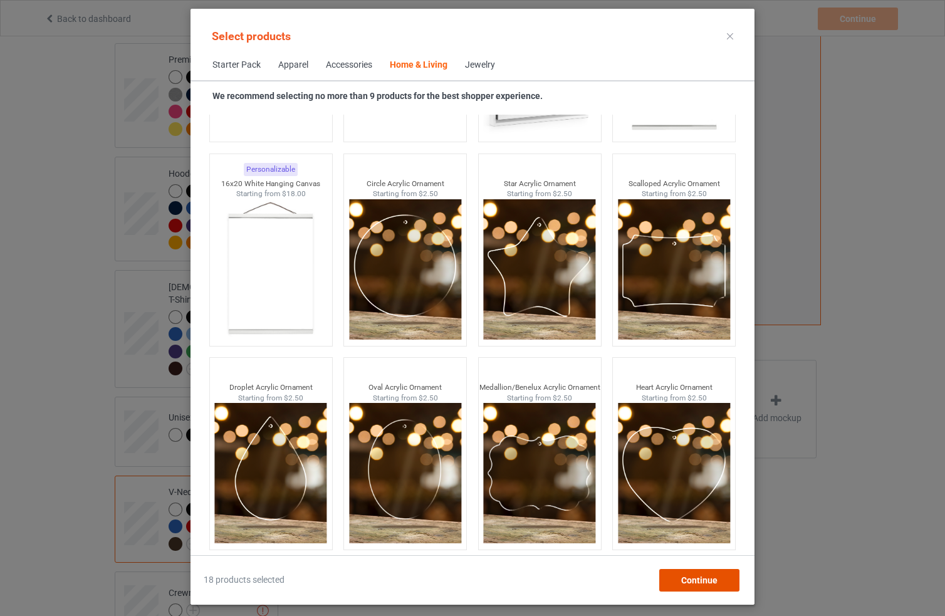
click at [694, 581] on span "Continue" at bounding box center [699, 580] width 36 height 10
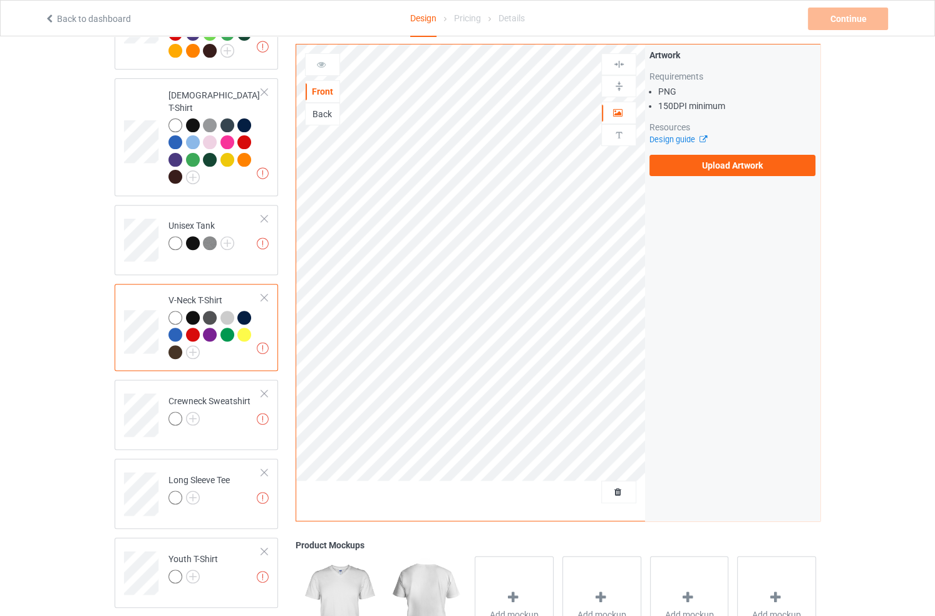
scroll to position [403, 0]
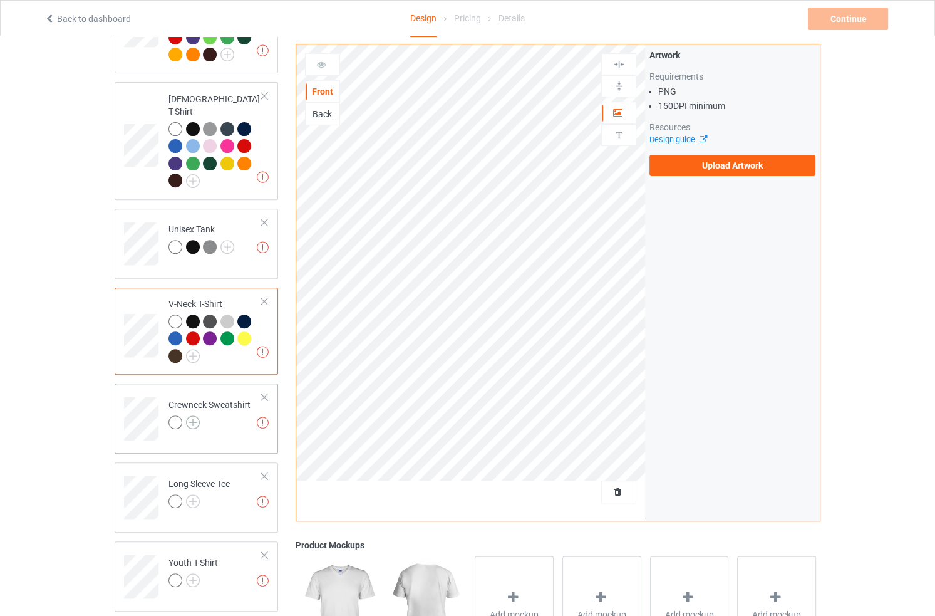
click at [189, 415] on img at bounding box center [193, 422] width 14 height 14
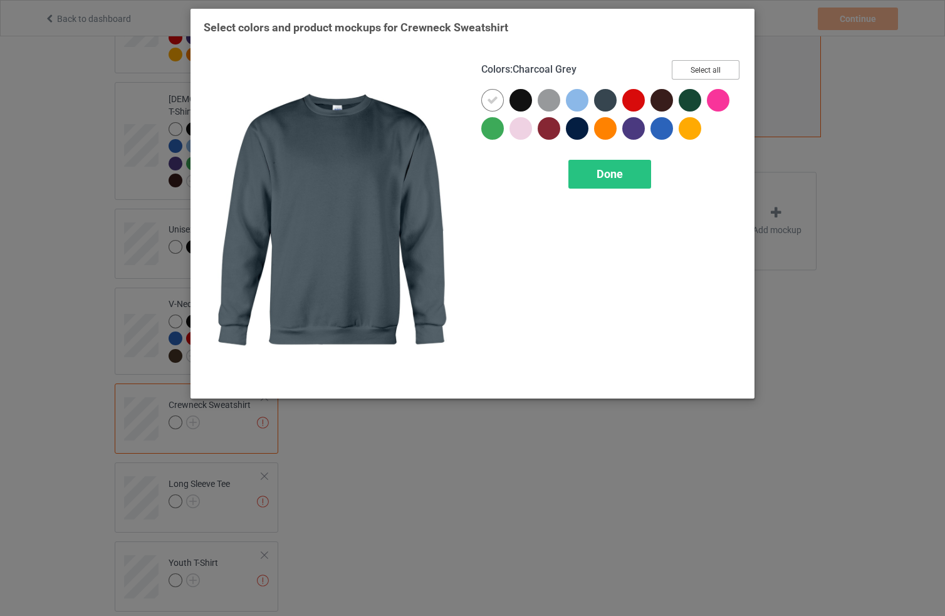
click at [737, 71] on button "Select all" at bounding box center [706, 69] width 68 height 19
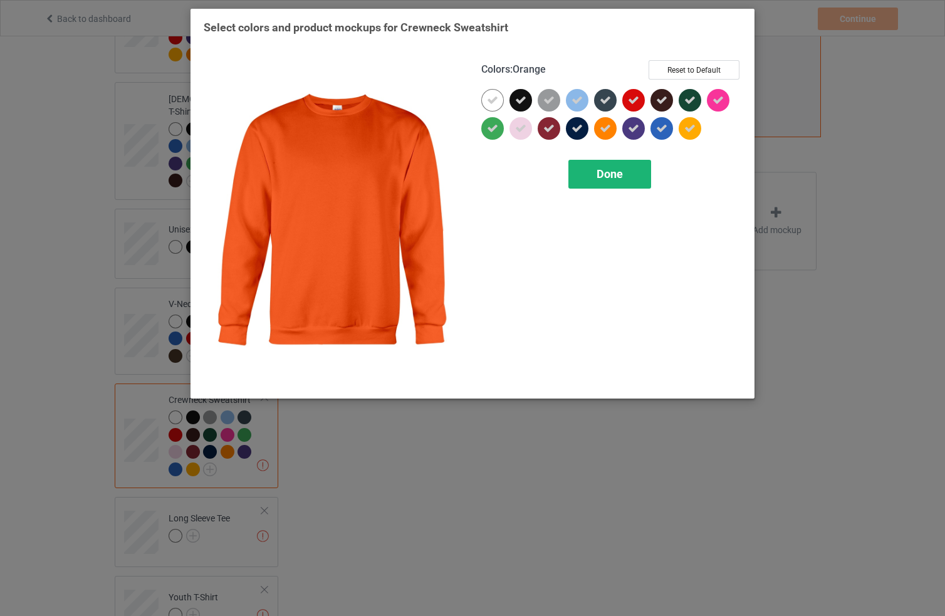
click at [588, 172] on div "Done" at bounding box center [609, 174] width 83 height 29
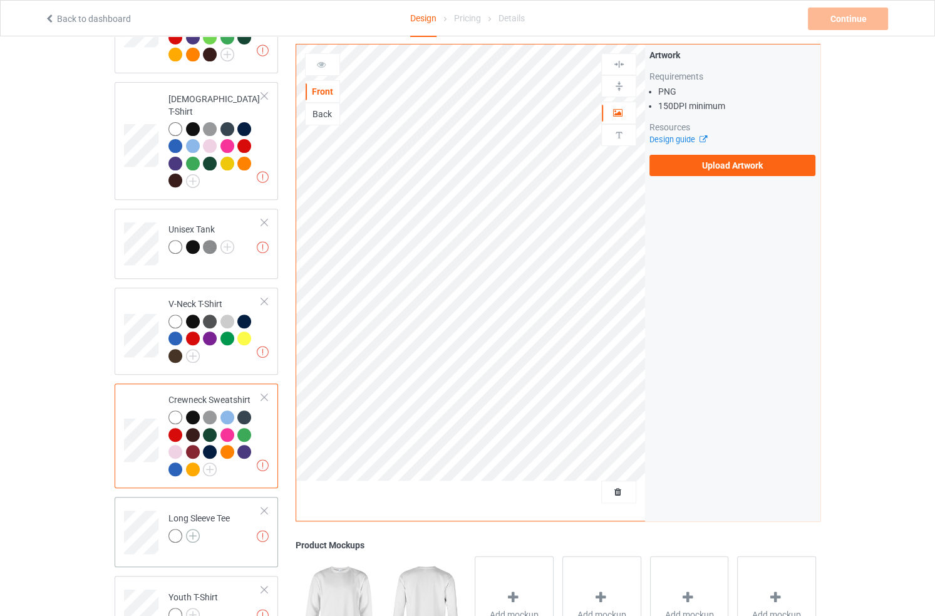
click at [194, 529] on img at bounding box center [193, 536] width 14 height 14
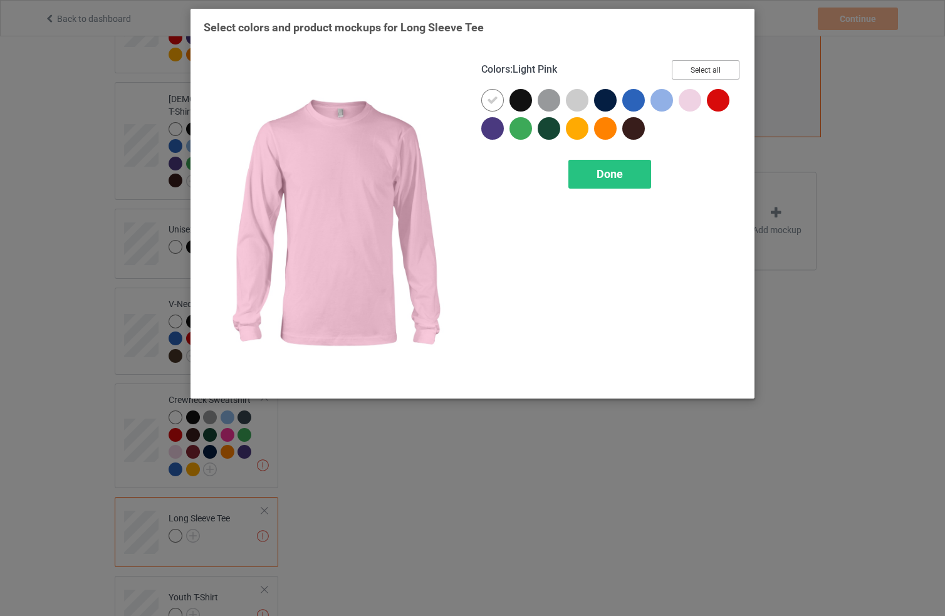
click at [697, 71] on button "Select all" at bounding box center [706, 69] width 68 height 19
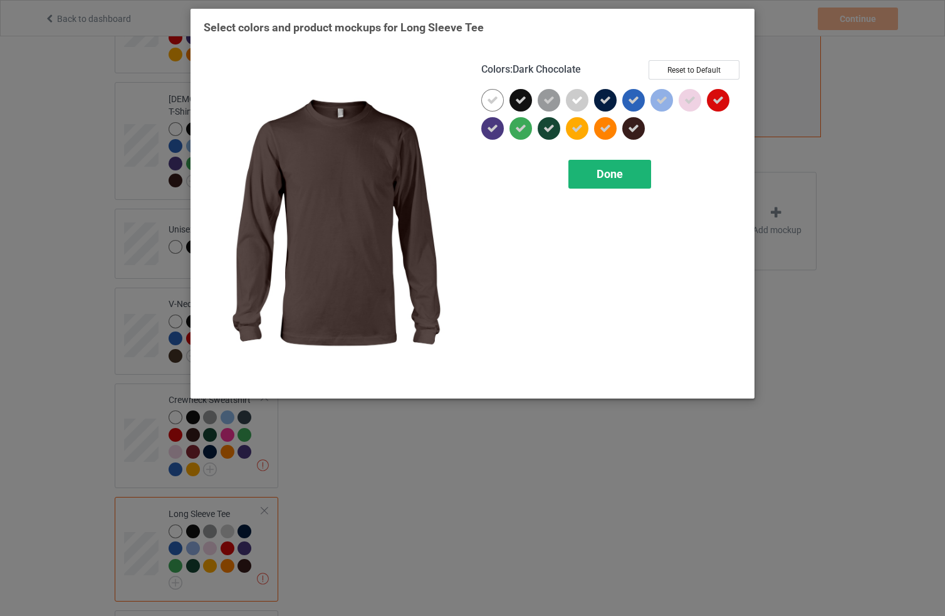
click at [610, 177] on span "Done" at bounding box center [609, 173] width 26 height 13
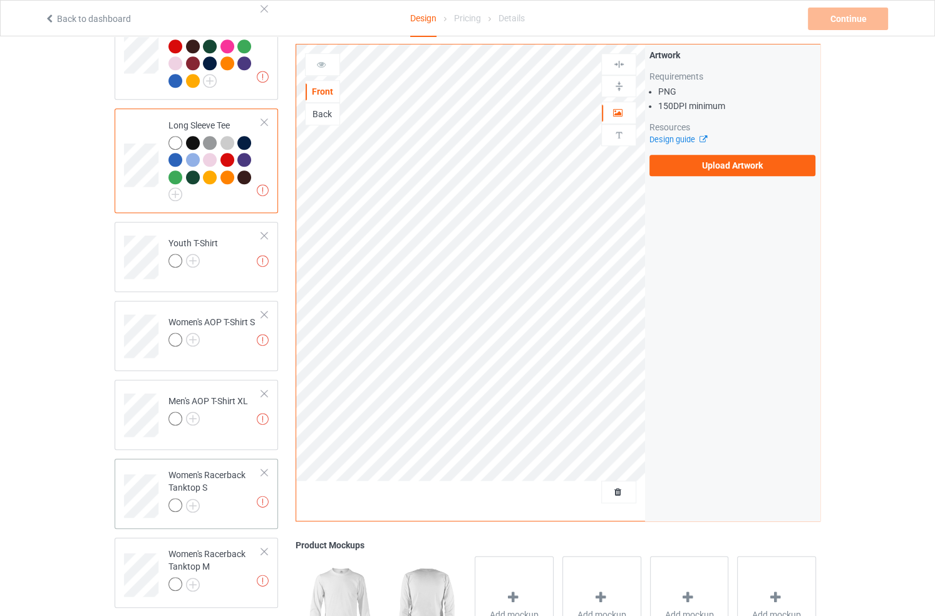
scroll to position [801, 0]
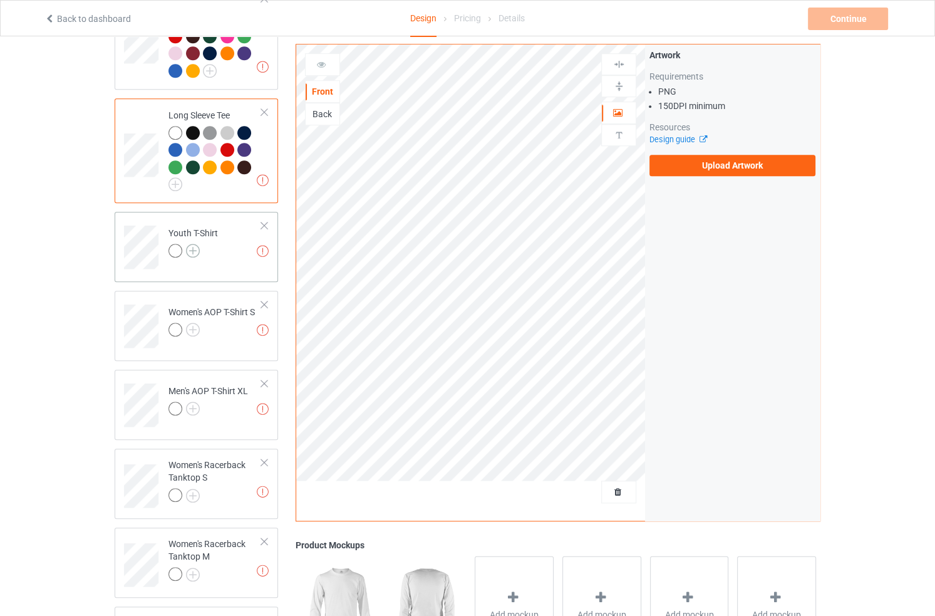
click at [193, 244] on img at bounding box center [193, 251] width 14 height 14
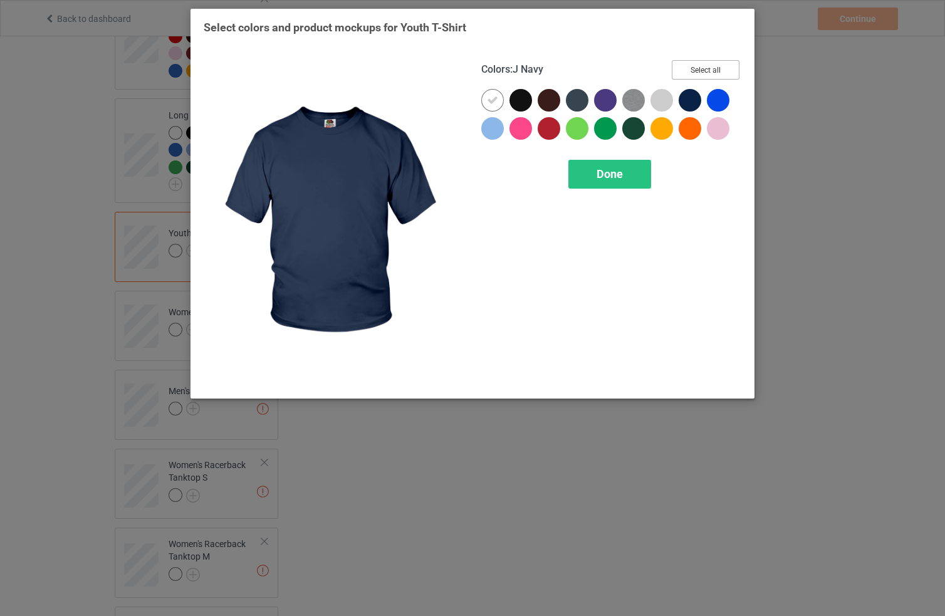
click at [698, 77] on button "Select all" at bounding box center [706, 69] width 68 height 19
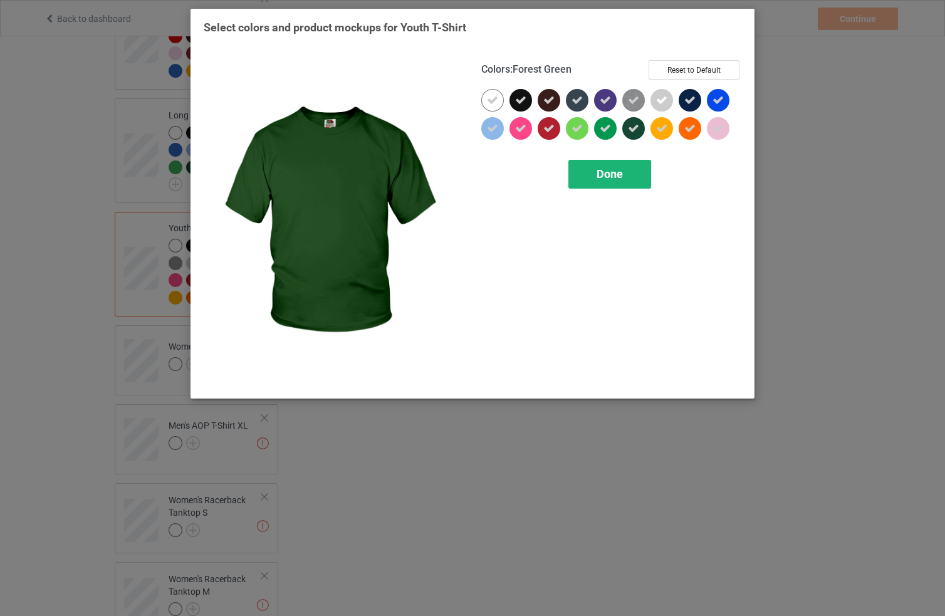
click at [614, 164] on div "Done" at bounding box center [609, 174] width 83 height 29
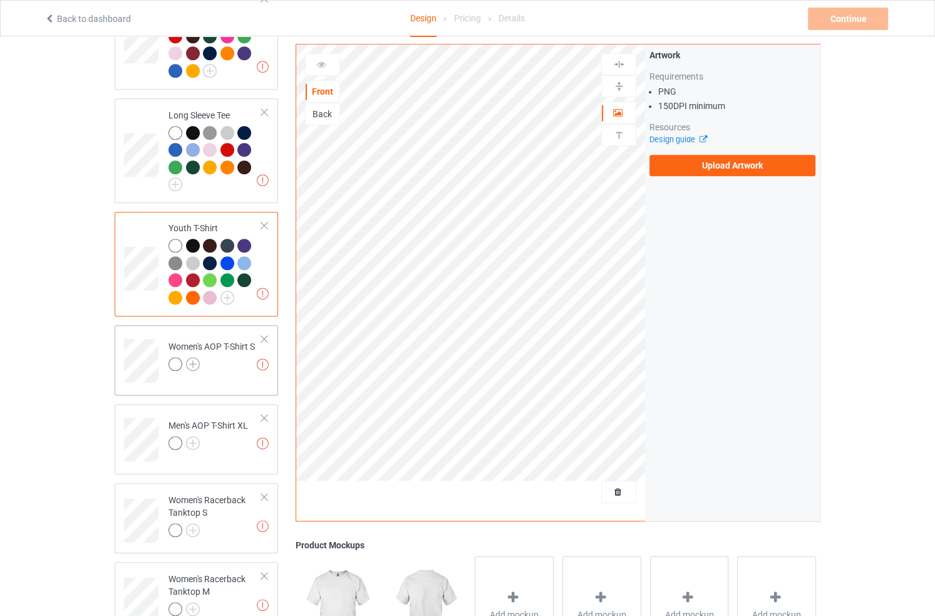
click at [194, 357] on img at bounding box center [193, 364] width 14 height 14
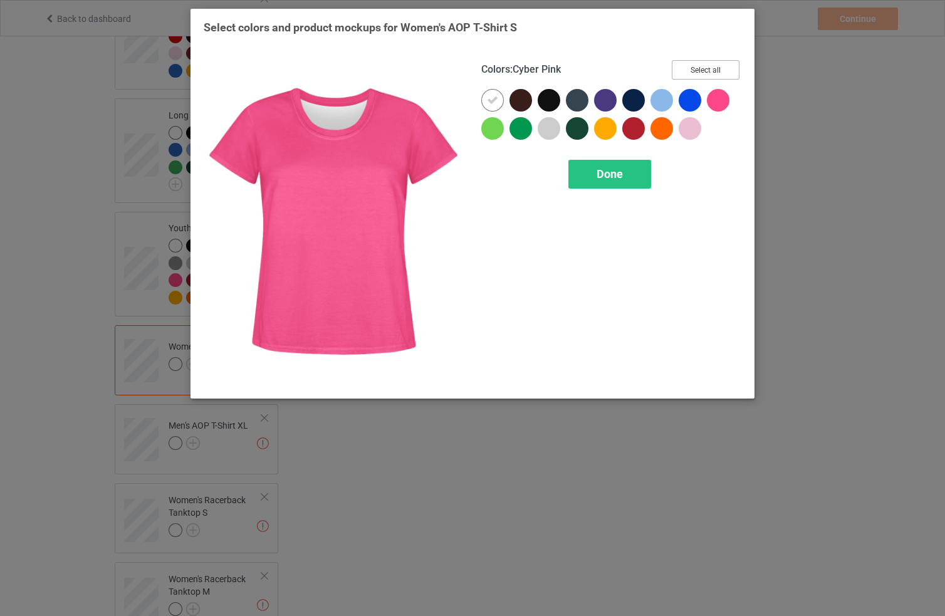
drag, startPoint x: 708, startPoint y: 73, endPoint x: 680, endPoint y: 100, distance: 39.0
click at [707, 75] on button "Select all" at bounding box center [706, 69] width 68 height 19
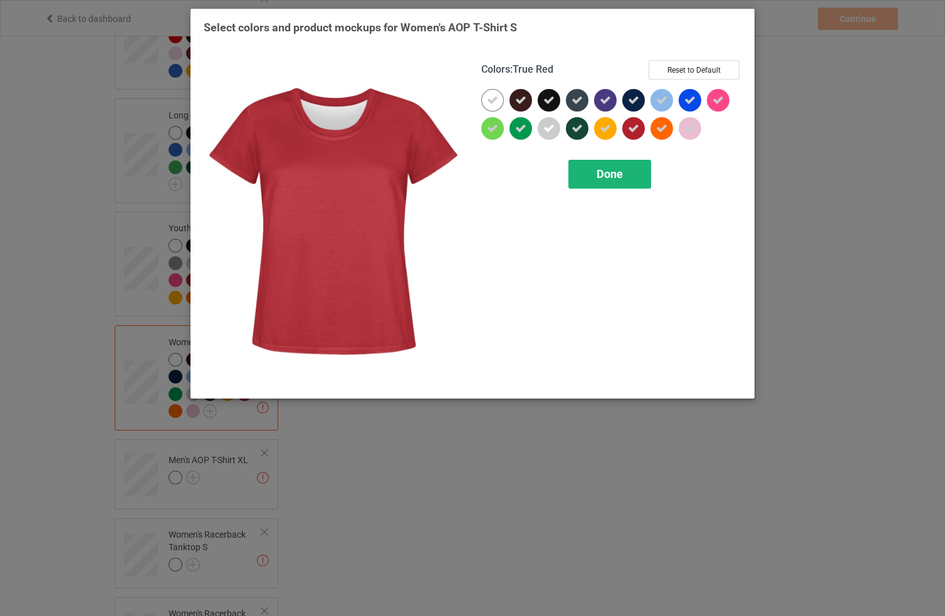
click at [600, 179] on span "Done" at bounding box center [609, 173] width 26 height 13
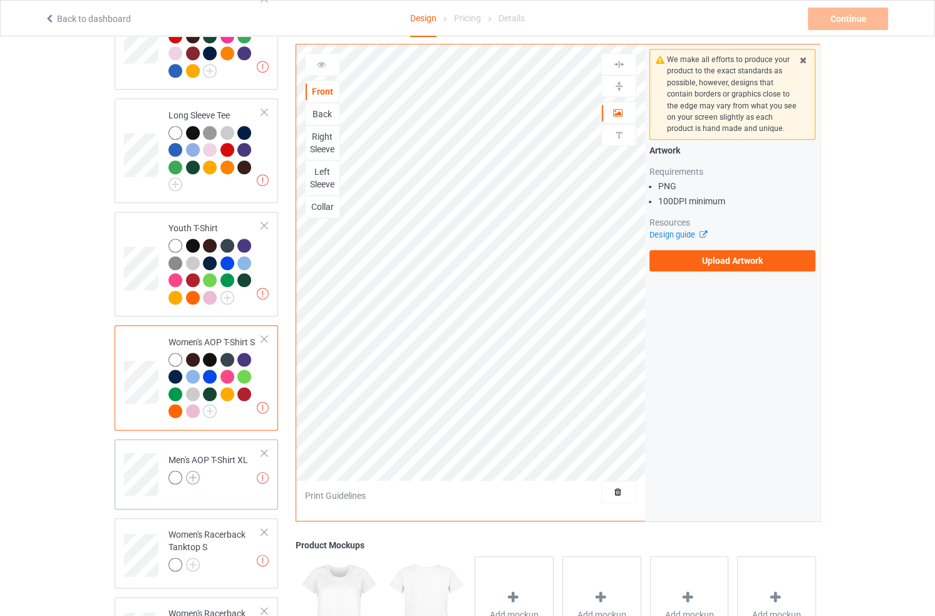
click at [194, 470] on img at bounding box center [193, 477] width 14 height 14
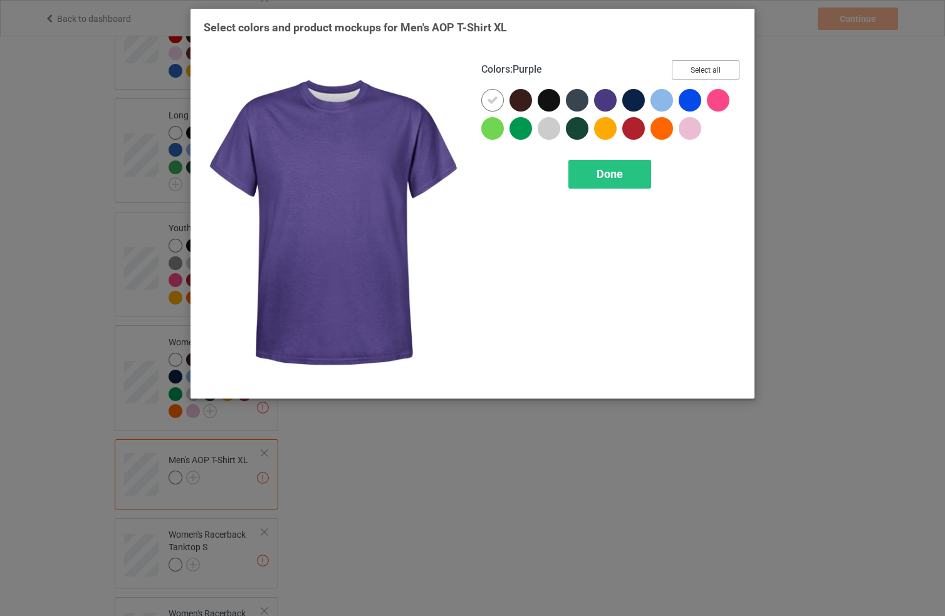
click at [699, 62] on button "Select all" at bounding box center [706, 69] width 68 height 19
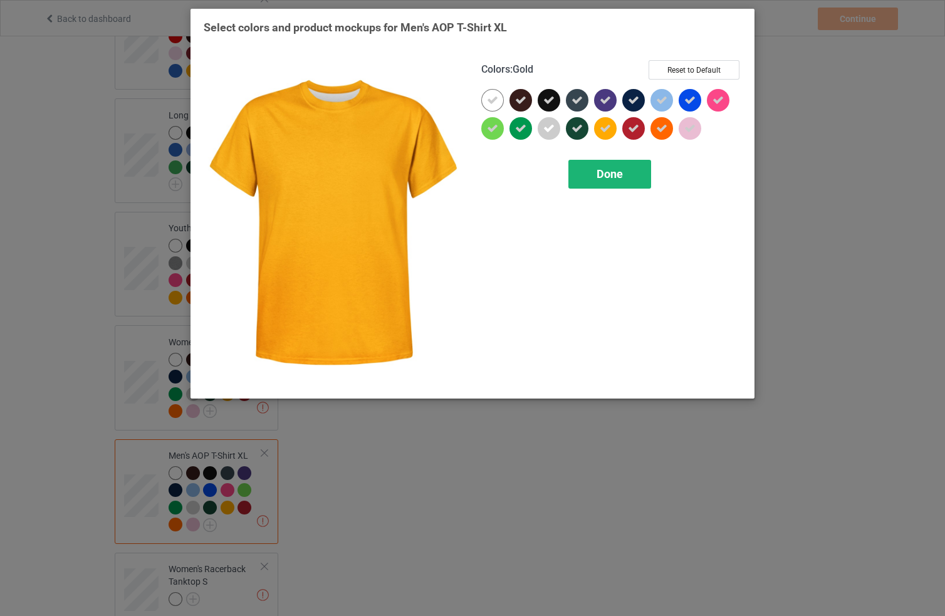
click at [605, 170] on span "Done" at bounding box center [609, 173] width 26 height 13
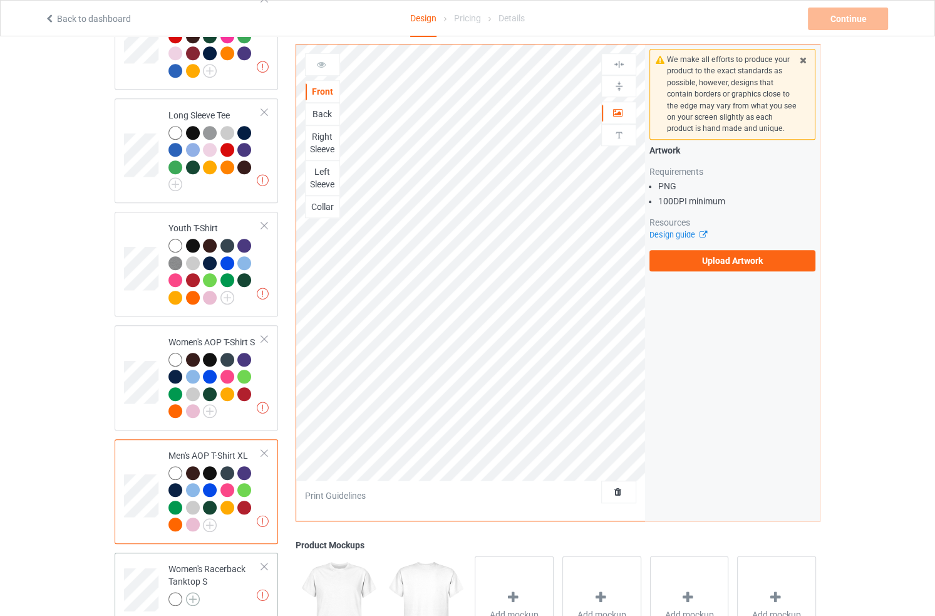
click at [196, 592] on img at bounding box center [193, 599] width 14 height 14
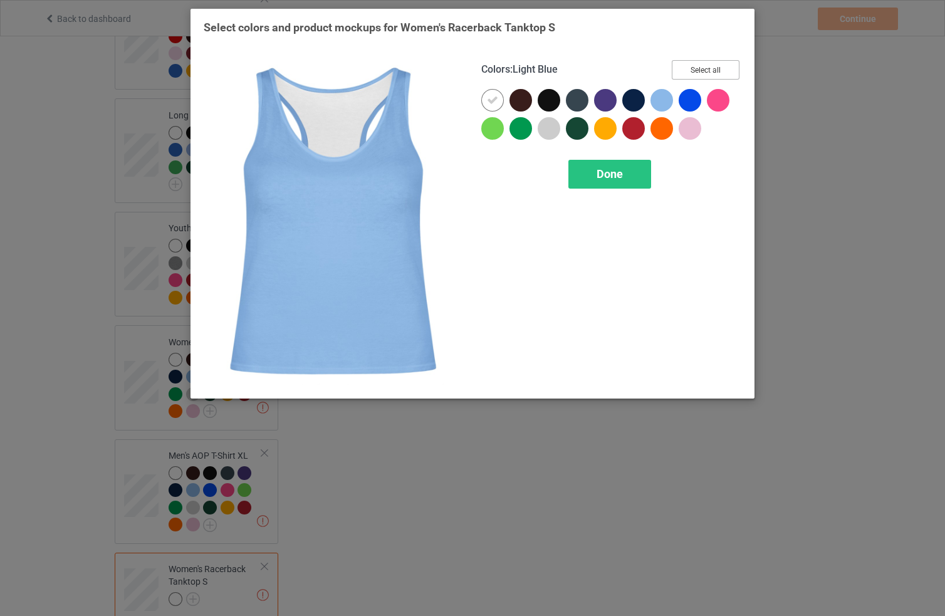
click at [677, 74] on button "Select all" at bounding box center [706, 69] width 68 height 19
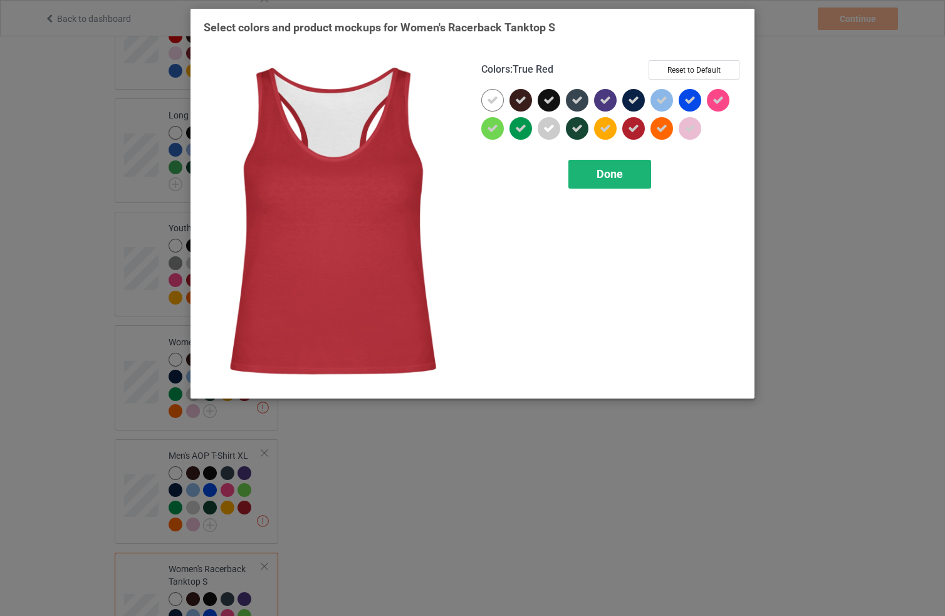
click at [604, 172] on span "Done" at bounding box center [609, 173] width 26 height 13
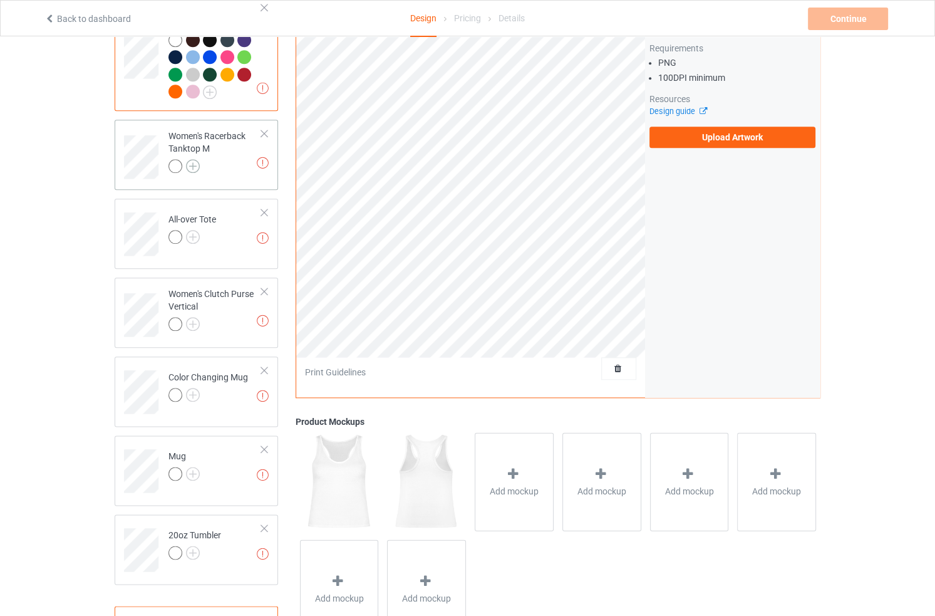
scroll to position [1361, 0]
click at [194, 158] on img at bounding box center [193, 165] width 14 height 14
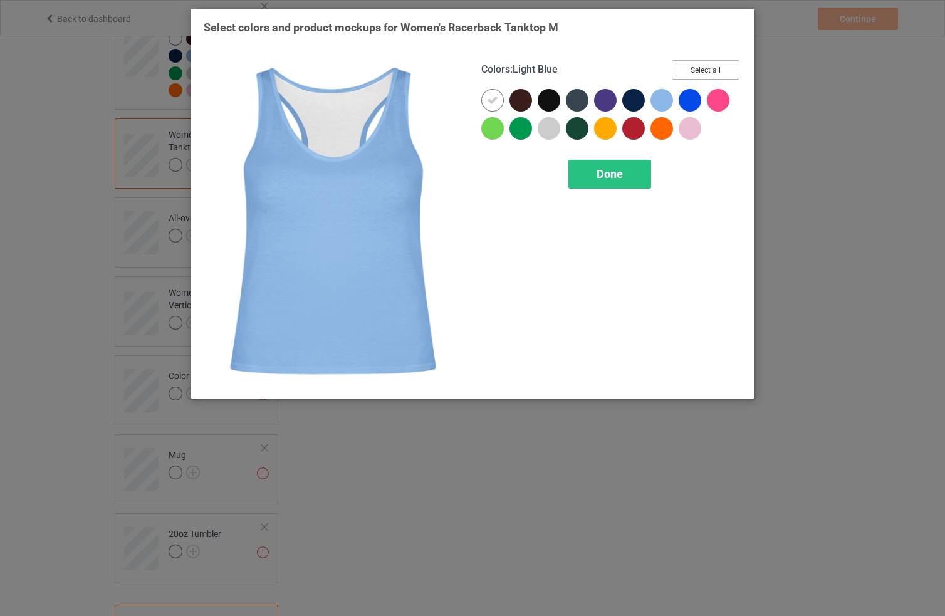
click at [715, 61] on button "Select all" at bounding box center [706, 69] width 68 height 19
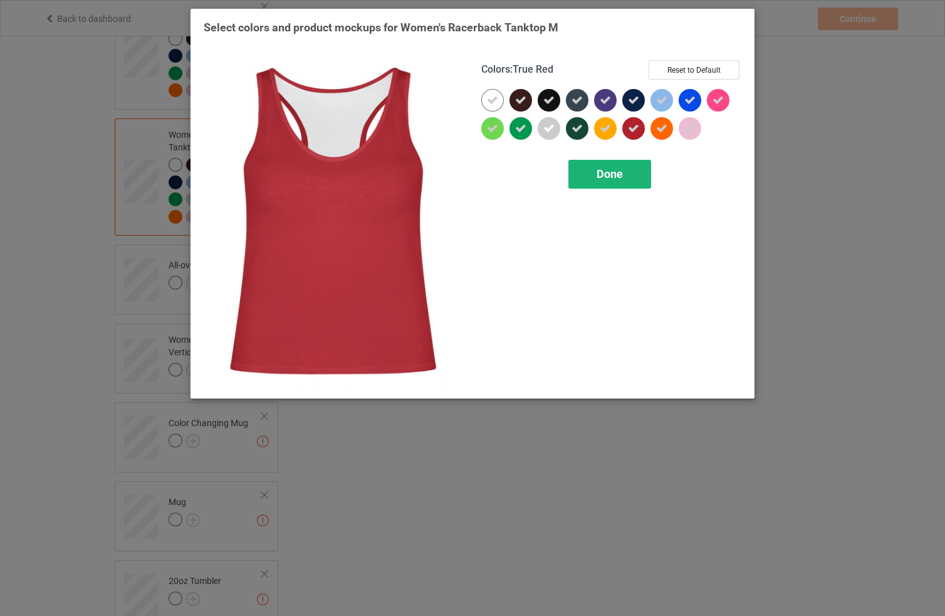
click at [607, 164] on div "Done" at bounding box center [609, 174] width 83 height 29
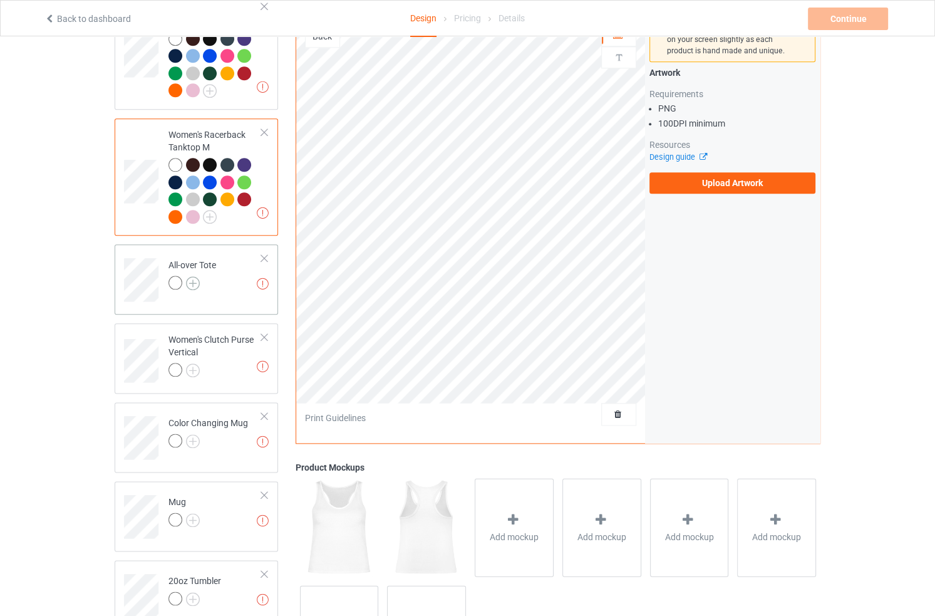
click at [194, 276] on img at bounding box center [193, 283] width 14 height 14
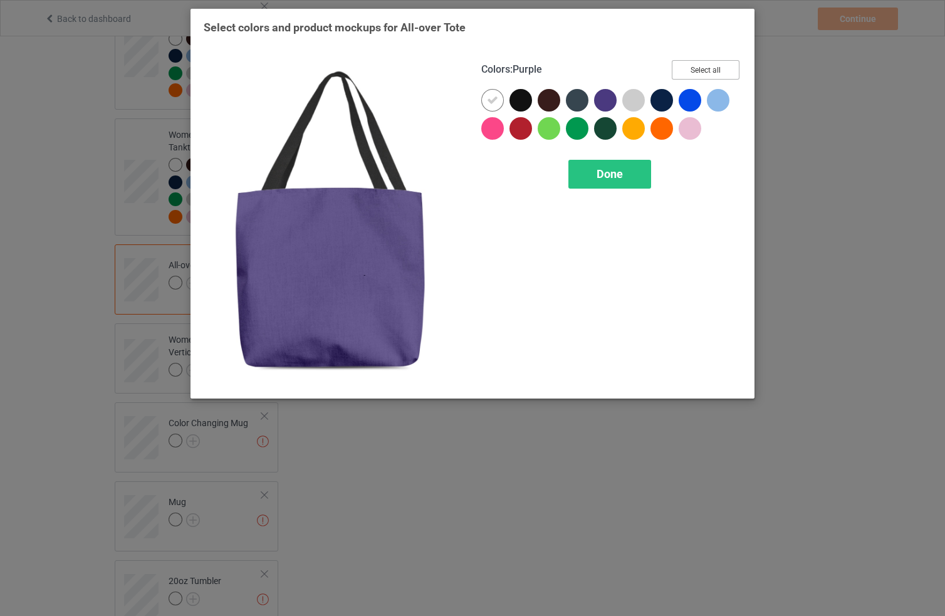
click at [710, 75] on button "Select all" at bounding box center [706, 69] width 68 height 19
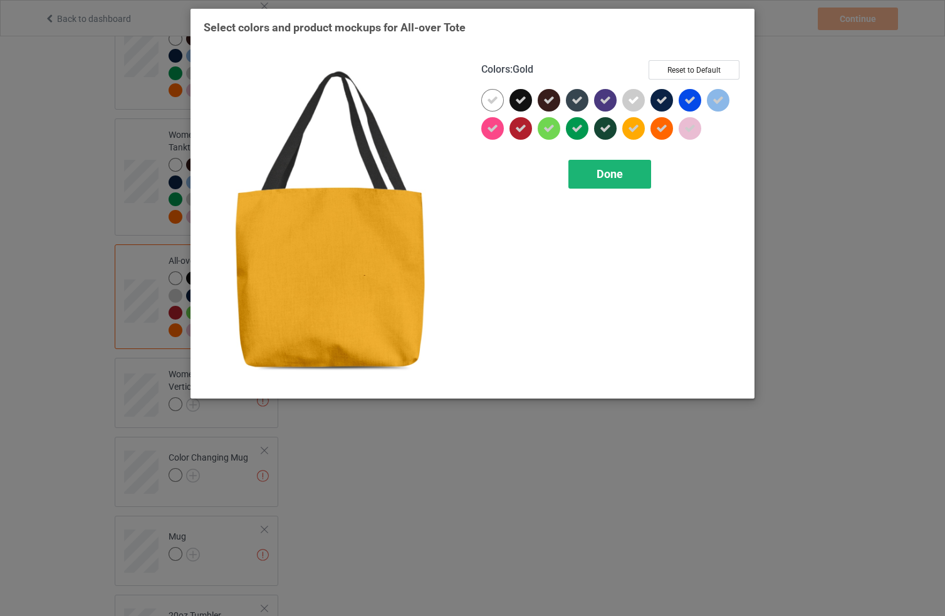
click at [622, 164] on div "Done" at bounding box center [609, 174] width 83 height 29
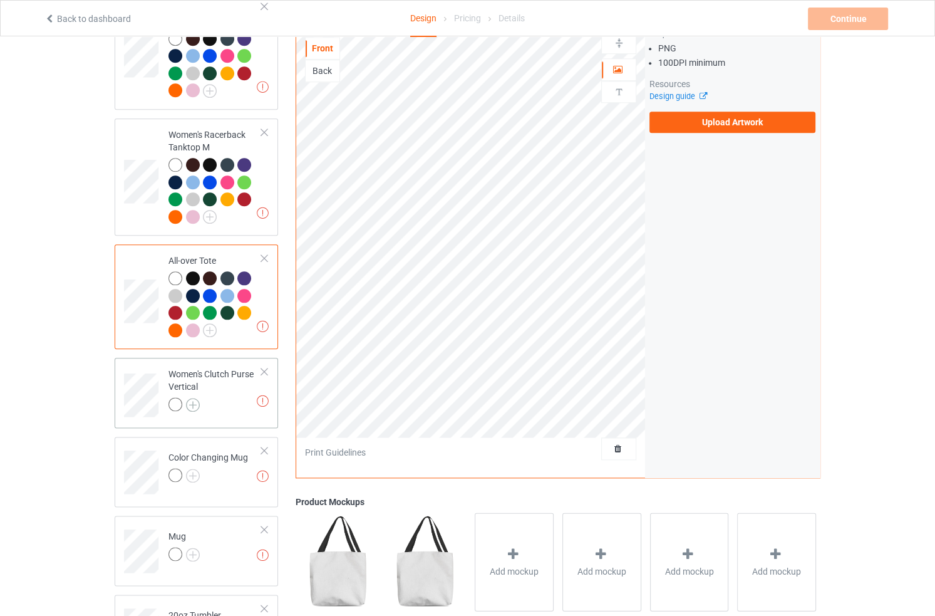
click at [196, 398] on img at bounding box center [193, 405] width 14 height 14
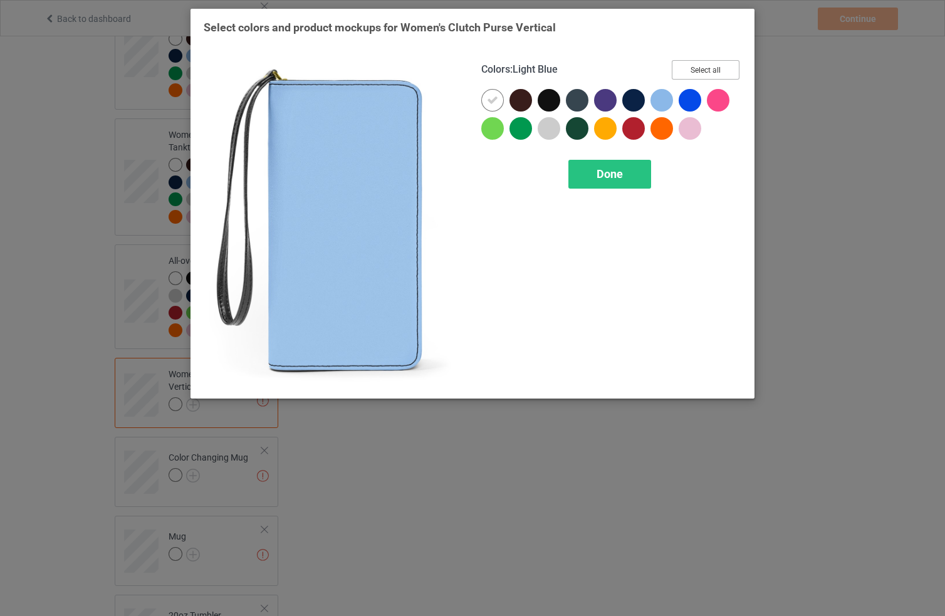
click at [680, 75] on button "Select all" at bounding box center [706, 69] width 68 height 19
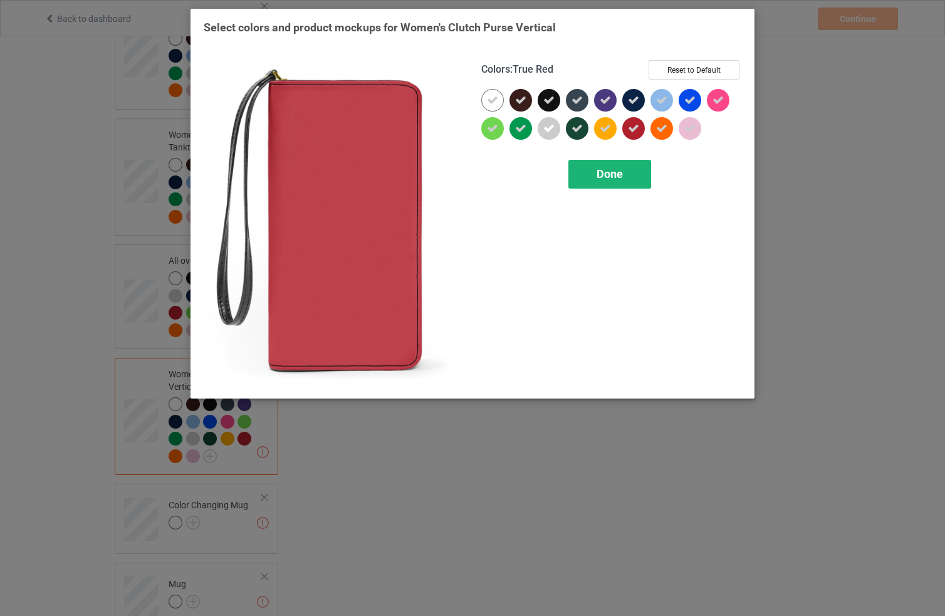
click at [613, 180] on div "Done" at bounding box center [609, 174] width 83 height 29
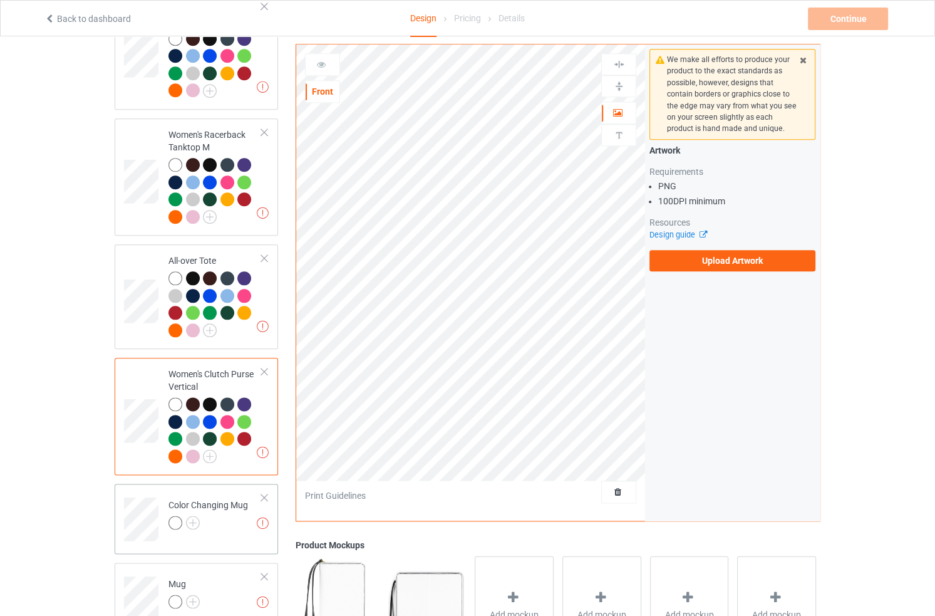
click at [183, 516] on div at bounding box center [178, 525] width 18 height 18
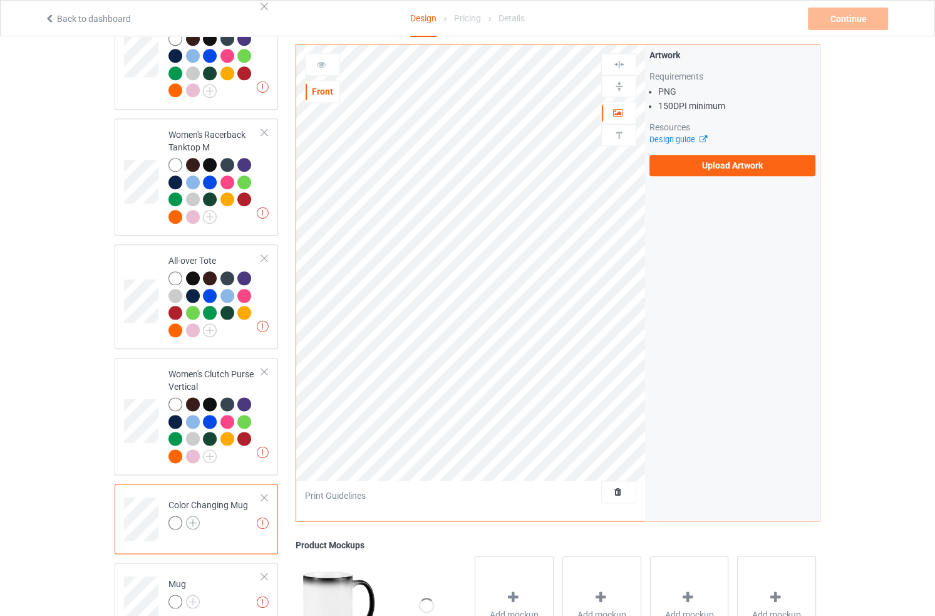
click at [190, 516] on img at bounding box center [193, 523] width 14 height 14
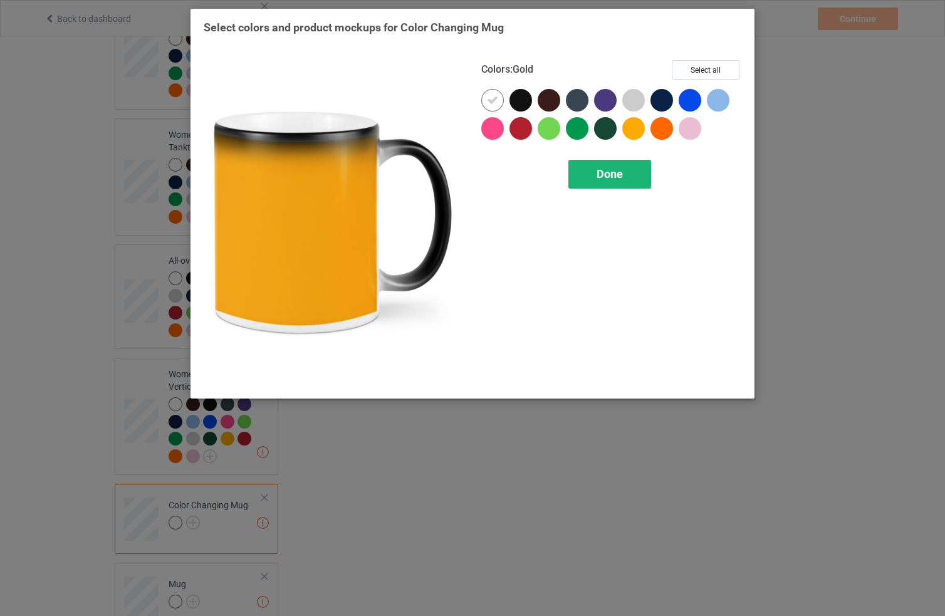
click at [625, 164] on div "Done" at bounding box center [609, 174] width 83 height 29
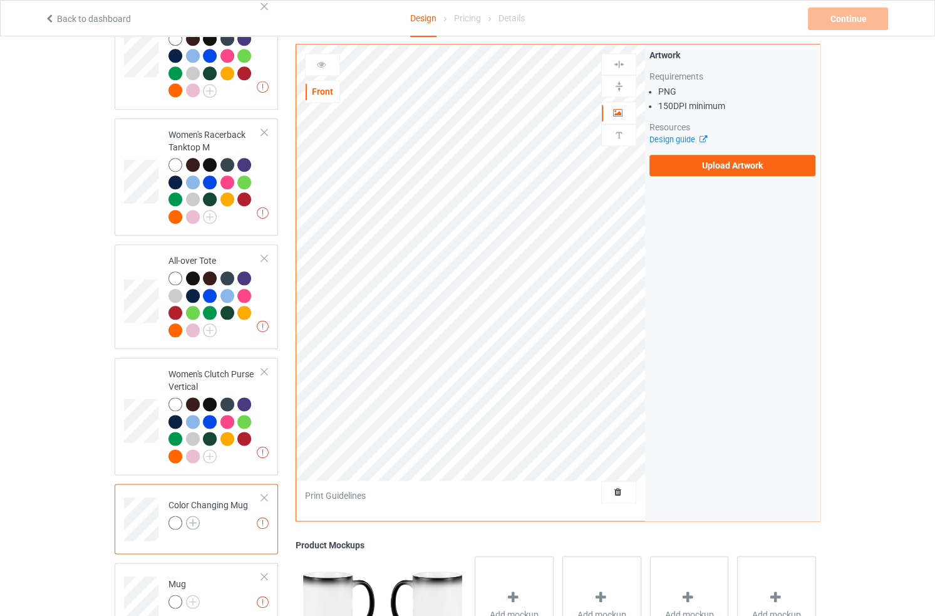
click at [195, 516] on img at bounding box center [193, 523] width 14 height 14
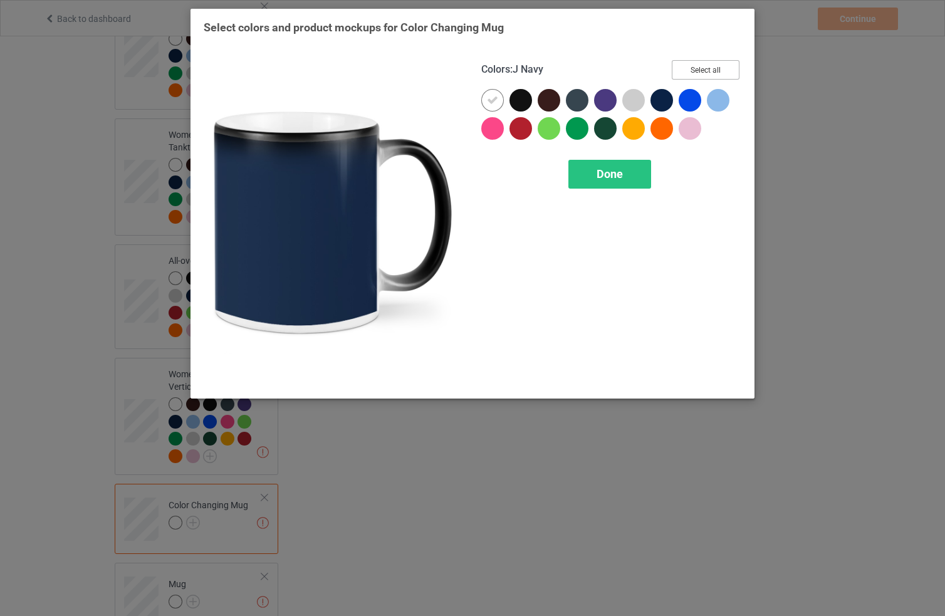
click at [699, 76] on button "Select all" at bounding box center [706, 69] width 68 height 19
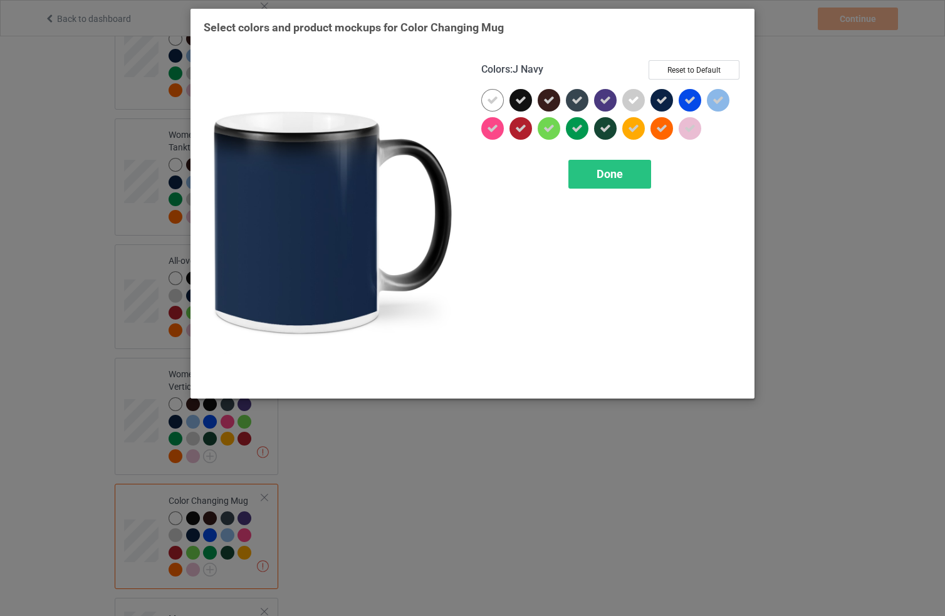
click at [613, 158] on div "Colors : J Navy Reset to Default Done" at bounding box center [611, 222] width 278 height 343
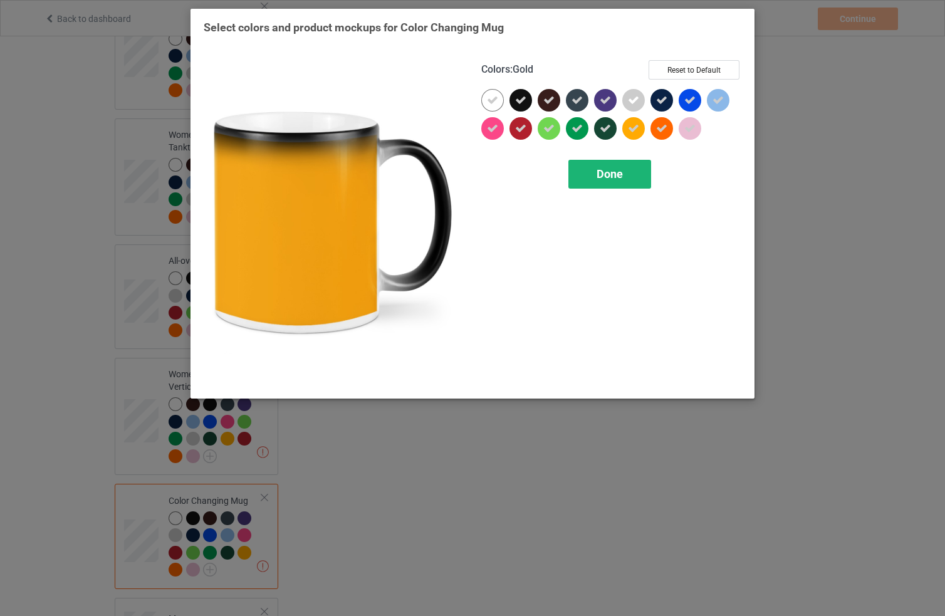
click at [603, 182] on div "Done" at bounding box center [609, 174] width 83 height 29
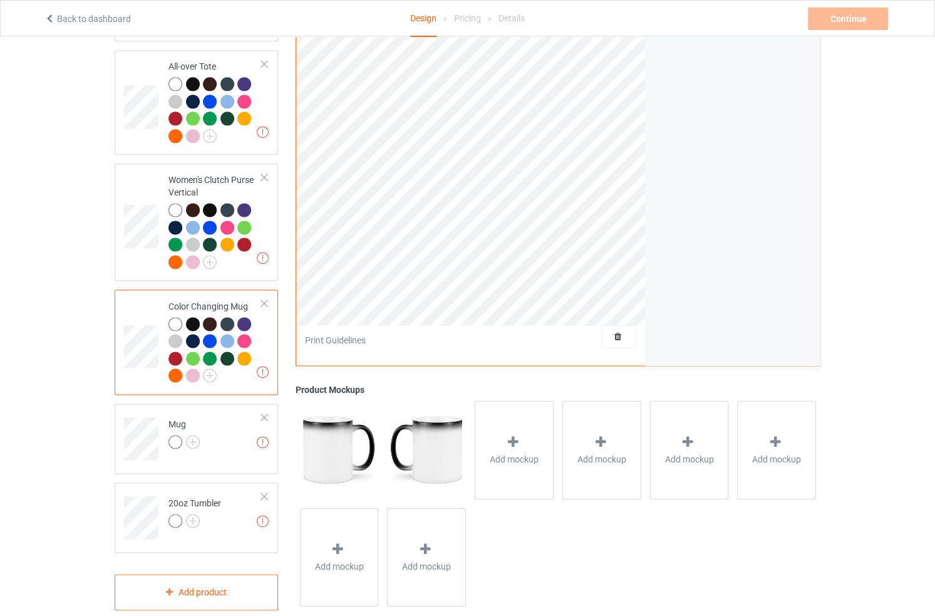
scroll to position [1558, 0]
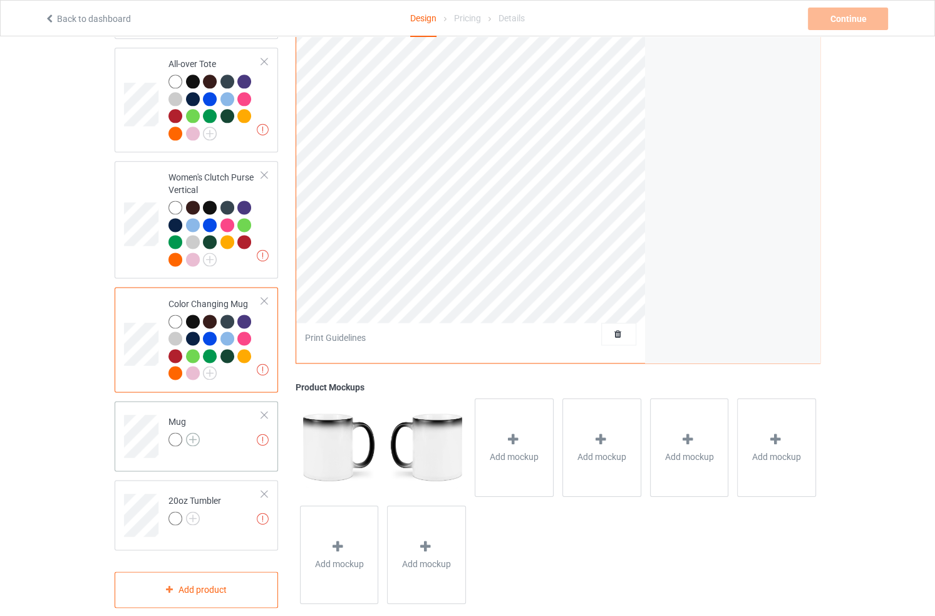
click at [195, 432] on img at bounding box center [193, 439] width 14 height 14
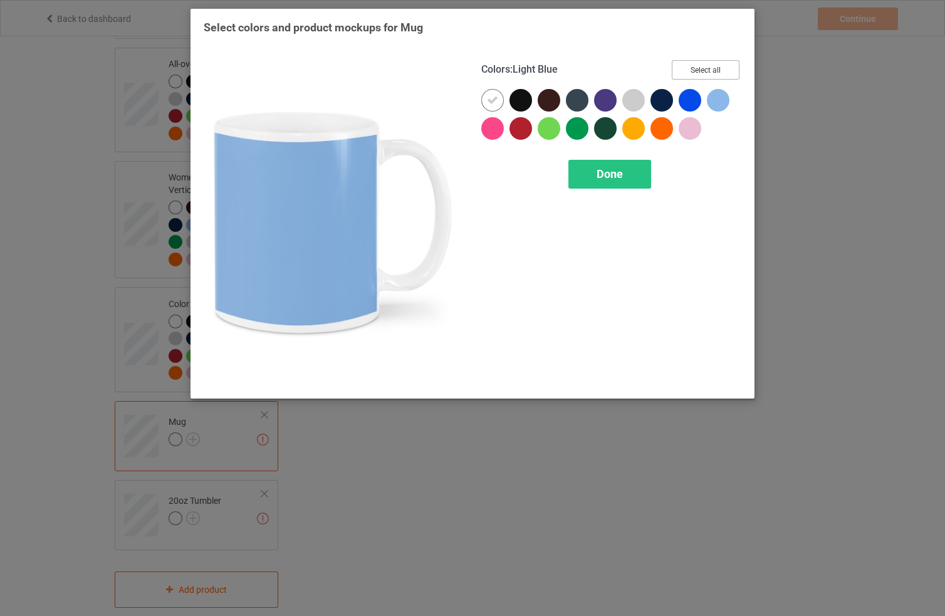
click at [698, 69] on button "Select all" at bounding box center [706, 69] width 68 height 19
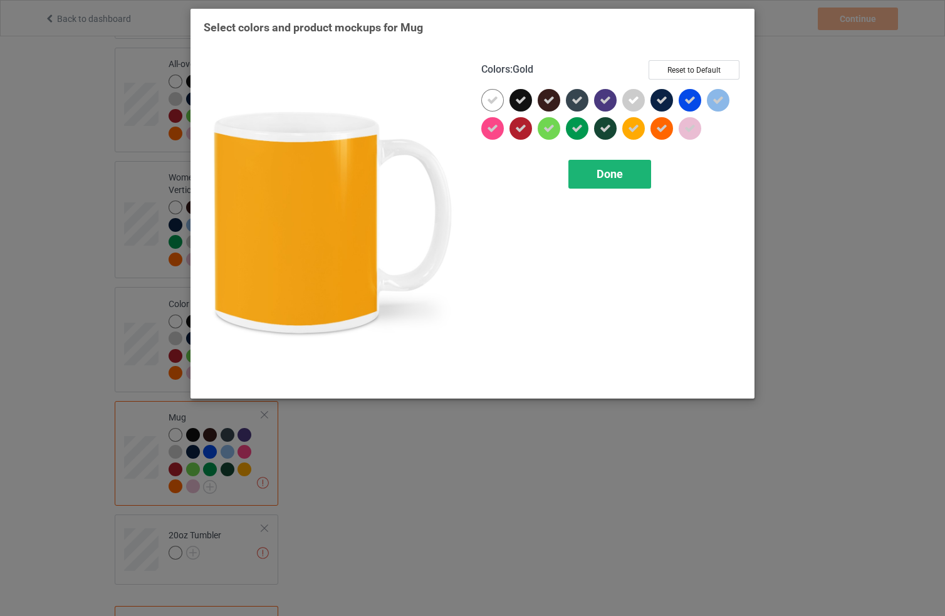
click at [612, 167] on span "Done" at bounding box center [609, 173] width 26 height 13
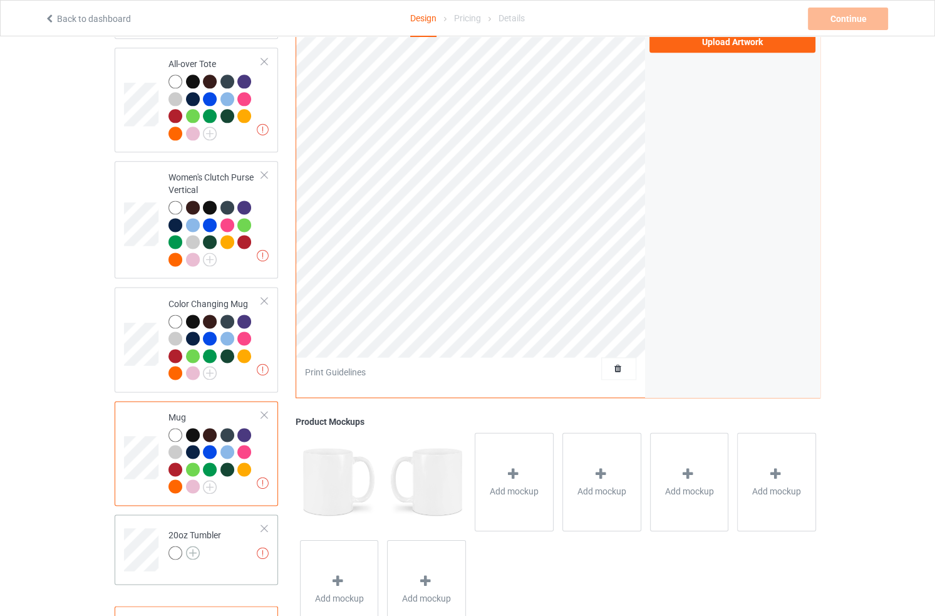
click at [191, 546] on img at bounding box center [193, 553] width 14 height 14
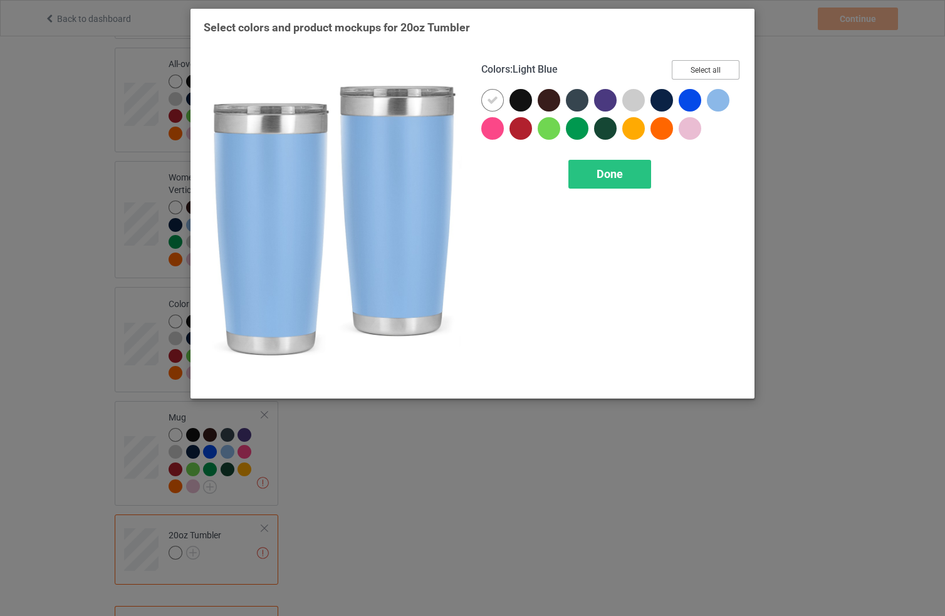
click at [711, 60] on button "Select all" at bounding box center [706, 69] width 68 height 19
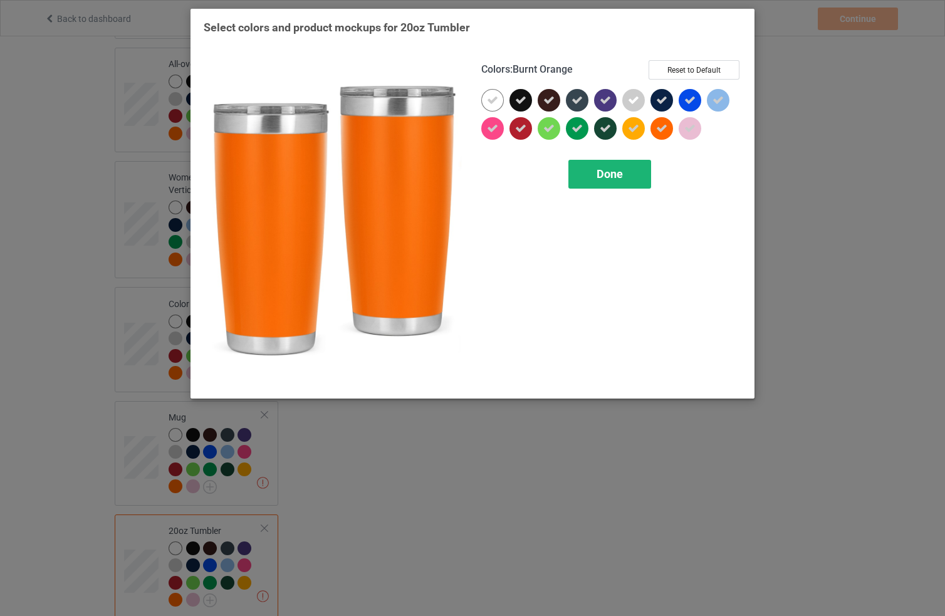
click at [612, 182] on div "Done" at bounding box center [609, 174] width 83 height 29
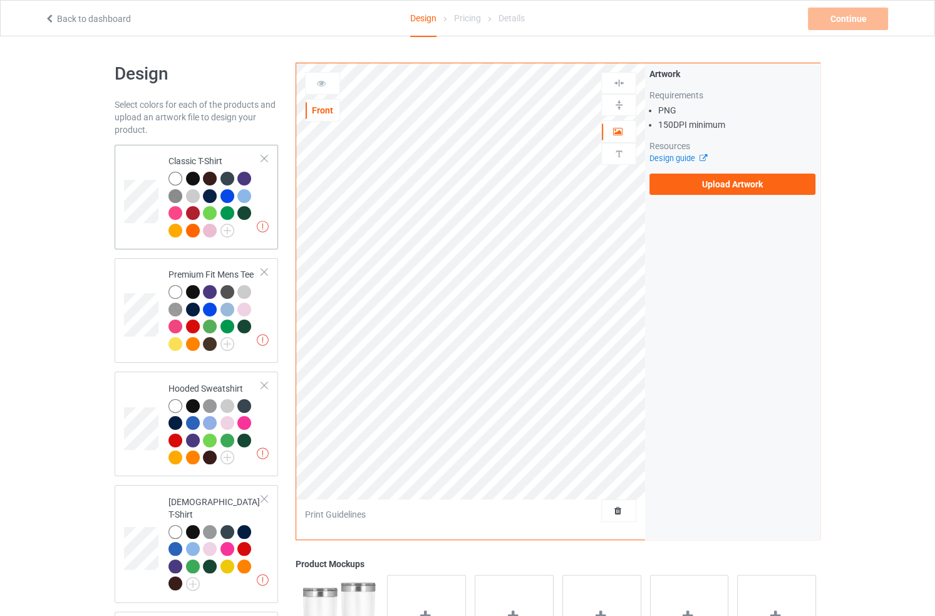
click at [176, 194] on img at bounding box center [176, 196] width 14 height 14
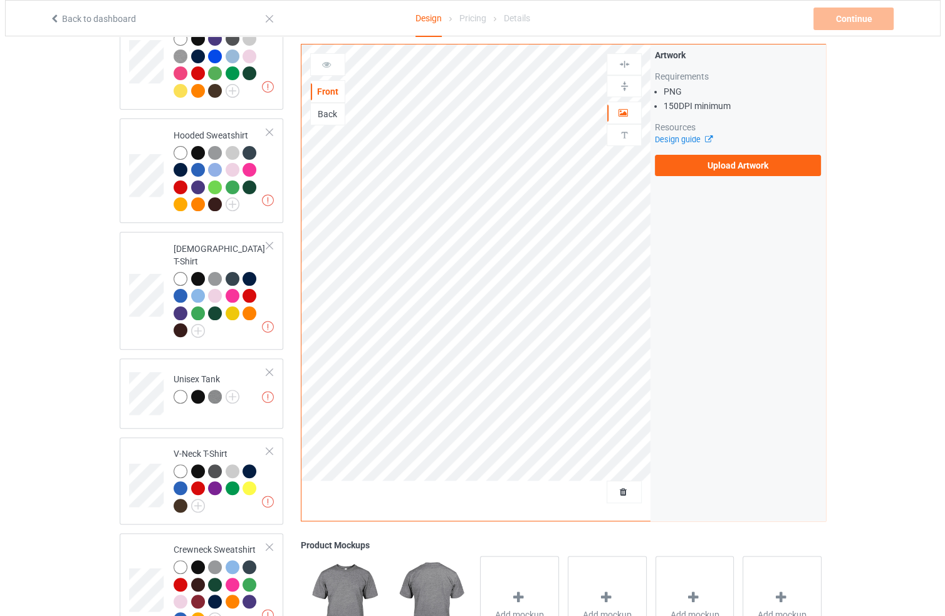
scroll to position [325, 0]
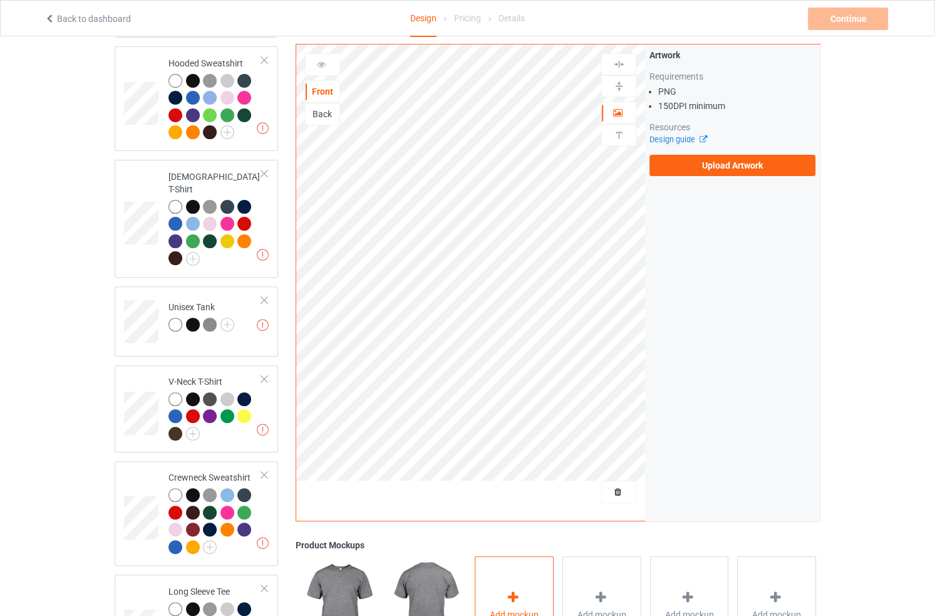
click at [496, 593] on div "Add mockup" at bounding box center [514, 605] width 79 height 98
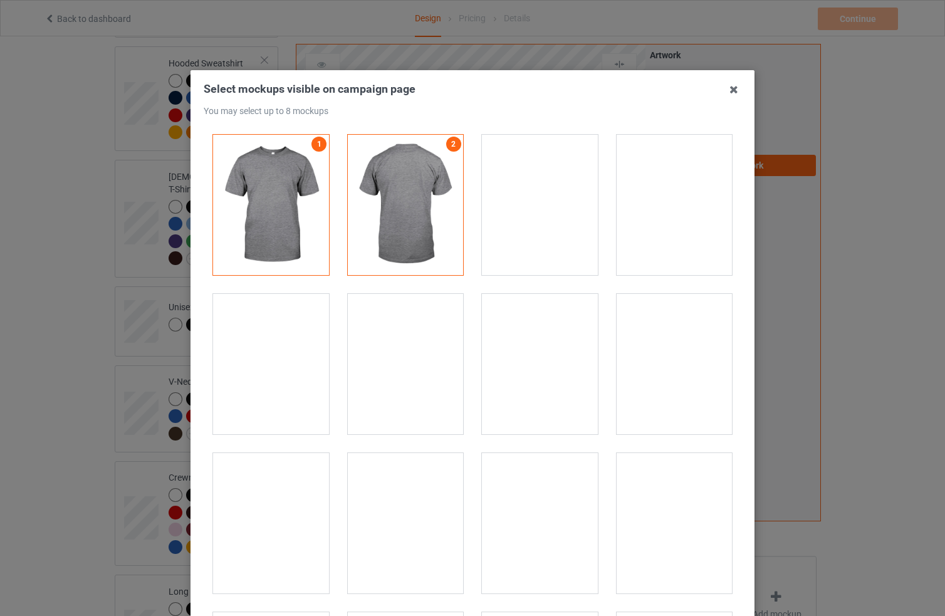
click at [516, 177] on div at bounding box center [540, 205] width 116 height 140
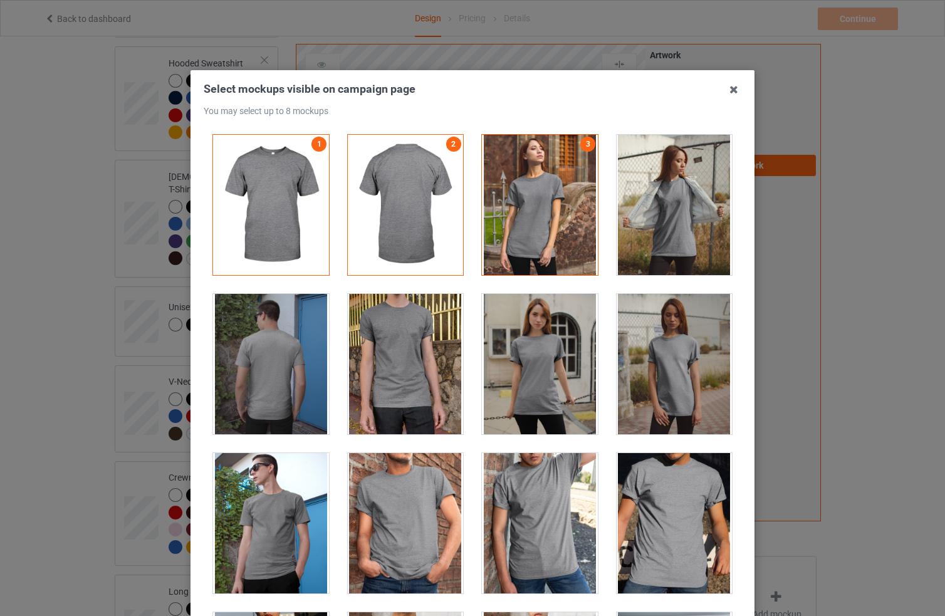
click at [296, 360] on div at bounding box center [271, 364] width 116 height 140
click at [298, 343] on div at bounding box center [271, 364] width 116 height 140
click at [685, 536] on div at bounding box center [674, 523] width 116 height 140
click at [717, 211] on div at bounding box center [674, 205] width 116 height 140
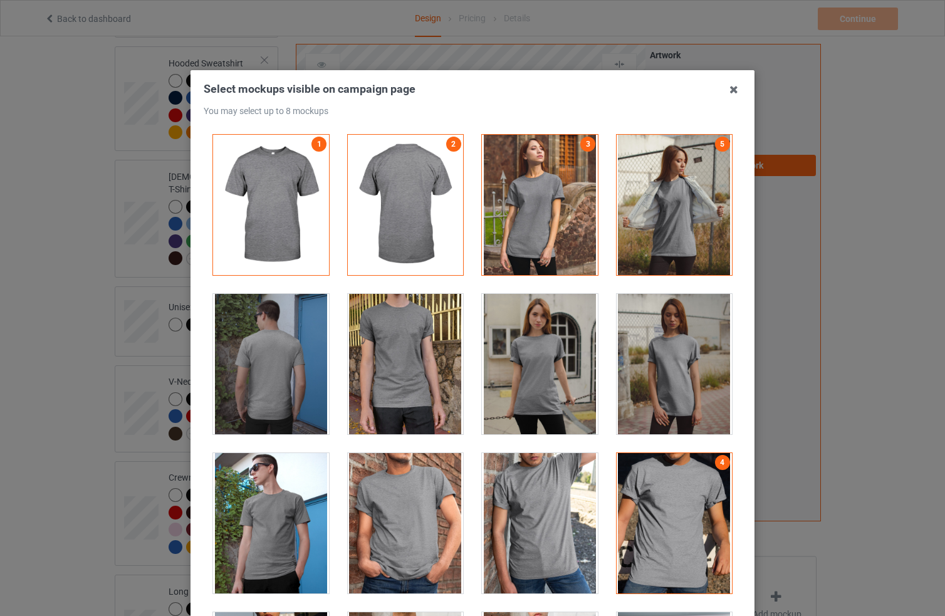
click at [692, 209] on div at bounding box center [674, 205] width 116 height 140
click at [673, 217] on div at bounding box center [674, 205] width 116 height 140
click at [348, 520] on div at bounding box center [406, 523] width 116 height 140
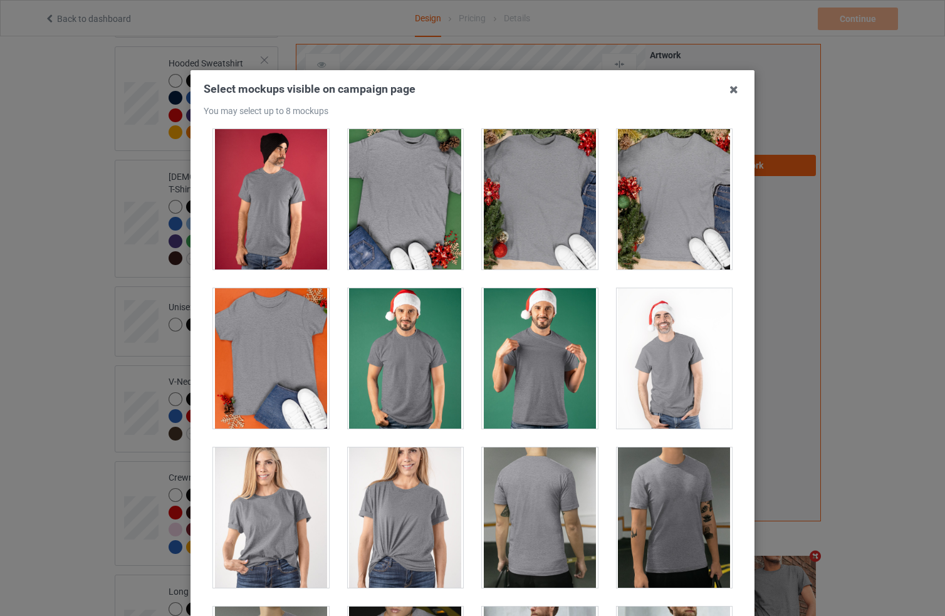
scroll to position [1755, 0]
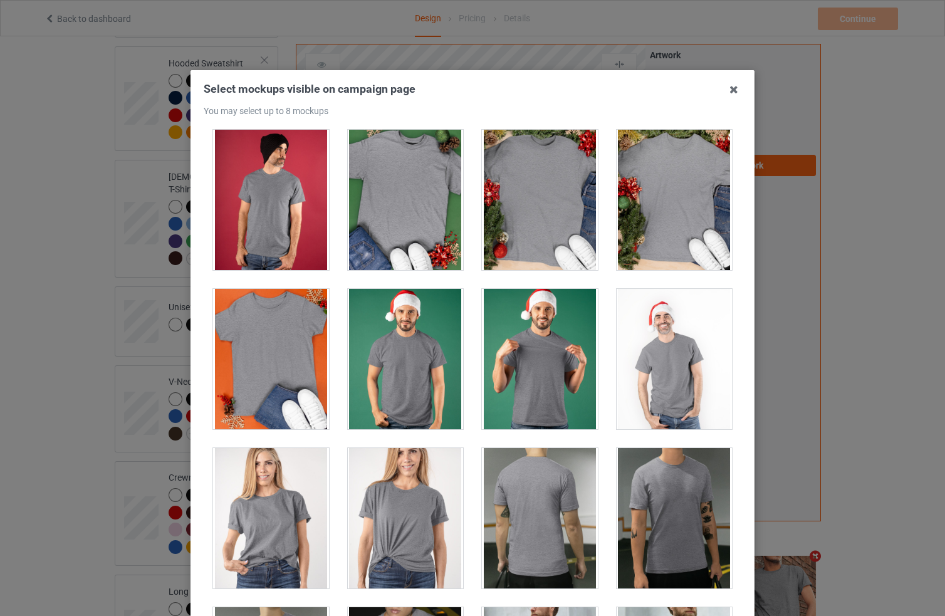
click at [418, 192] on div at bounding box center [406, 200] width 116 height 140
click at [666, 185] on div at bounding box center [674, 200] width 116 height 140
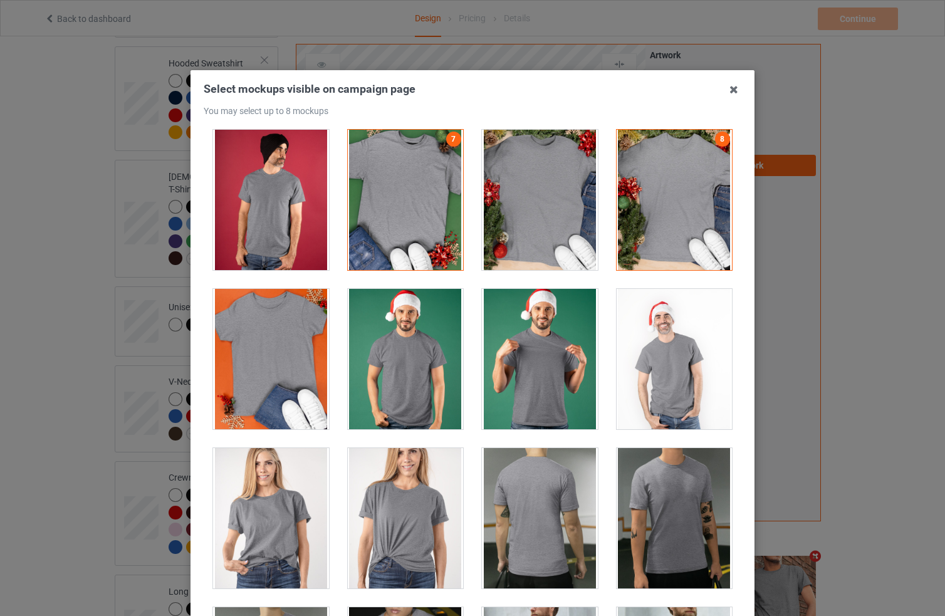
click at [851, 256] on div "Select mockups visible on campaign page You may select up to 8 mockups 1 2 3 5 …" at bounding box center [472, 308] width 945 height 616
click at [724, 91] on icon at bounding box center [734, 90] width 20 height 20
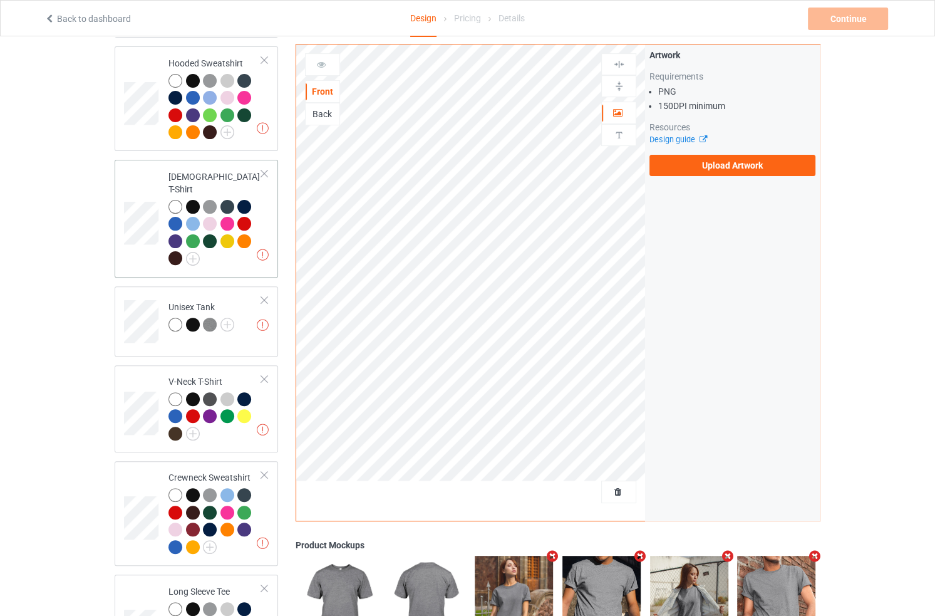
click at [197, 219] on div at bounding box center [195, 226] width 18 height 18
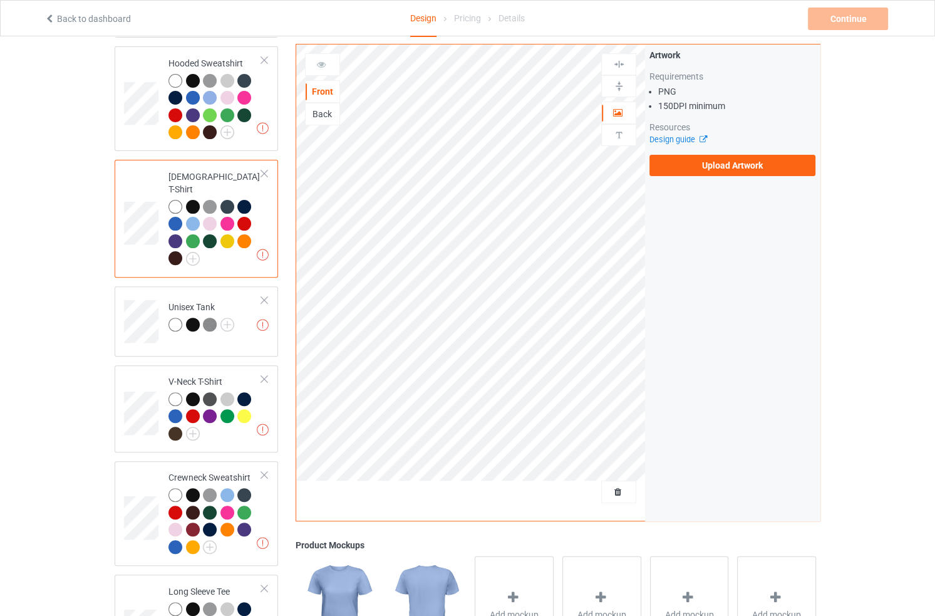
click at [211, 247] on div at bounding box center [215, 234] width 93 height 69
click at [499, 581] on div "Add mockup" at bounding box center [514, 605] width 79 height 98
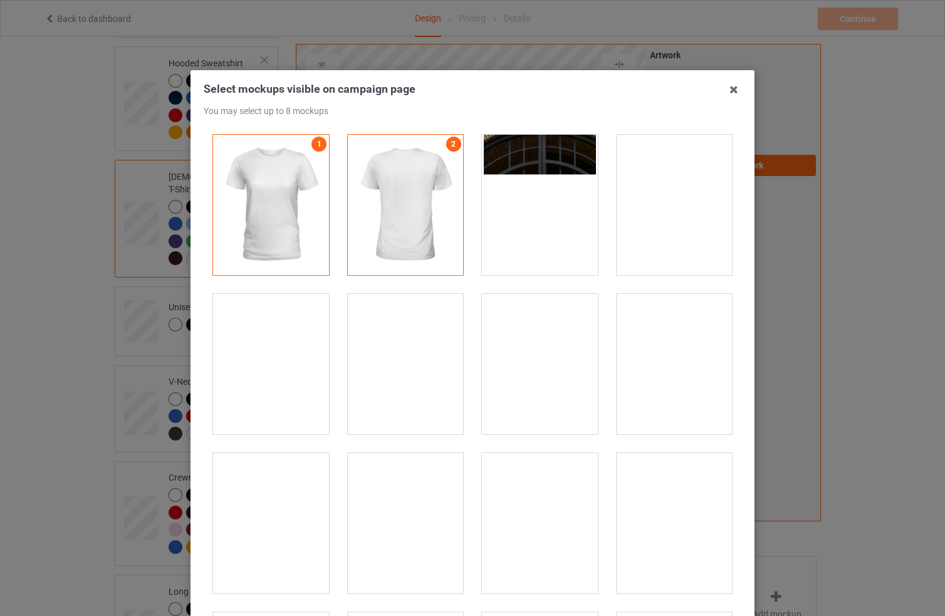
click at [528, 237] on div at bounding box center [540, 205] width 116 height 140
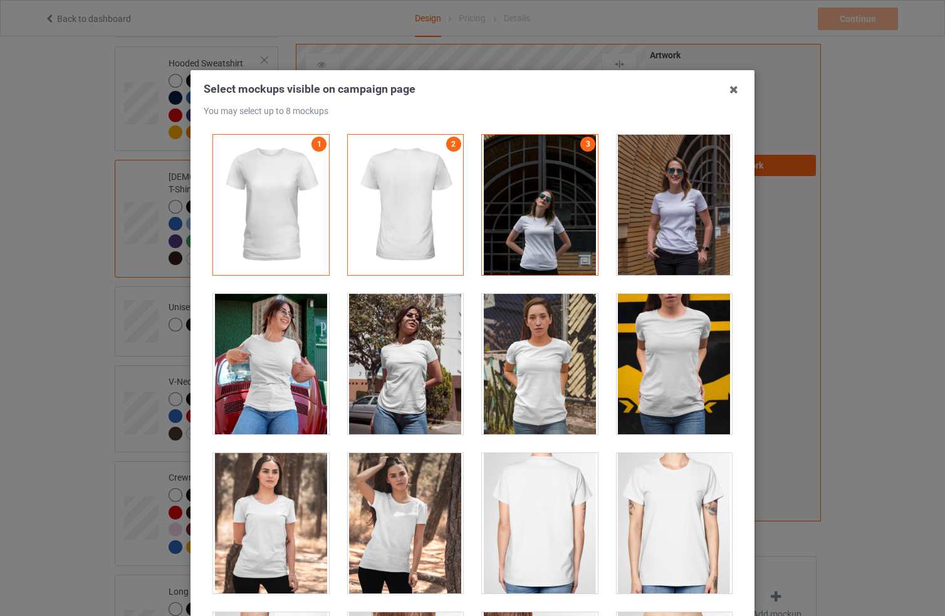
click at [377, 526] on div at bounding box center [406, 523] width 116 height 140
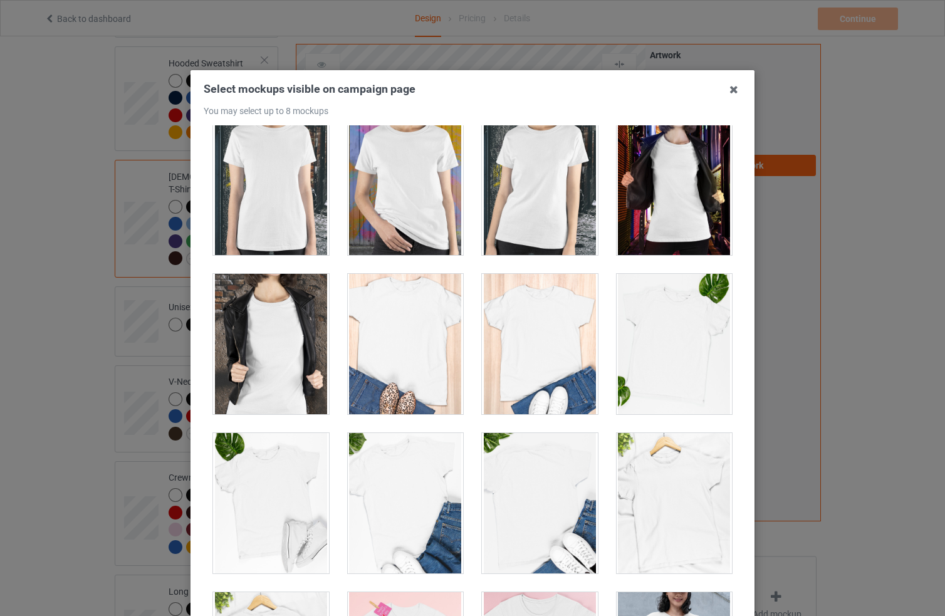
scroll to position [1609, 0]
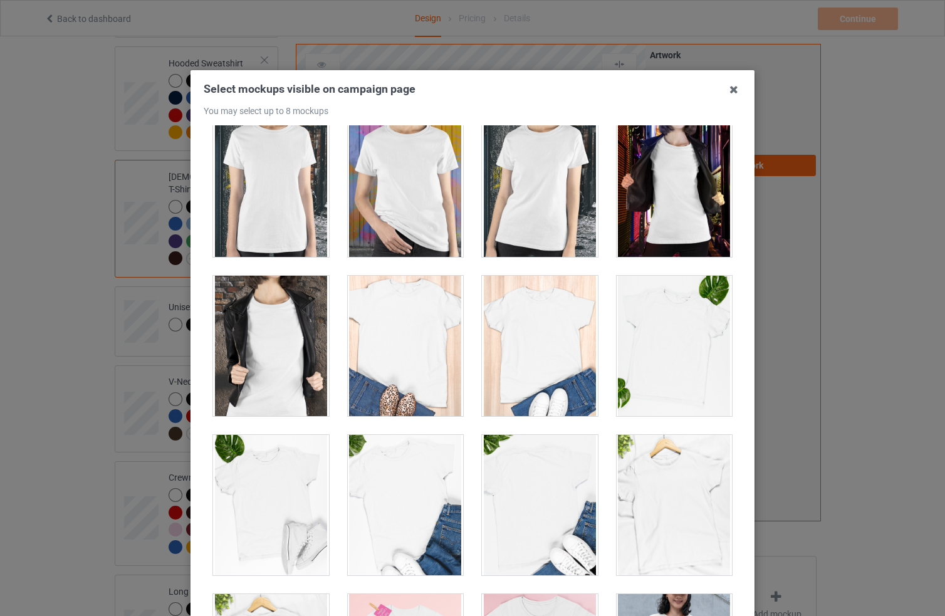
click at [538, 188] on div at bounding box center [540, 187] width 116 height 140
click at [842, 217] on div "Select mockups visible on campaign page You may select up to 8 mockups 1 2 3 4 …" at bounding box center [472, 308] width 945 height 616
click at [724, 93] on icon at bounding box center [734, 90] width 20 height 20
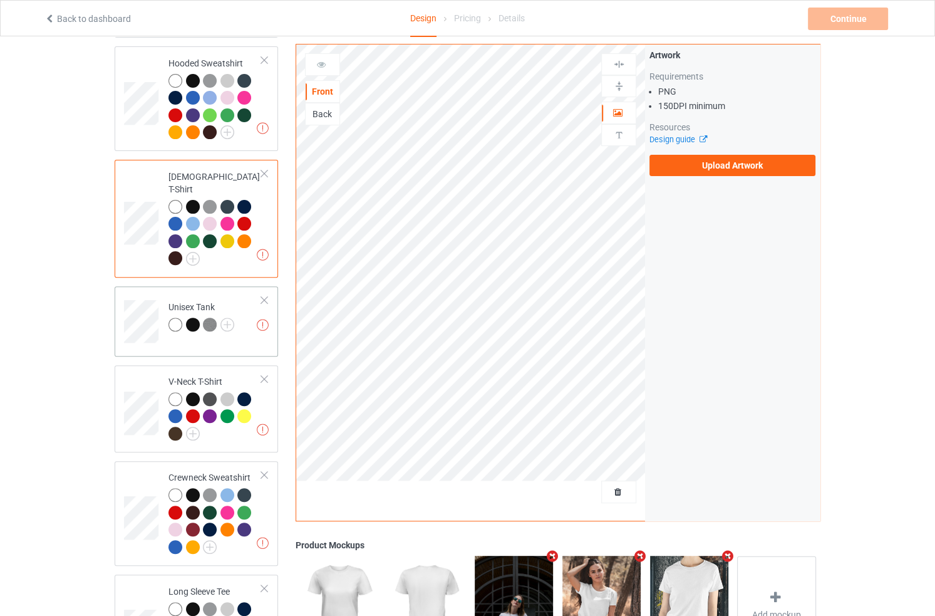
click at [247, 338] on div "Missing artworks Unisex Tank" at bounding box center [197, 321] width 164 height 70
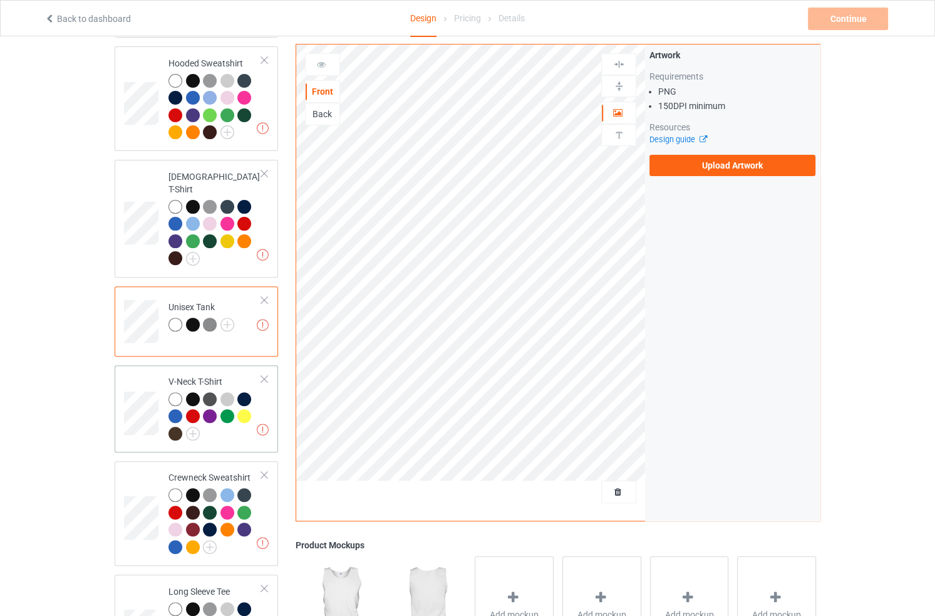
click at [241, 421] on div at bounding box center [215, 418] width 93 height 52
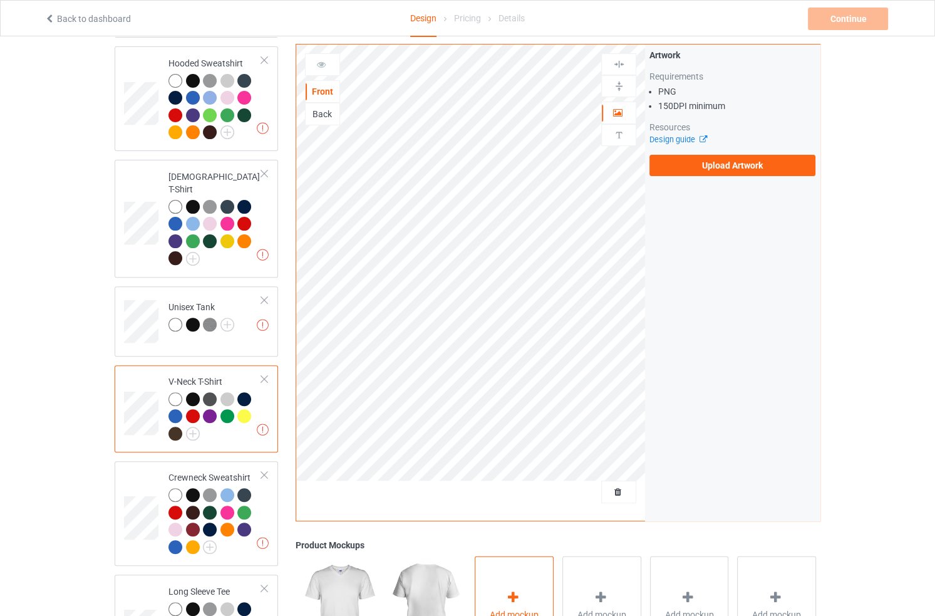
click at [493, 578] on div "Add mockup" at bounding box center [514, 605] width 79 height 98
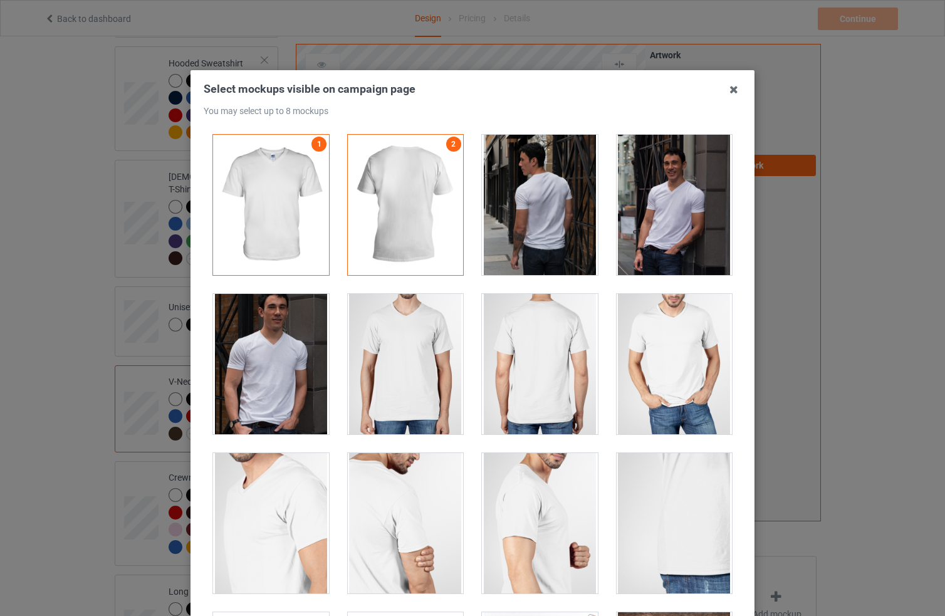
click at [364, 369] on div at bounding box center [406, 364] width 116 height 140
click at [672, 231] on div at bounding box center [674, 205] width 116 height 140
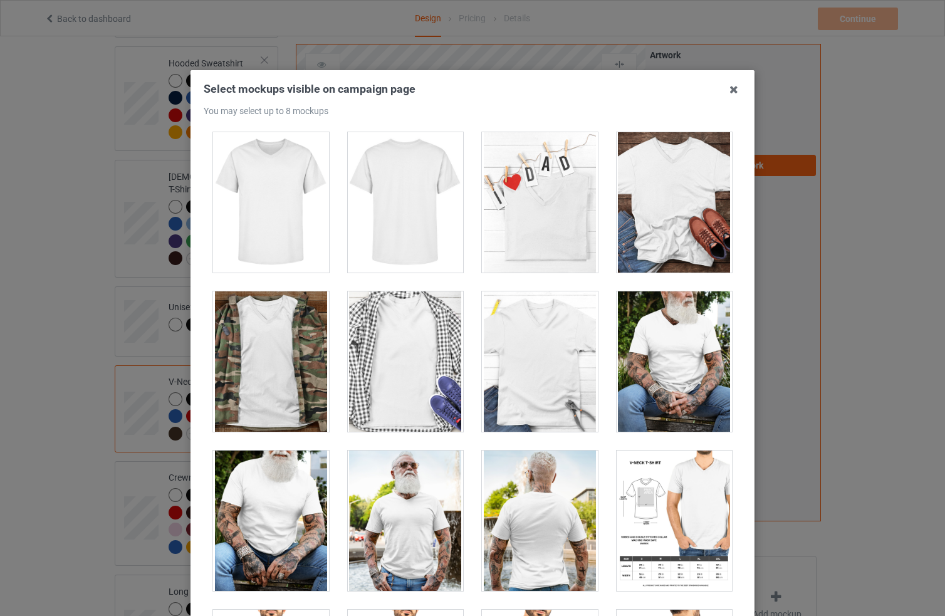
scroll to position [479, 0]
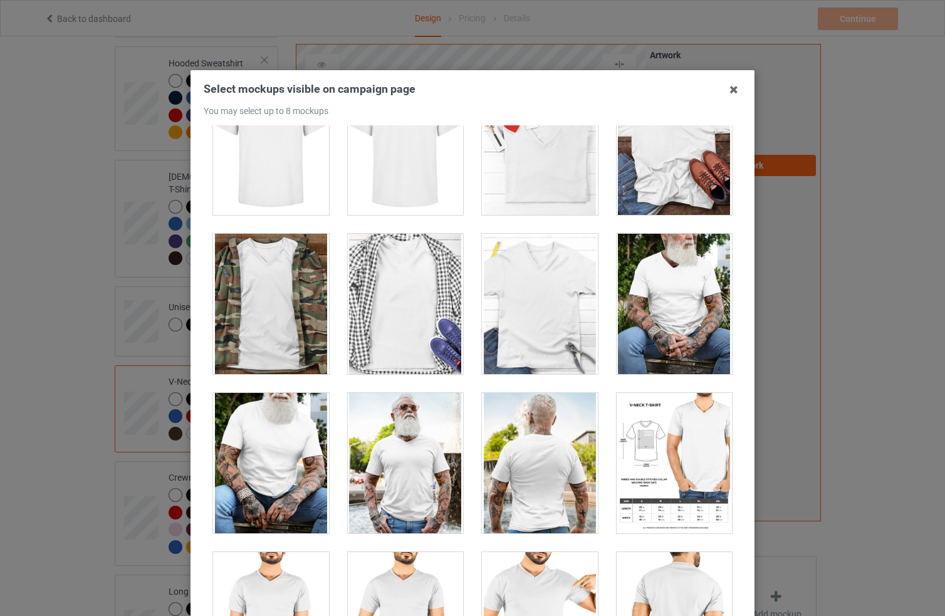
click at [546, 304] on div at bounding box center [540, 304] width 116 height 140
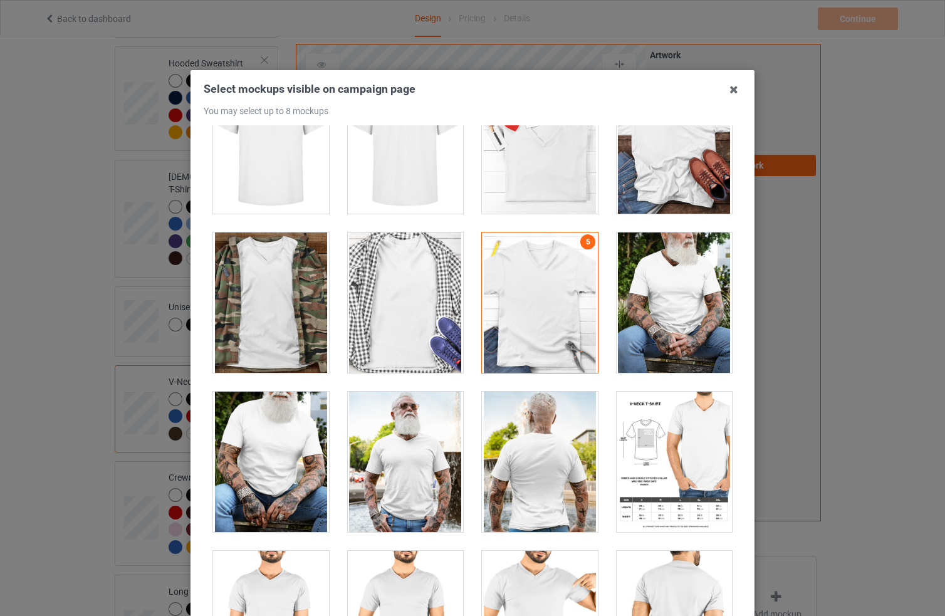
click at [383, 479] on div at bounding box center [406, 462] width 116 height 140
click at [730, 102] on h3 "Select mockups visible on campaign page You may select up to 8 mockups" at bounding box center [473, 98] width 538 height 34
click at [730, 92] on icon at bounding box center [734, 90] width 20 height 20
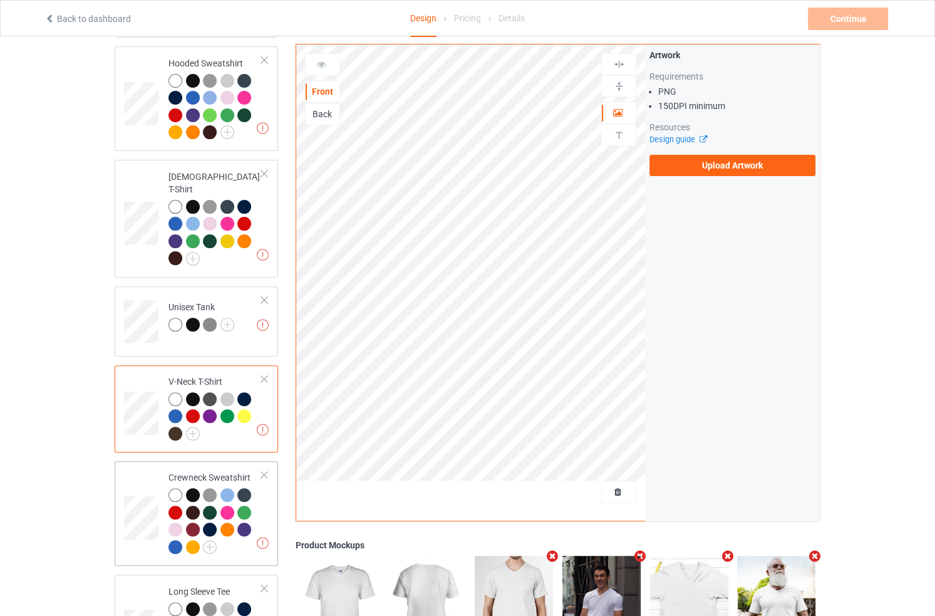
click at [243, 542] on div at bounding box center [215, 522] width 93 height 69
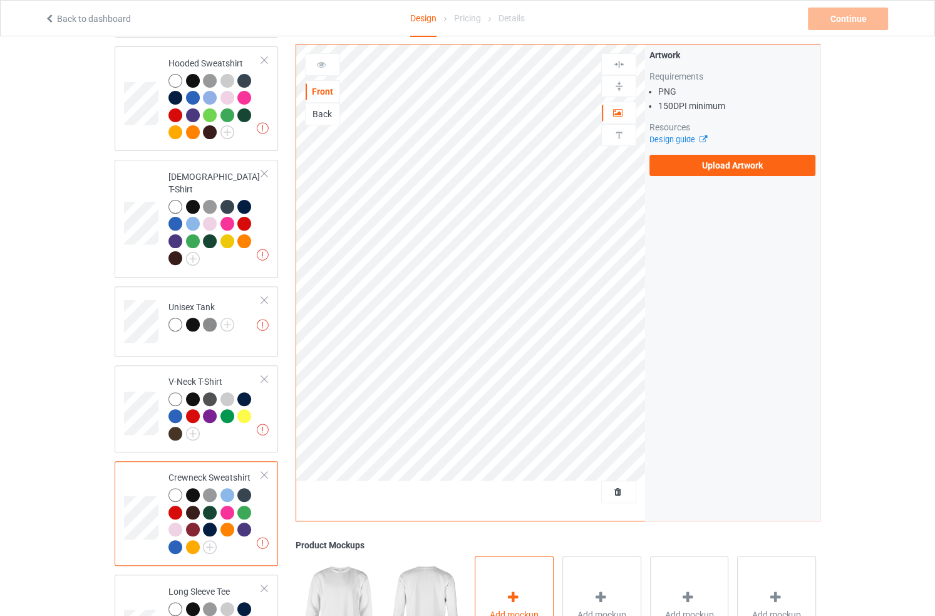
click at [529, 587] on div "Add mockup" at bounding box center [514, 605] width 79 height 98
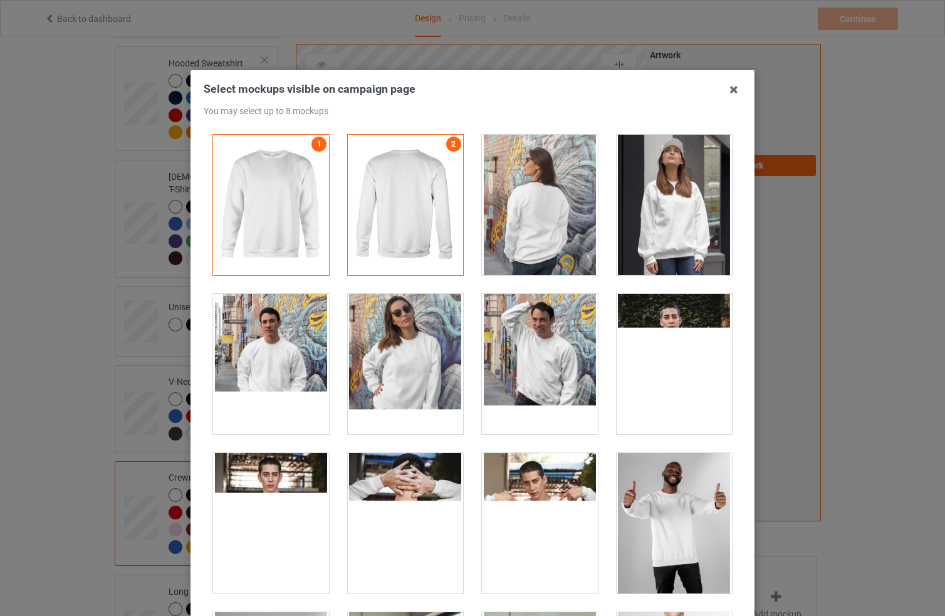
click at [531, 245] on div at bounding box center [540, 205] width 116 height 140
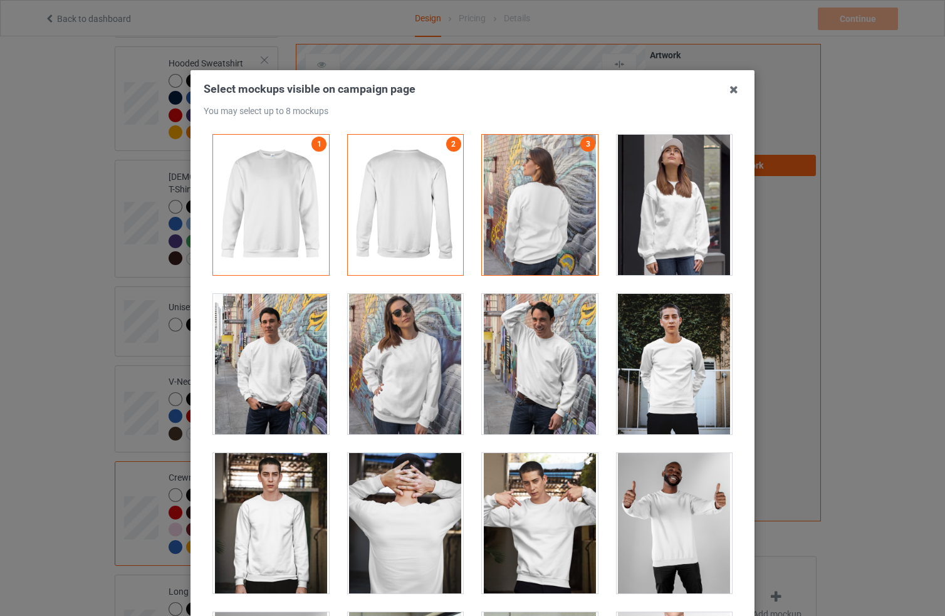
click at [566, 209] on div at bounding box center [540, 205] width 116 height 140
click at [662, 221] on div at bounding box center [674, 205] width 116 height 140
click at [524, 383] on div at bounding box center [540, 364] width 116 height 140
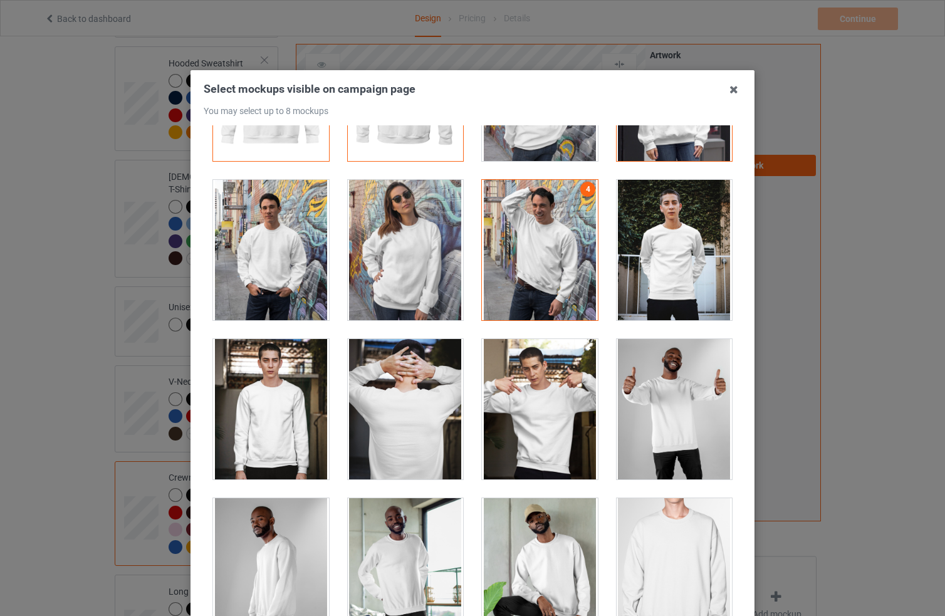
scroll to position [111, 0]
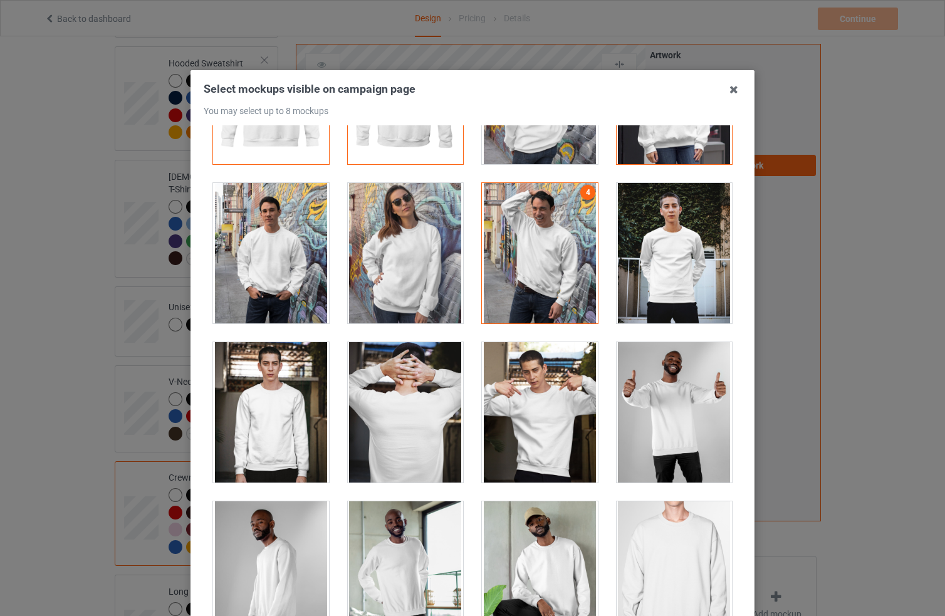
click at [657, 248] on div at bounding box center [674, 253] width 116 height 140
click at [496, 276] on div at bounding box center [540, 253] width 116 height 140
click at [392, 287] on div at bounding box center [406, 253] width 116 height 140
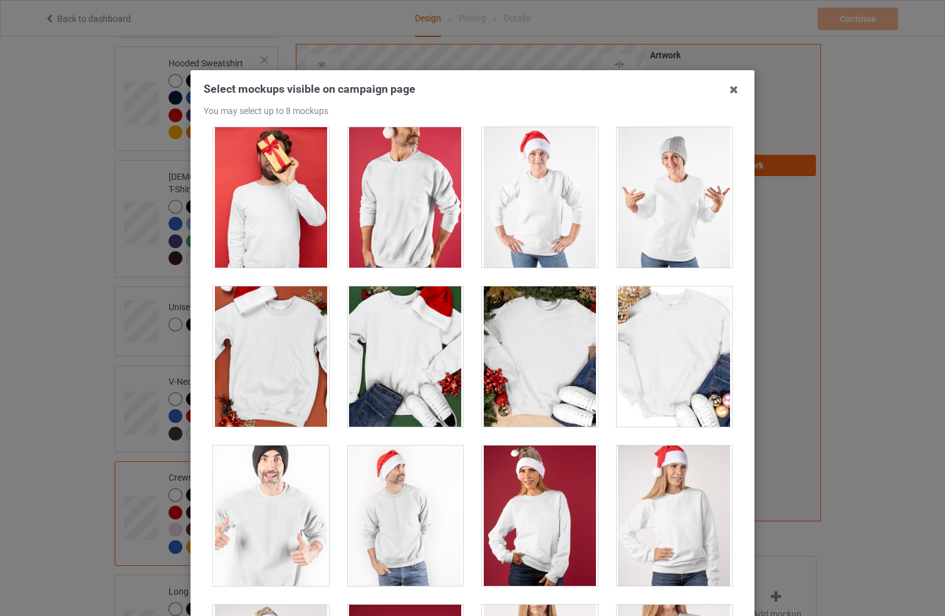
scroll to position [1279, 0]
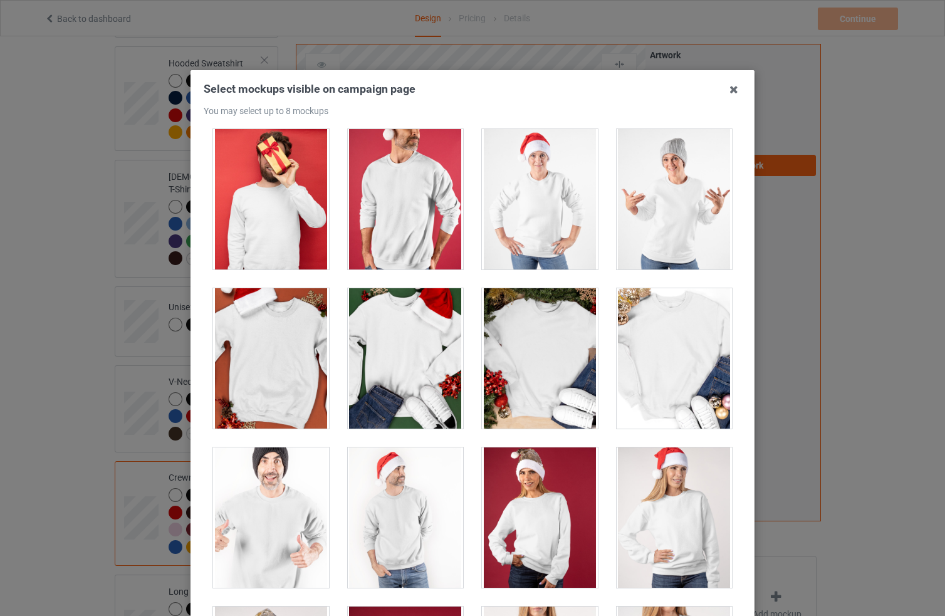
click at [672, 346] on div at bounding box center [674, 358] width 116 height 140
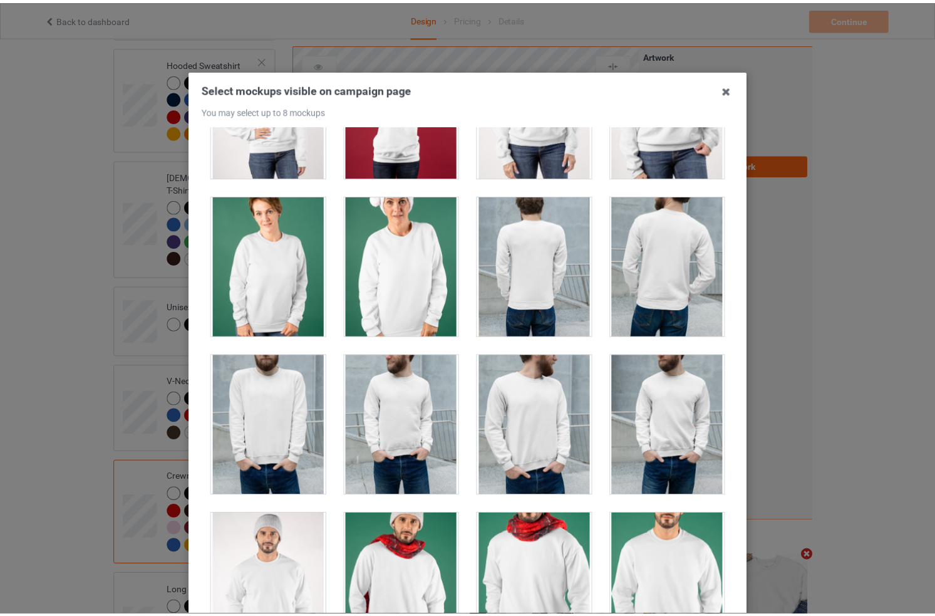
scroll to position [1849, 0]
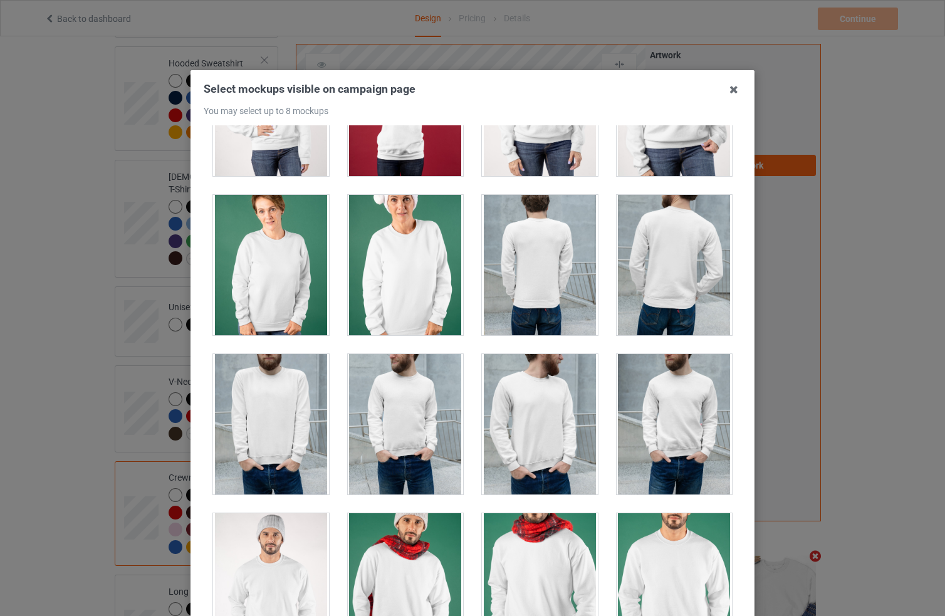
click at [825, 382] on div "Select mockups visible on campaign page You may select up to 8 mockups 1 2 3 5 …" at bounding box center [472, 308] width 945 height 616
click at [727, 81] on icon at bounding box center [734, 90] width 20 height 20
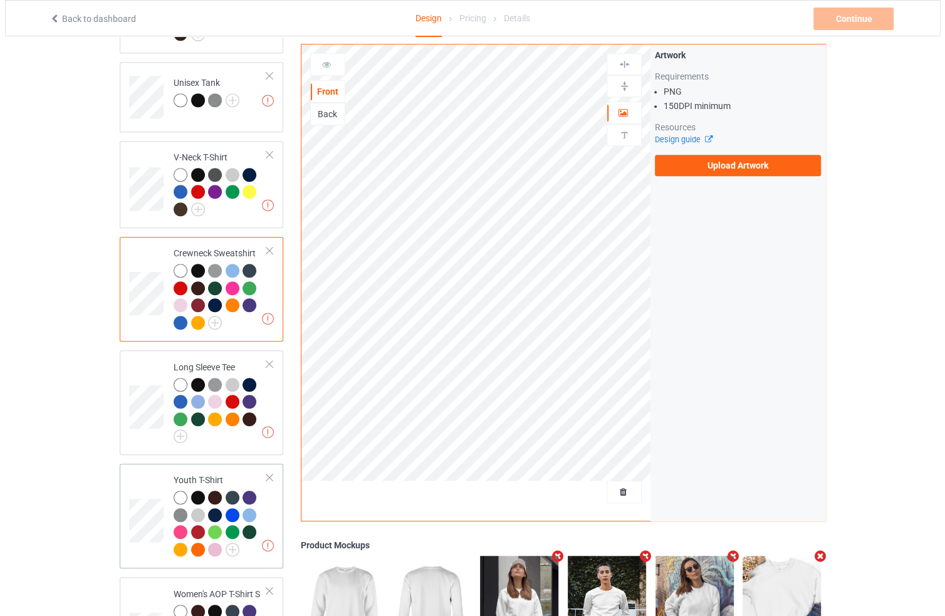
scroll to position [618, 0]
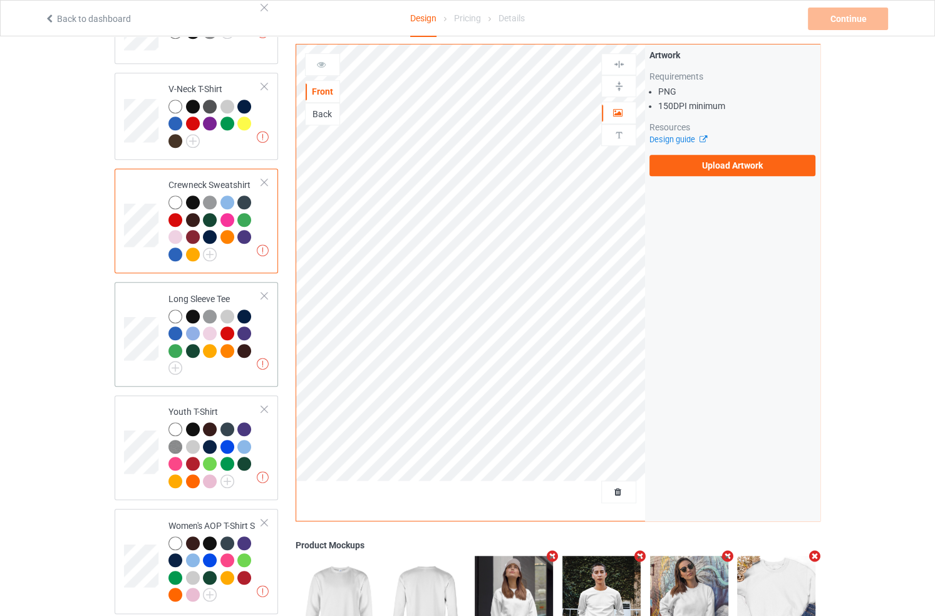
click at [243, 348] on div at bounding box center [215, 342] width 93 height 66
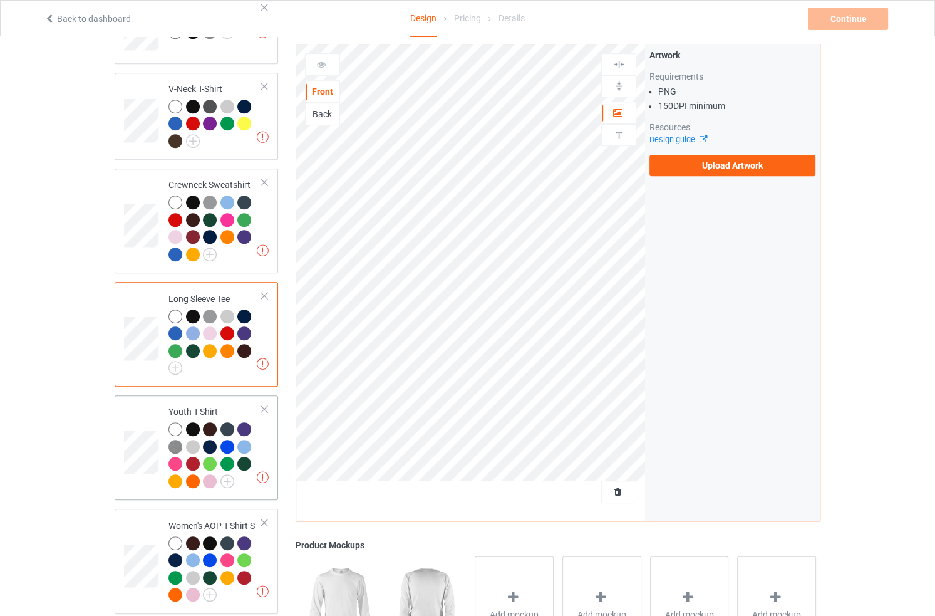
click at [237, 474] on div at bounding box center [215, 456] width 93 height 69
click at [510, 594] on icon at bounding box center [514, 596] width 16 height 13
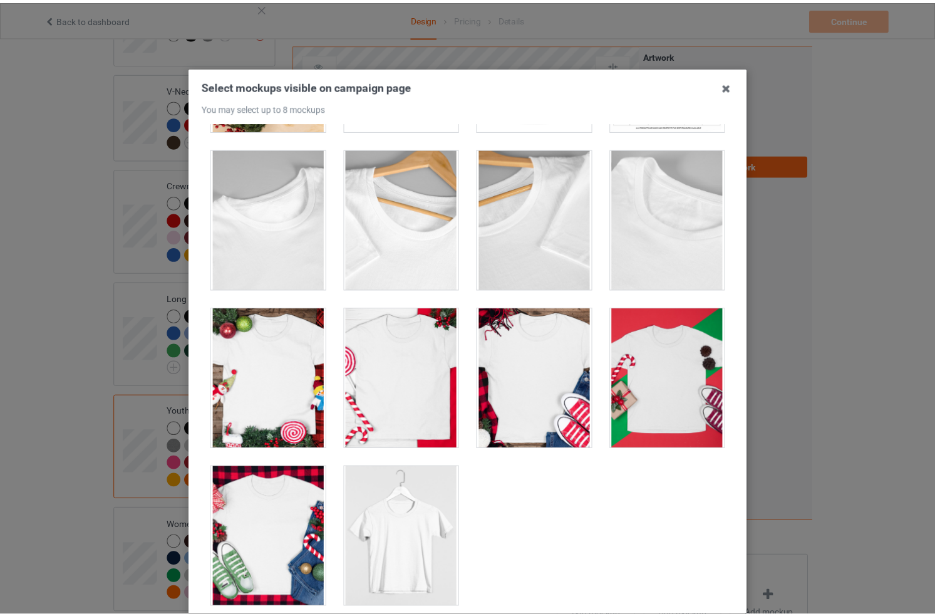
scroll to position [5, 0]
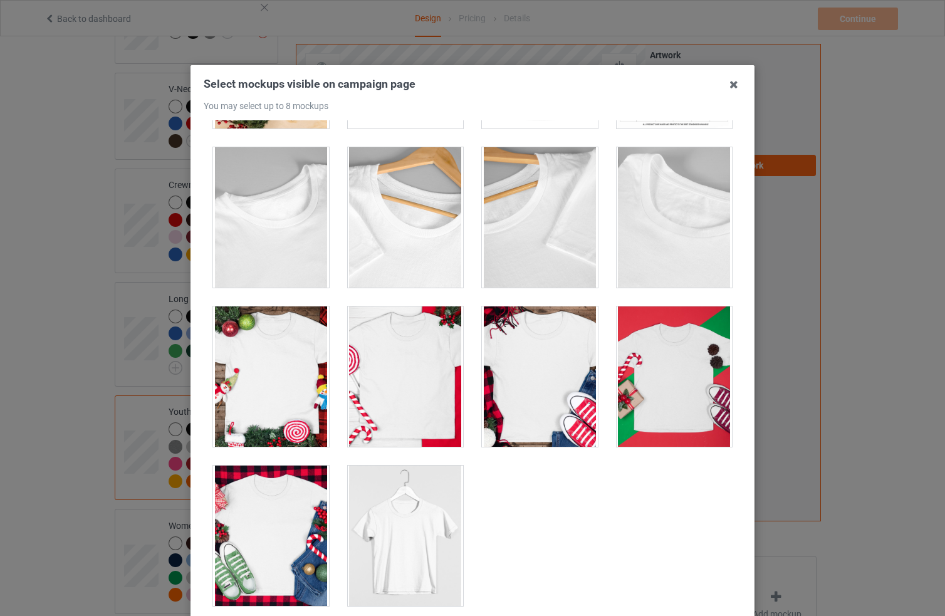
click at [412, 378] on div at bounding box center [406, 376] width 116 height 140
click at [556, 371] on div at bounding box center [540, 376] width 116 height 140
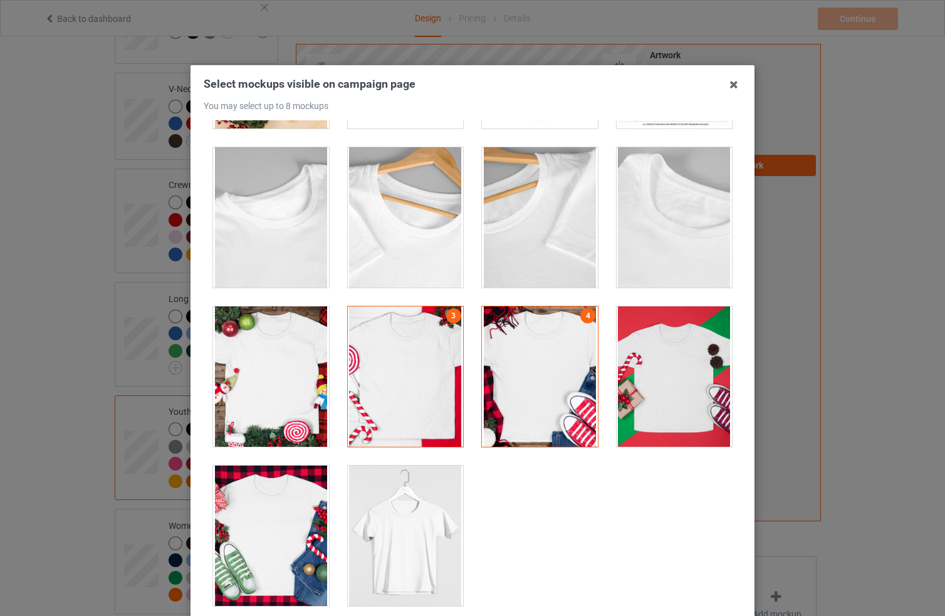
click at [683, 370] on div at bounding box center [674, 376] width 116 height 140
click at [858, 338] on div "Select mockups visible on campaign page You may select up to 8 mockups 1 2 3 4 …" at bounding box center [472, 308] width 945 height 616
click at [735, 73] on div "Select mockups visible on campaign page You may select up to 8 mockups 1 2 3 4 …" at bounding box center [472, 367] width 564 height 605
click at [724, 84] on icon at bounding box center [734, 85] width 20 height 20
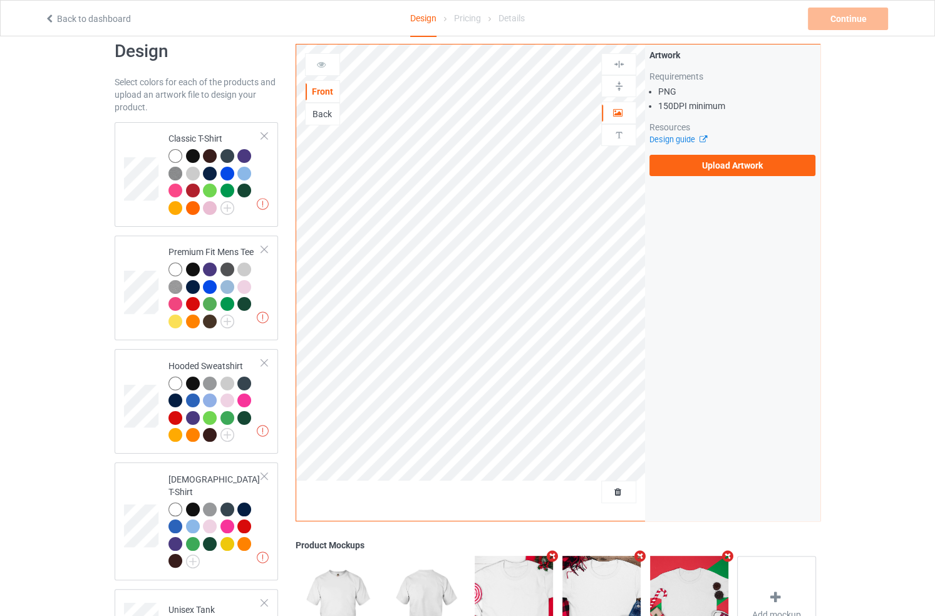
scroll to position [0, 0]
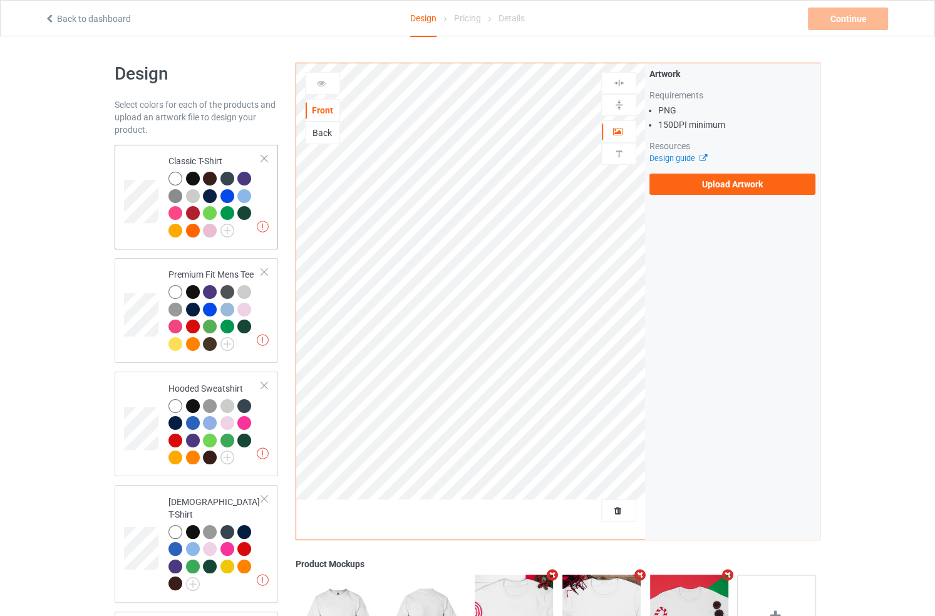
click at [241, 236] on div at bounding box center [215, 206] width 93 height 69
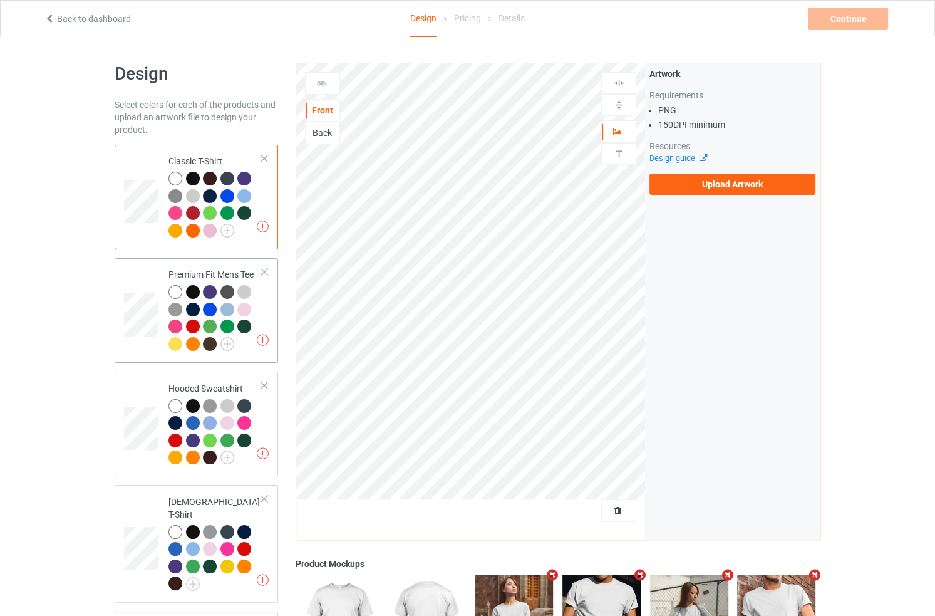
click at [252, 361] on div "Missing artworks Premium Fit Mens Tee" at bounding box center [197, 310] width 164 height 105
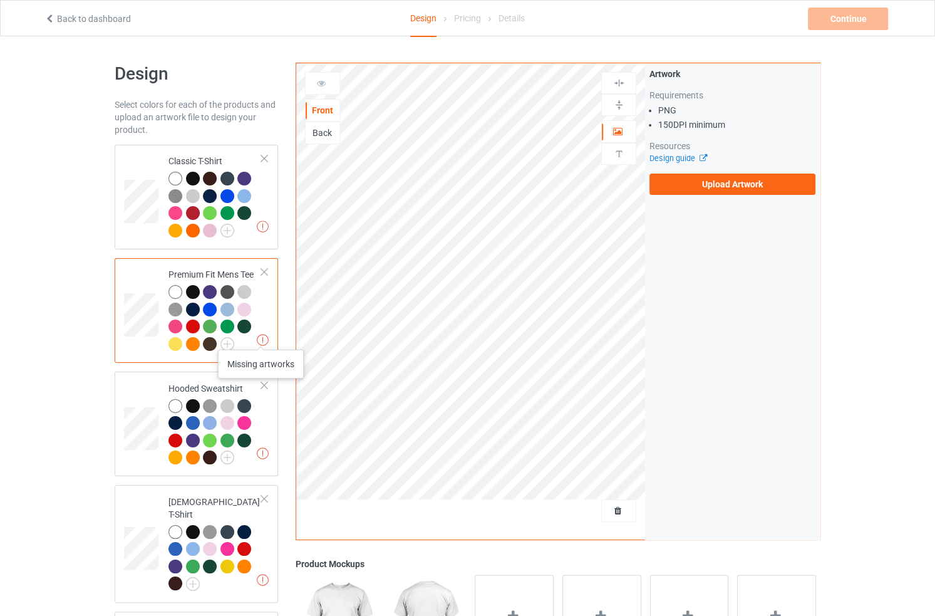
click at [261, 337] on img at bounding box center [263, 340] width 12 height 12
click at [752, 174] on label "Upload Artwork" at bounding box center [733, 184] width 166 height 21
click at [0, 0] on input "Upload Artwork" at bounding box center [0, 0] width 0 height 0
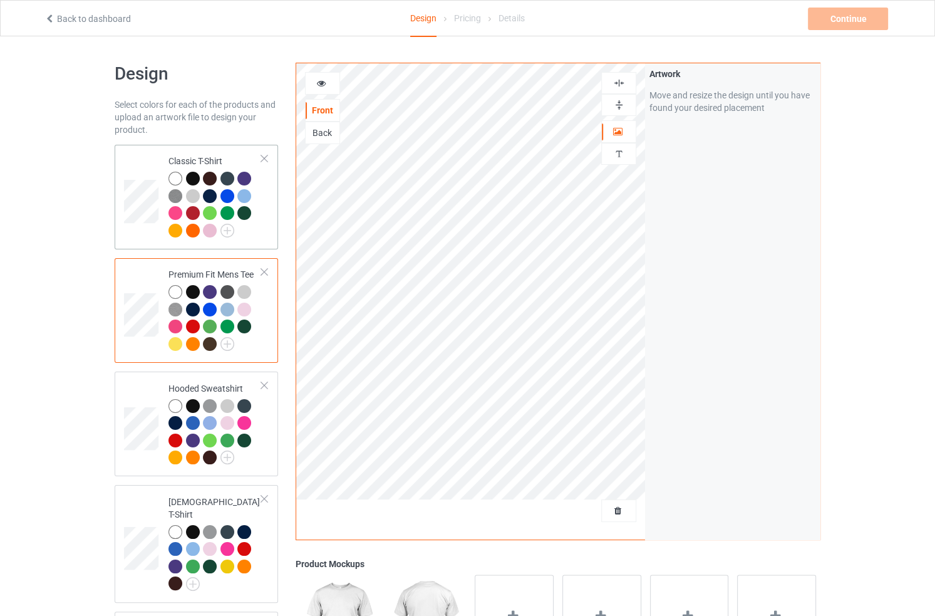
click at [141, 232] on td at bounding box center [143, 197] width 38 height 95
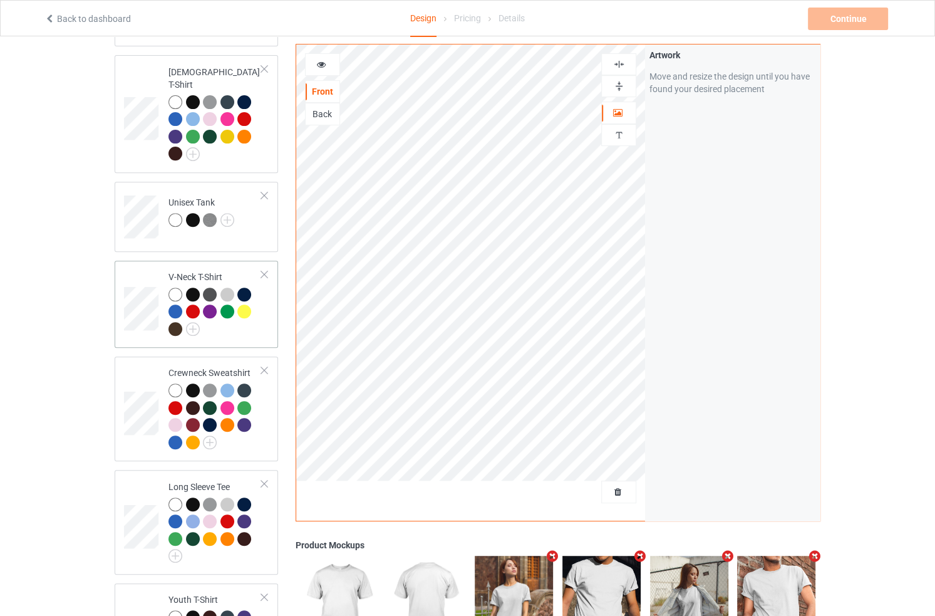
scroll to position [435, 0]
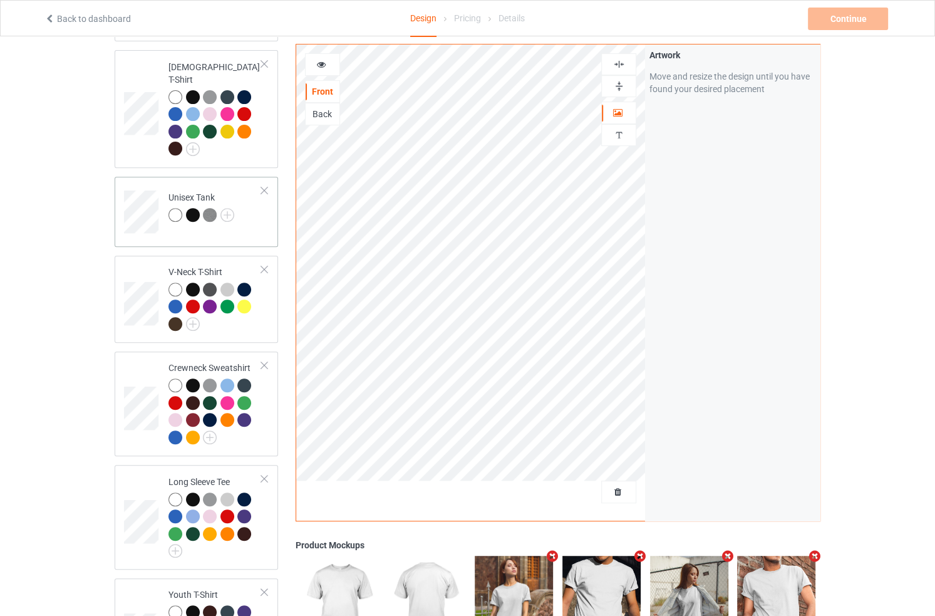
click at [225, 215] on td "Unisex Tank" at bounding box center [215, 208] width 107 height 52
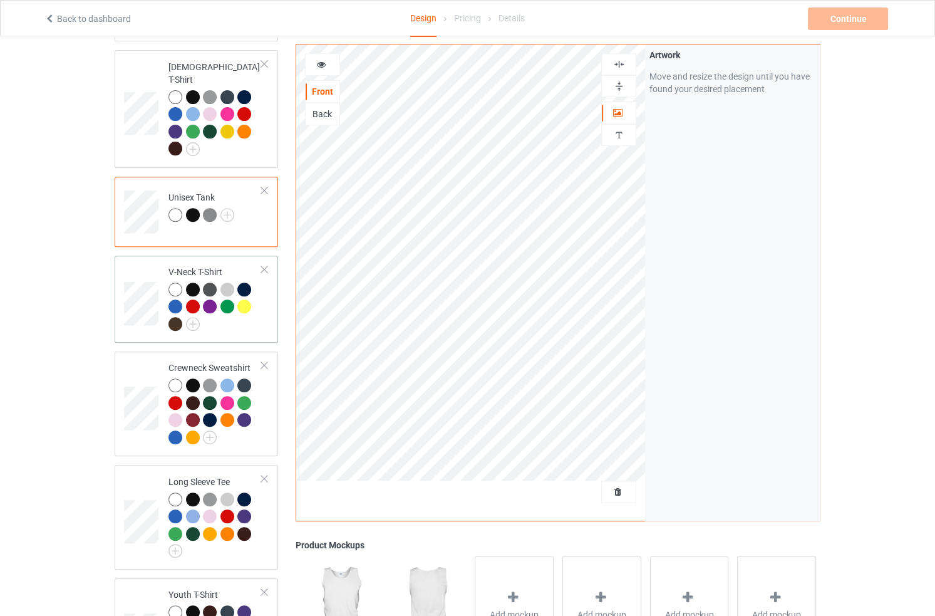
click at [255, 310] on div at bounding box center [215, 309] width 93 height 52
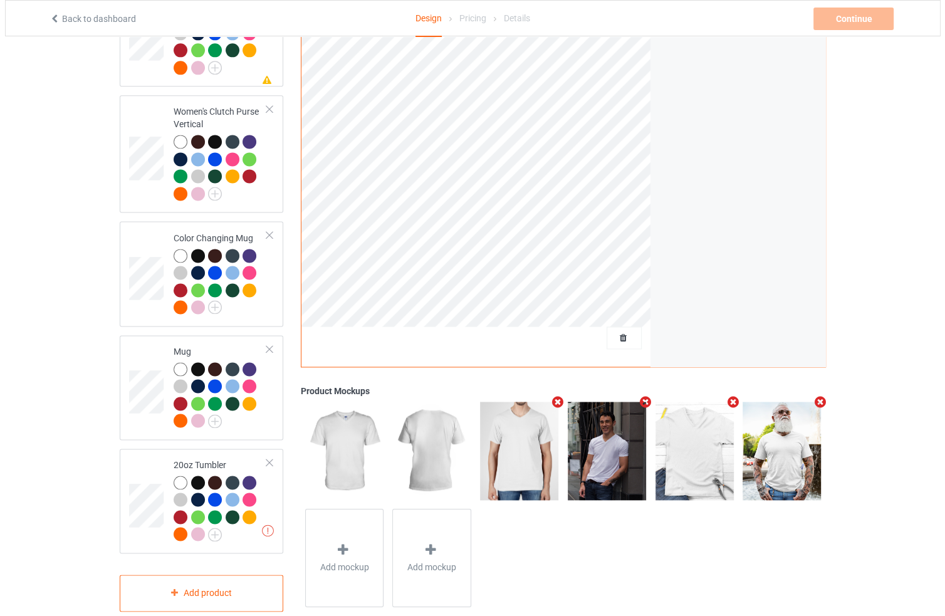
scroll to position [1626, 0]
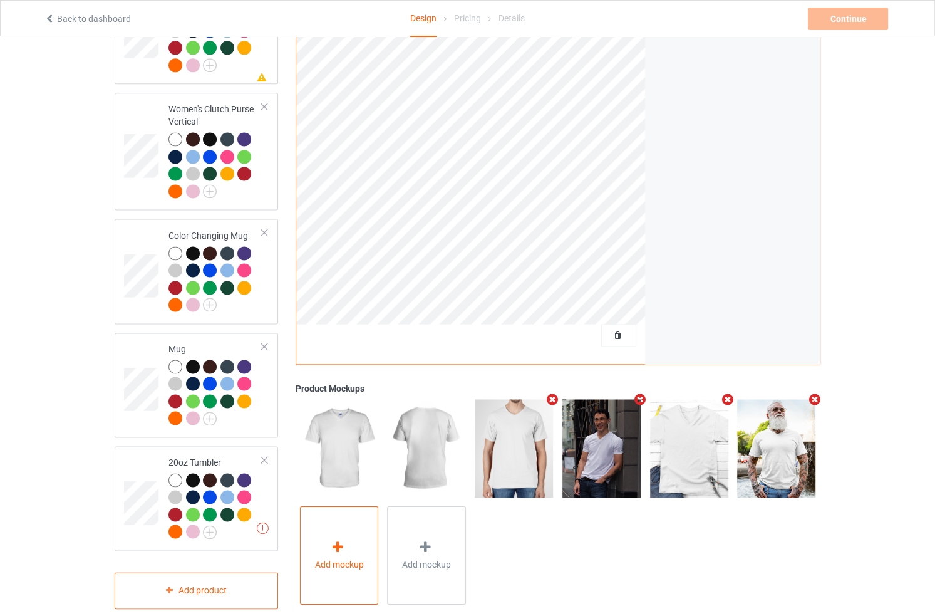
click at [335, 540] on div at bounding box center [339, 549] width 18 height 18
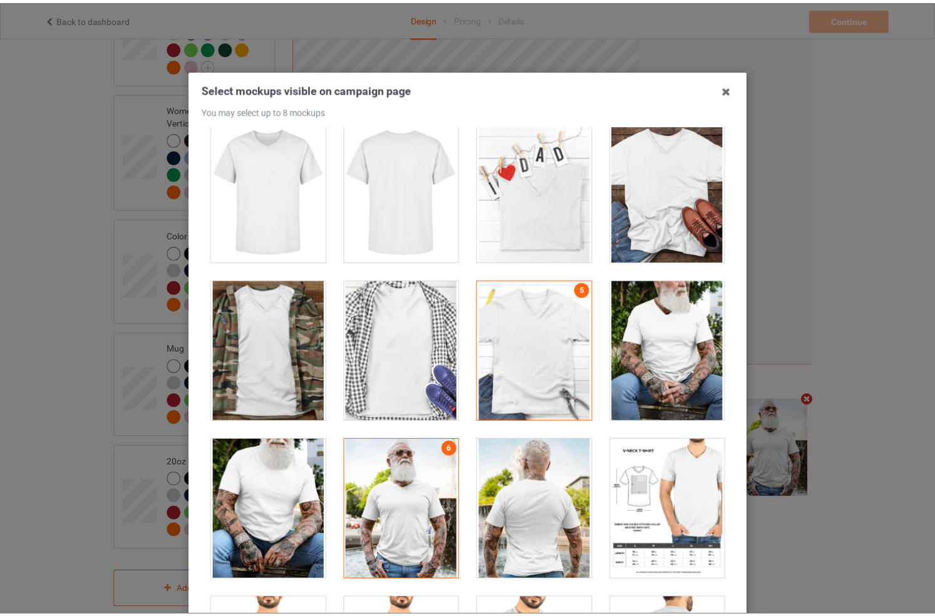
scroll to position [486, 0]
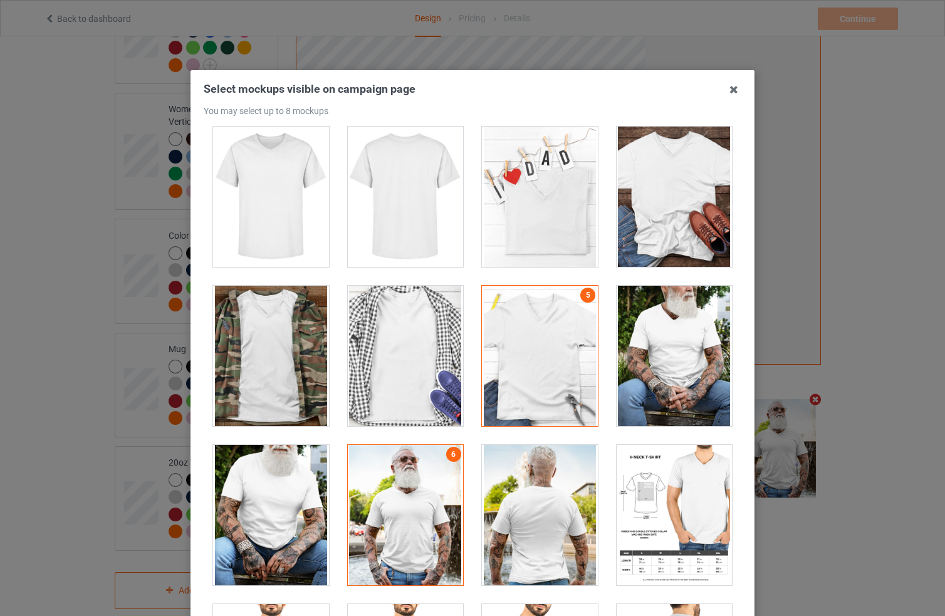
click at [855, 273] on div "Select mockups visible on campaign page You may select up to 8 mockups 1 2 4 3 …" at bounding box center [472, 308] width 945 height 616
click at [421, 358] on div at bounding box center [406, 356] width 116 height 140
click at [729, 90] on icon at bounding box center [734, 90] width 20 height 20
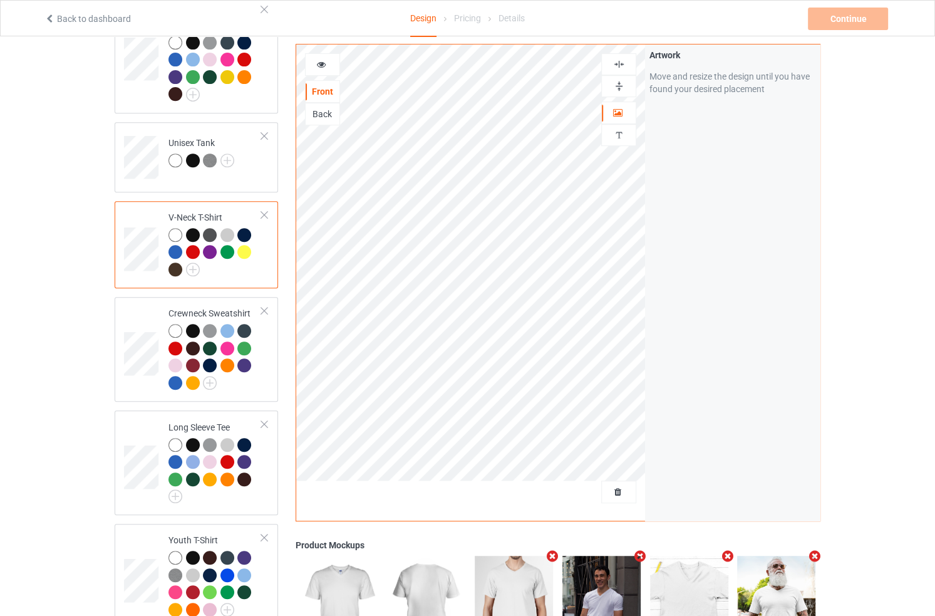
scroll to position [488, 0]
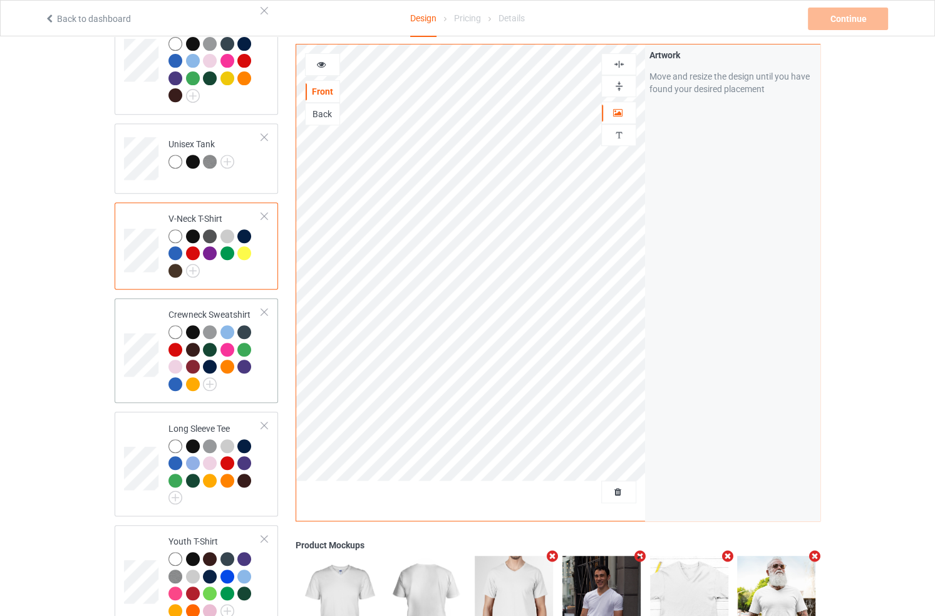
click at [261, 376] on div at bounding box center [215, 359] width 93 height 69
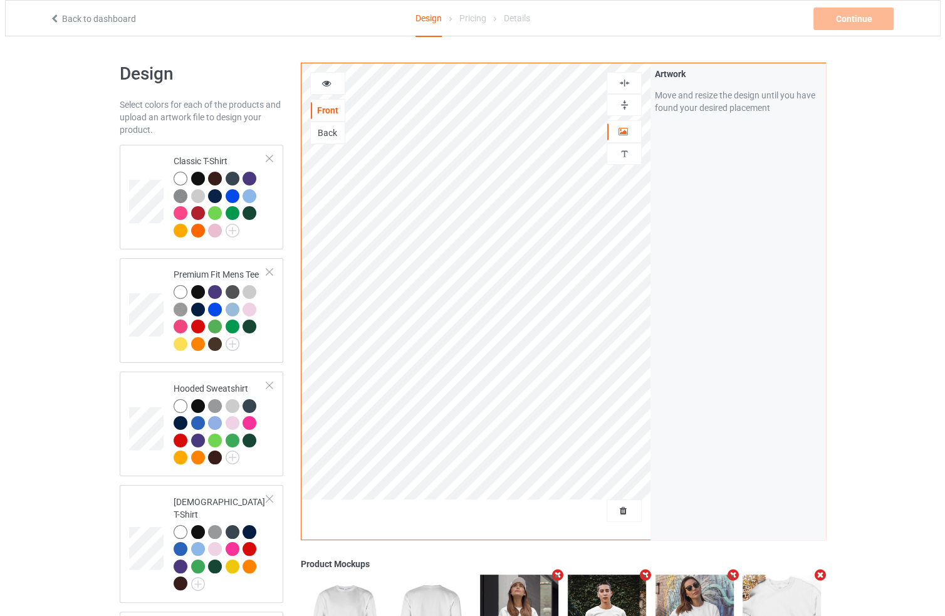
scroll to position [1626, 0]
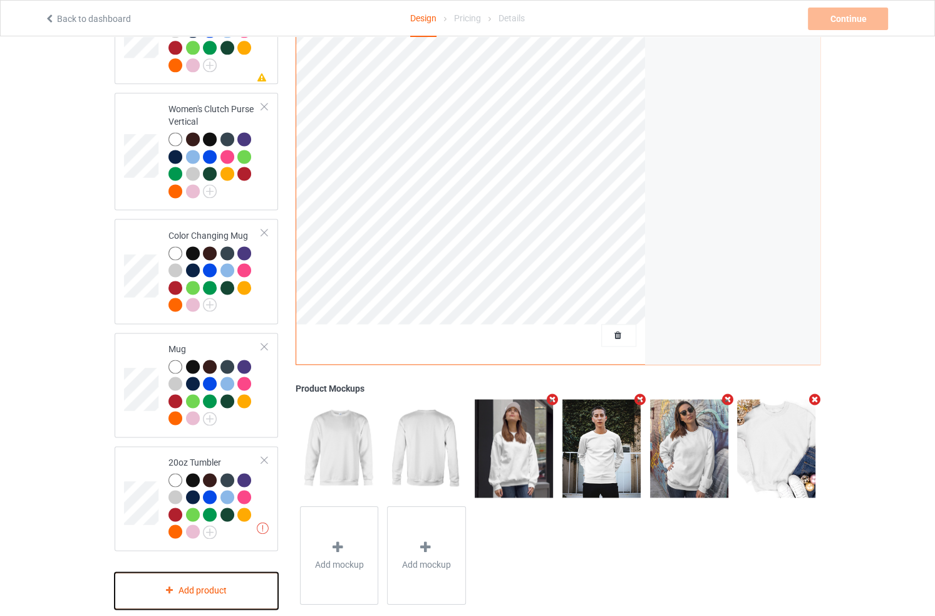
click at [215, 577] on div "Add product" at bounding box center [197, 590] width 164 height 37
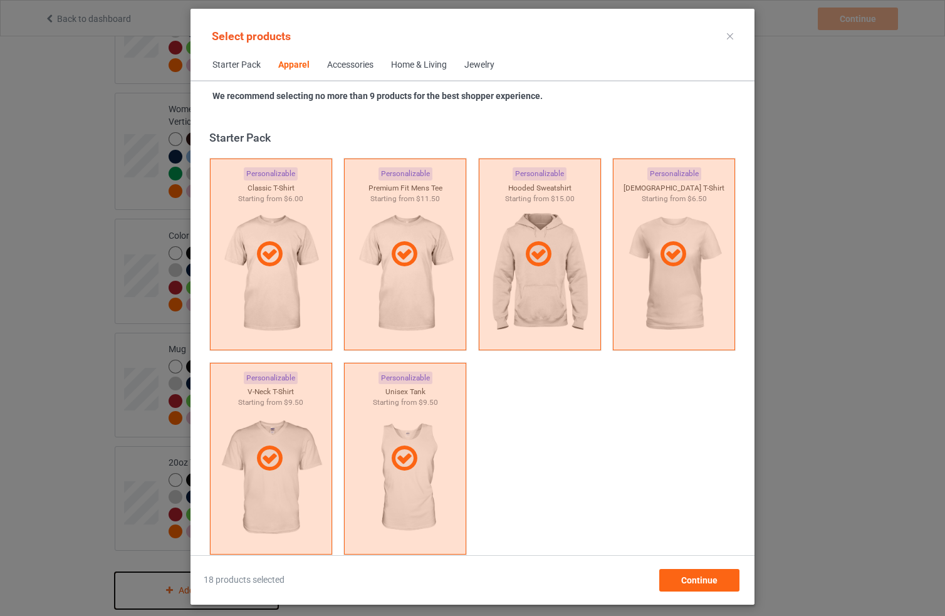
scroll to position [466, 0]
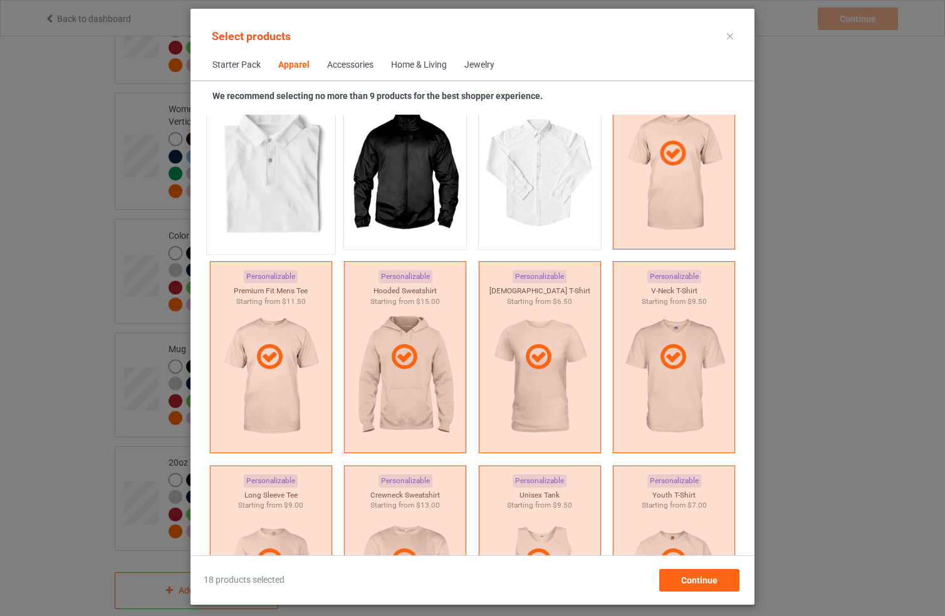
click at [273, 167] on img at bounding box center [271, 173] width 118 height 147
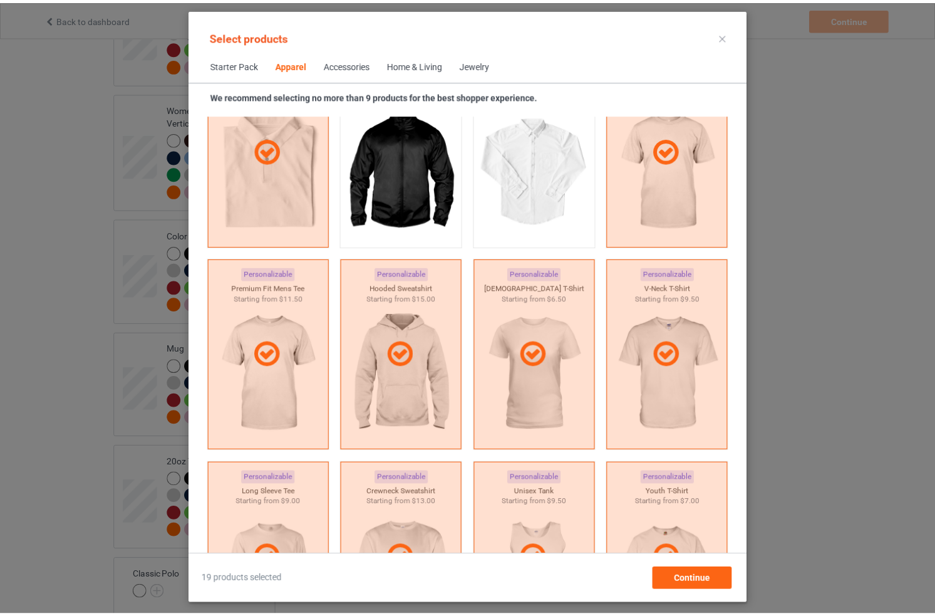
scroll to position [555, 0]
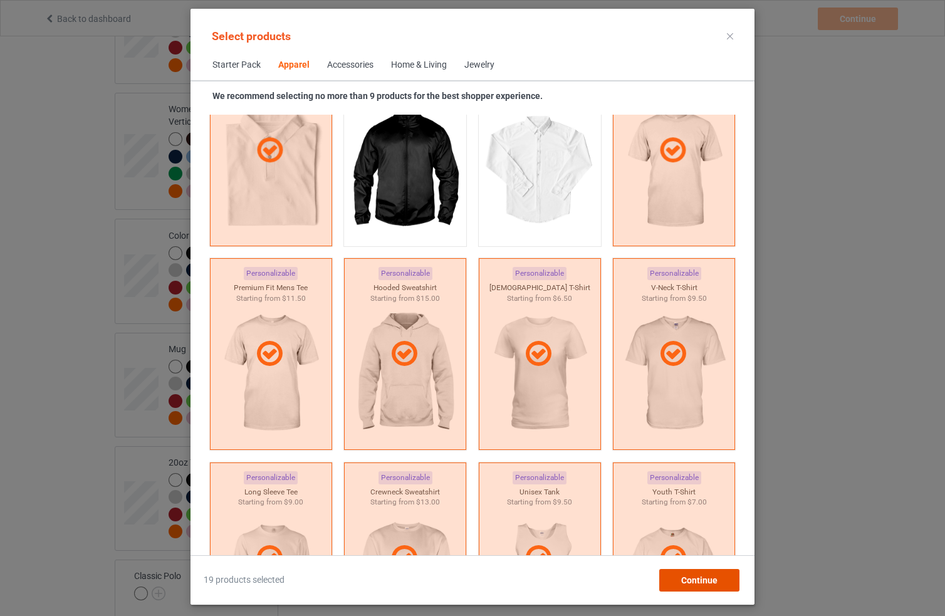
click at [704, 576] on span "Continue" at bounding box center [699, 580] width 36 height 10
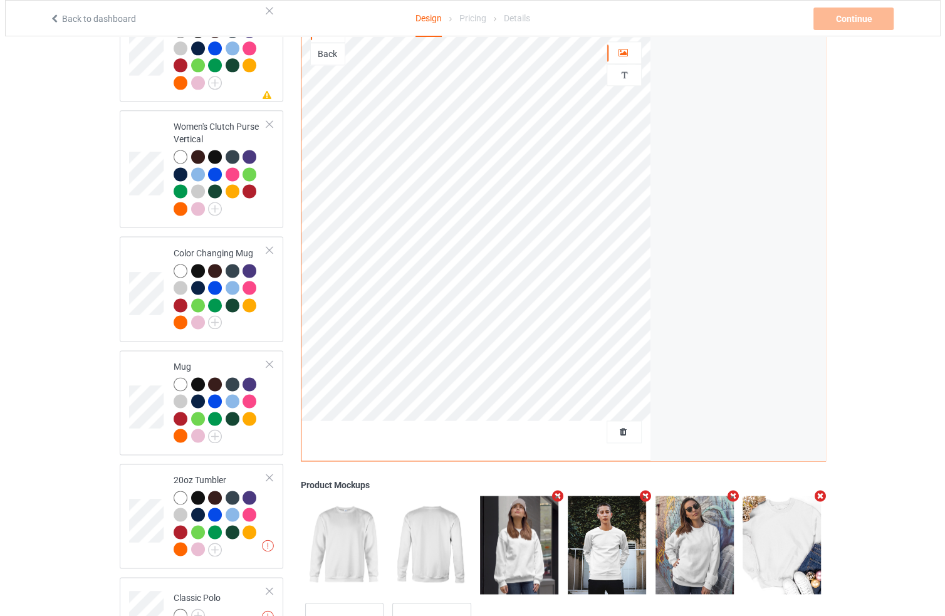
scroll to position [1705, 0]
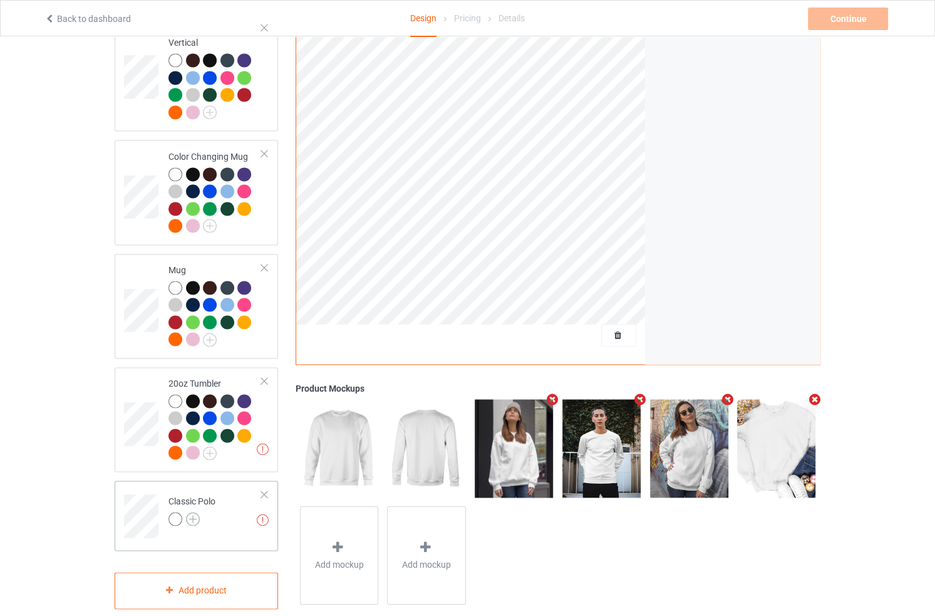
click at [192, 512] on img at bounding box center [193, 519] width 14 height 14
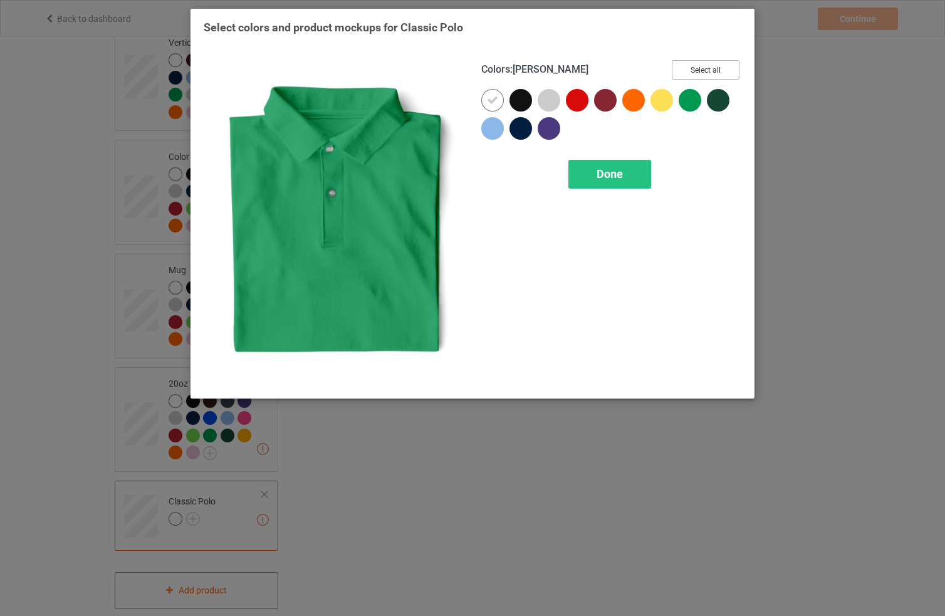
click at [692, 78] on button "Select all" at bounding box center [706, 69] width 68 height 19
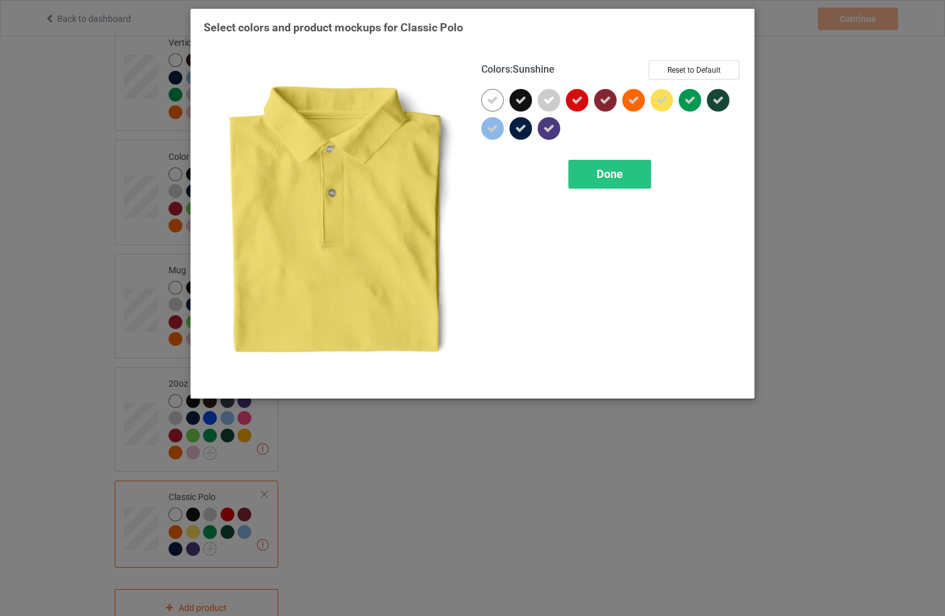
click at [625, 158] on div "Colors : Sunshine Reset to Default Done" at bounding box center [611, 222] width 278 height 343
click at [618, 170] on span "Done" at bounding box center [609, 173] width 26 height 13
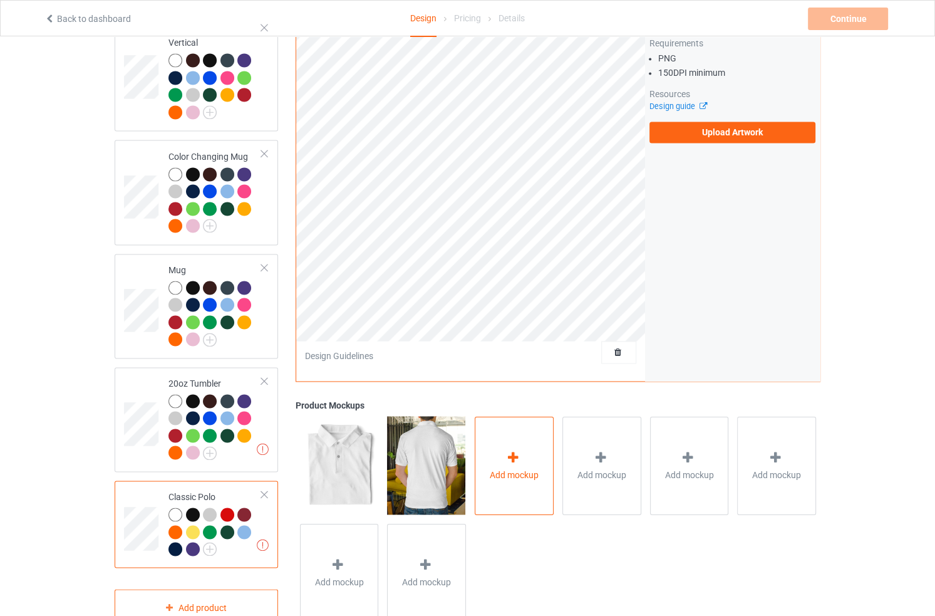
click at [534, 445] on div "Add mockup" at bounding box center [514, 465] width 79 height 98
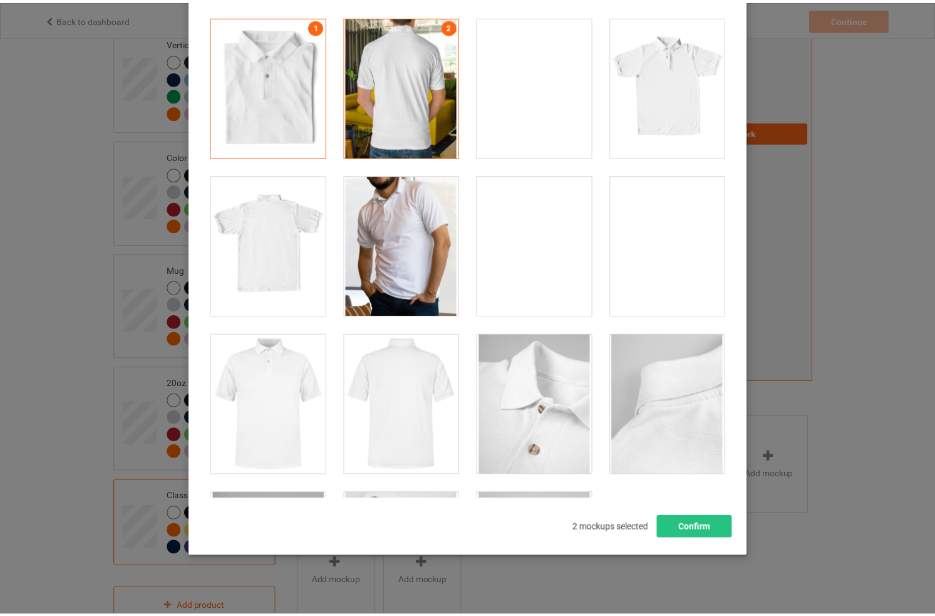
scroll to position [110, 0]
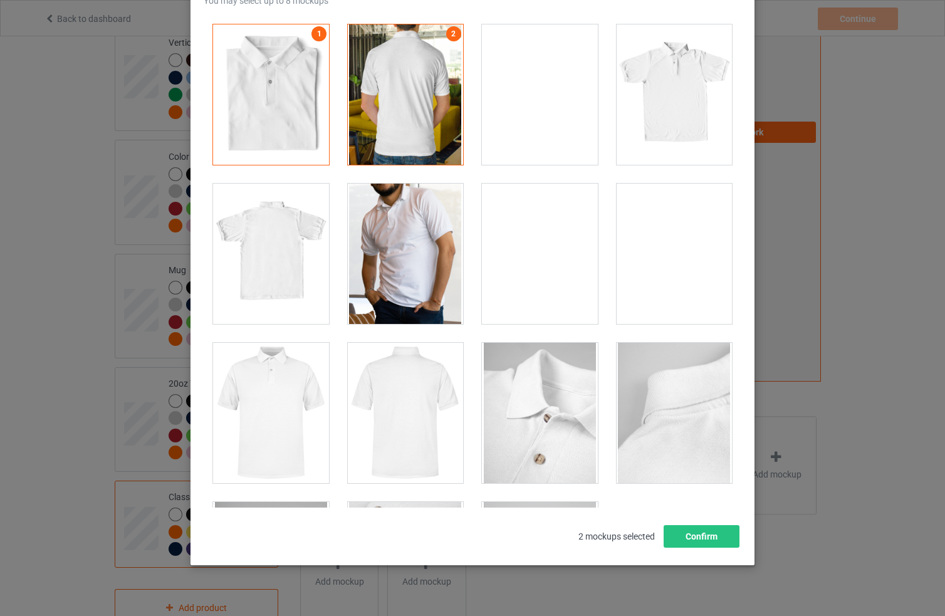
click at [662, 122] on div at bounding box center [674, 94] width 116 height 140
click at [561, 118] on div at bounding box center [540, 94] width 116 height 140
click at [558, 122] on div at bounding box center [540, 94] width 116 height 140
click at [436, 243] on div at bounding box center [406, 254] width 116 height 140
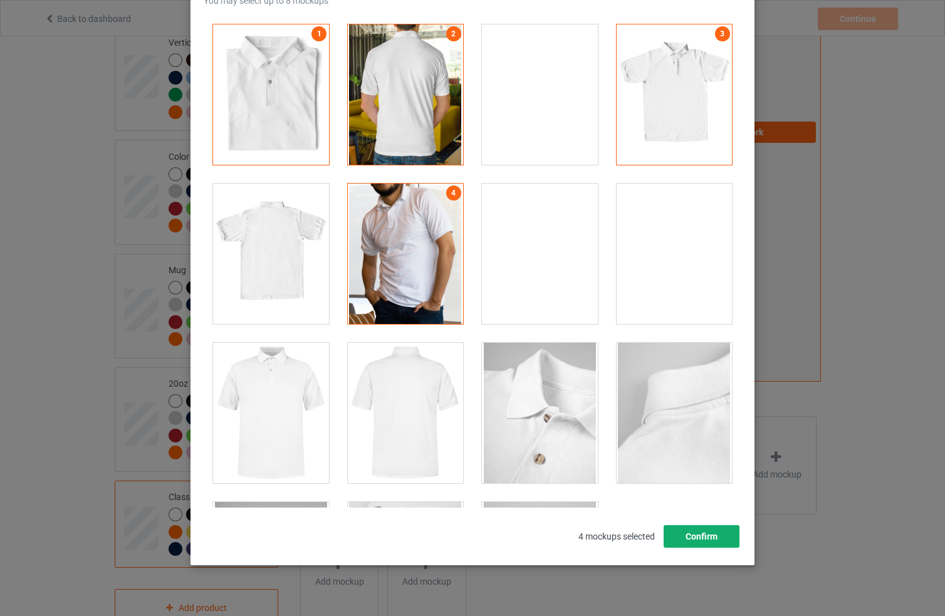
click at [687, 531] on button "Confirm" at bounding box center [701, 536] width 76 height 23
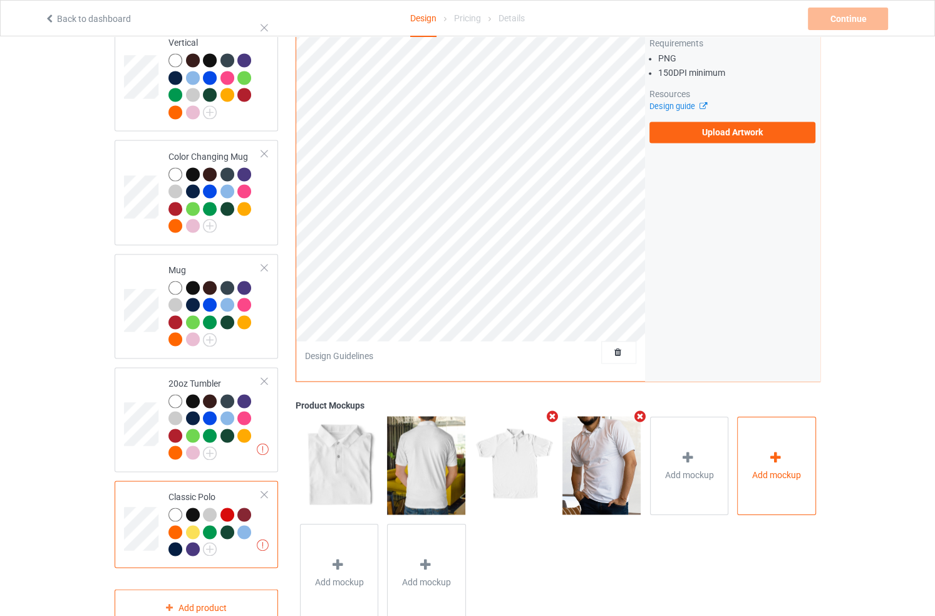
click at [761, 465] on div "Add mockup" at bounding box center [776, 465] width 79 height 98
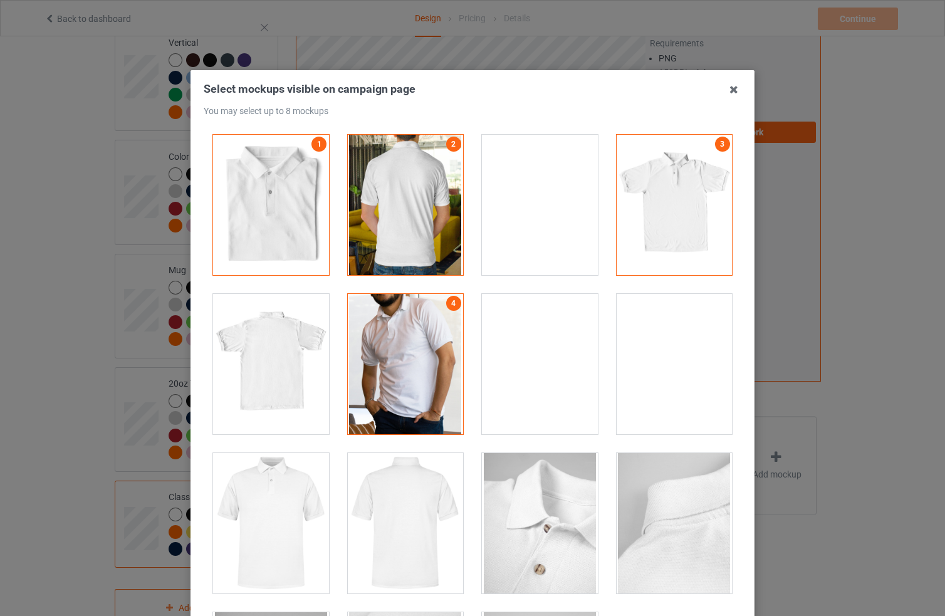
click at [592, 370] on div at bounding box center [539, 363] width 135 height 159
click at [509, 367] on div at bounding box center [540, 364] width 116 height 140
click at [524, 373] on div at bounding box center [540, 364] width 116 height 140
click at [727, 85] on icon at bounding box center [734, 90] width 20 height 20
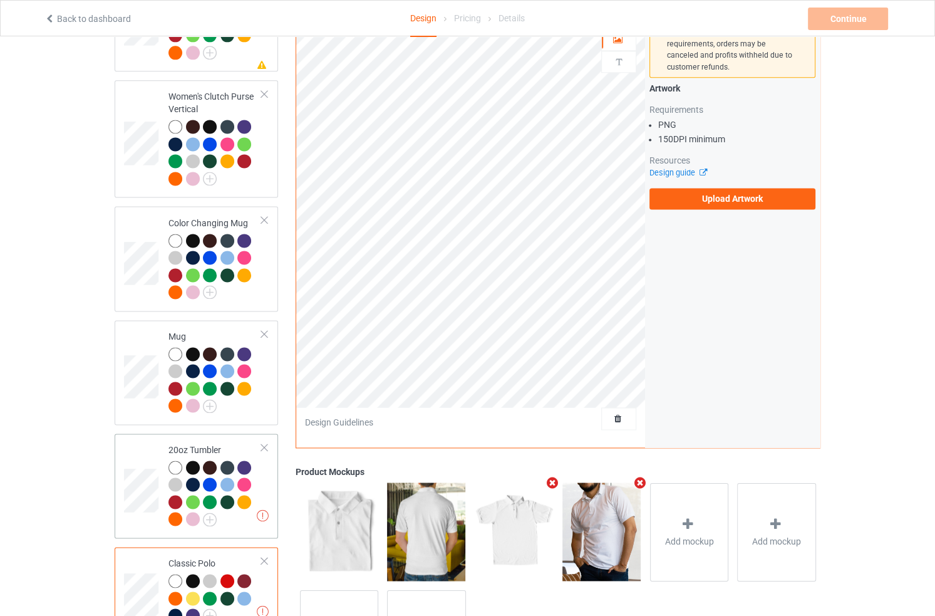
scroll to position [1722, 0]
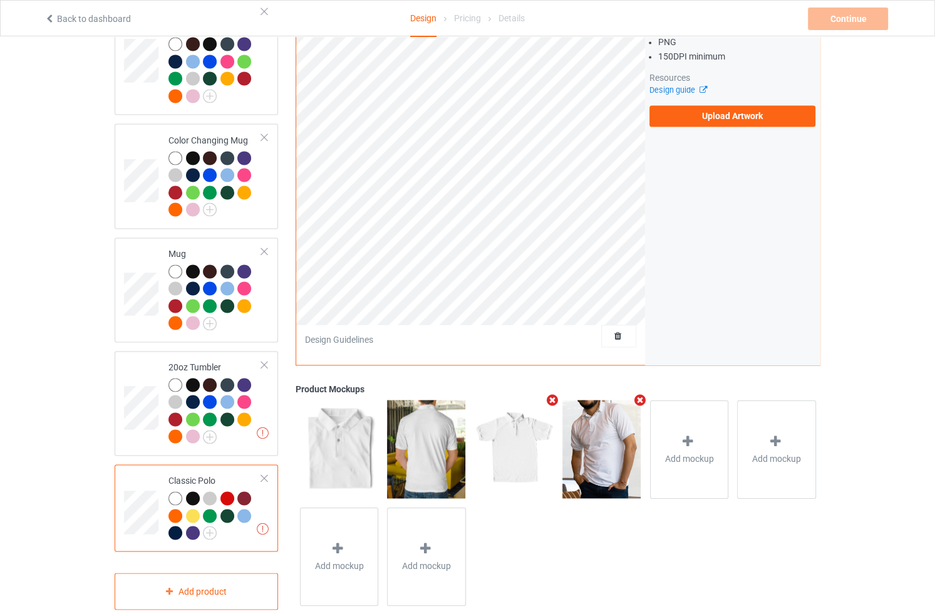
click at [268, 474] on div at bounding box center [264, 478] width 9 height 9
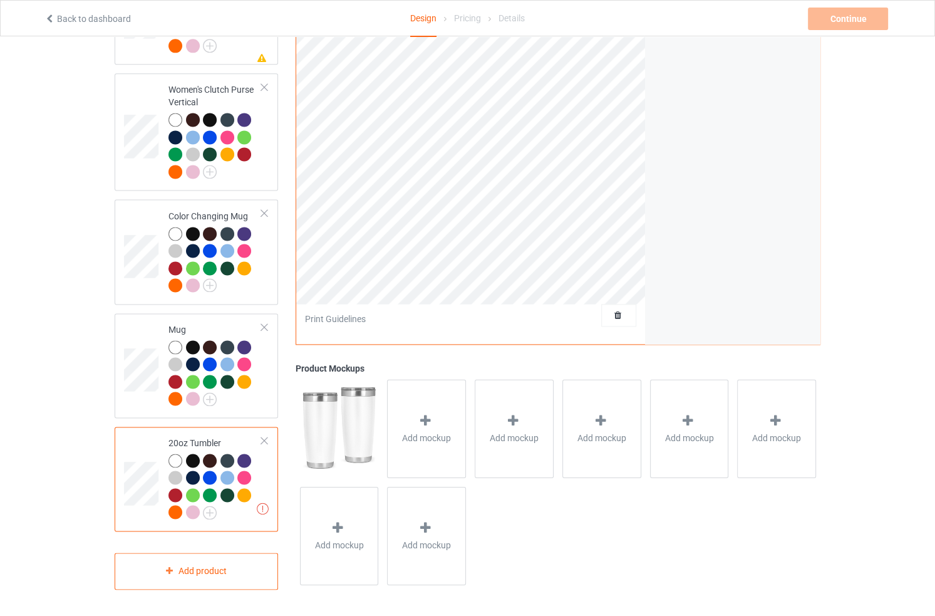
scroll to position [1626, 0]
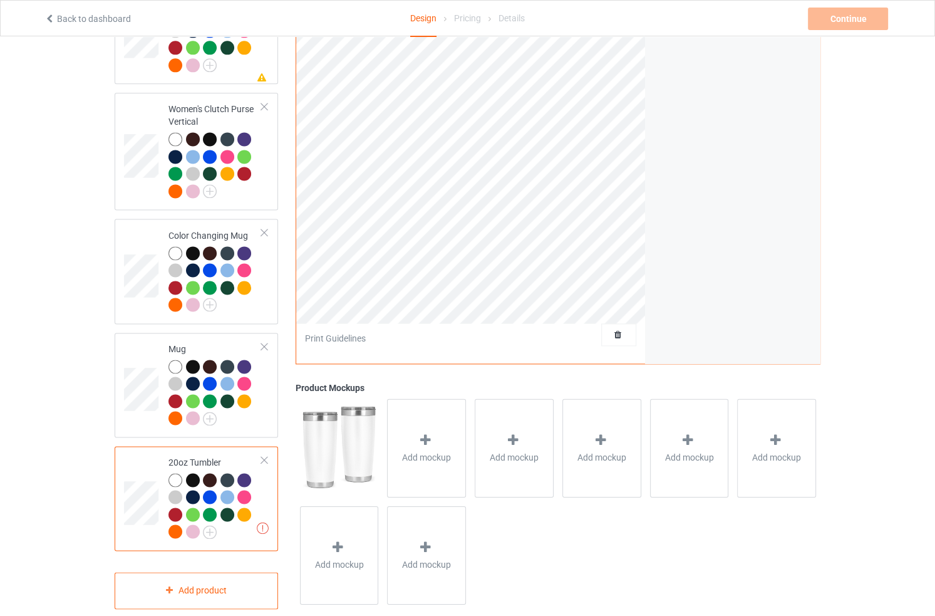
click at [262, 475] on td "Missing artworks 20oz Tumbler" at bounding box center [215, 498] width 107 height 95
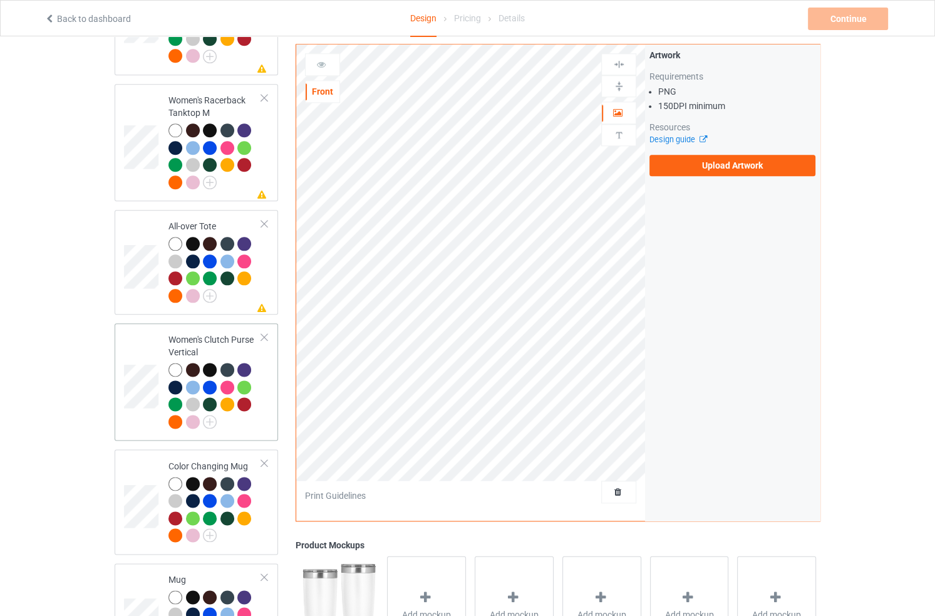
scroll to position [1626, 0]
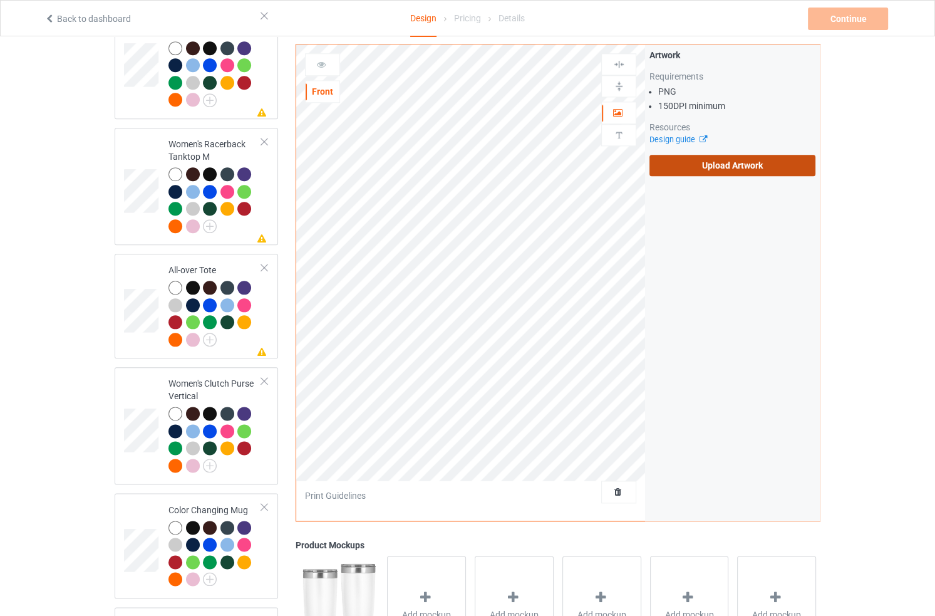
click at [729, 167] on label "Upload Artwork" at bounding box center [733, 165] width 166 height 21
click at [0, 0] on input "Upload Artwork" at bounding box center [0, 0] width 0 height 0
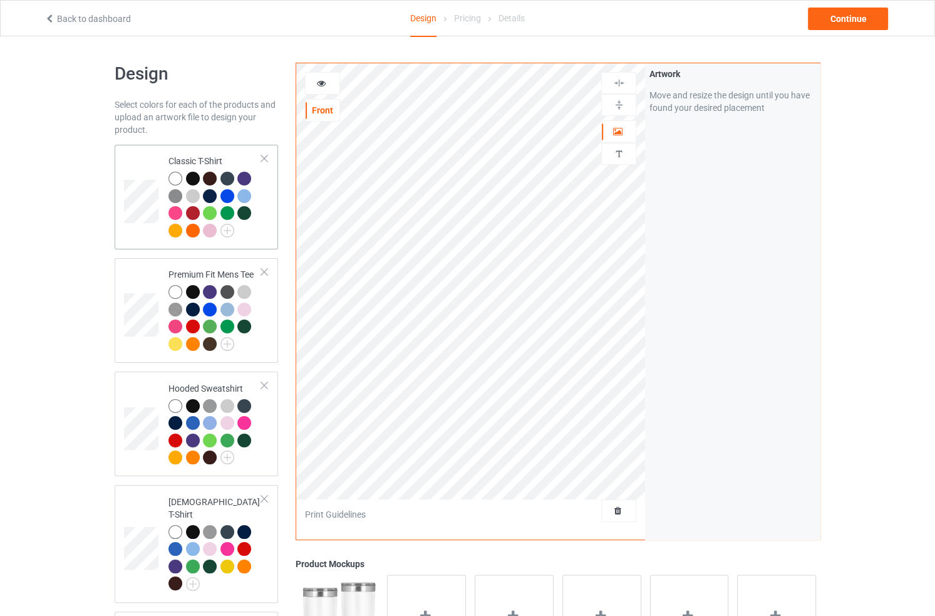
click at [257, 240] on div at bounding box center [215, 206] width 93 height 69
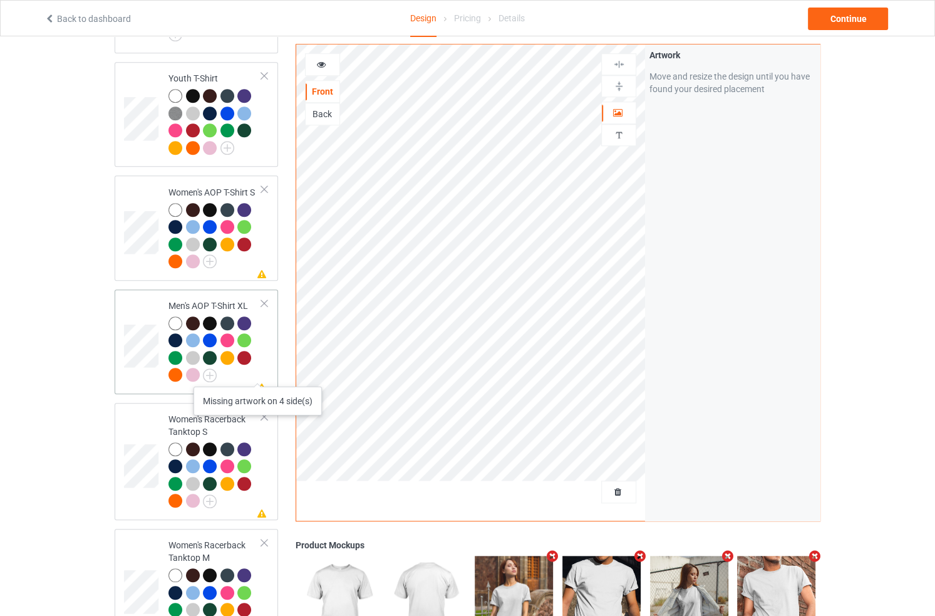
scroll to position [950, 0]
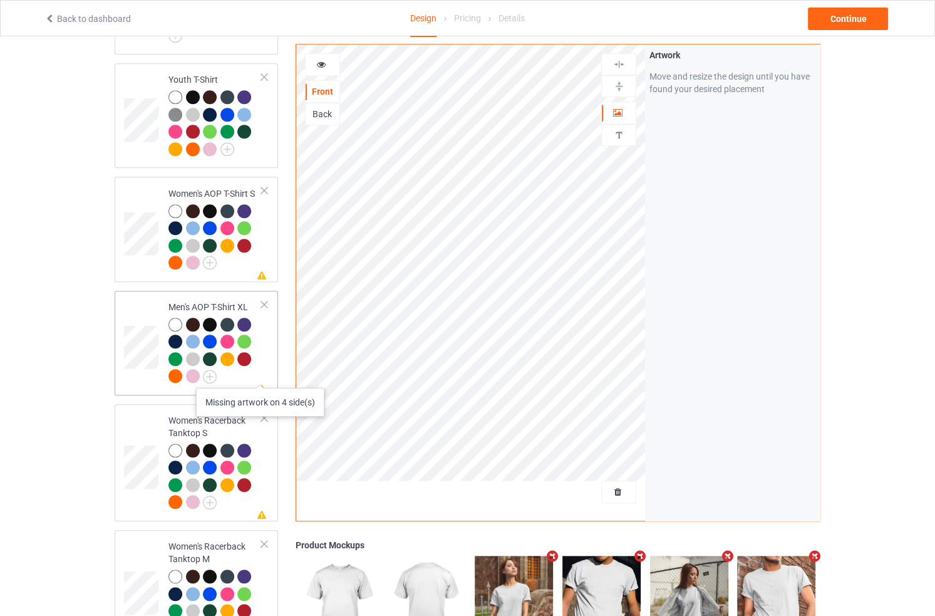
click at [261, 383] on icon at bounding box center [262, 387] width 11 height 9
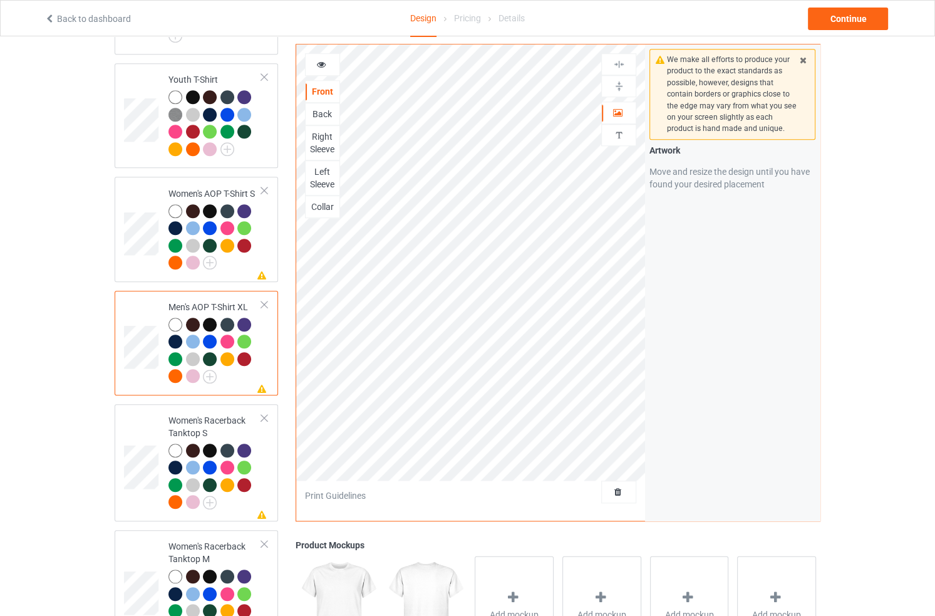
click at [239, 369] on div at bounding box center [215, 352] width 93 height 69
click at [313, 109] on div "Back" at bounding box center [323, 114] width 34 height 13
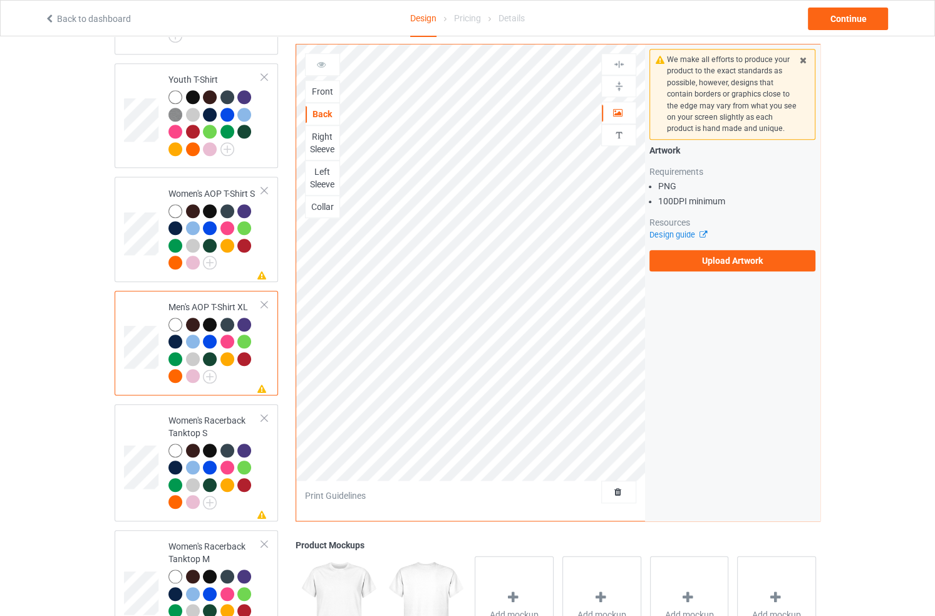
click at [326, 96] on div "Front" at bounding box center [323, 91] width 34 height 13
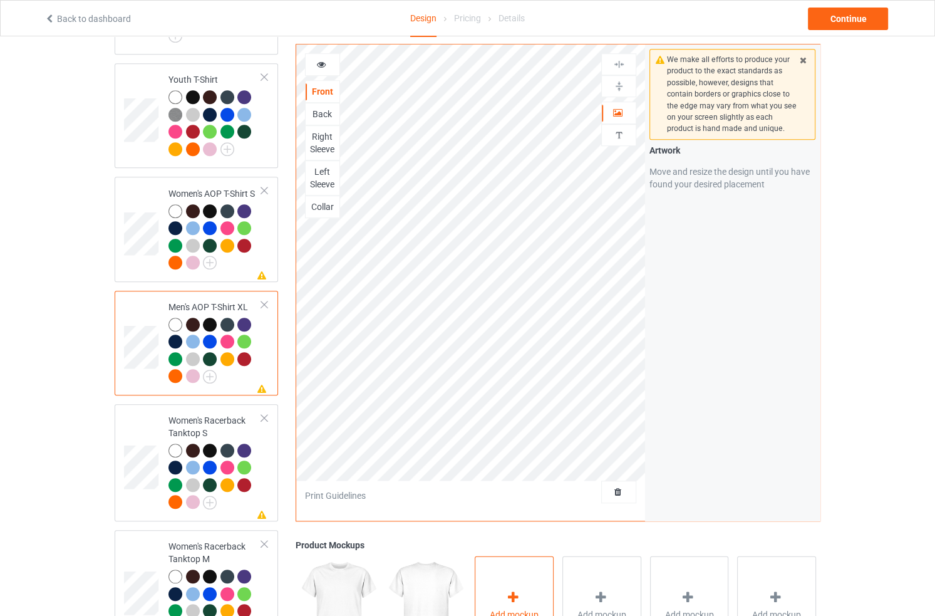
click at [521, 568] on div "Add mockup" at bounding box center [514, 605] width 79 height 98
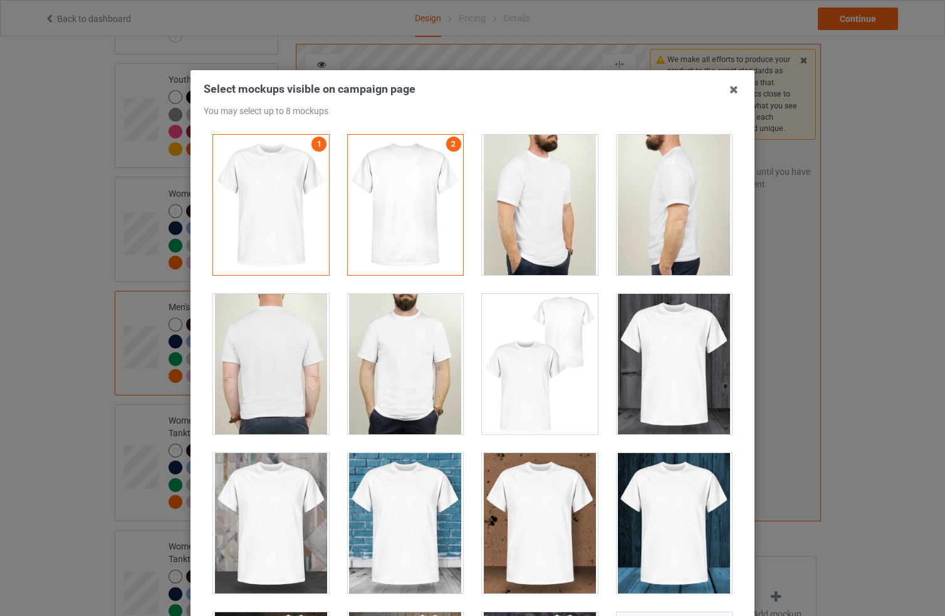
click at [534, 336] on div at bounding box center [540, 364] width 116 height 140
click at [662, 327] on div at bounding box center [674, 364] width 116 height 140
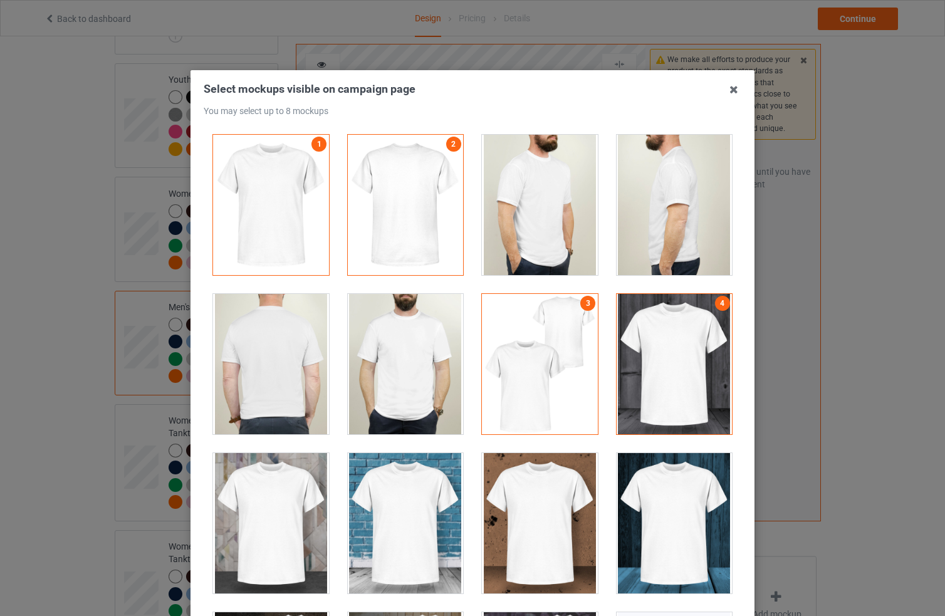
click at [648, 216] on div at bounding box center [674, 205] width 116 height 140
click at [516, 234] on div at bounding box center [540, 205] width 116 height 140
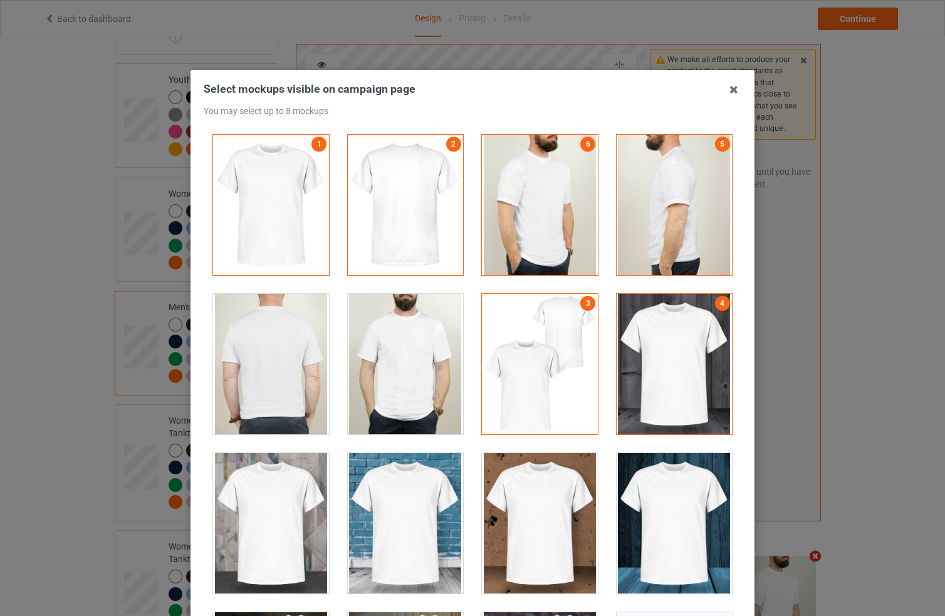
click at [830, 280] on div "Select mockups visible on campaign page You may select up to 8 mockups 1 2 6 5 …" at bounding box center [472, 308] width 945 height 616
click at [737, 91] on icon at bounding box center [734, 90] width 20 height 20
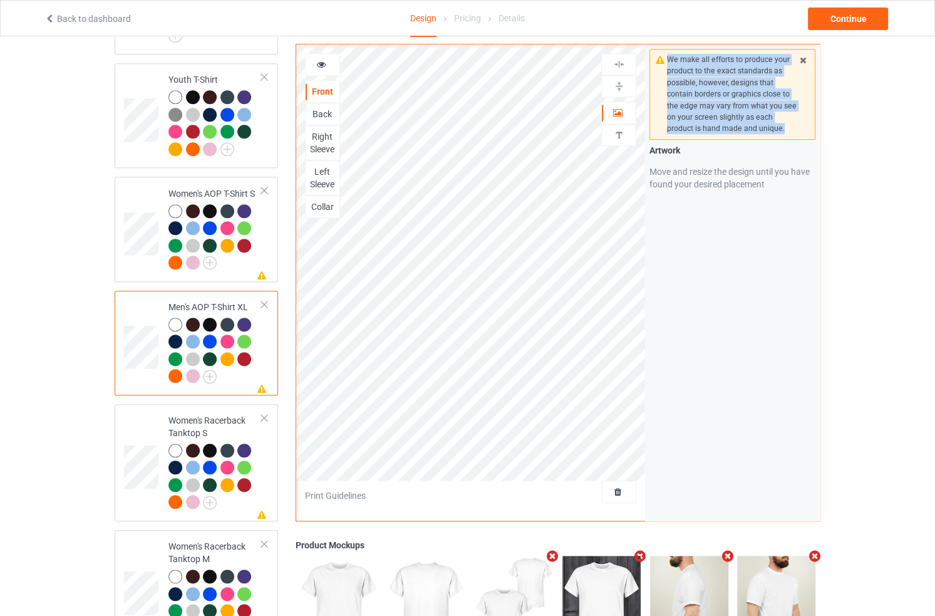
drag, startPoint x: 663, startPoint y: 56, endPoint x: 806, endPoint y: 135, distance: 162.9
click at [806, 135] on div "We make all efforts to produce your product to the exact standards as possible,…" at bounding box center [733, 94] width 166 height 91
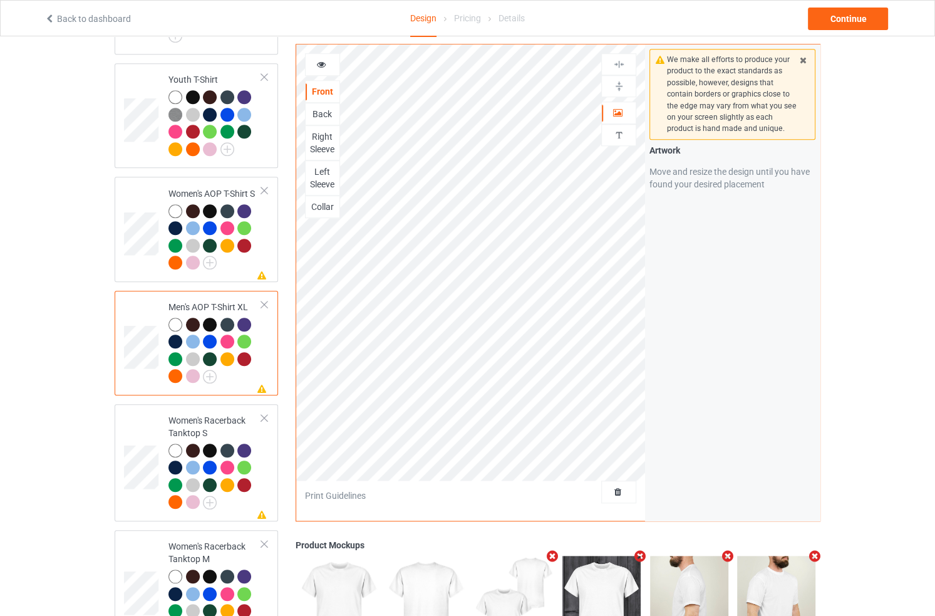
click at [264, 300] on div at bounding box center [264, 304] width 9 height 9
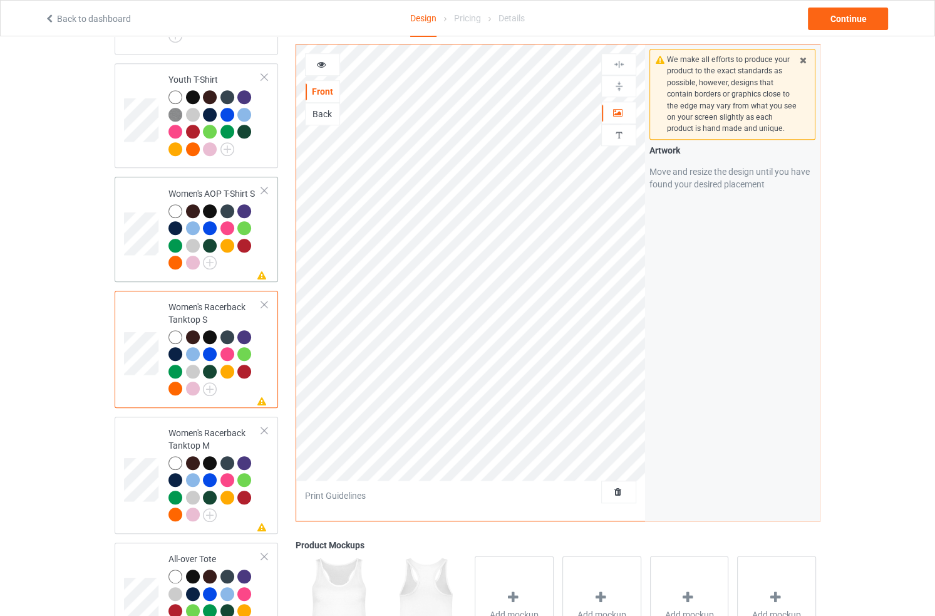
click at [265, 186] on div at bounding box center [264, 190] width 9 height 9
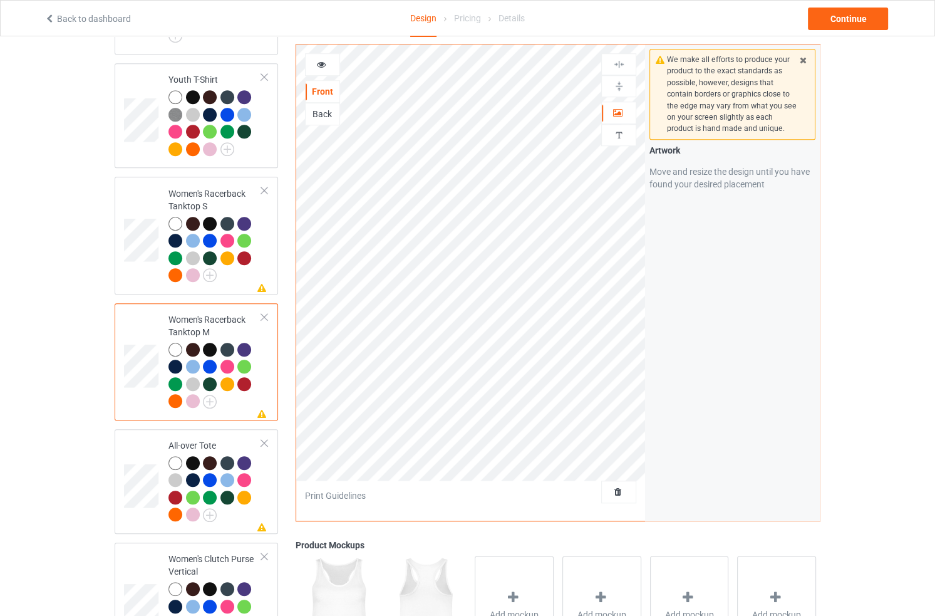
click at [265, 186] on div at bounding box center [264, 190] width 9 height 9
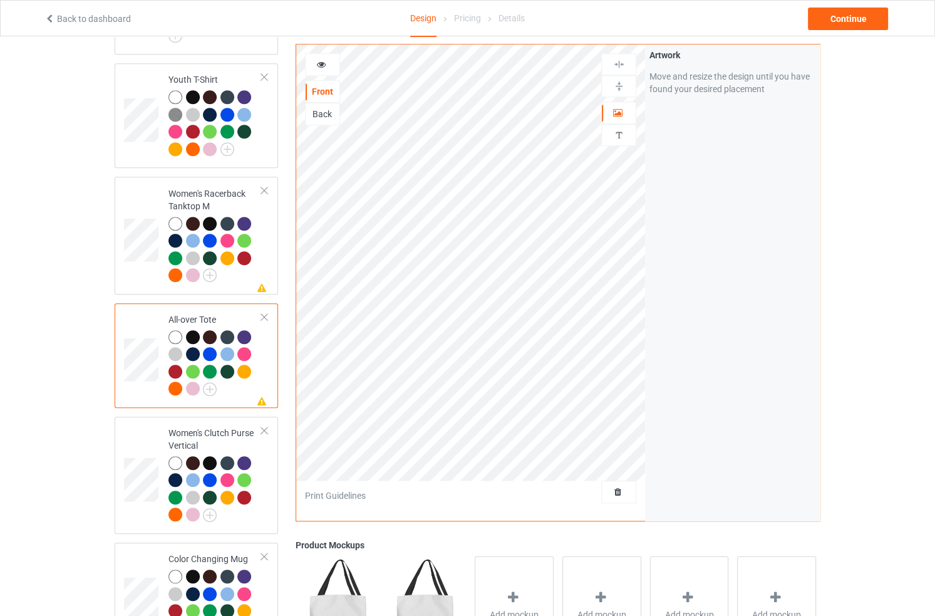
click at [265, 186] on div at bounding box center [264, 190] width 9 height 9
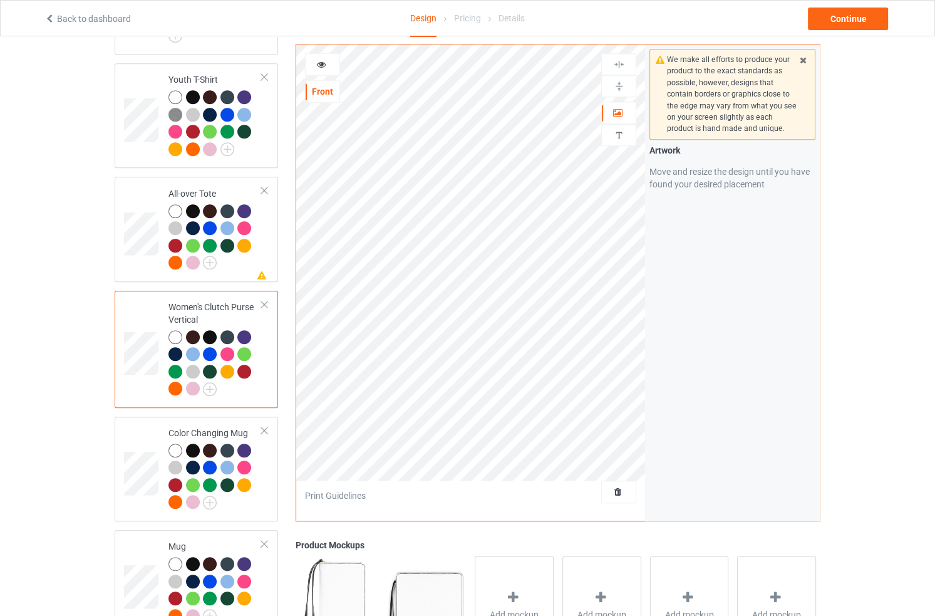
click at [265, 186] on div at bounding box center [264, 190] width 9 height 9
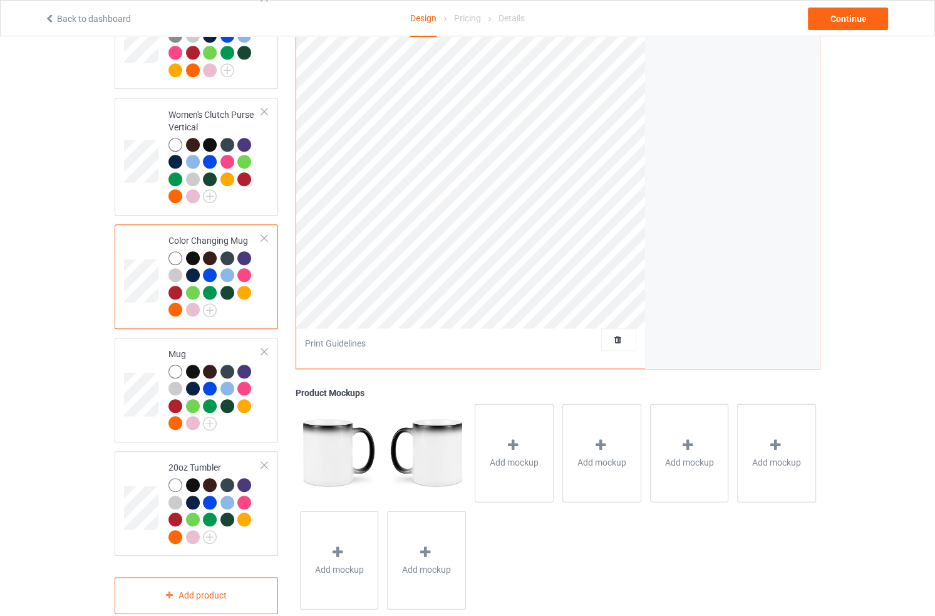
click at [143, 288] on td at bounding box center [143, 276] width 38 height 95
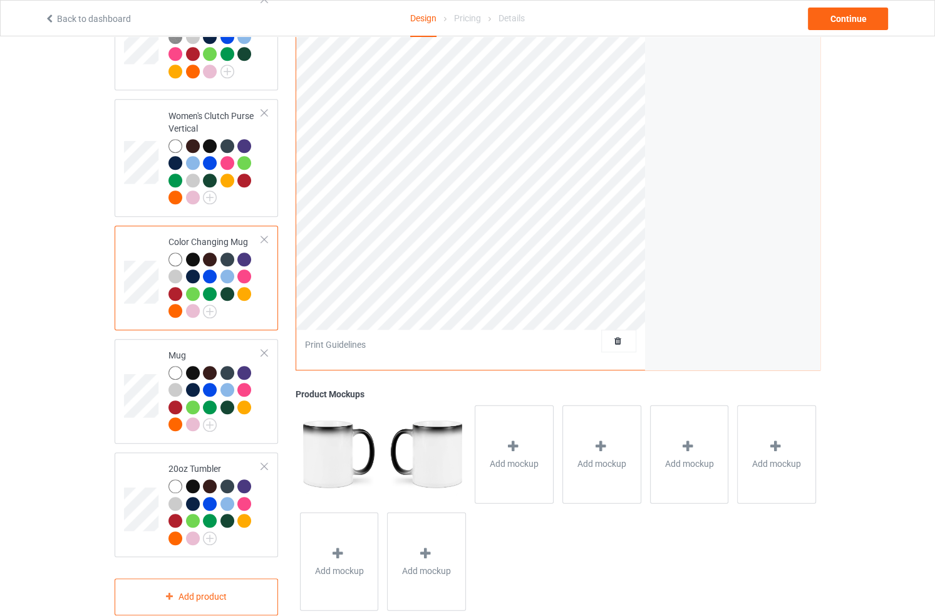
scroll to position [1025, 0]
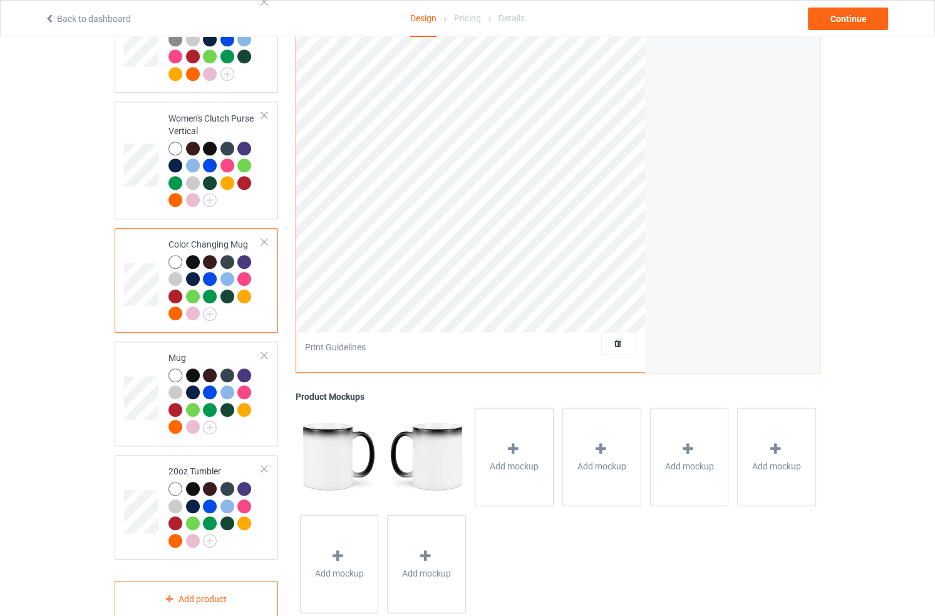
click at [244, 298] on div at bounding box center [215, 289] width 93 height 69
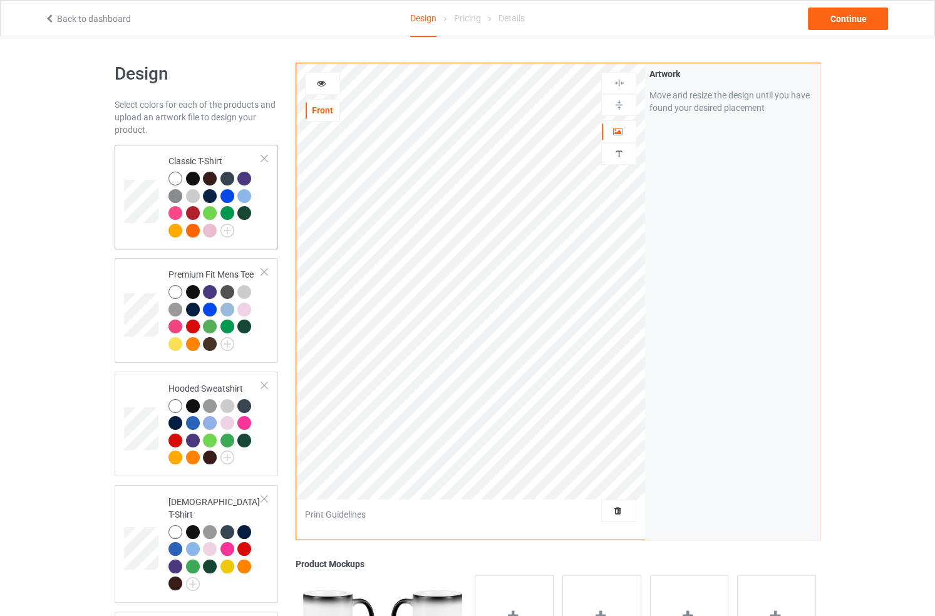
click at [261, 226] on div at bounding box center [215, 206] width 93 height 69
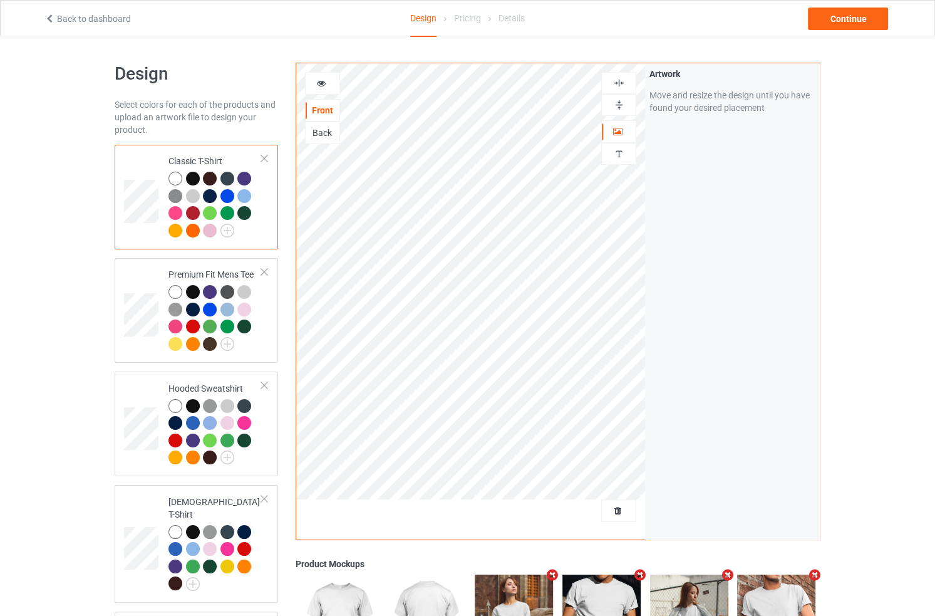
click at [311, 82] on div at bounding box center [323, 83] width 34 height 13
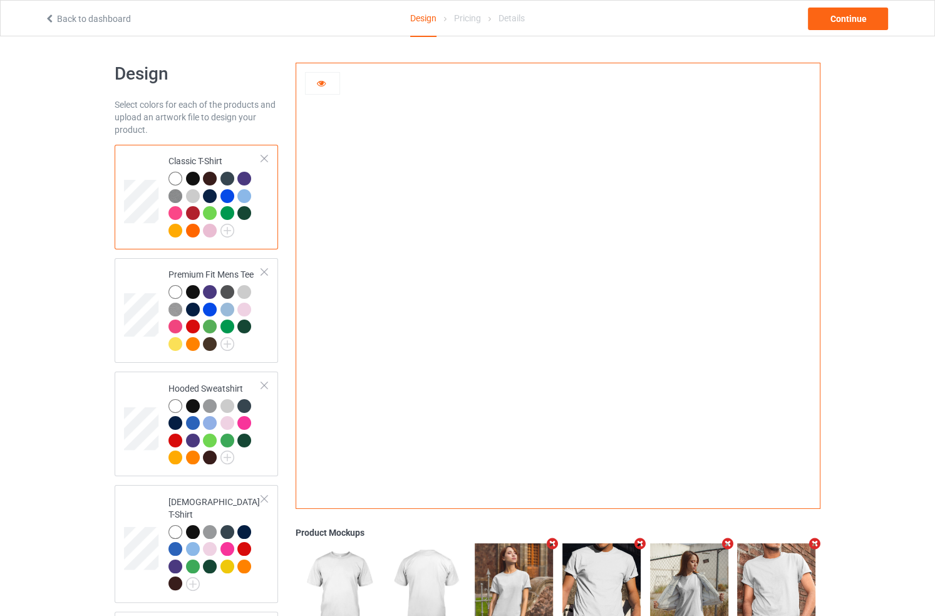
click at [321, 85] on icon at bounding box center [321, 81] width 11 height 9
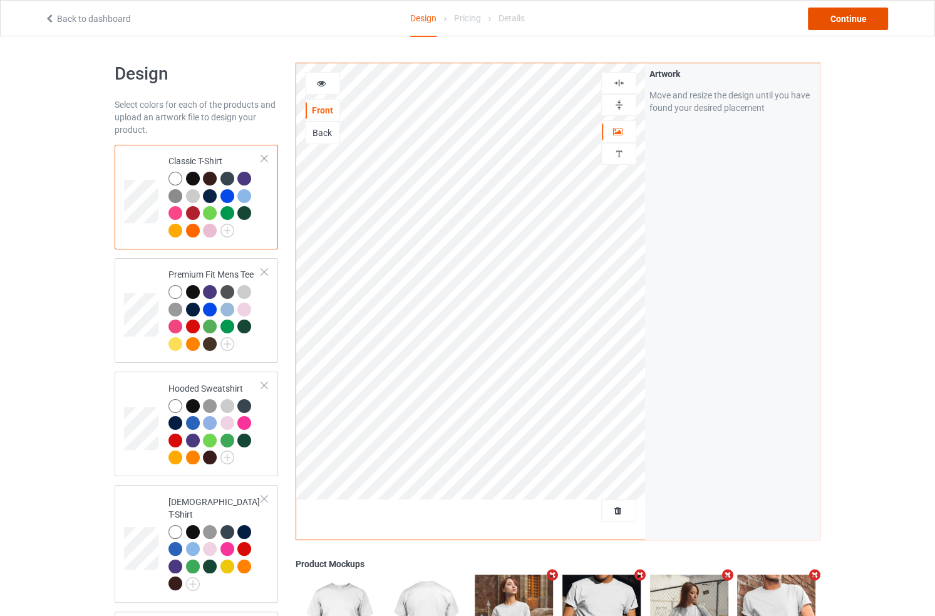
click at [853, 16] on div "Continue" at bounding box center [848, 19] width 80 height 23
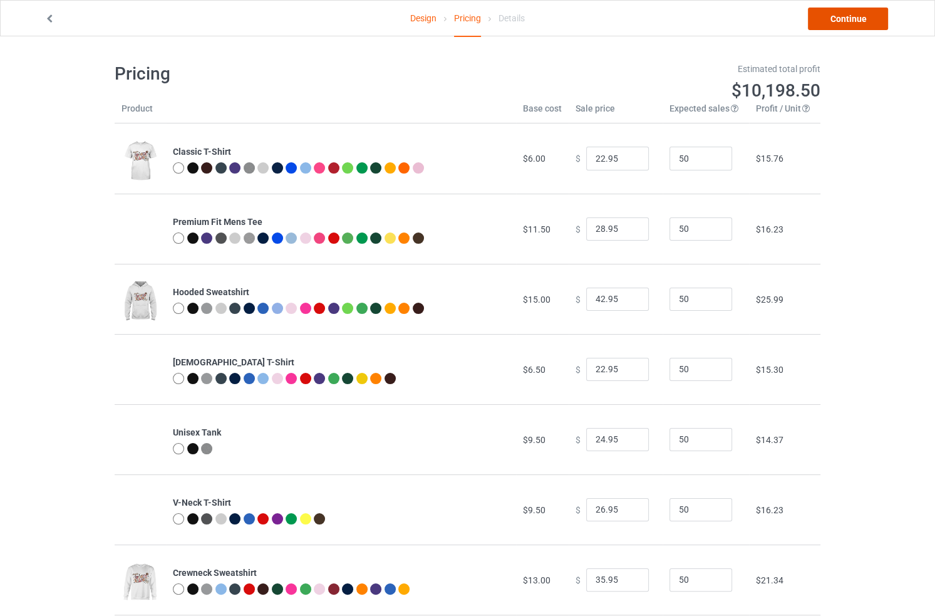
click at [846, 24] on link "Continue" at bounding box center [848, 19] width 80 height 23
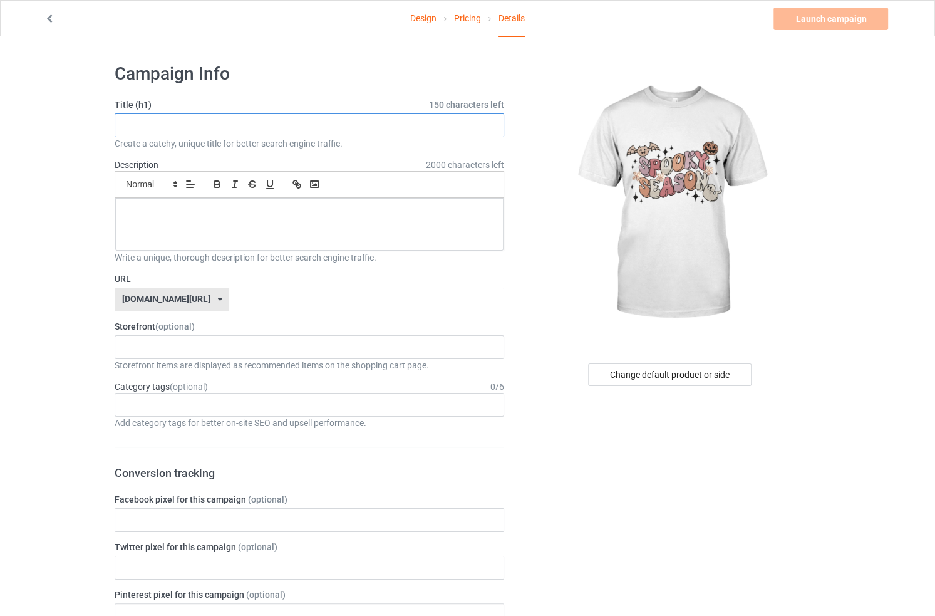
click at [279, 127] on input "text" at bounding box center [310, 125] width 390 height 24
type input "Halloweenn"
click at [276, 219] on div at bounding box center [309, 224] width 388 height 53
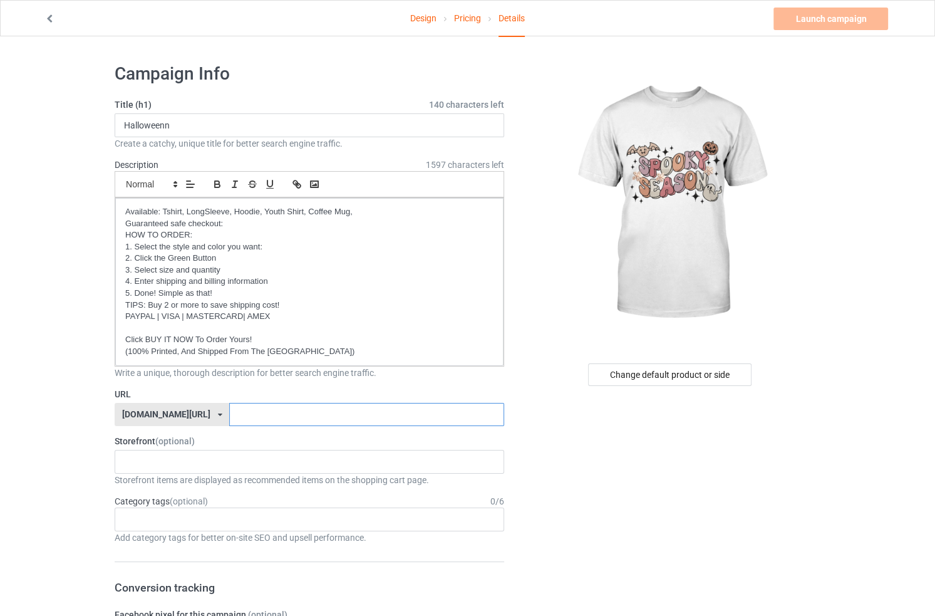
click at [261, 403] on input "text" at bounding box center [366, 415] width 274 height 24
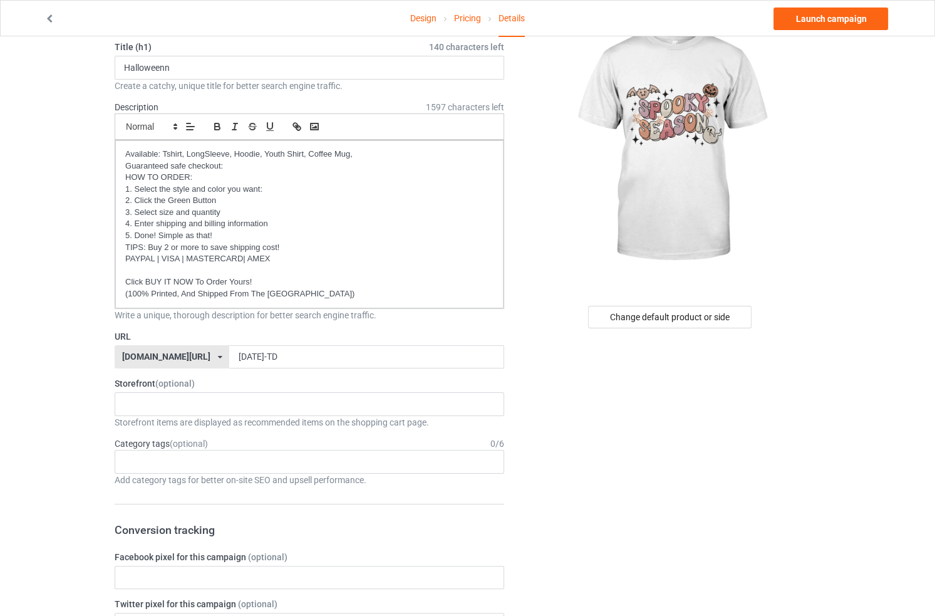
scroll to position [55, 0]
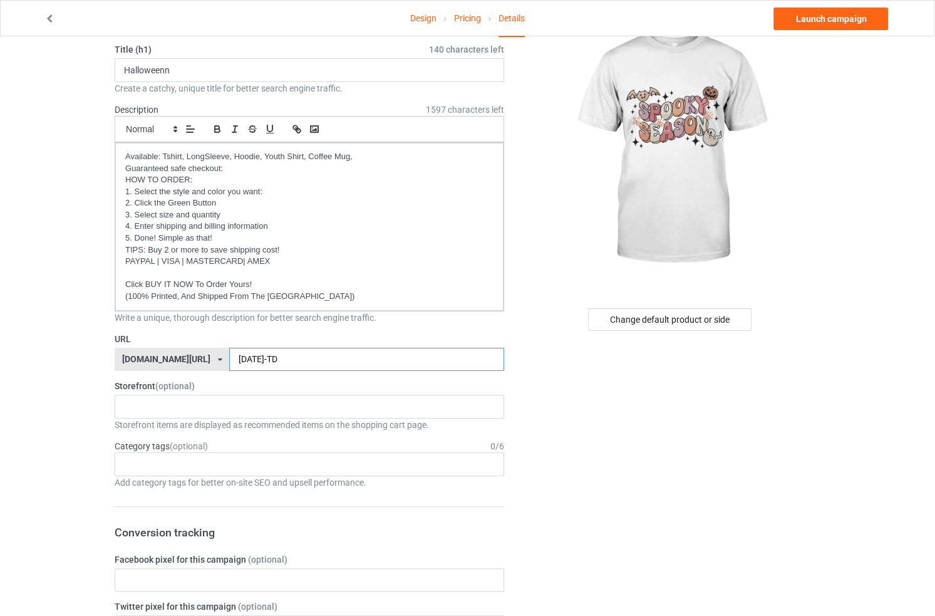
click at [295, 360] on input "[DATE]-TD" at bounding box center [366, 360] width 274 height 24
type input "[DATE]-TD123"
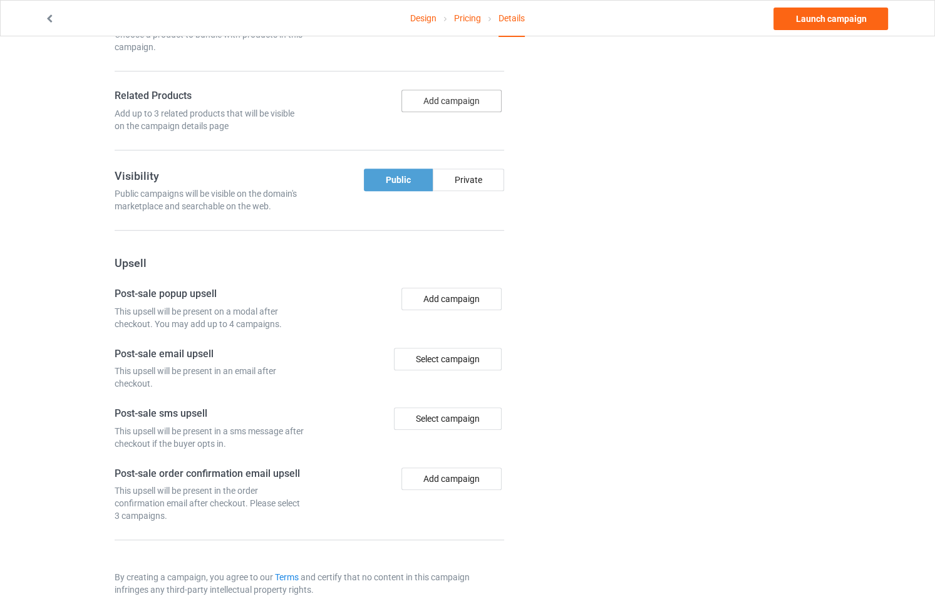
scroll to position [829, 0]
click at [839, 12] on link "Launch campaign" at bounding box center [831, 19] width 115 height 23
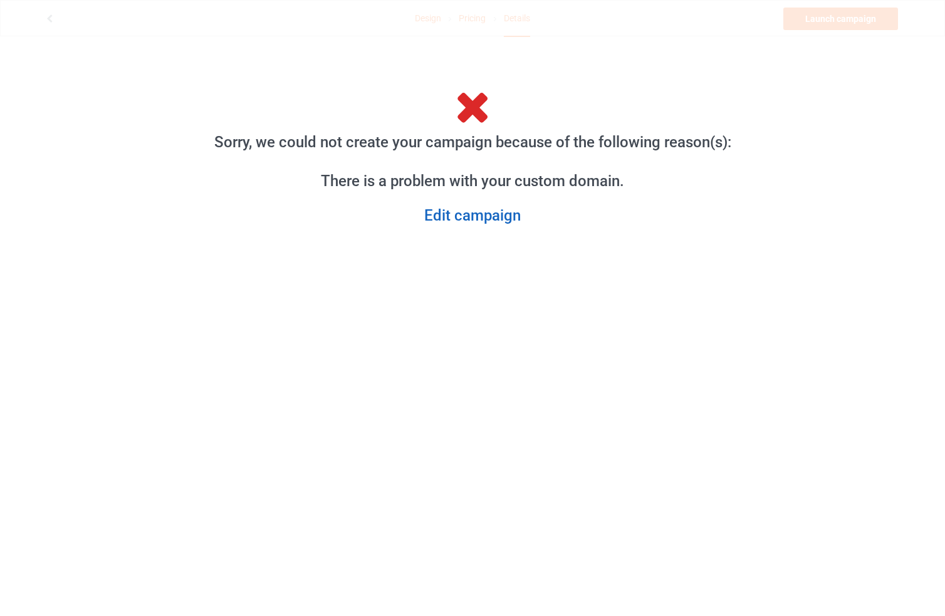
click at [491, 211] on link "Edit campaign" at bounding box center [473, 215] width 538 height 19
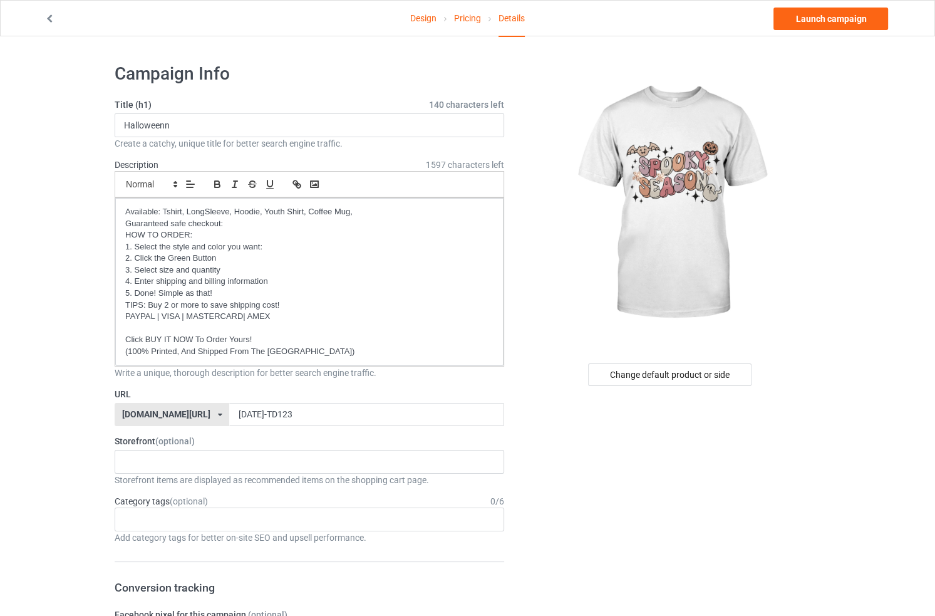
click at [160, 413] on div "[DOMAIN_NAME][URL]" at bounding box center [166, 414] width 88 height 9
click at [168, 452] on div "[DOMAIN_NAME][URL]" at bounding box center [171, 460] width 113 height 23
click at [371, 438] on label "Storefront (optional)" at bounding box center [310, 441] width 390 height 13
click at [839, 15] on link "Launch campaign" at bounding box center [831, 19] width 115 height 23
